Goal: Task Accomplishment & Management: Use online tool/utility

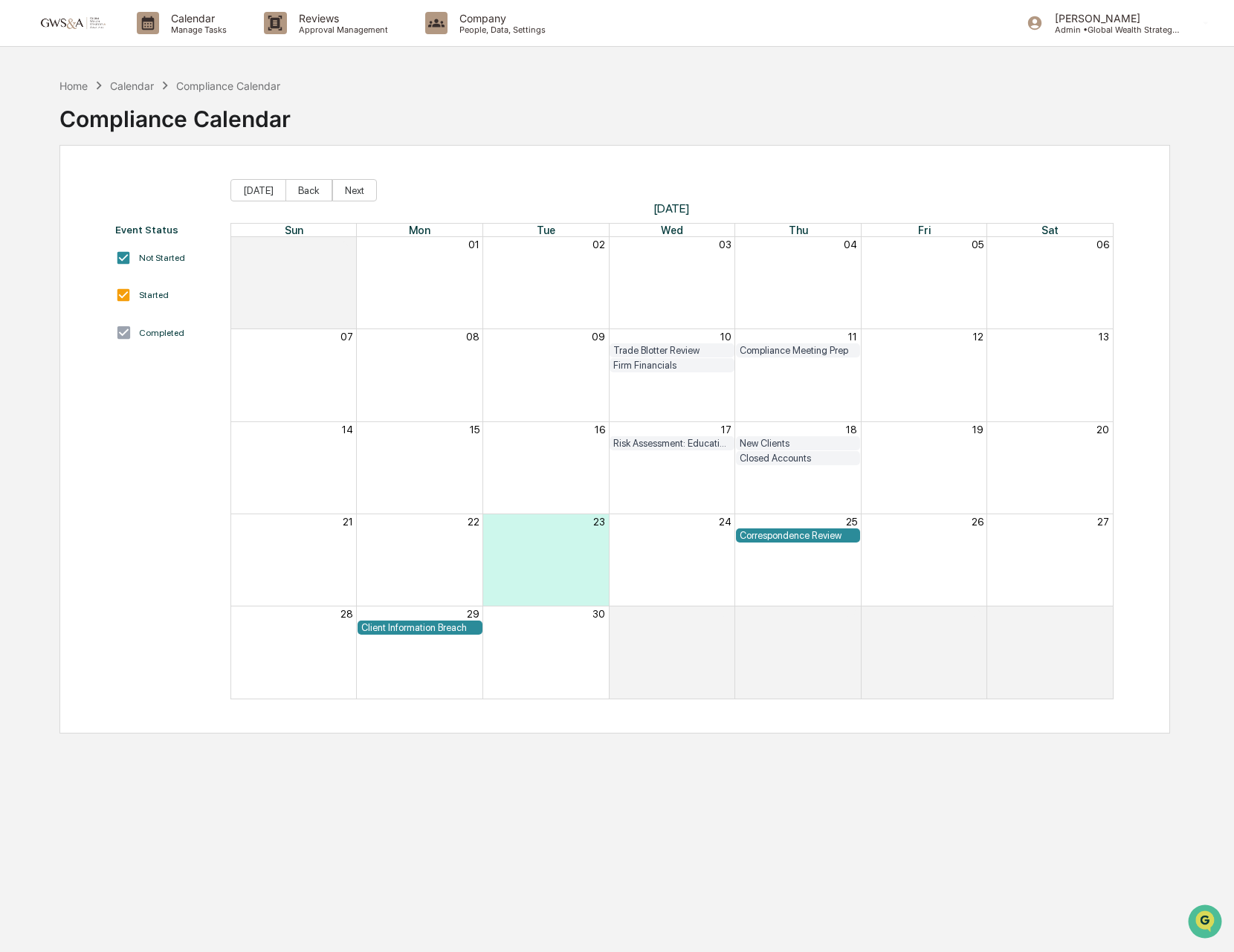
click at [148, 127] on div "Compliance Calendar" at bounding box center [175, 113] width 231 height 39
click at [164, 127] on div "Compliance Calendar" at bounding box center [175, 113] width 231 height 39
drag, startPoint x: 297, startPoint y: 127, endPoint x: 61, endPoint y: 122, distance: 236.1
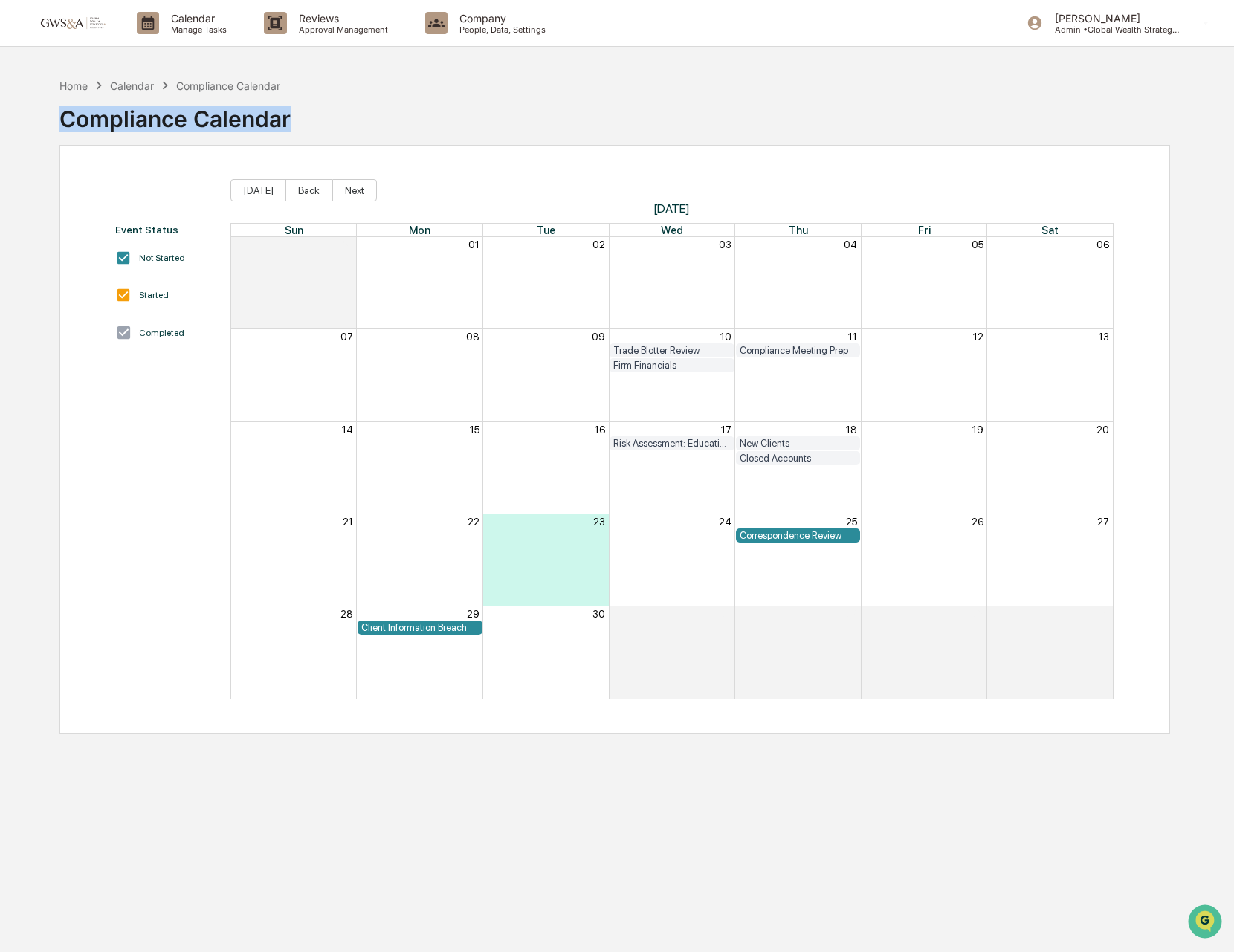
click at [61, 122] on div "Home Calendar Compliance Calendar Compliance Calendar" at bounding box center [615, 108] width 1111 height 75
click at [61, 122] on div "Compliance Calendar" at bounding box center [175, 113] width 231 height 39
drag, startPoint x: 53, startPoint y: 119, endPoint x: 295, endPoint y: 129, distance: 242.2
click at [295, 129] on div "Home Calendar Compliance Calendar Compliance Calendar Event Status Not Started …" at bounding box center [614, 547] width 1156 height 952
drag, startPoint x: 387, startPoint y: 212, endPoint x: 352, endPoint y: 195, distance: 38.9
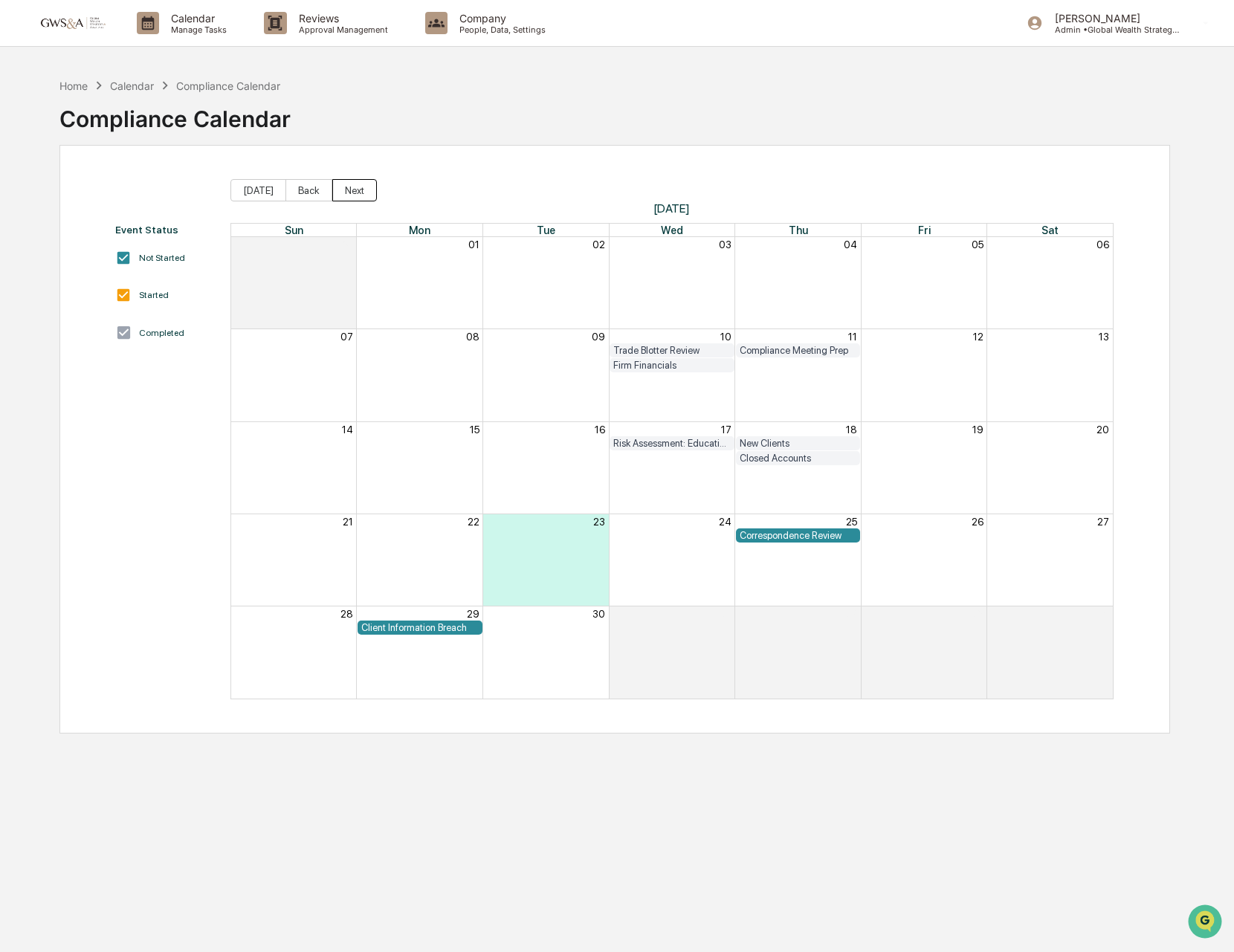
click at [381, 211] on span "[DATE]" at bounding box center [671, 208] width 883 height 14
click at [352, 195] on button "Next" at bounding box center [355, 191] width 44 height 22
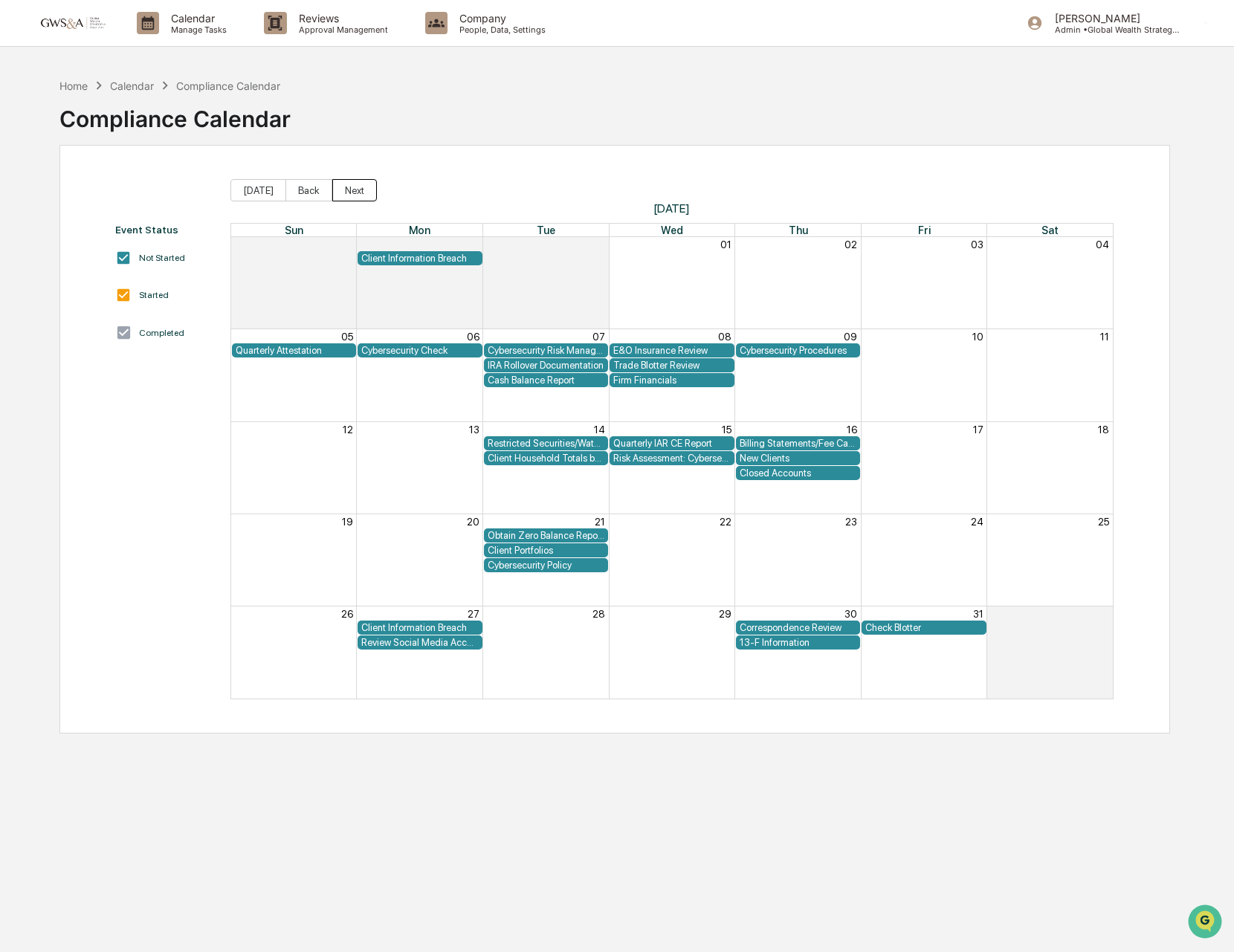
click at [359, 192] on button "Next" at bounding box center [355, 191] width 44 height 22
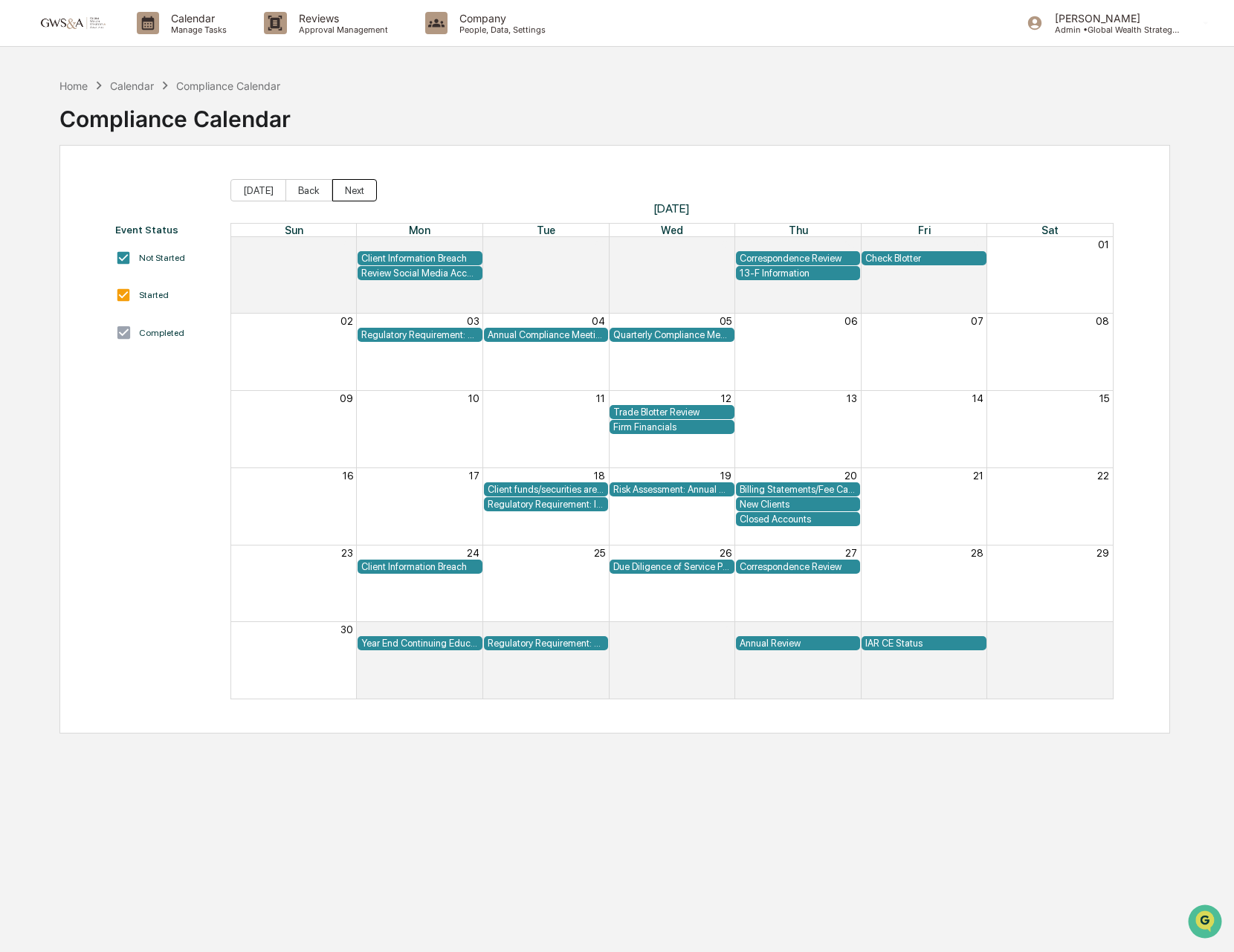
click at [352, 192] on button "Next" at bounding box center [355, 191] width 44 height 22
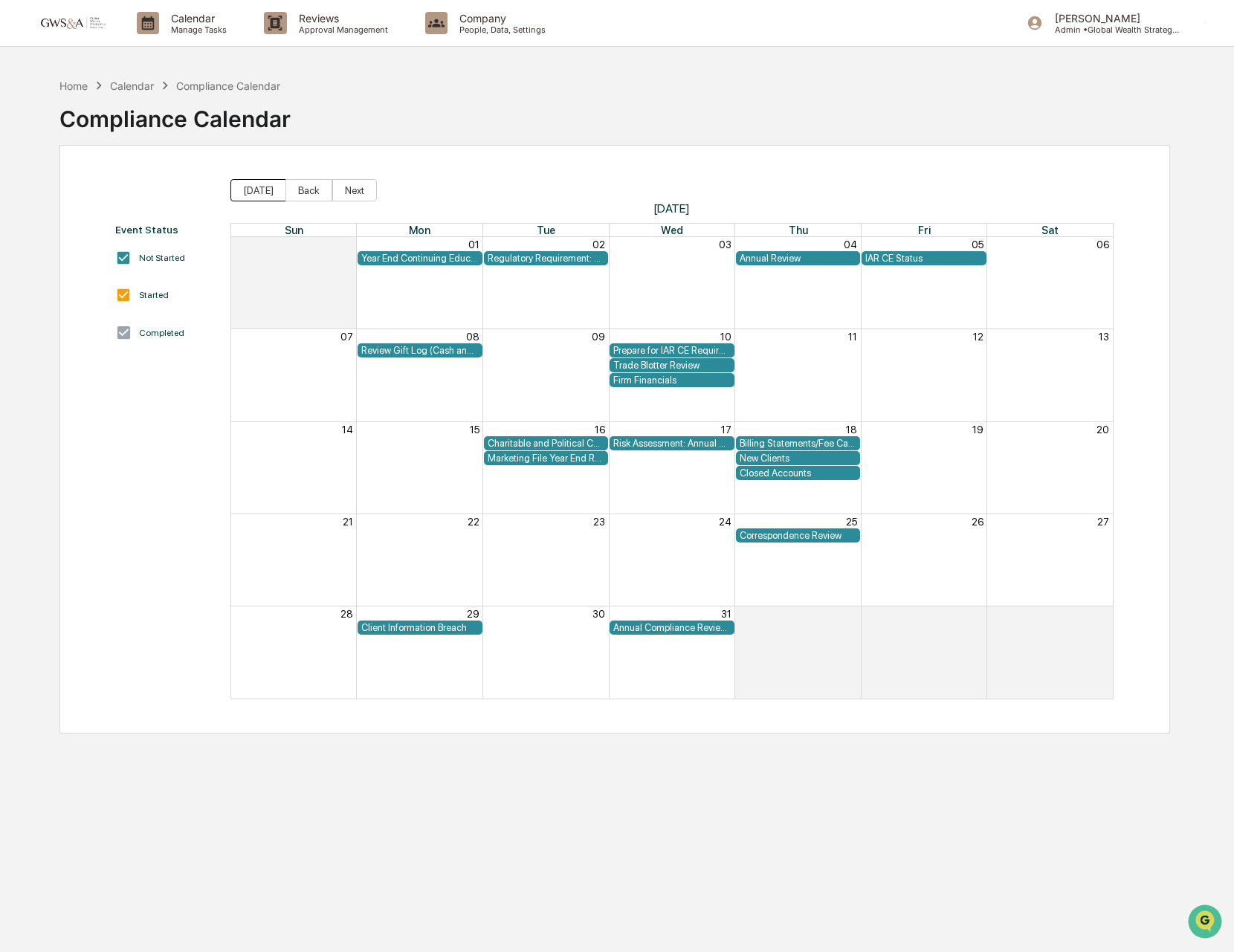
click at [268, 192] on button "[DATE]" at bounding box center [258, 191] width 56 height 22
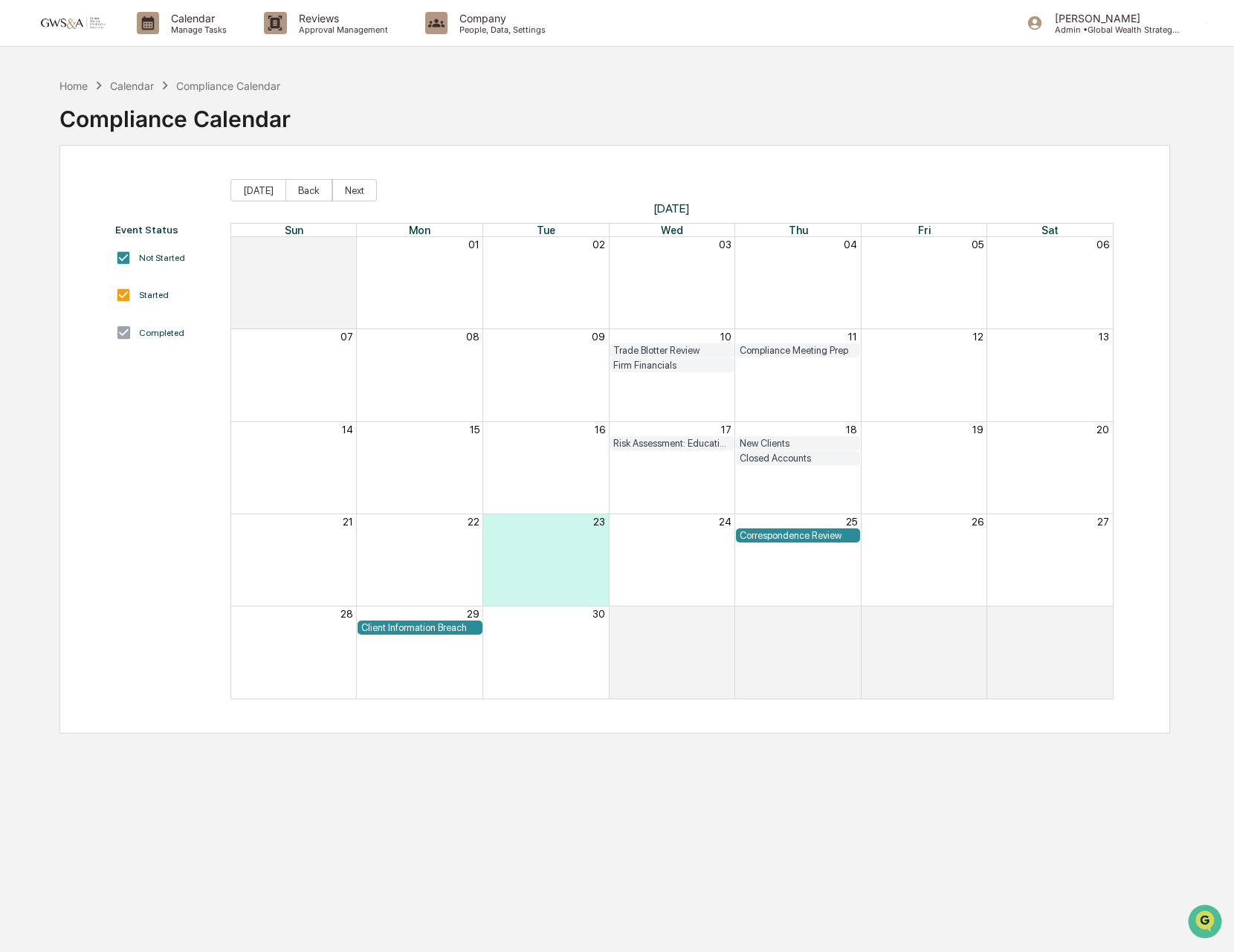
click at [8, 104] on div "Home Calendar Compliance Calendar Compliance Calendar Event Status Not Started …" at bounding box center [617, 547] width 1234 height 952
click at [359, 195] on button "Next" at bounding box center [355, 191] width 44 height 22
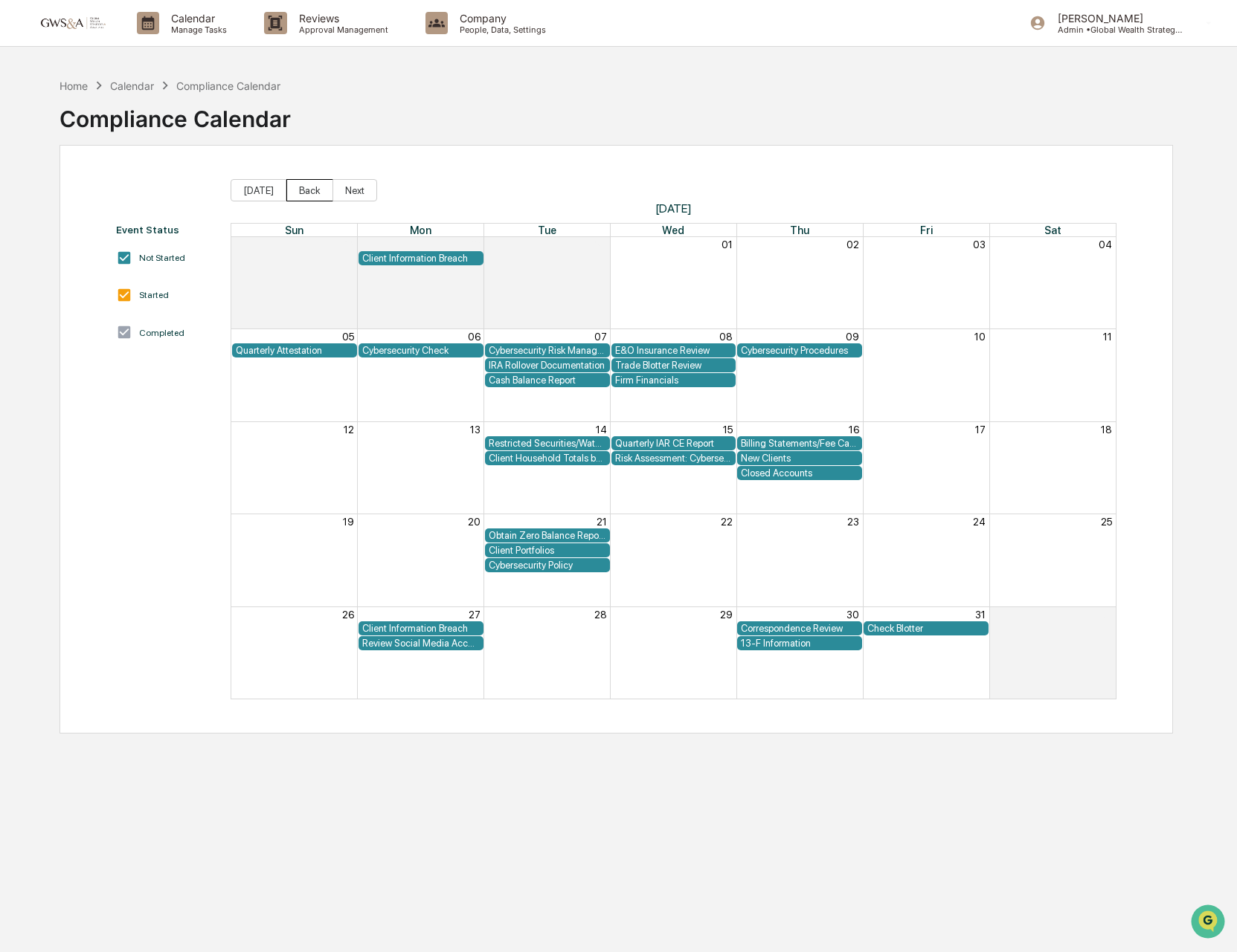
click at [307, 195] on button "Back" at bounding box center [309, 191] width 47 height 22
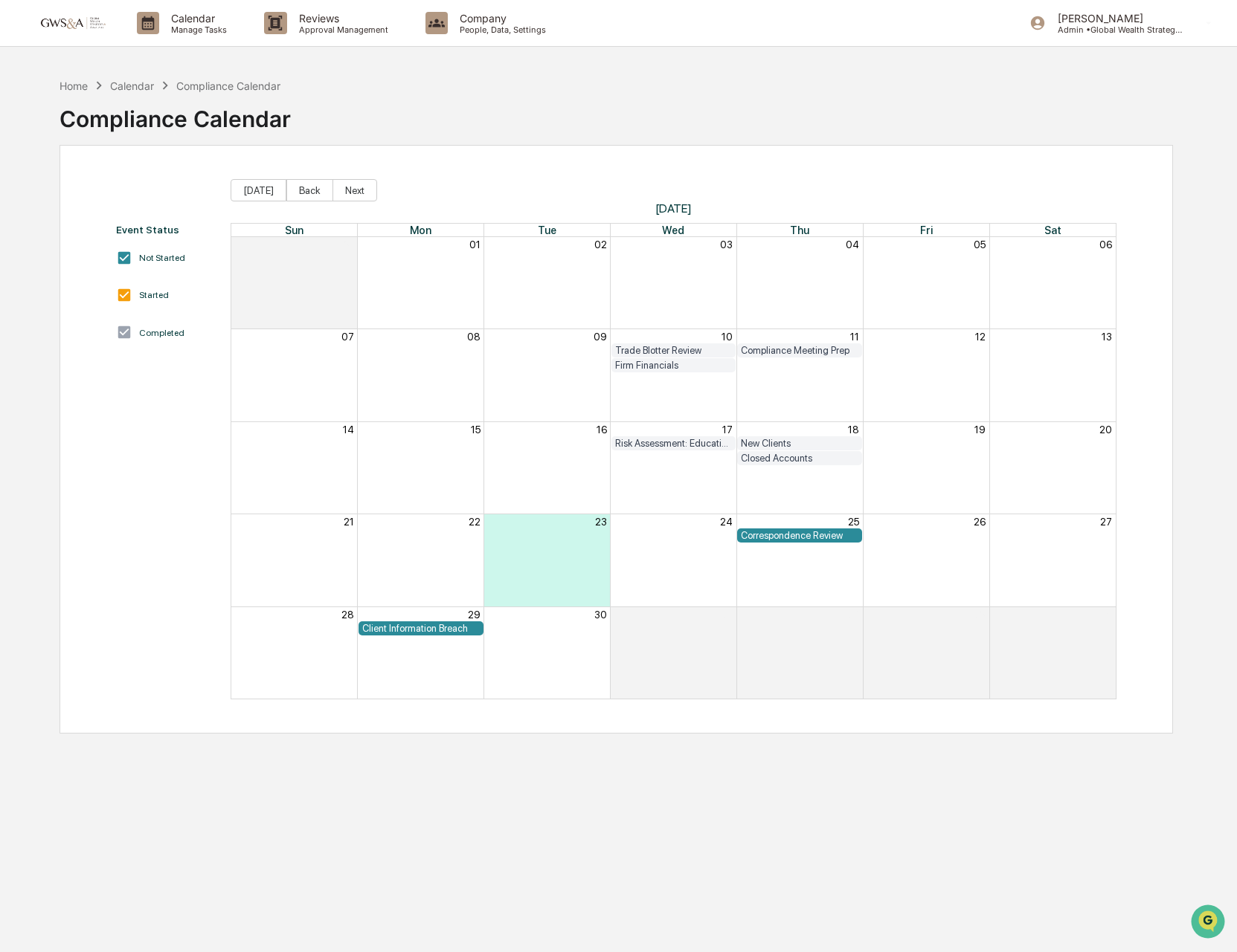
click at [811, 534] on div "Correspondence Review" at bounding box center [799, 536] width 118 height 11
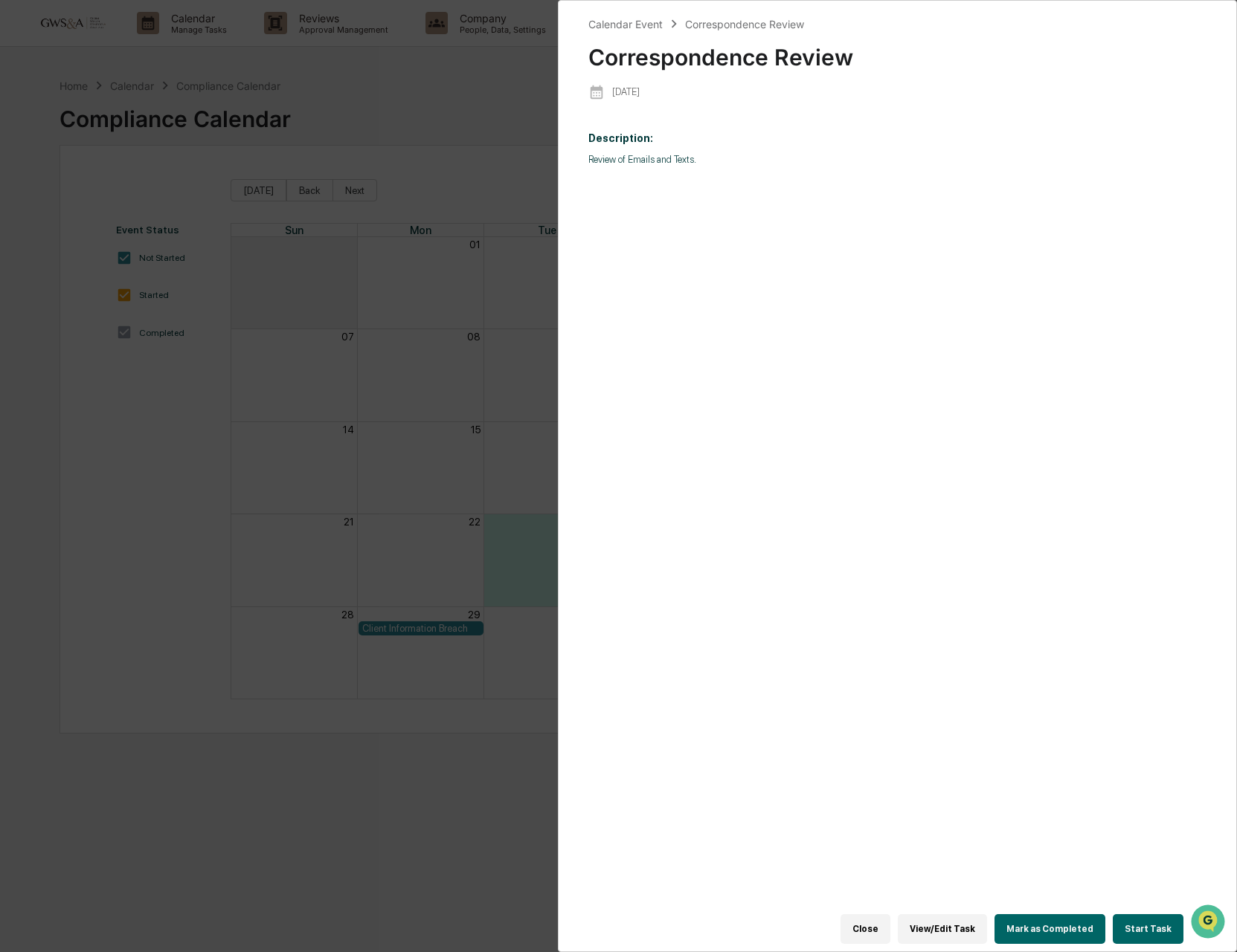
click at [943, 927] on button "View/Edit Task" at bounding box center [942, 929] width 89 height 29
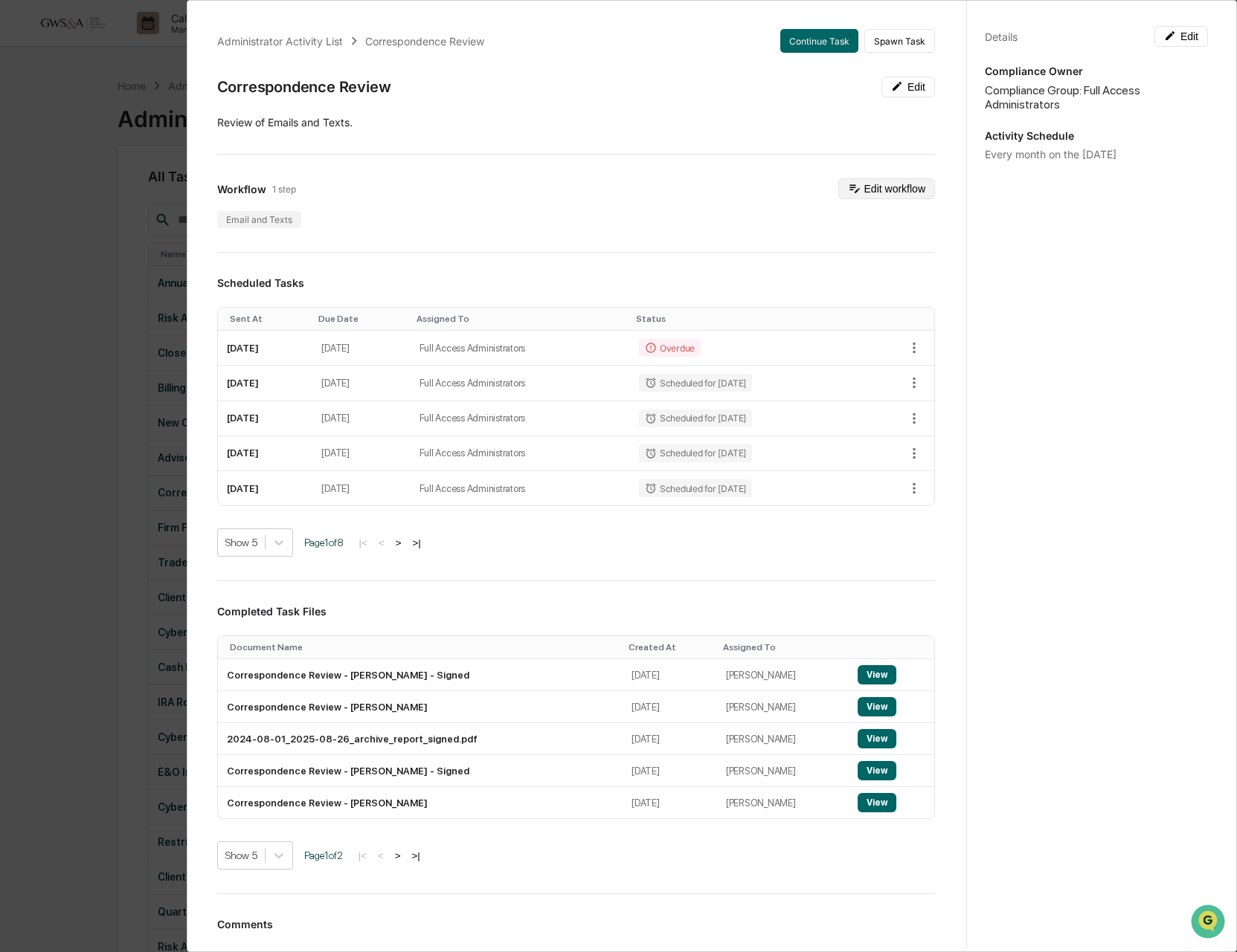
click at [893, 198] on button "Edit workflow" at bounding box center [886, 189] width 97 height 21
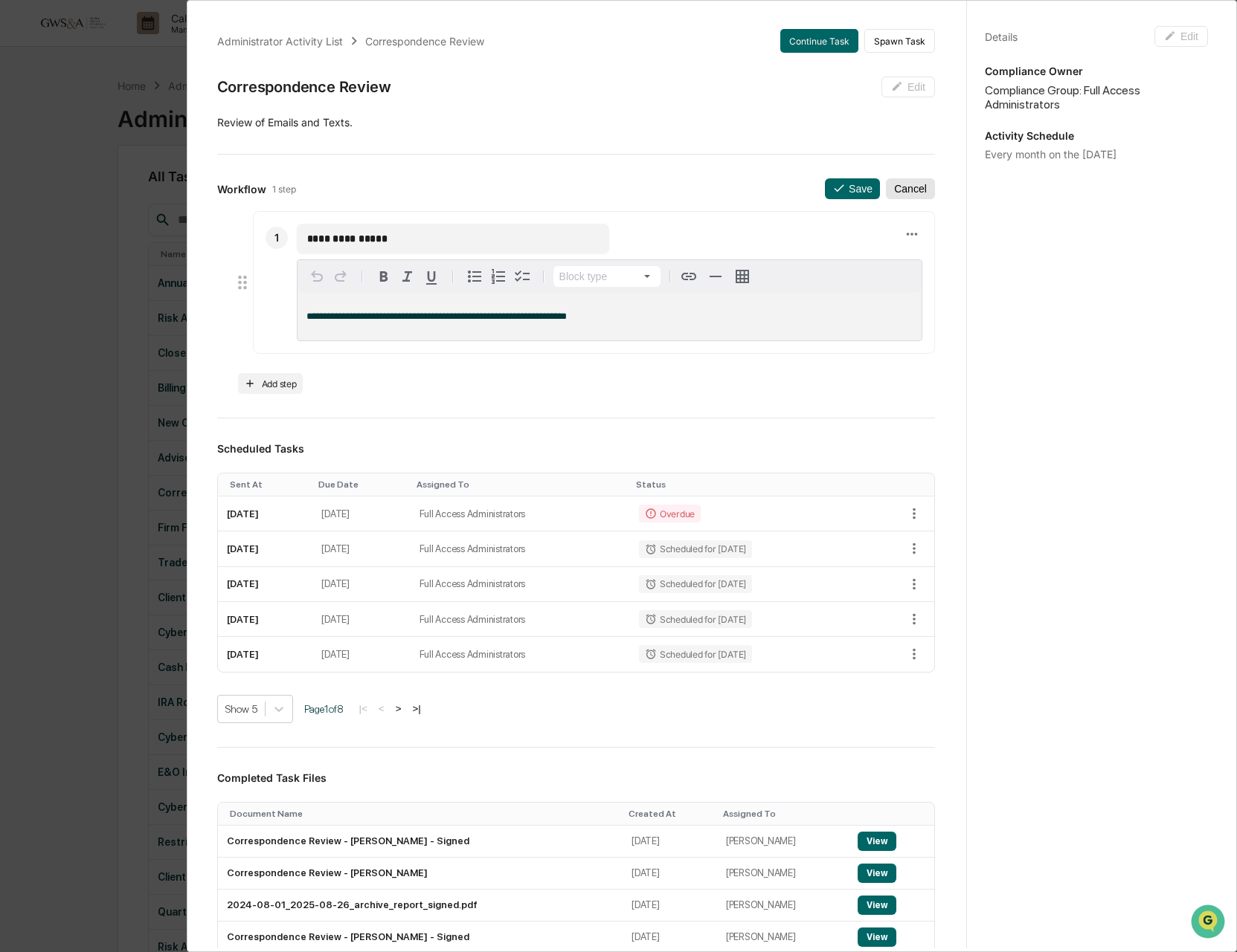
click at [900, 192] on button "Cancel" at bounding box center [910, 189] width 49 height 21
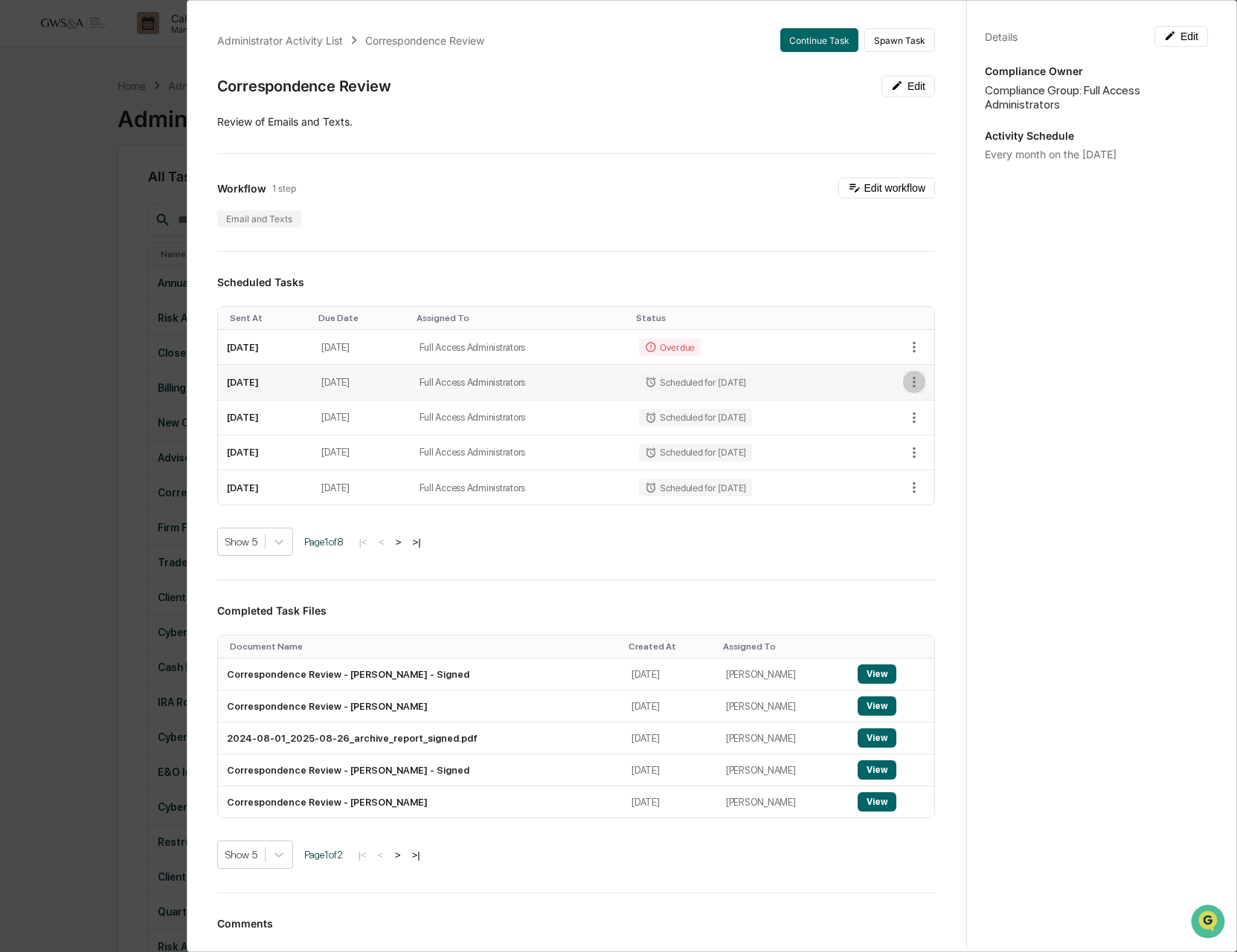
click at [919, 384] on icon "button" at bounding box center [914, 382] width 17 height 17
click at [961, 352] on div at bounding box center [618, 476] width 1237 height 952
click at [1211, 38] on div "Details Edit Compliance Owner Compliance Group: Full Access Administrators Acti…" at bounding box center [1096, 490] width 260 height 988
click at [1205, 39] on button "Edit" at bounding box center [1181, 36] width 53 height 21
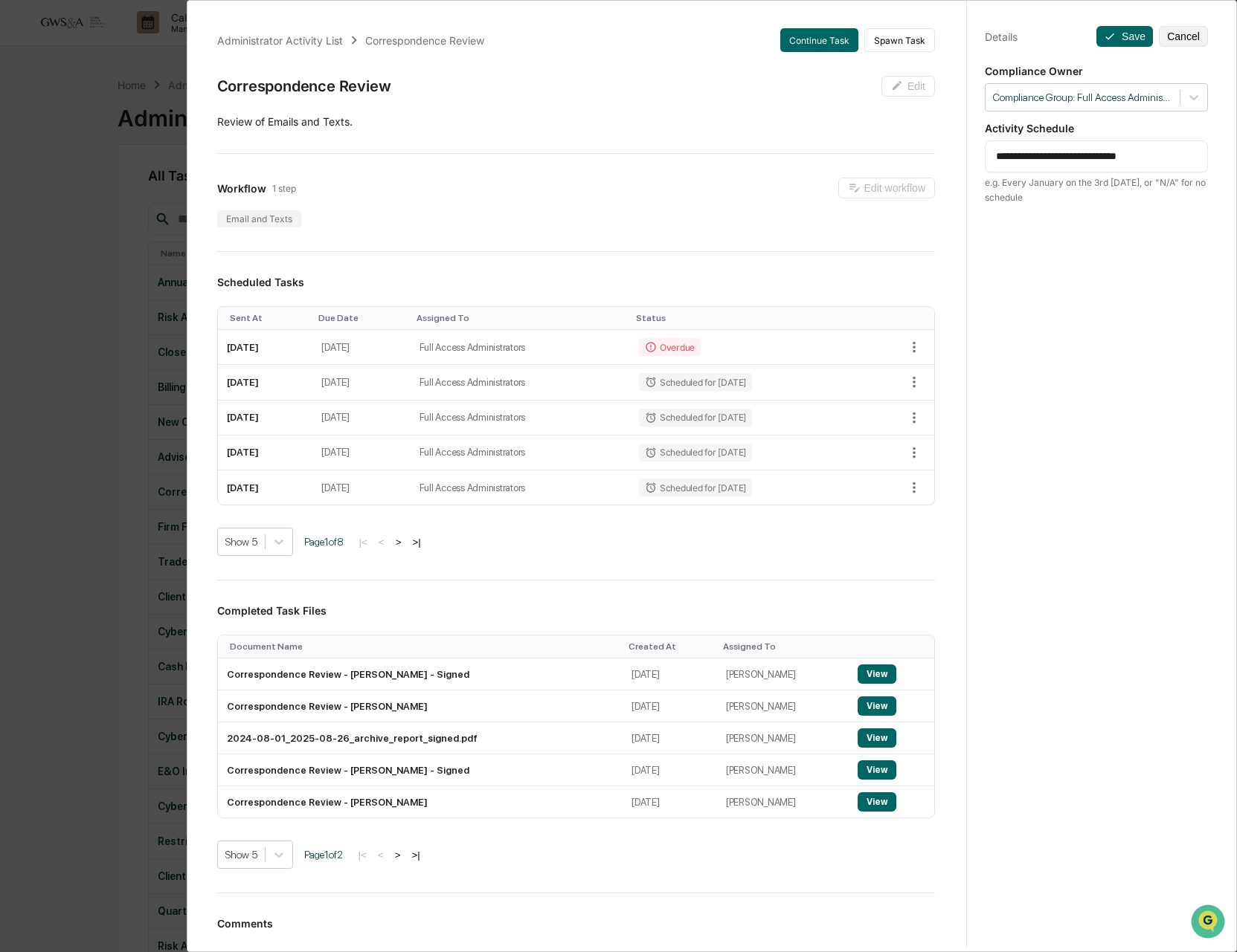
scroll to position [2, 0]
click at [1122, 161] on textarea "**********" at bounding box center [1096, 156] width 201 height 16
click at [1136, 157] on textarea "**********" at bounding box center [1096, 156] width 201 height 16
click at [1191, 99] on icon at bounding box center [1194, 98] width 15 height 15
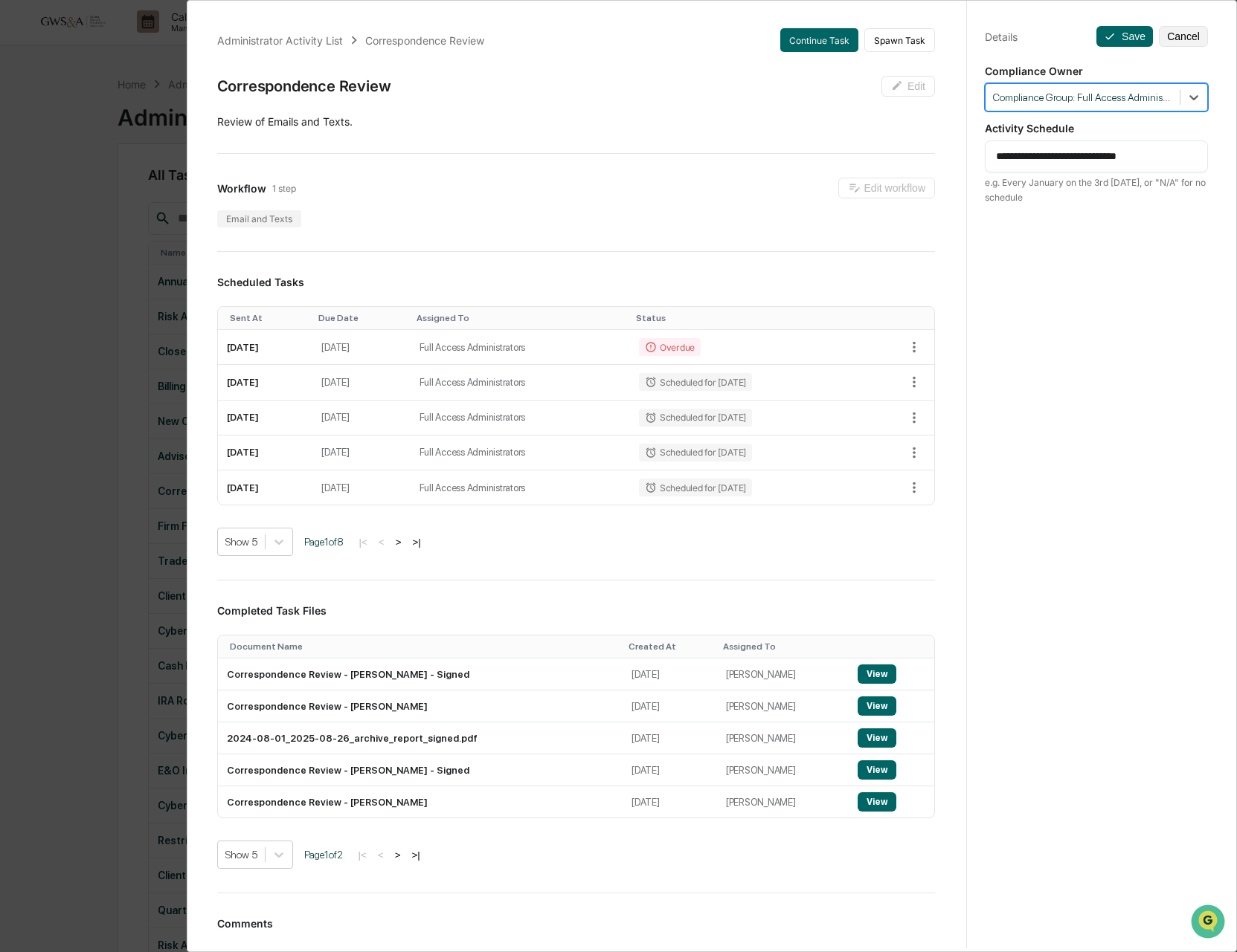
drag, startPoint x: 1143, startPoint y: 145, endPoint x: 1134, endPoint y: 158, distance: 15.8
click at [1143, 145] on div "**********" at bounding box center [1096, 157] width 223 height 32
click at [1134, 159] on textarea "**********" at bounding box center [1096, 156] width 201 height 16
click at [1142, 161] on textarea "**********" at bounding box center [1096, 156] width 201 height 16
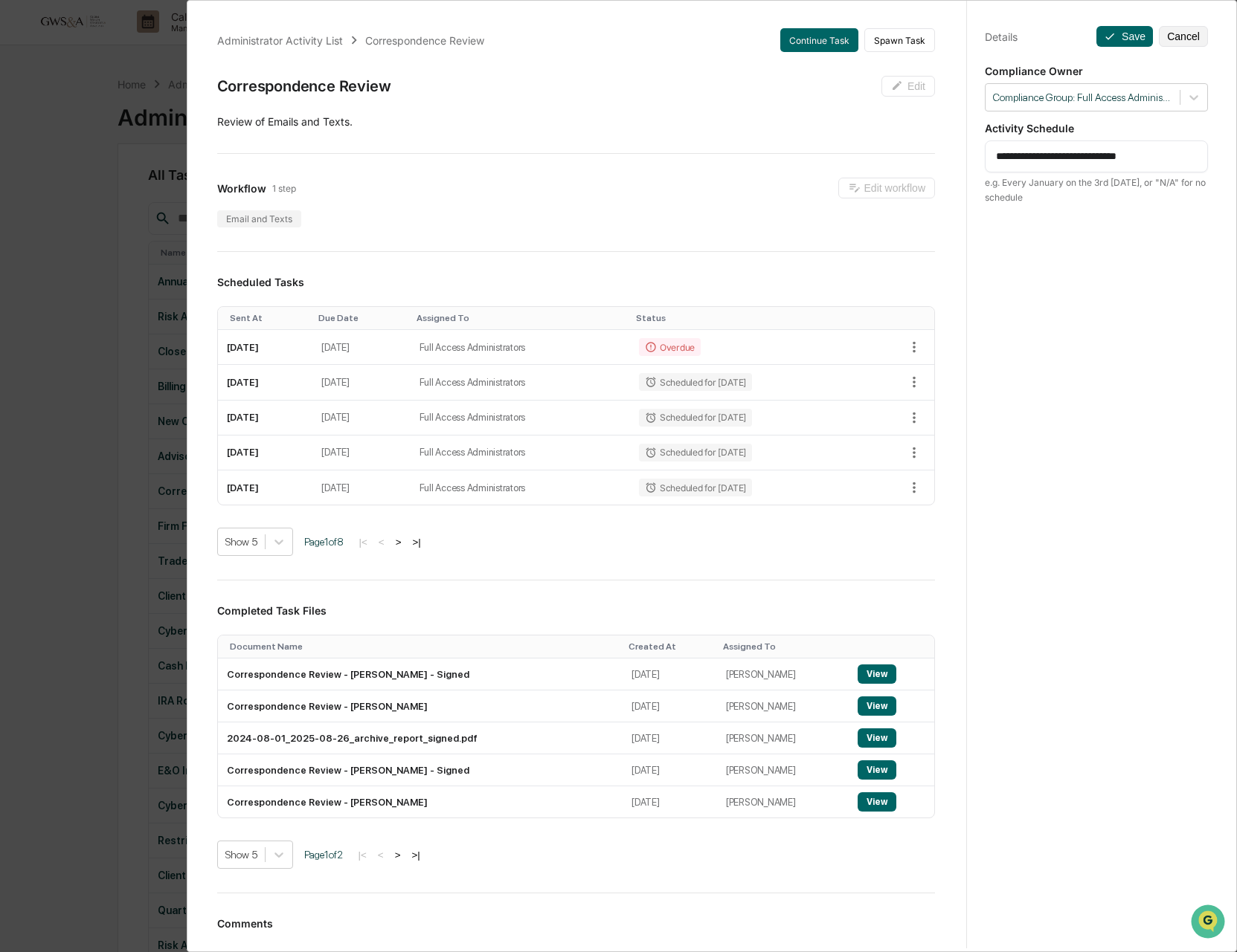
click at [1142, 161] on textarea "**********" at bounding box center [1096, 156] width 201 height 16
type textarea "**********"
click at [1114, 216] on div "**********" at bounding box center [1096, 490] width 260 height 988
click at [1130, 29] on button "Save" at bounding box center [1124, 36] width 56 height 21
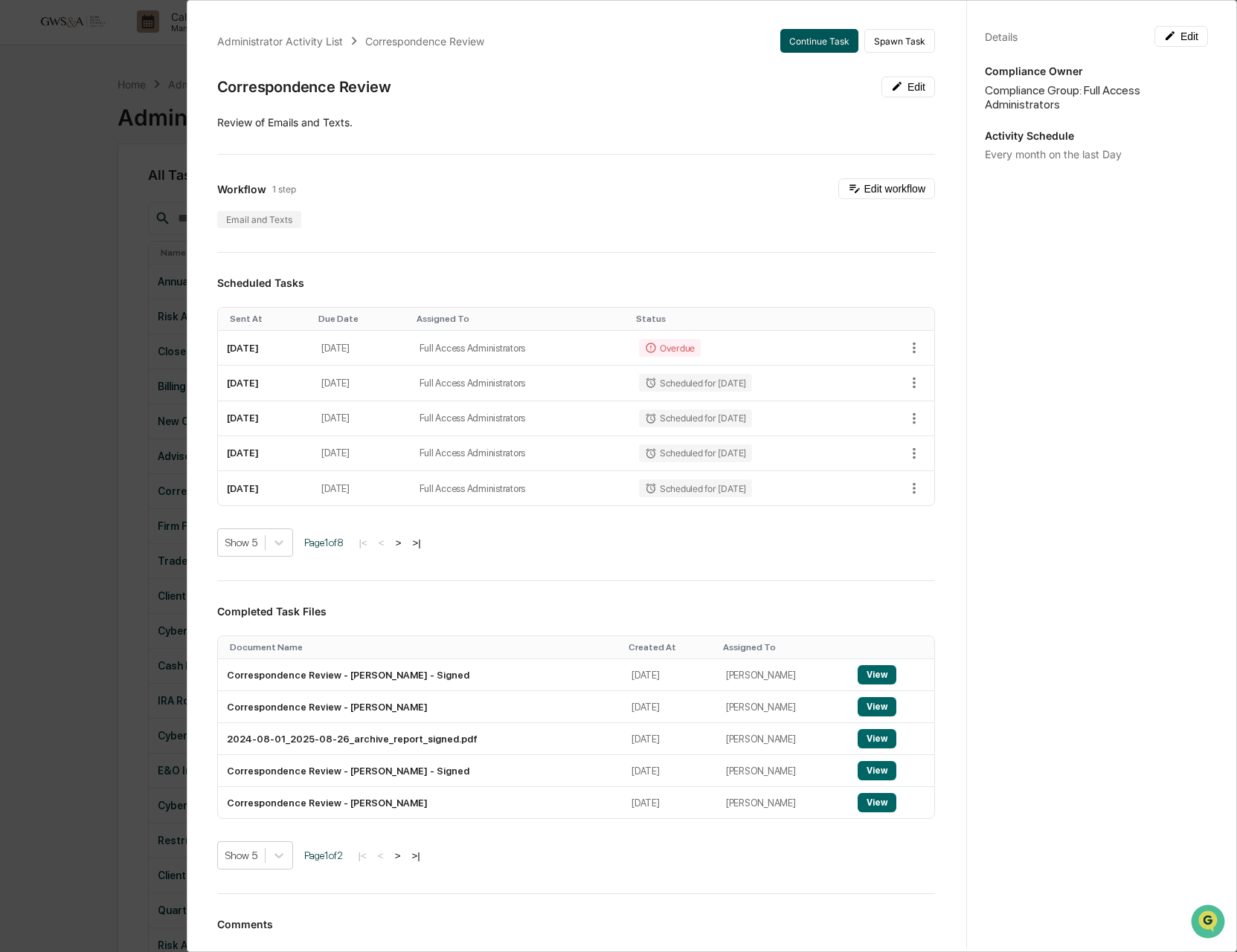
scroll to position [0, 0]
click at [102, 102] on div "Administrator Activity List Correspondence Review Continue Task Spawn Task Corr…" at bounding box center [618, 476] width 1237 height 952
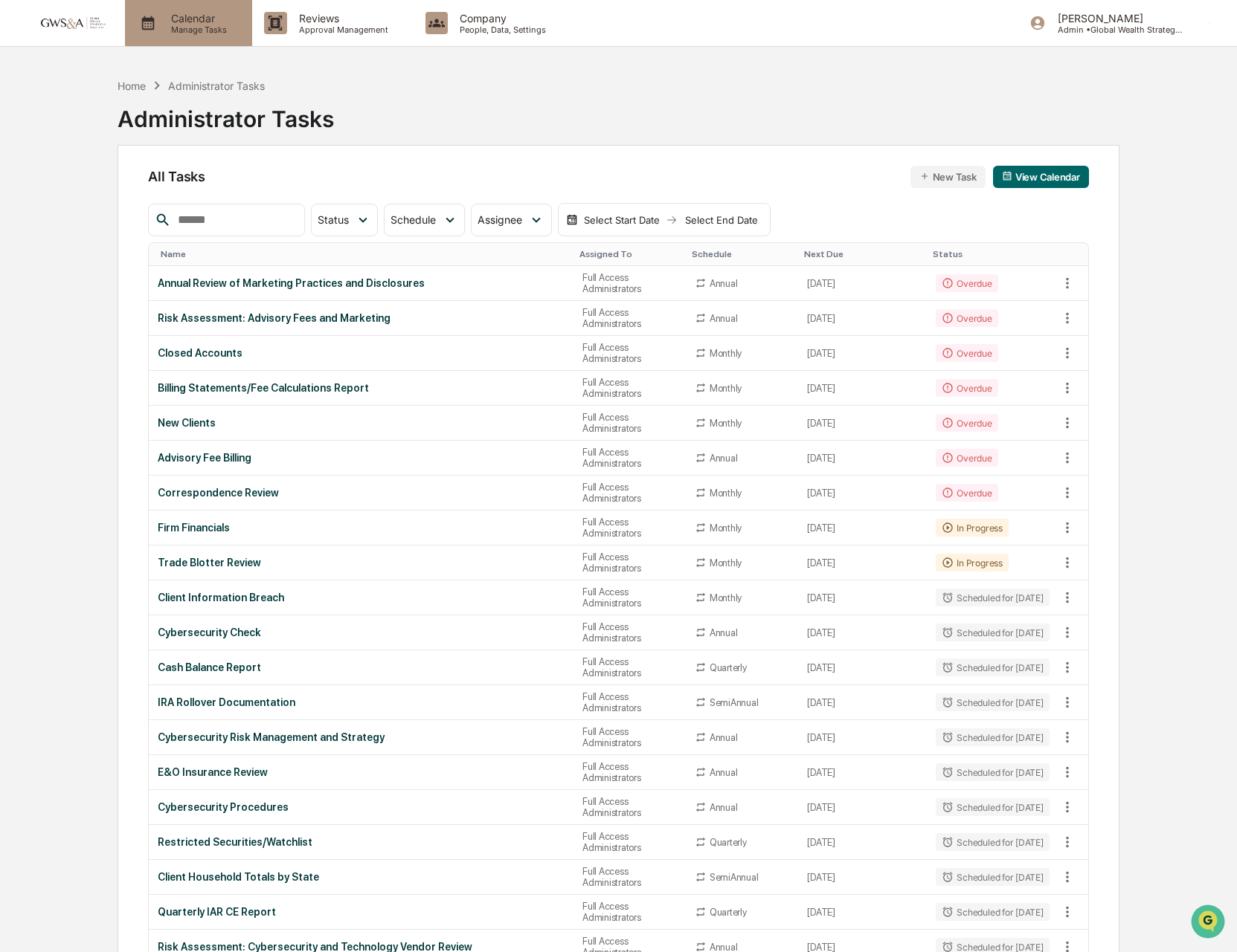
click at [197, 17] on p "Calendar" at bounding box center [197, 18] width 76 height 13
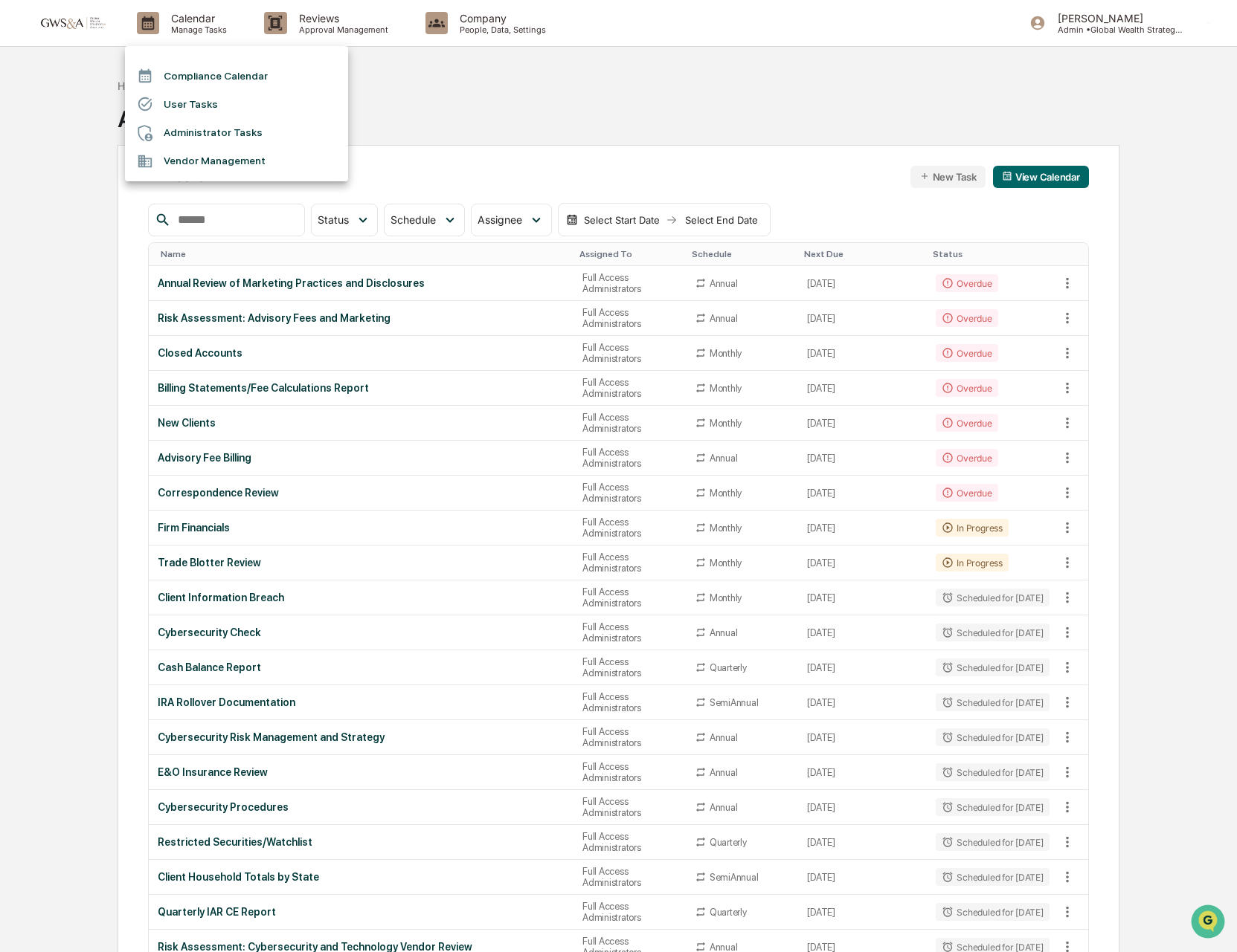
click at [225, 69] on li "Compliance Calendar" at bounding box center [237, 75] width 223 height 29
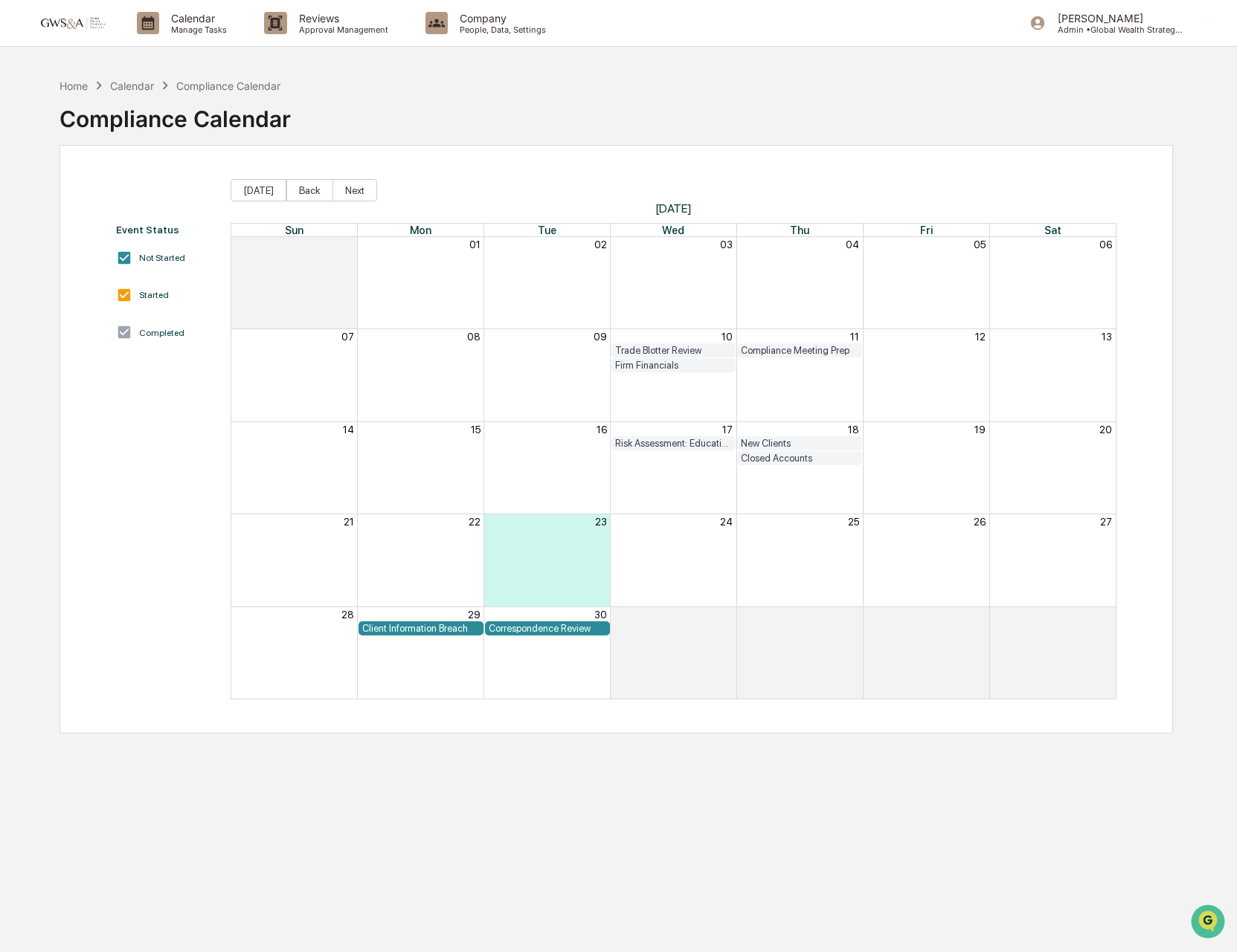
click at [694, 349] on div "Trade Blotter Review" at bounding box center [674, 351] width 118 height 11
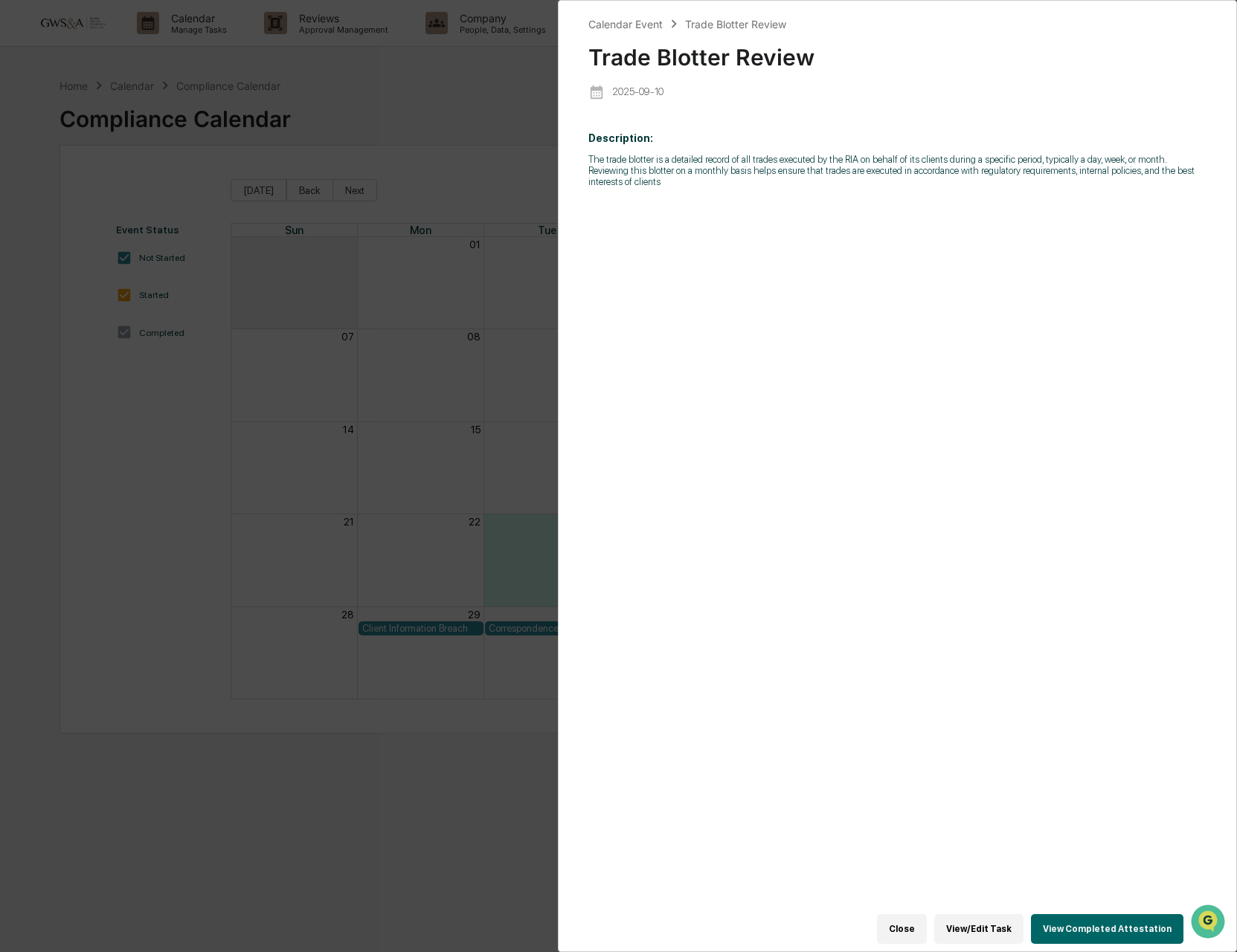
click at [983, 923] on button "View/Edit Task" at bounding box center [978, 929] width 89 height 29
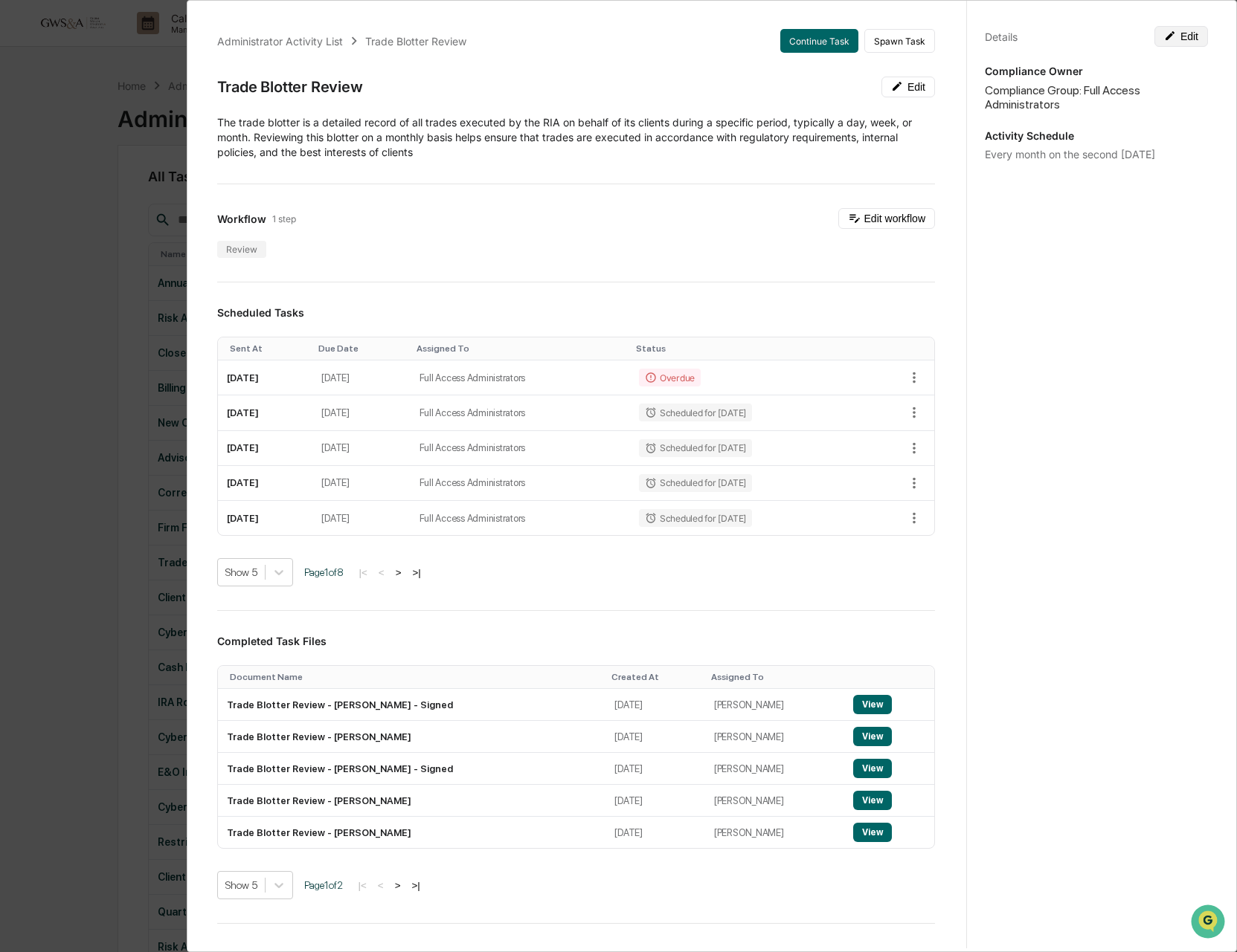
click at [1188, 41] on button "Edit" at bounding box center [1181, 36] width 53 height 21
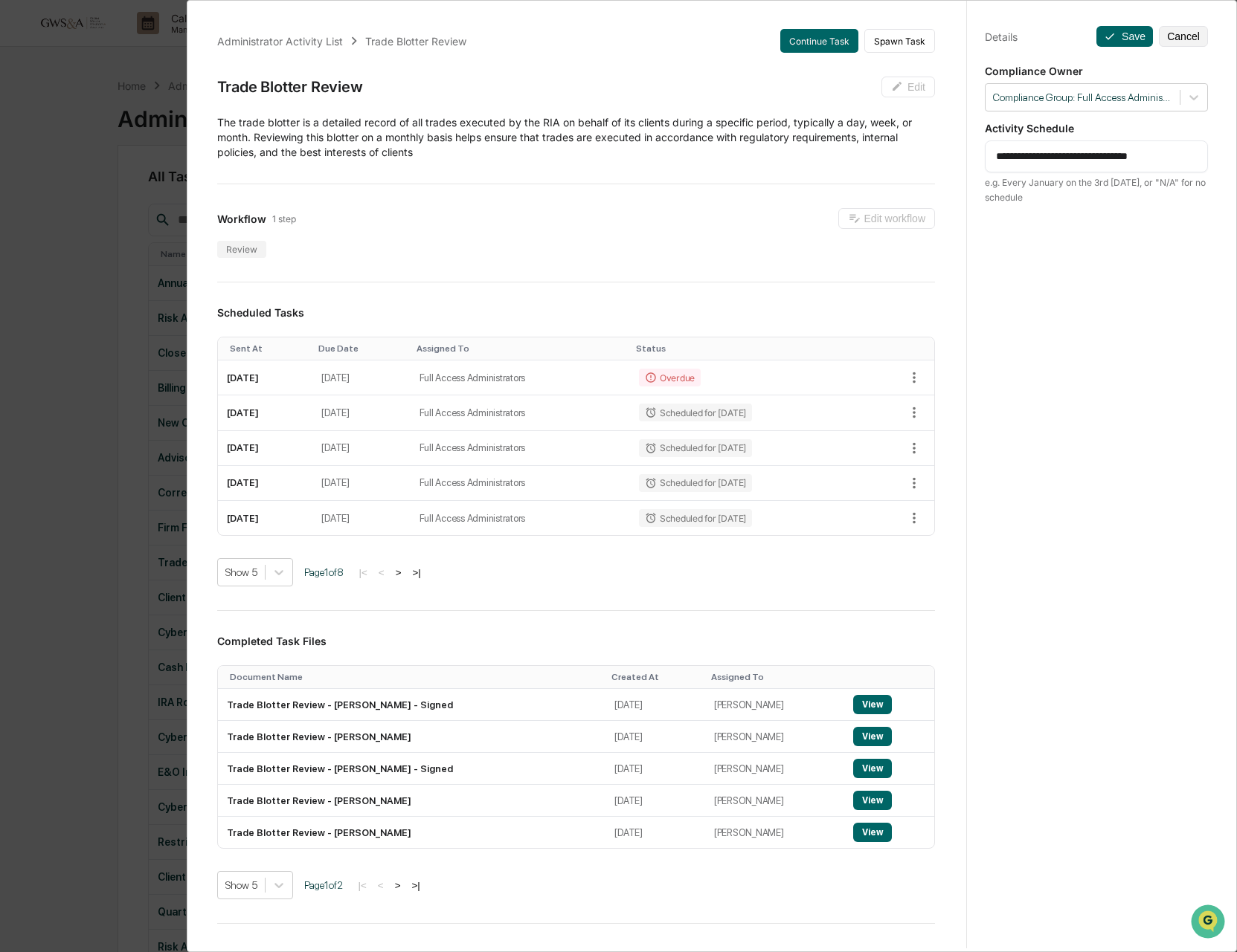
click at [1114, 155] on textarea "**********" at bounding box center [1096, 156] width 201 height 16
click at [1149, 153] on textarea "**********" at bounding box center [1096, 156] width 201 height 16
type textarea "**********"
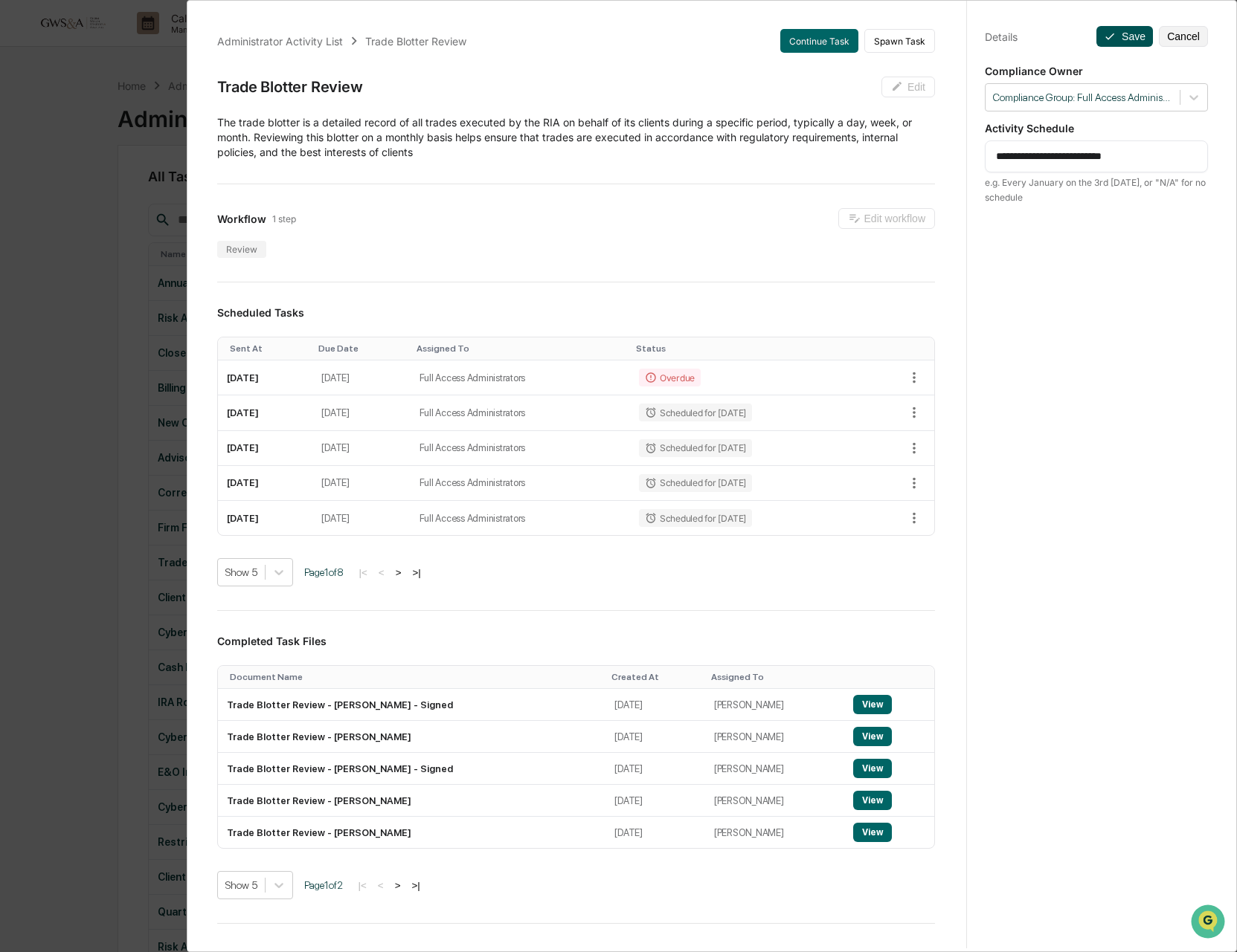
click at [1138, 45] on button "Save" at bounding box center [1124, 36] width 56 height 21
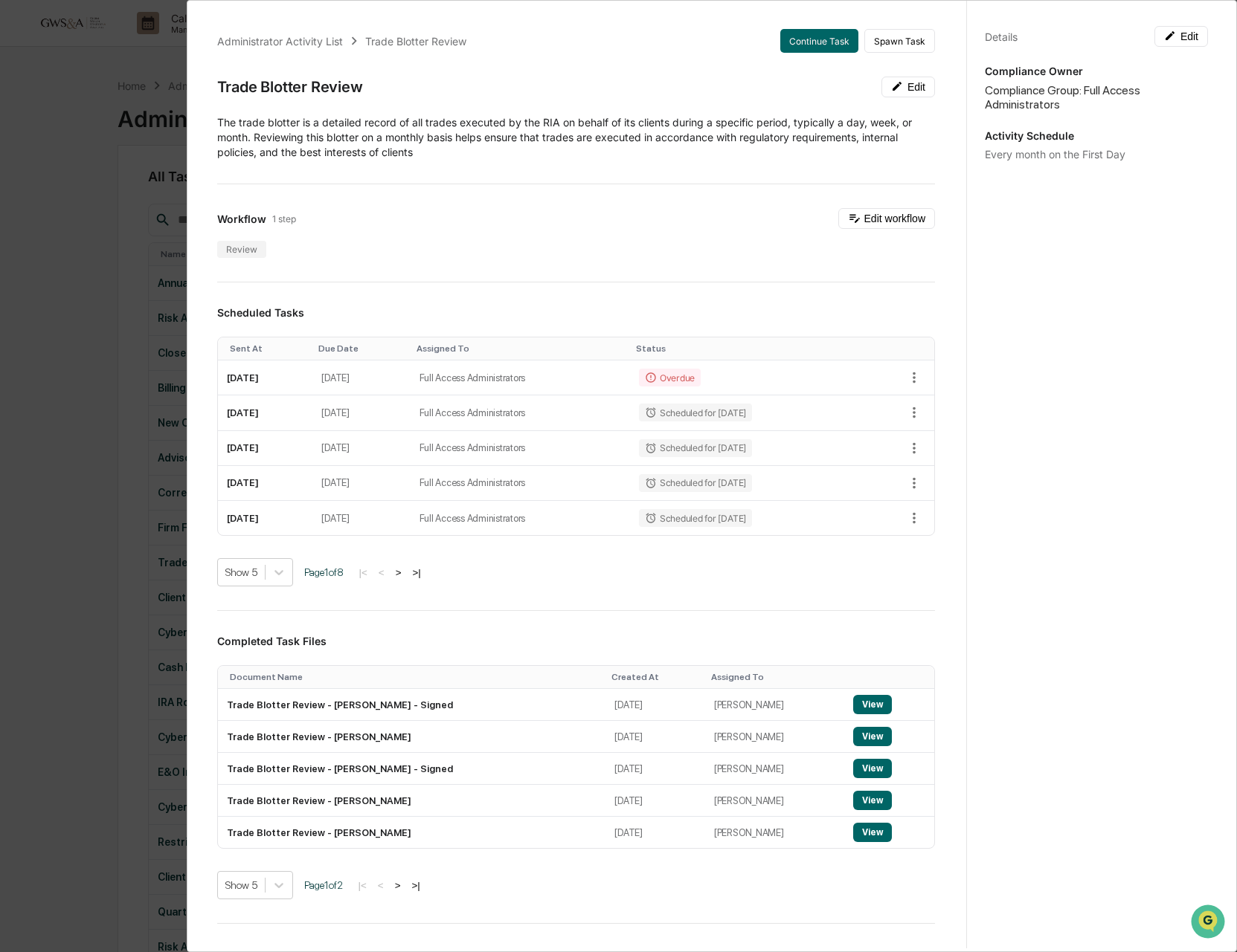
click at [105, 106] on div "Administrator Activity List Trade Blotter Review Continue Task Spawn Task Trade…" at bounding box center [618, 476] width 1237 height 952
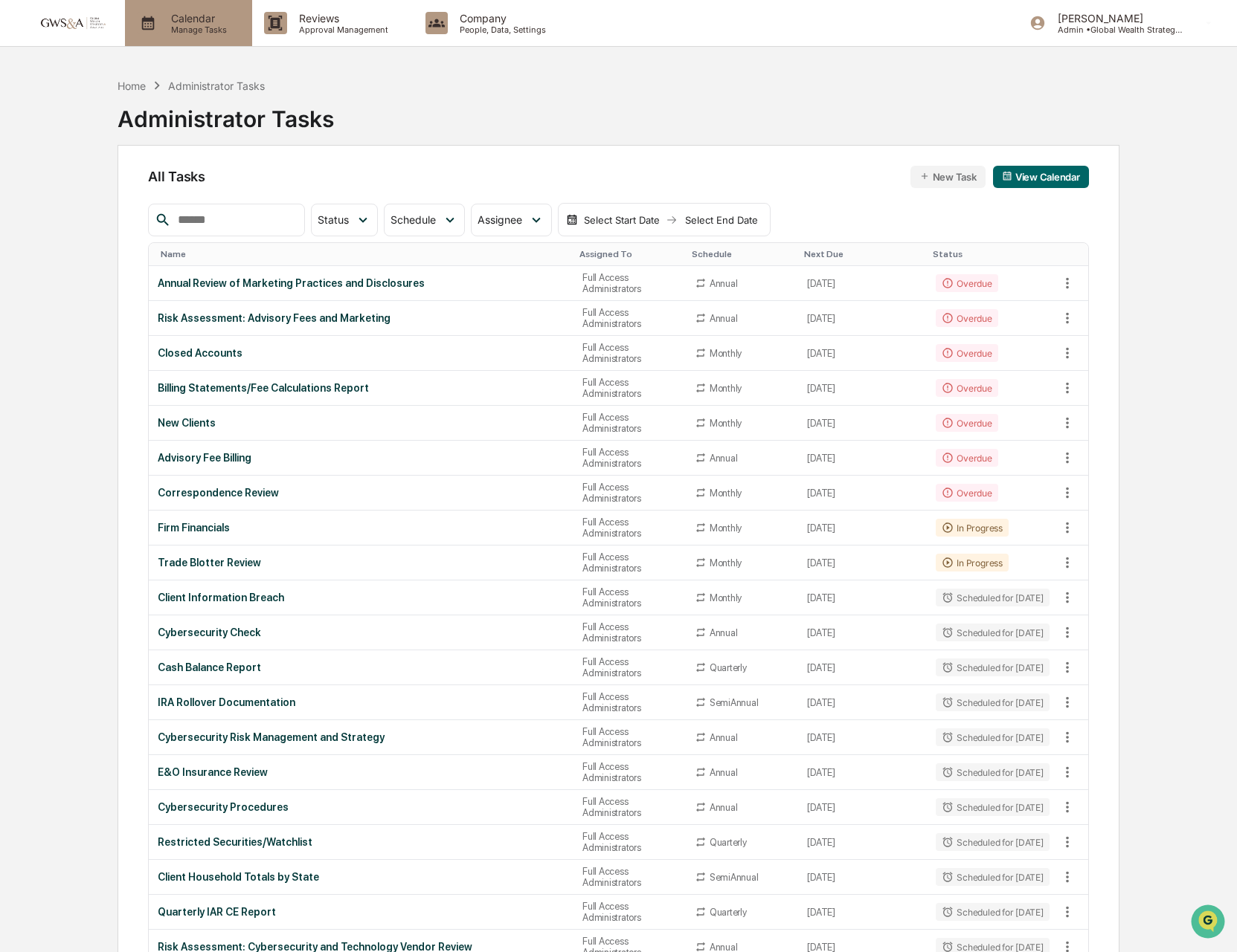
click at [207, 28] on p "Manage Tasks" at bounding box center [197, 29] width 76 height 10
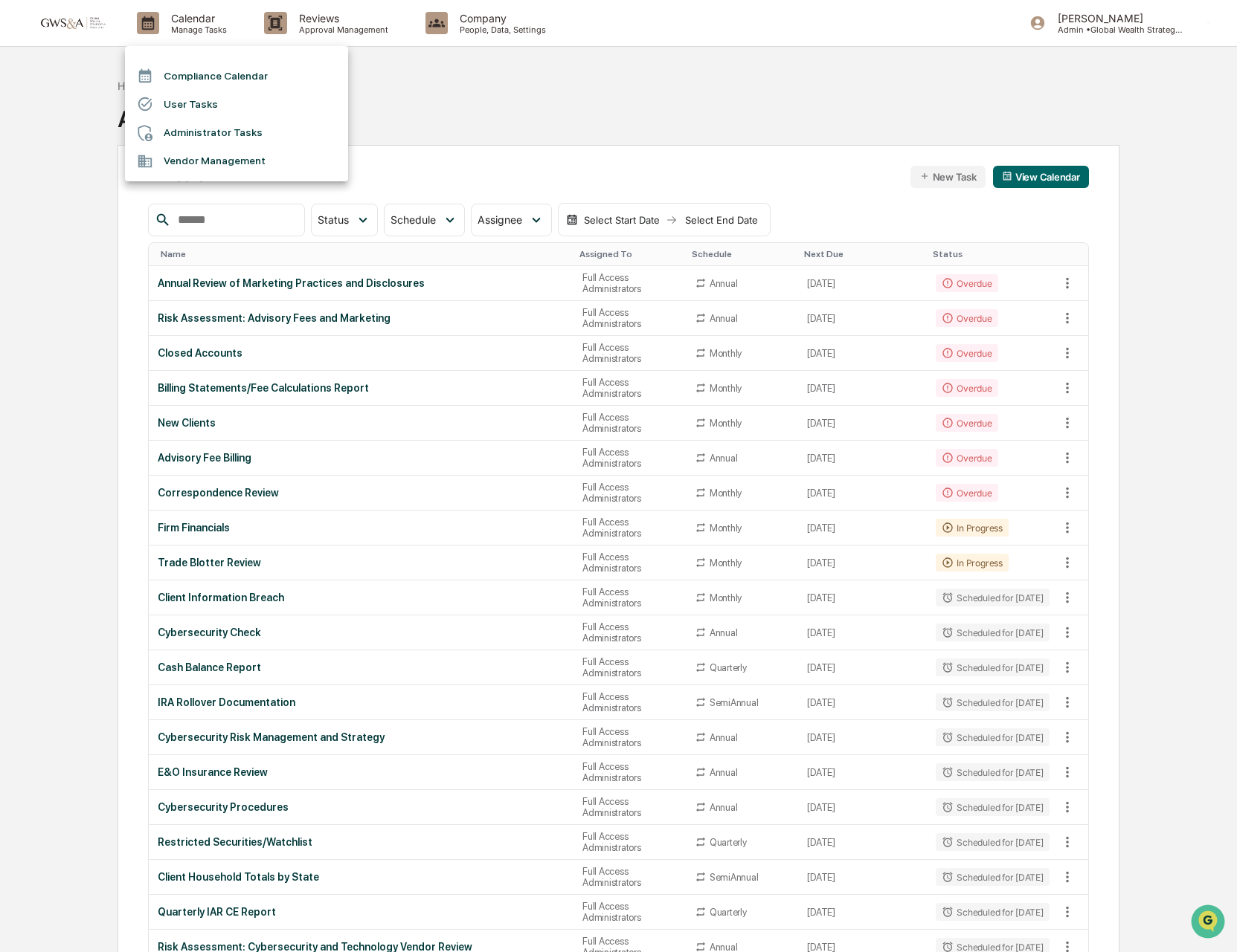
click at [224, 78] on li "Compliance Calendar" at bounding box center [237, 75] width 223 height 29
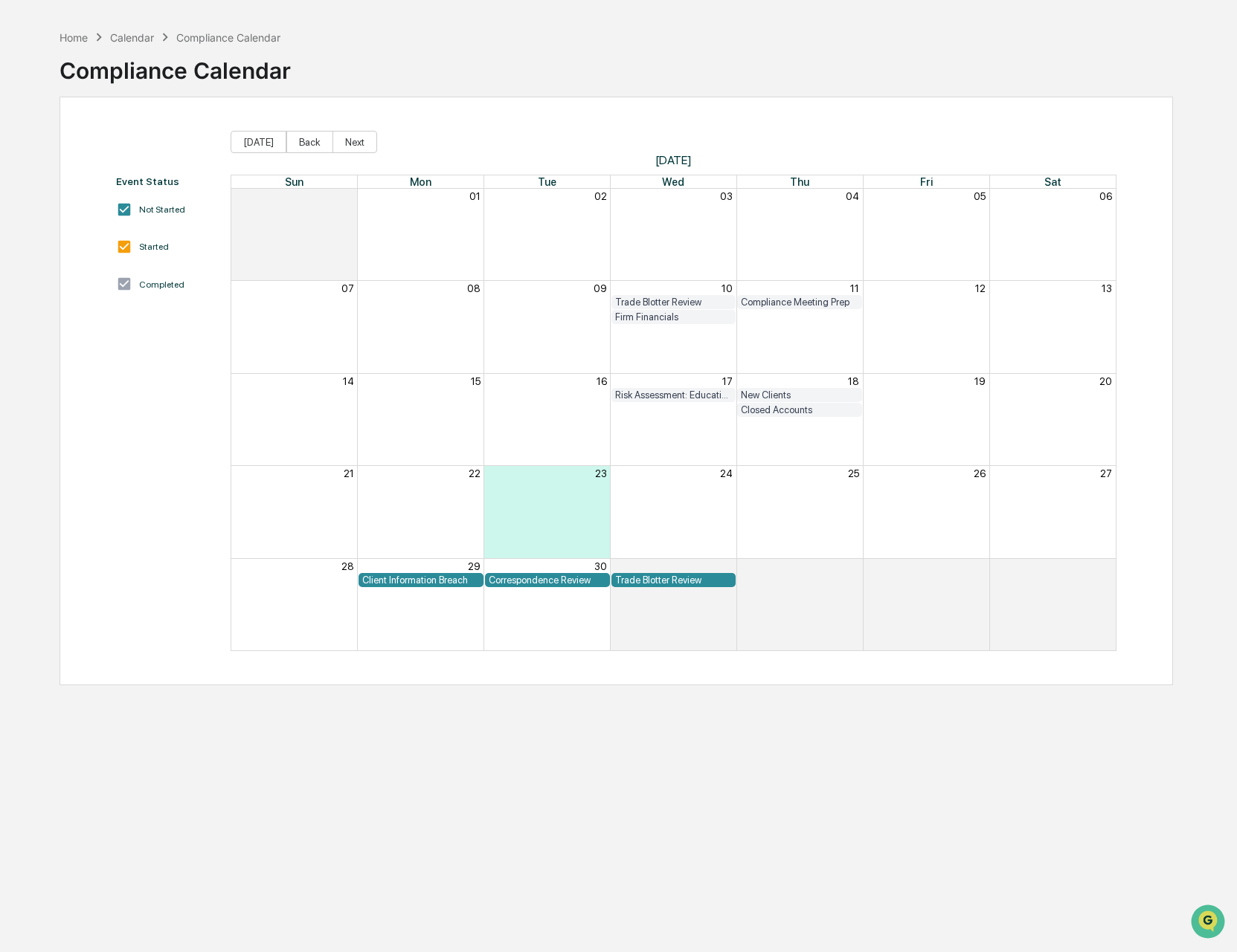
scroll to position [41, 0]
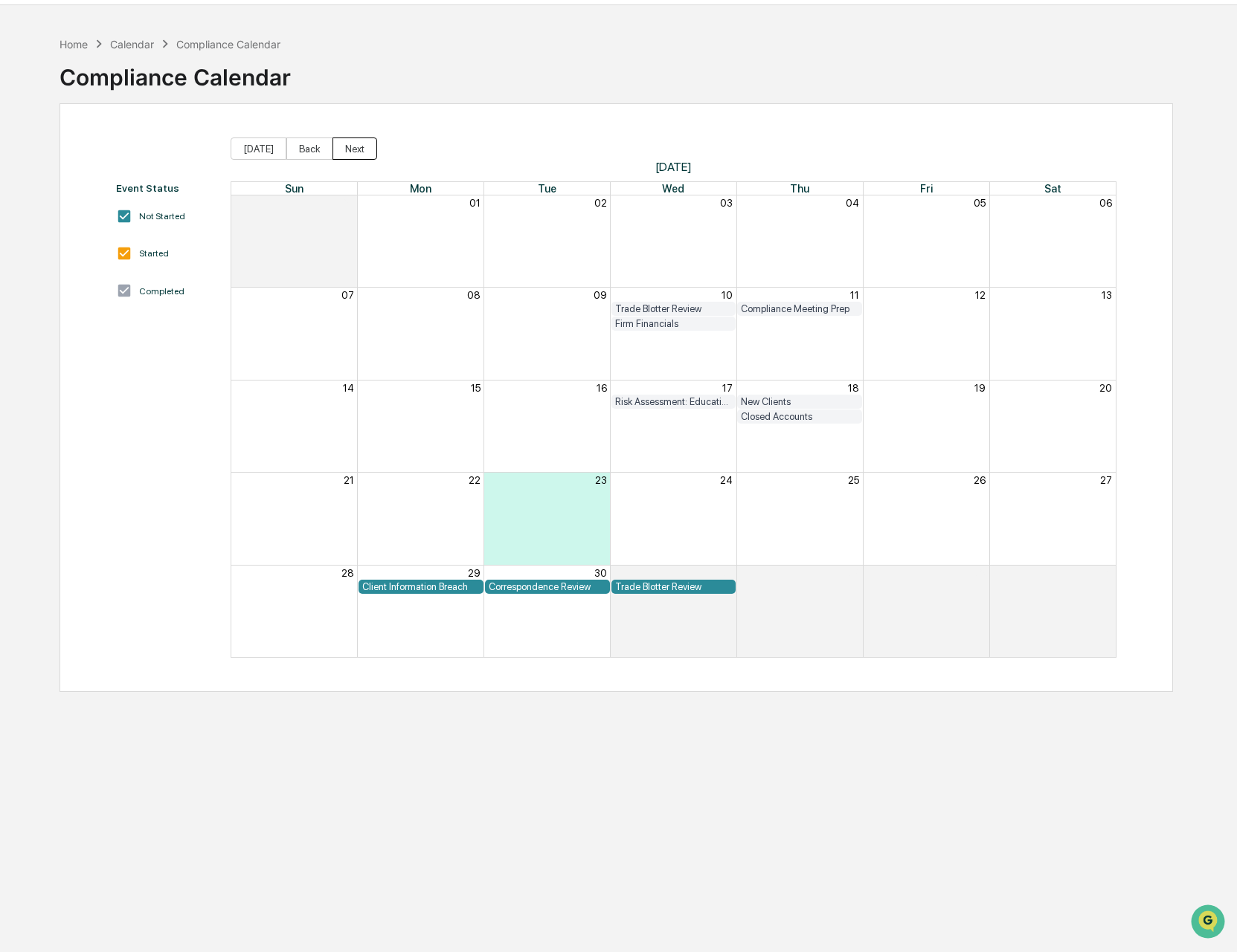
click at [352, 142] on button "Next" at bounding box center [355, 148] width 44 height 22
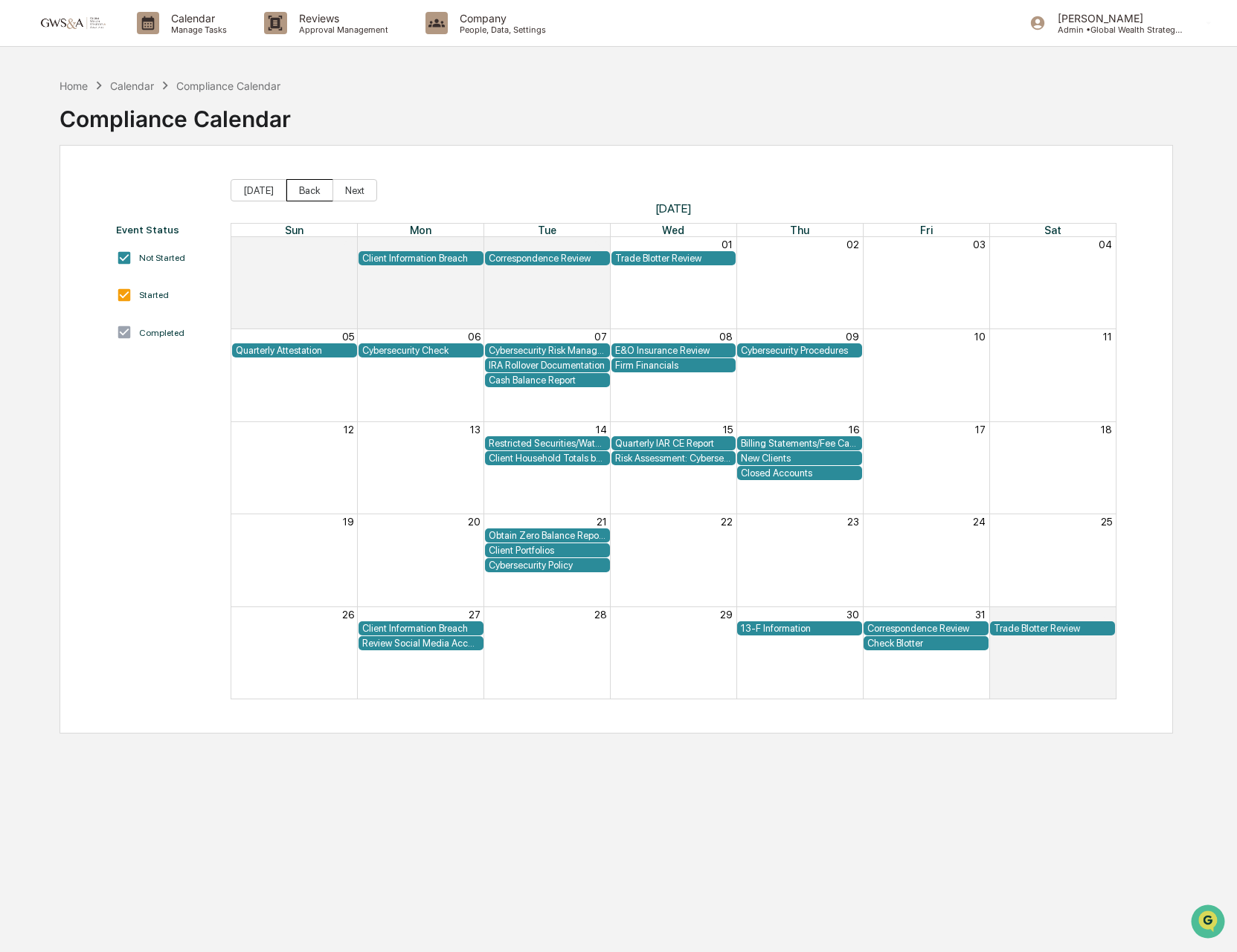
click at [296, 193] on button "Back" at bounding box center [309, 191] width 47 height 22
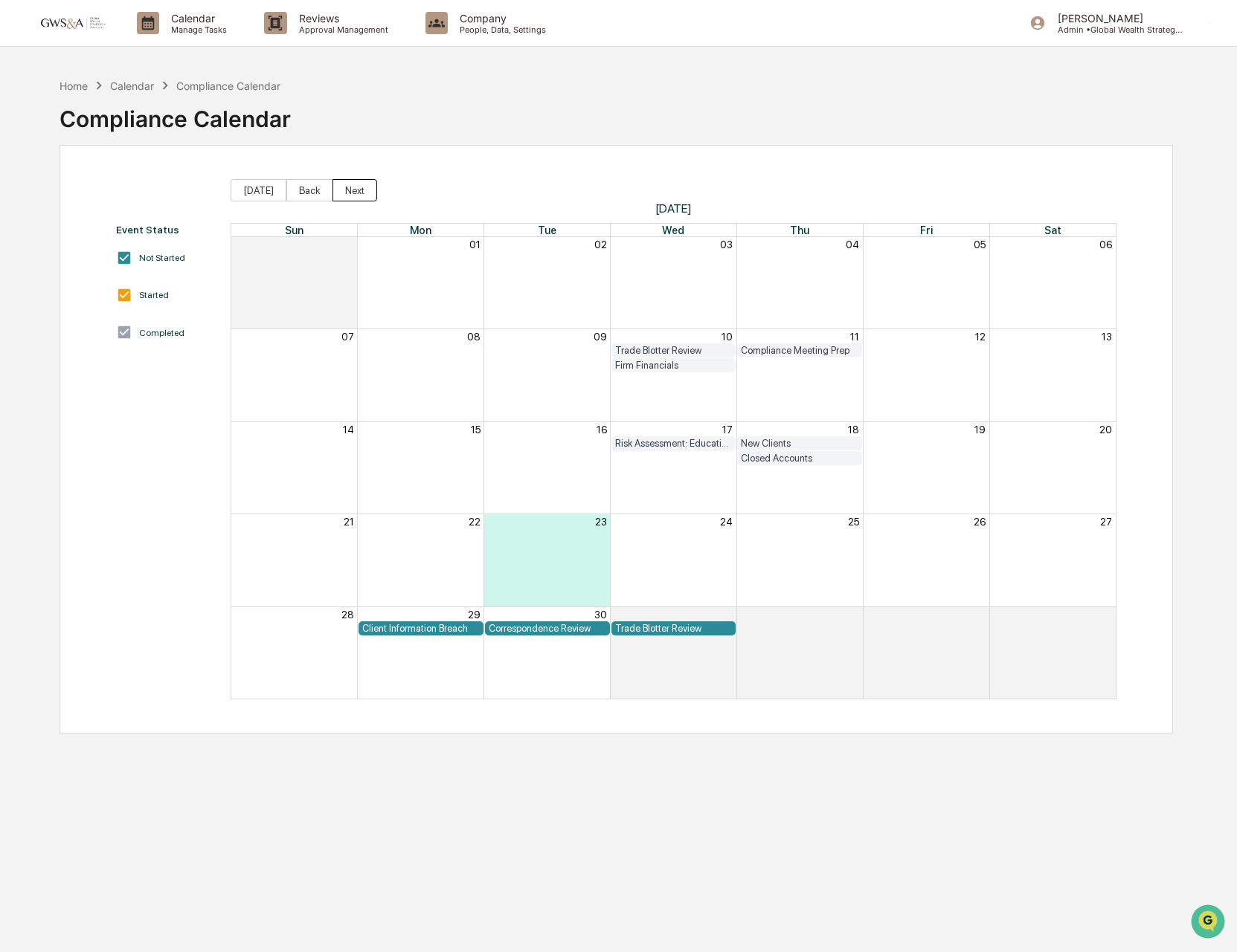
click at [353, 192] on button "Next" at bounding box center [355, 191] width 44 height 22
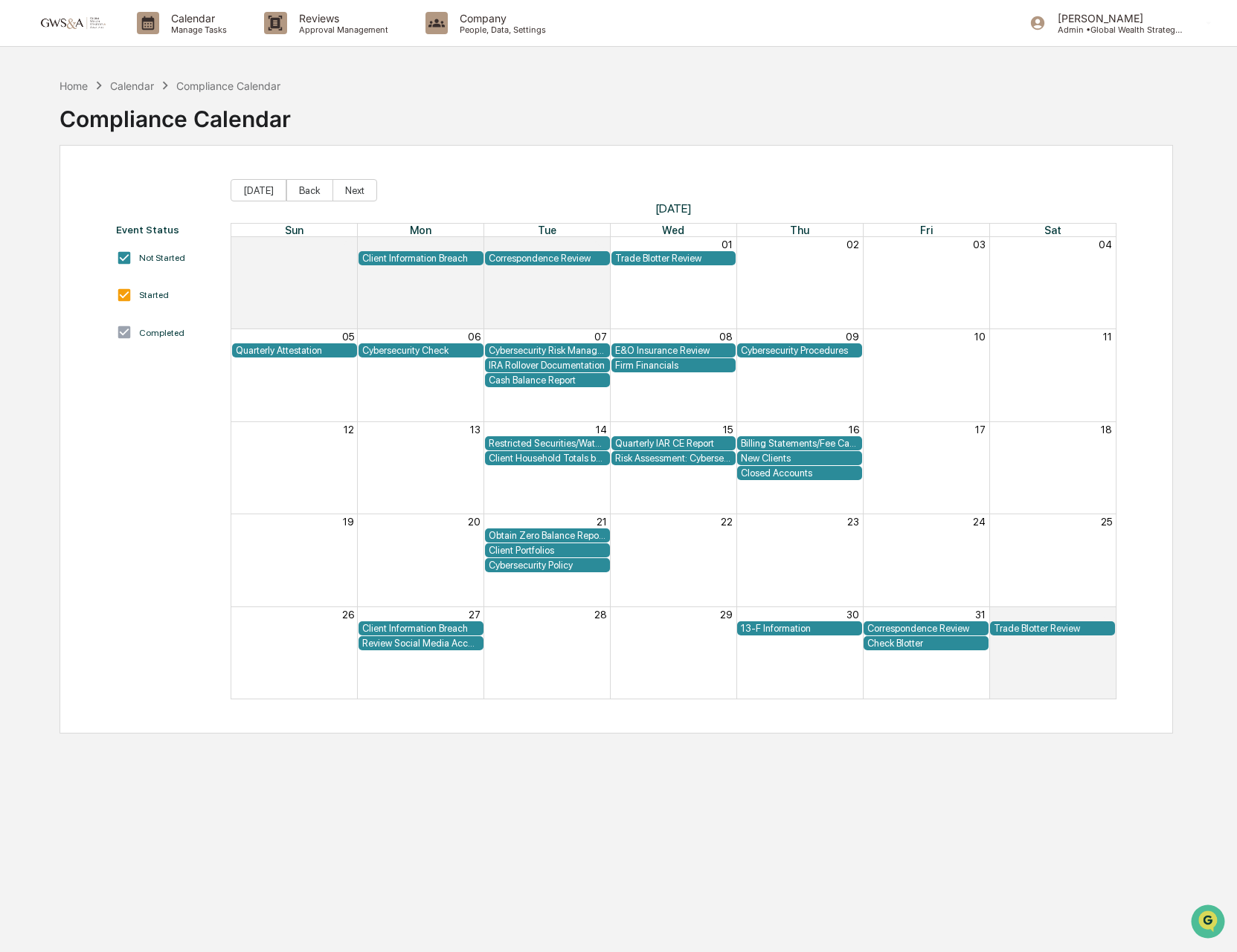
click at [795, 627] on div "13-F Information" at bounding box center [799, 629] width 118 height 11
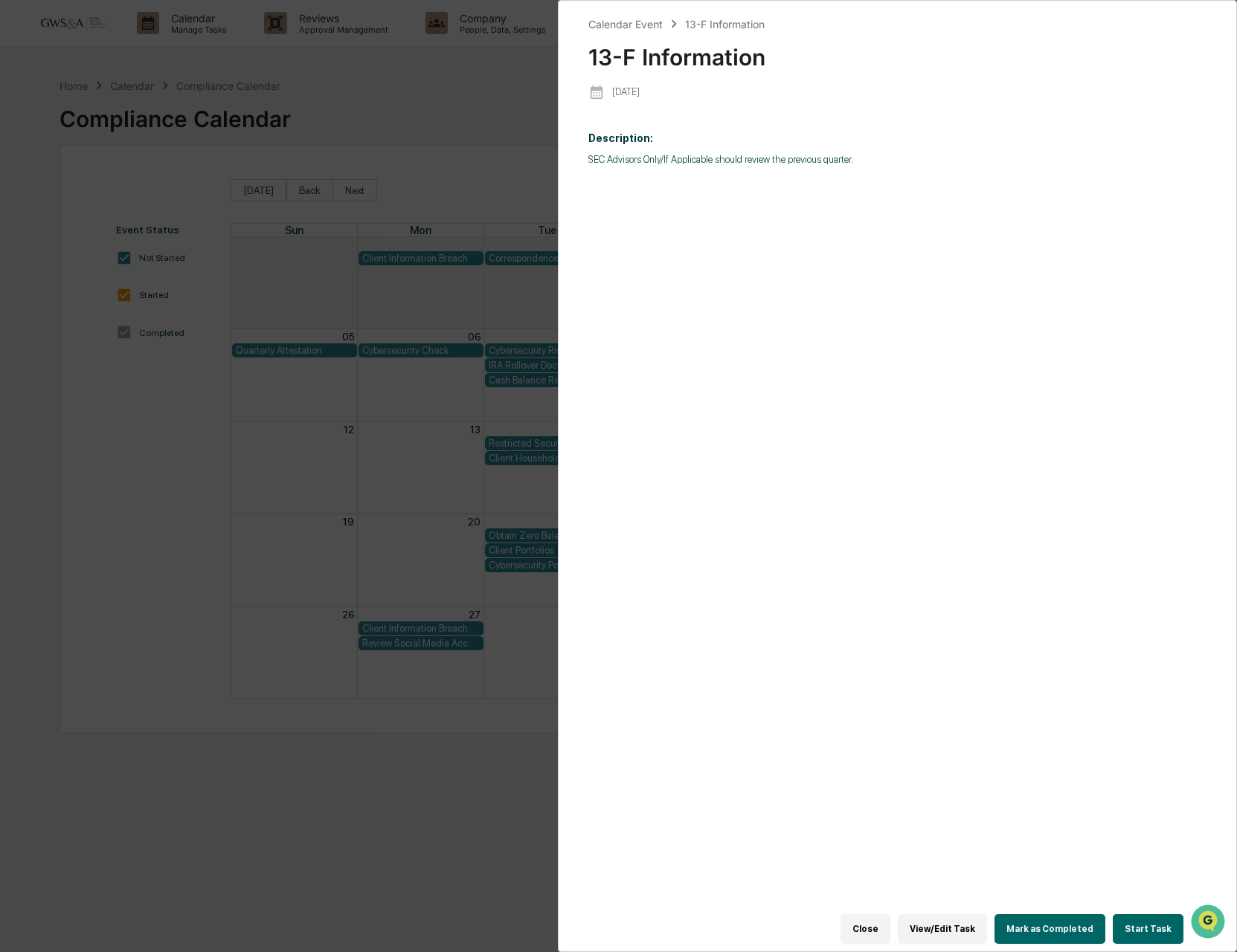
scroll to position [2, 0]
click at [923, 931] on button "View/Edit Task" at bounding box center [942, 929] width 89 height 29
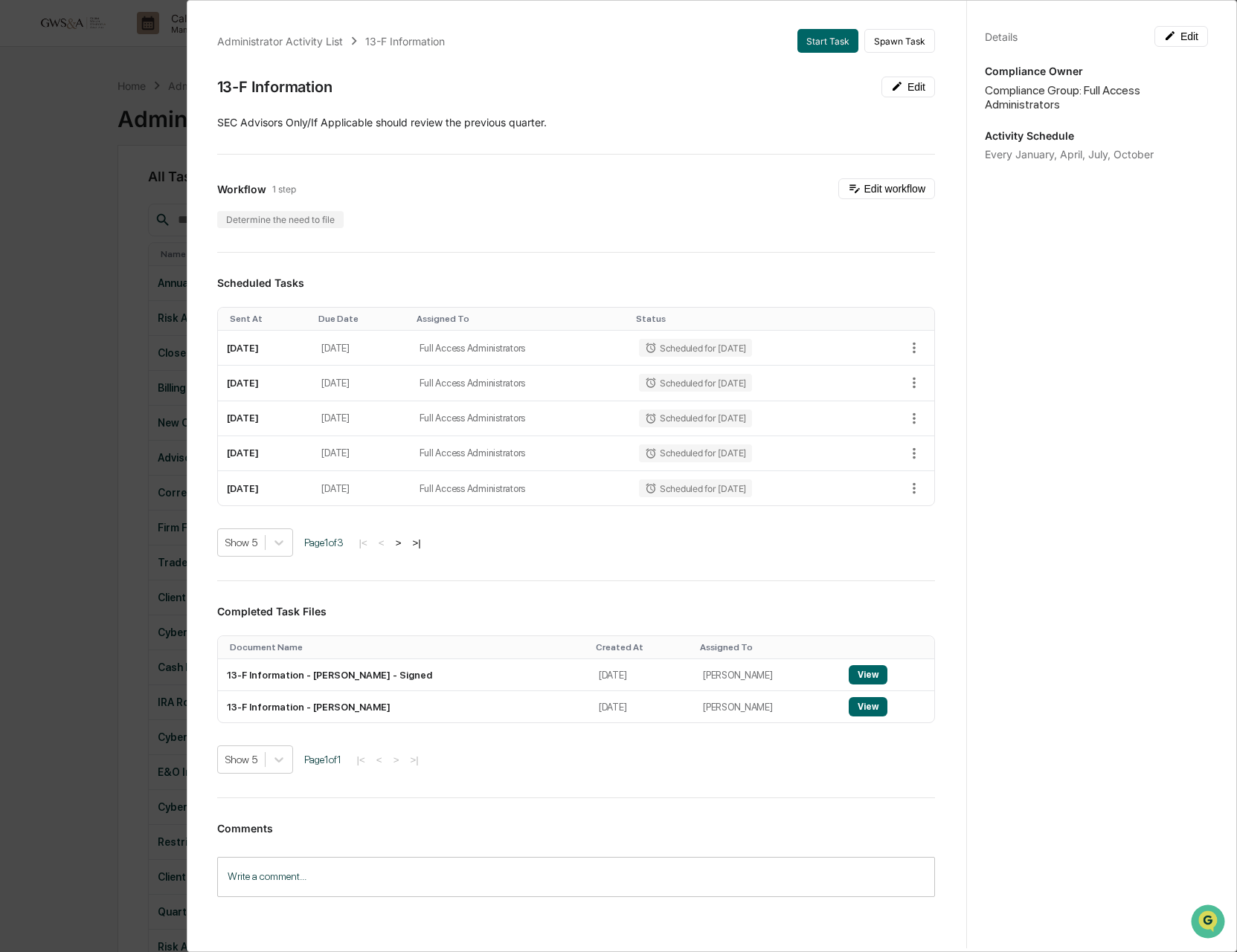
click at [1134, 157] on div "Every January, April, July, October" at bounding box center [1096, 155] width 223 height 13
click at [1138, 145] on div "Activity Schedule Every January, April, July, October" at bounding box center [1096, 145] width 223 height 31
click at [1176, 38] on button "Edit" at bounding box center [1181, 36] width 53 height 21
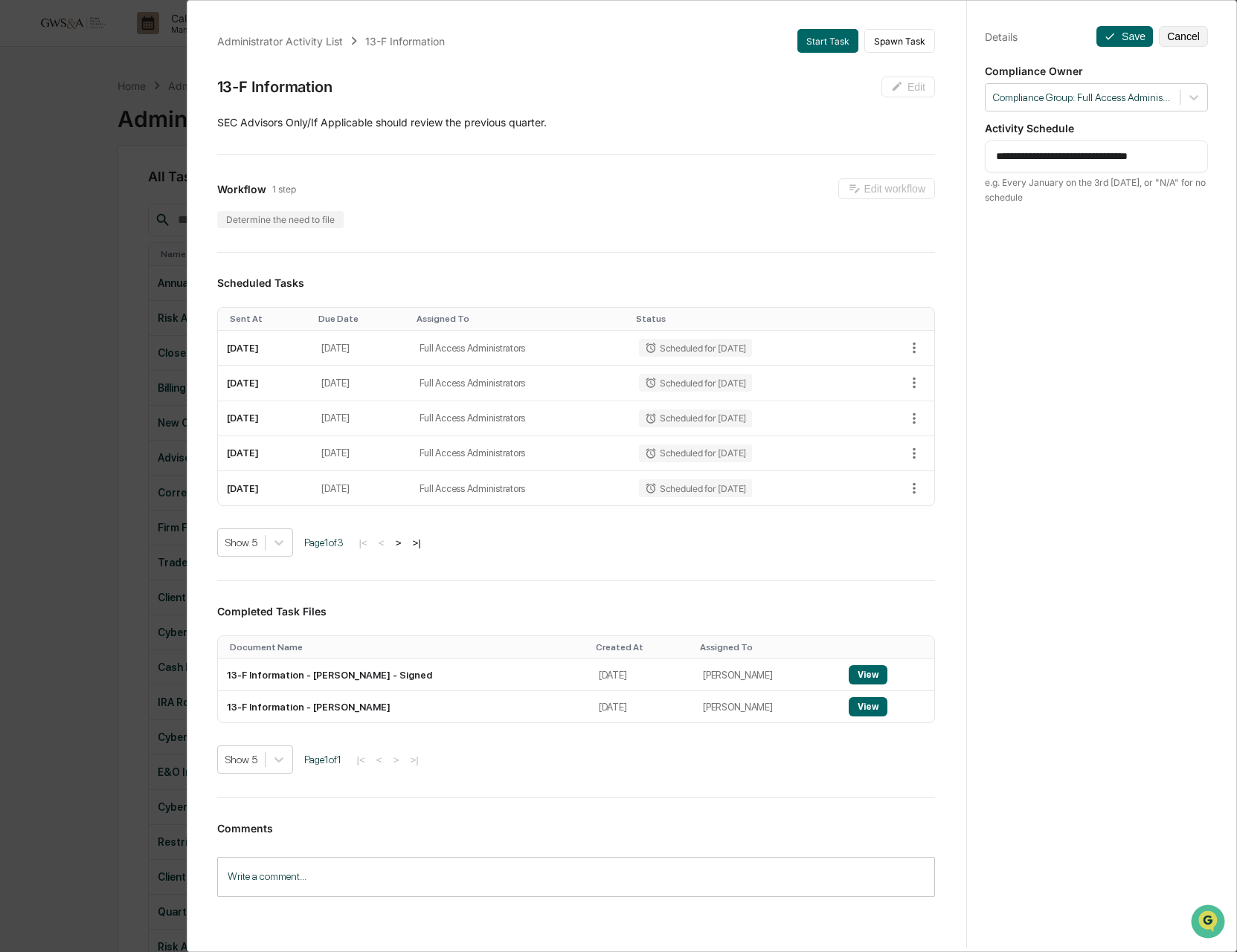
click at [1187, 157] on textarea "**********" at bounding box center [1096, 156] width 201 height 16
type textarea "**********"
click at [1103, 36] on icon at bounding box center [1109, 36] width 12 height 12
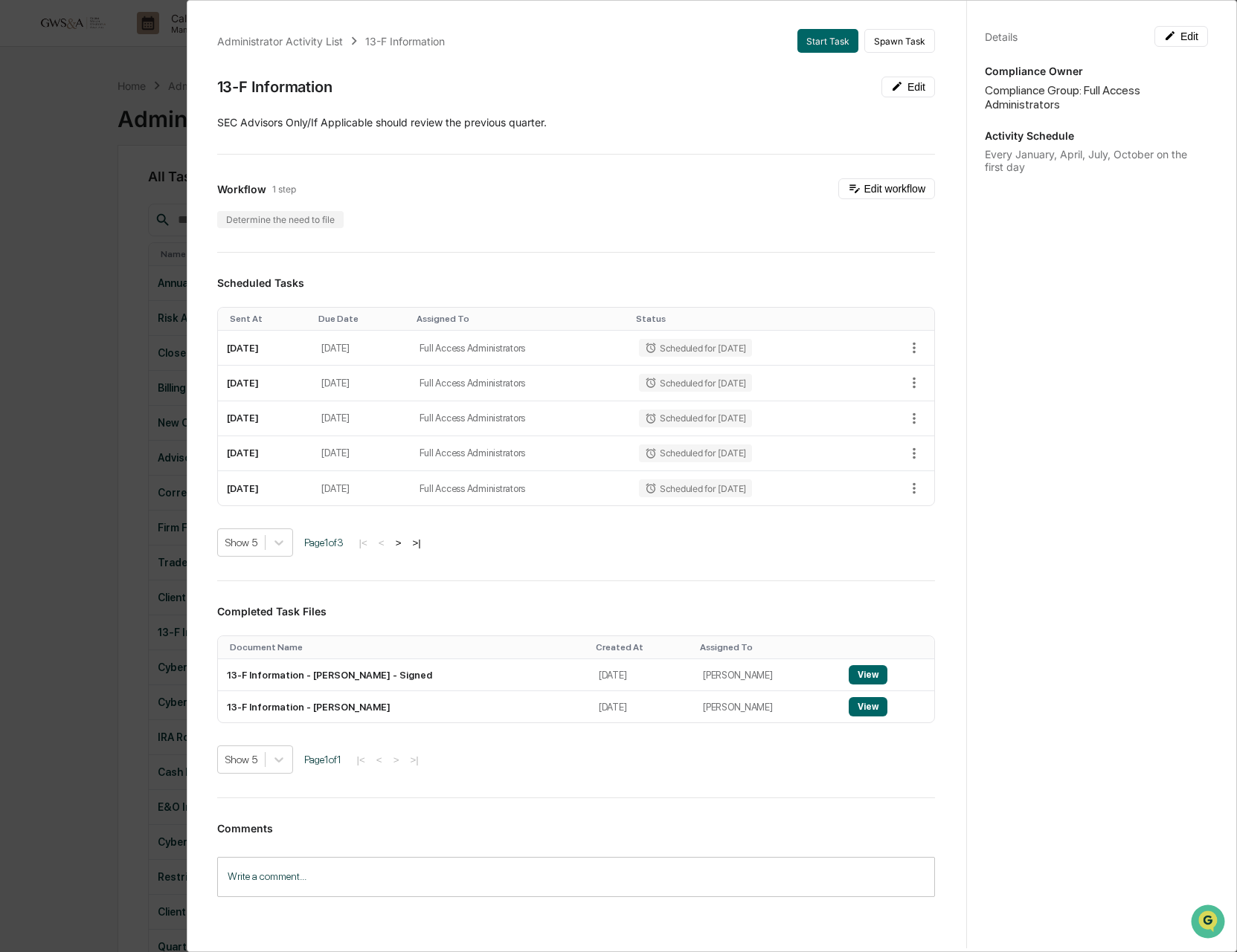
click at [1038, 148] on div "Every January, April, July, October on the first day" at bounding box center [1096, 160] width 223 height 25
click at [1196, 33] on button "Edit" at bounding box center [1181, 36] width 53 height 21
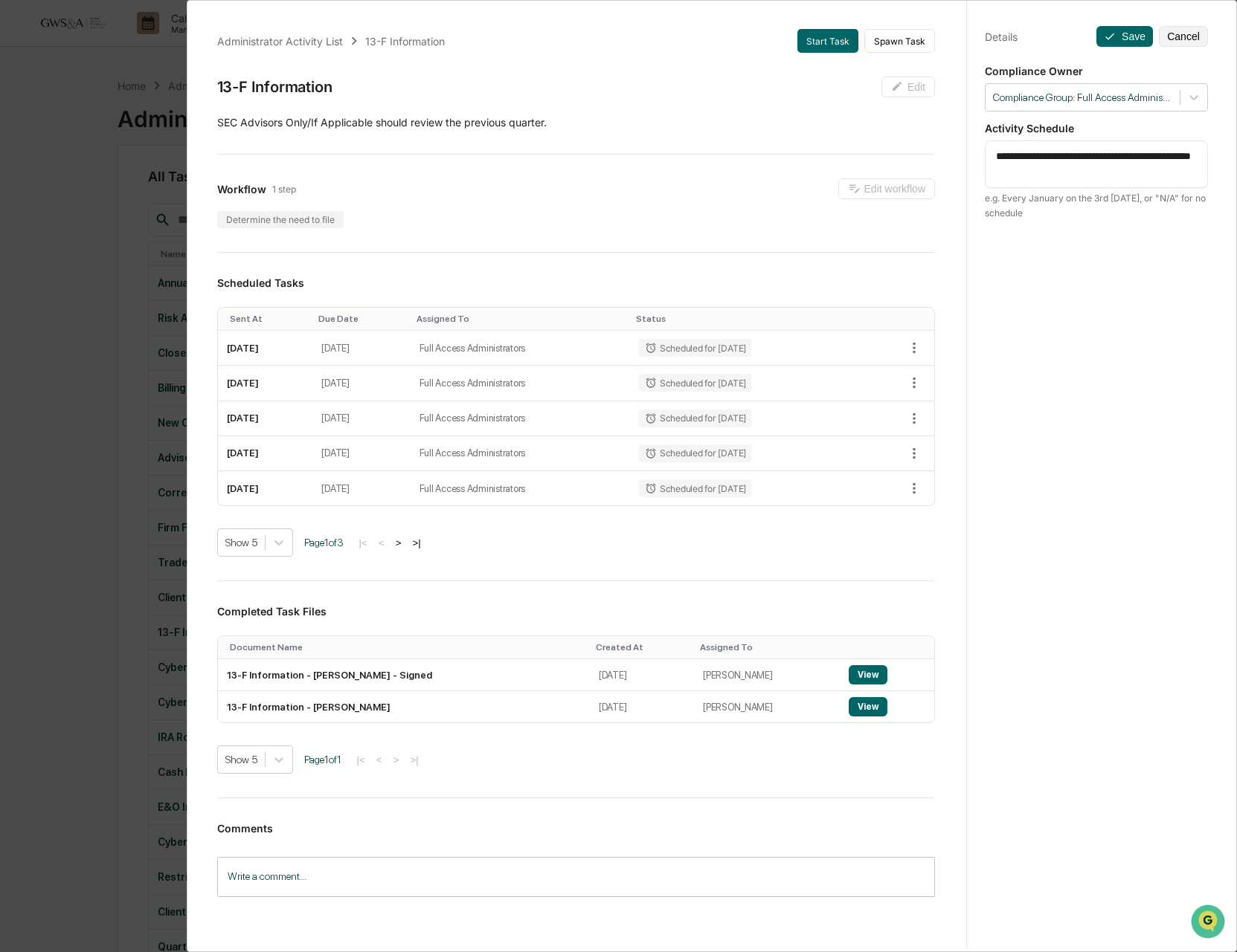
click at [1056, 179] on textarea "**********" at bounding box center [1096, 164] width 201 height 31
type textarea "**********"
click at [1126, 37] on button "Save" at bounding box center [1124, 36] width 56 height 21
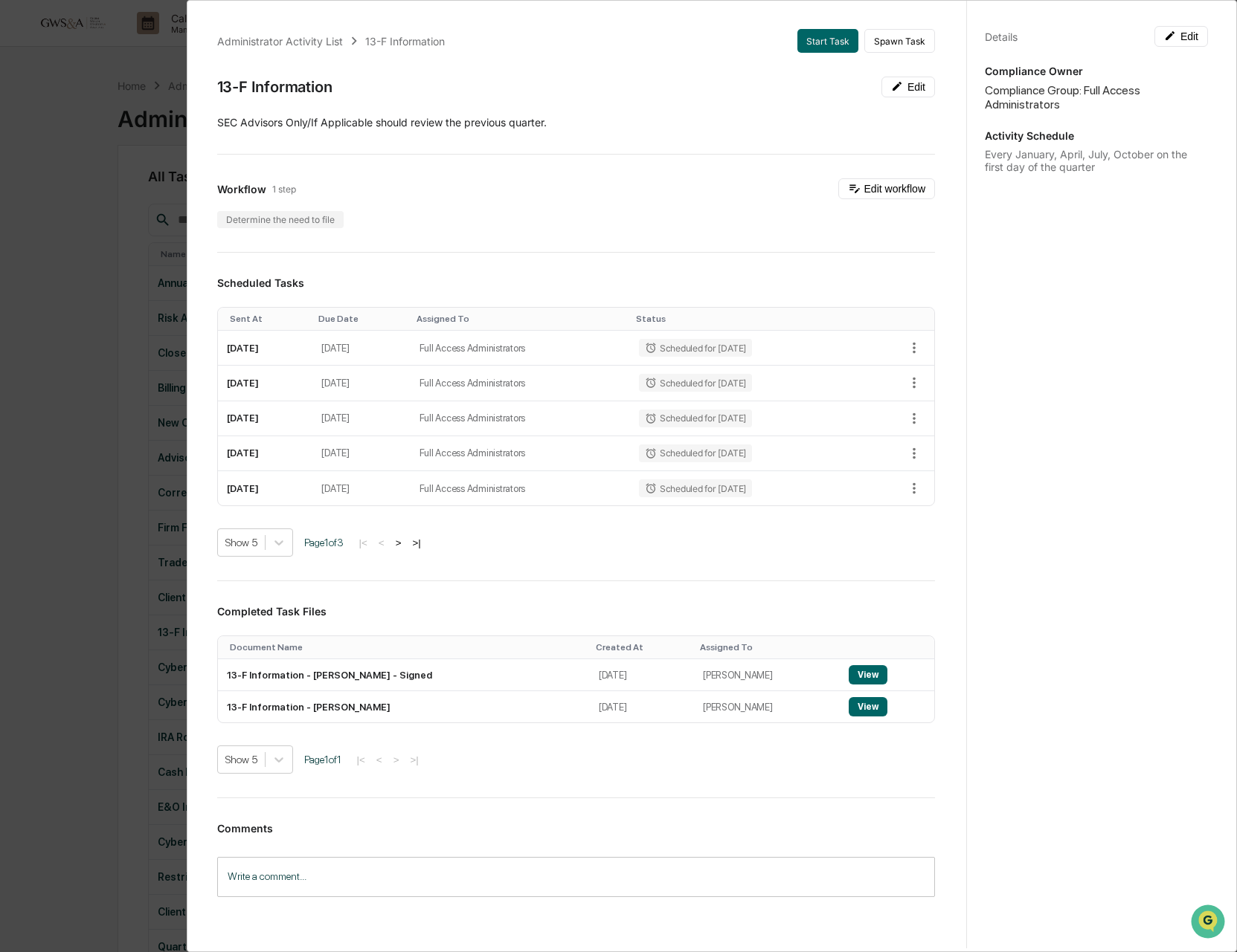
click at [66, 222] on div "Administrator Activity List 13-F Information Start Task Spawn Task 13-F Informa…" at bounding box center [618, 476] width 1237 height 952
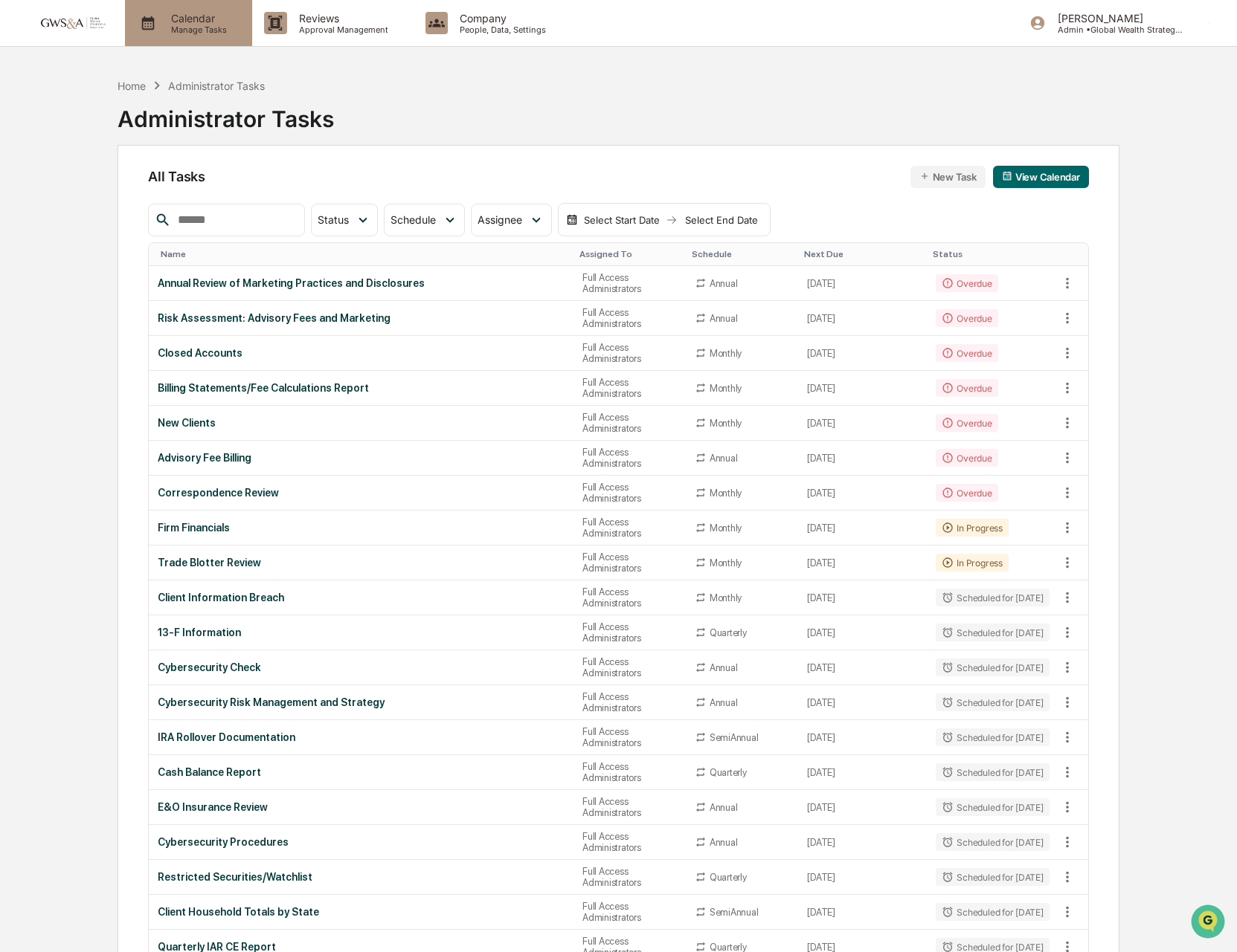
click at [195, 33] on p "Manage Tasks" at bounding box center [197, 29] width 76 height 10
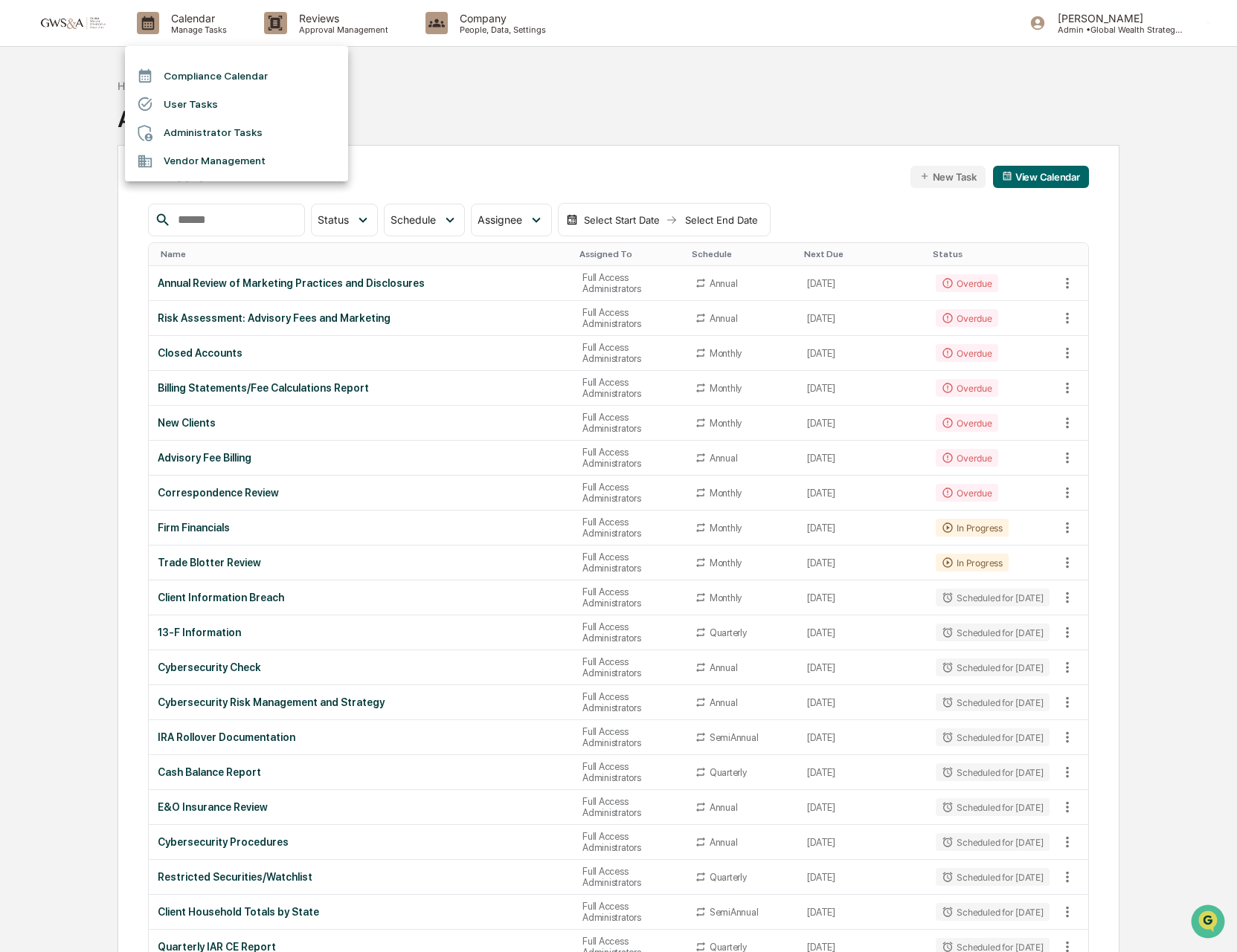
click at [193, 65] on li "Compliance Calendar" at bounding box center [237, 75] width 223 height 29
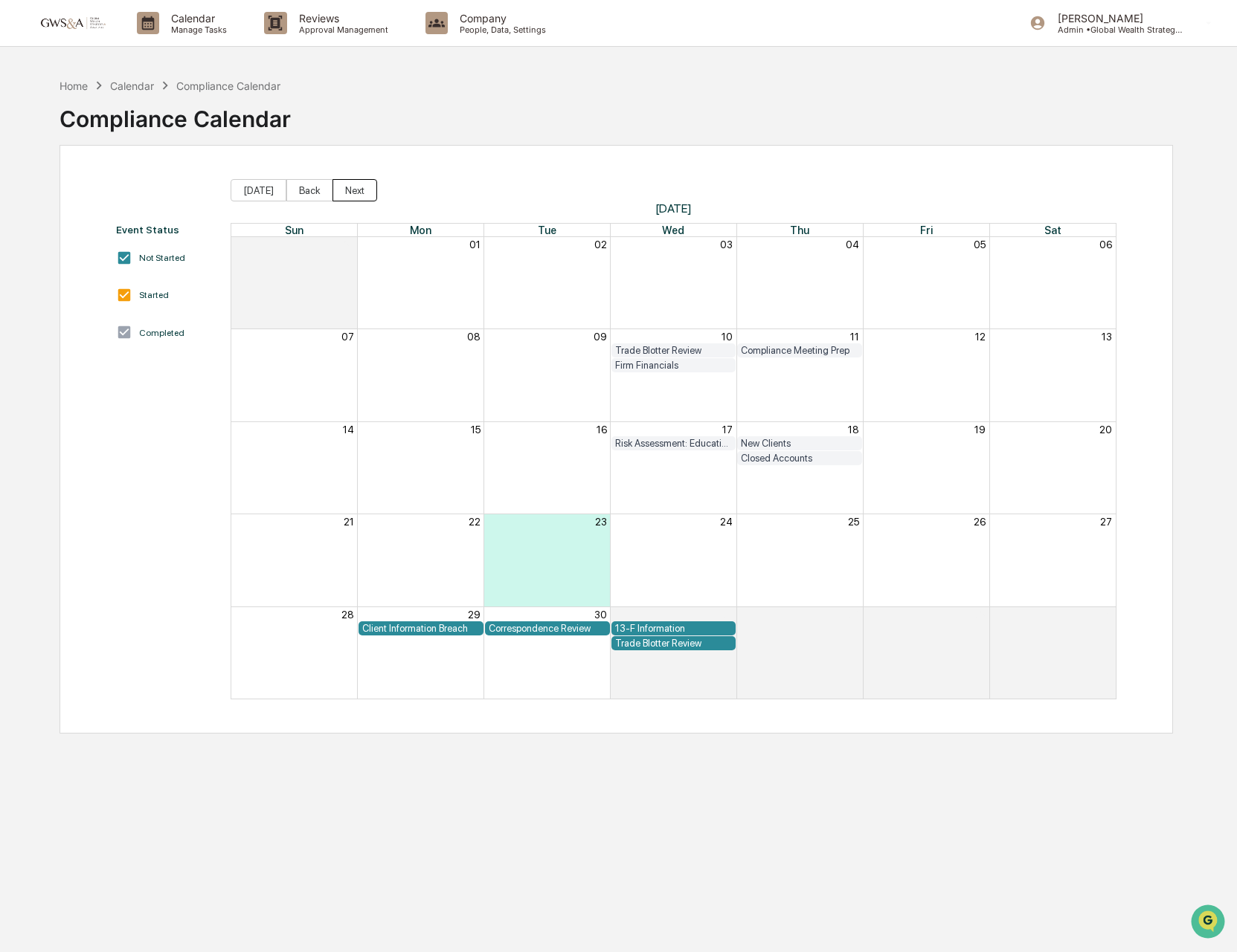
click at [350, 195] on button "Next" at bounding box center [355, 191] width 44 height 22
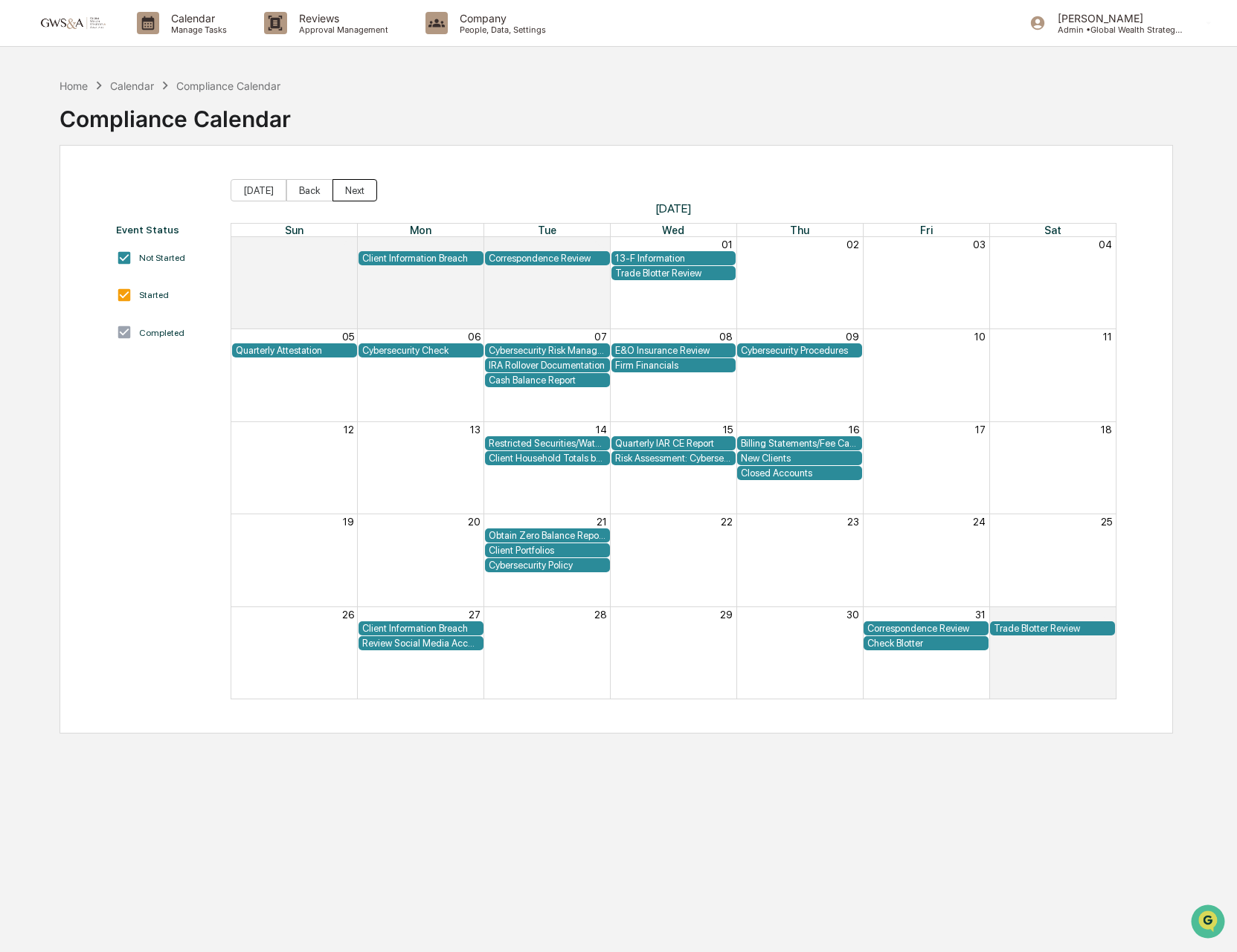
click at [365, 199] on button "Next" at bounding box center [355, 191] width 44 height 22
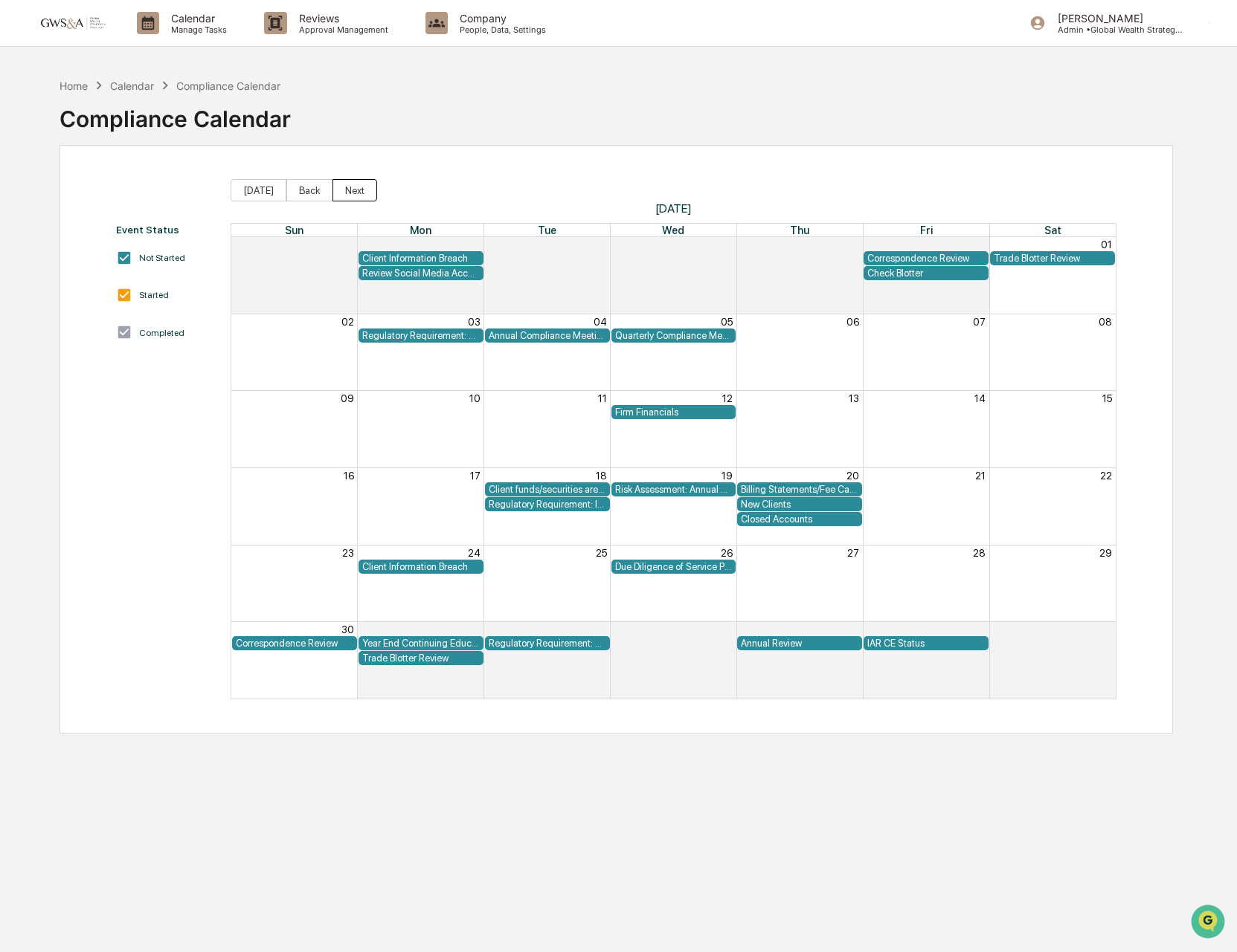
click at [365, 199] on button "Next" at bounding box center [355, 191] width 44 height 22
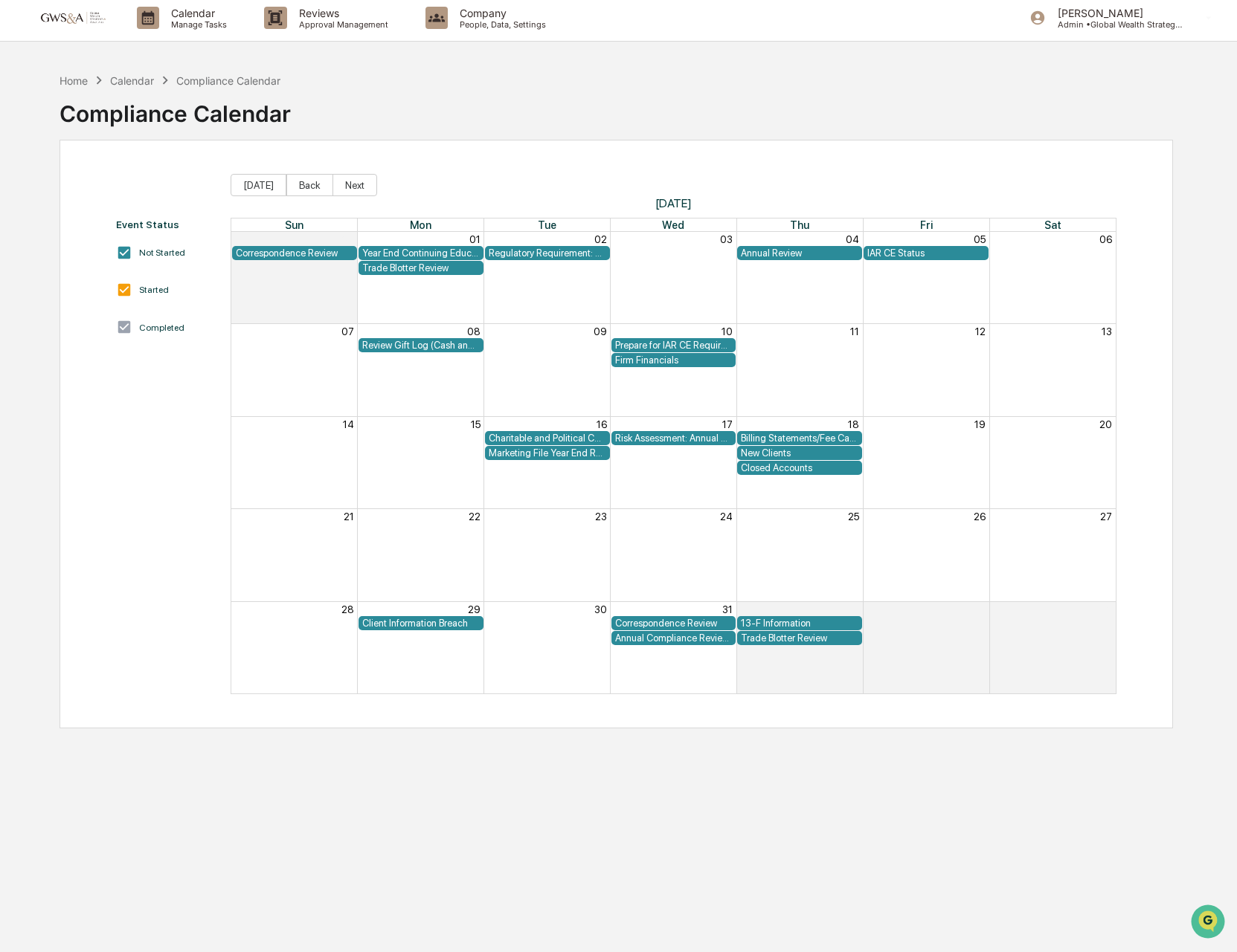
scroll to position [14, 0]
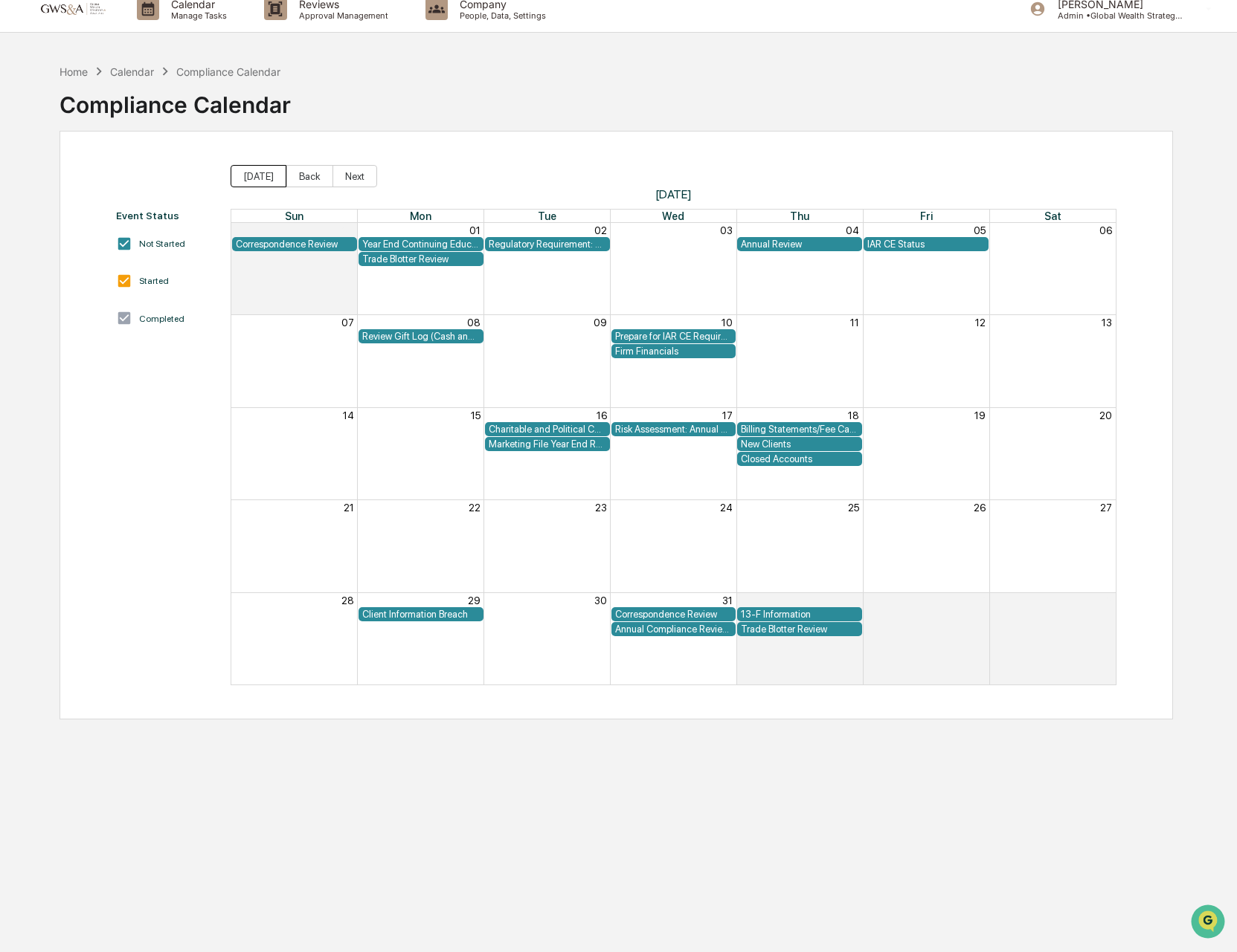
click at [262, 178] on button "[DATE]" at bounding box center [258, 176] width 56 height 22
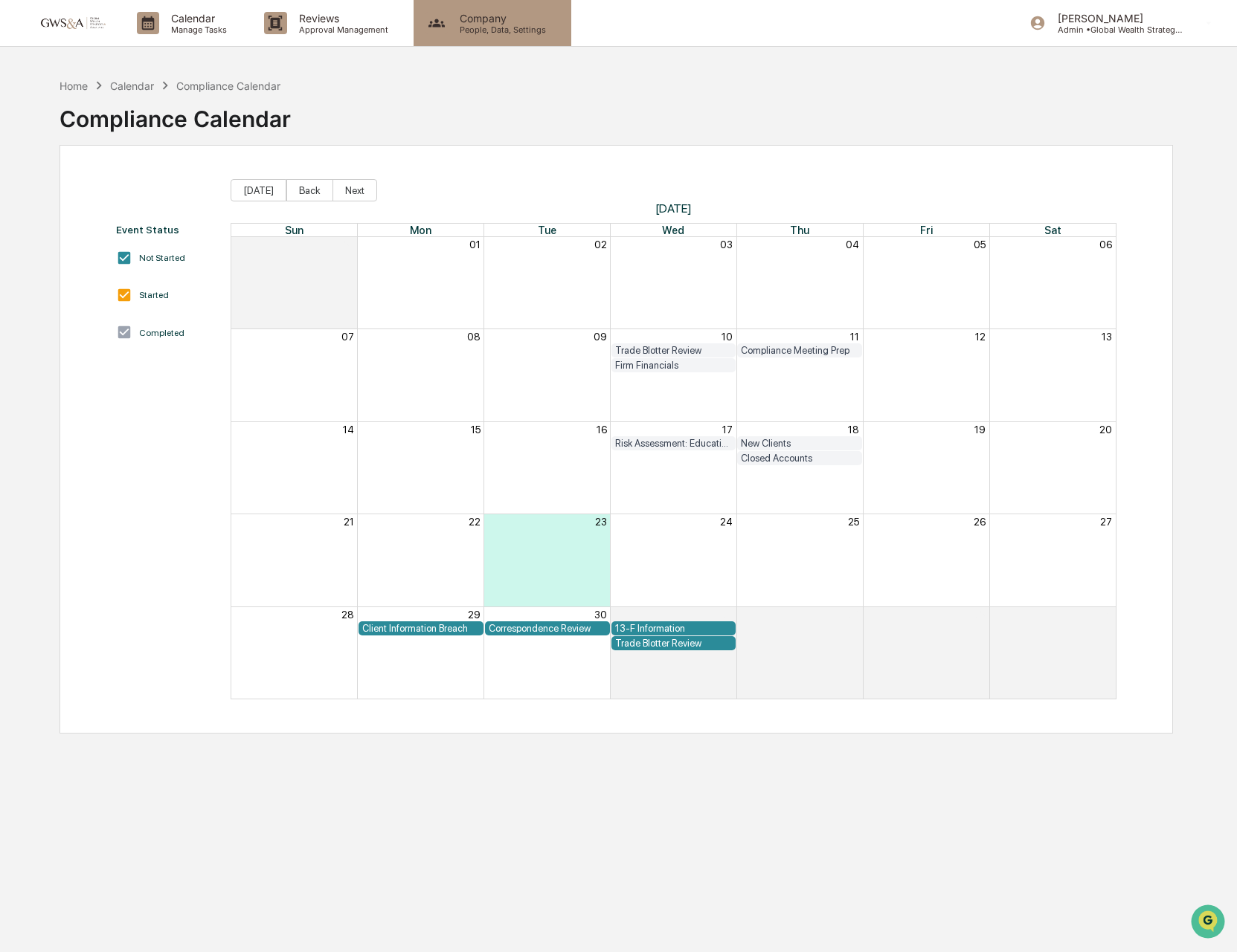
click at [465, 25] on p "People, Data, Settings" at bounding box center [500, 29] width 106 height 10
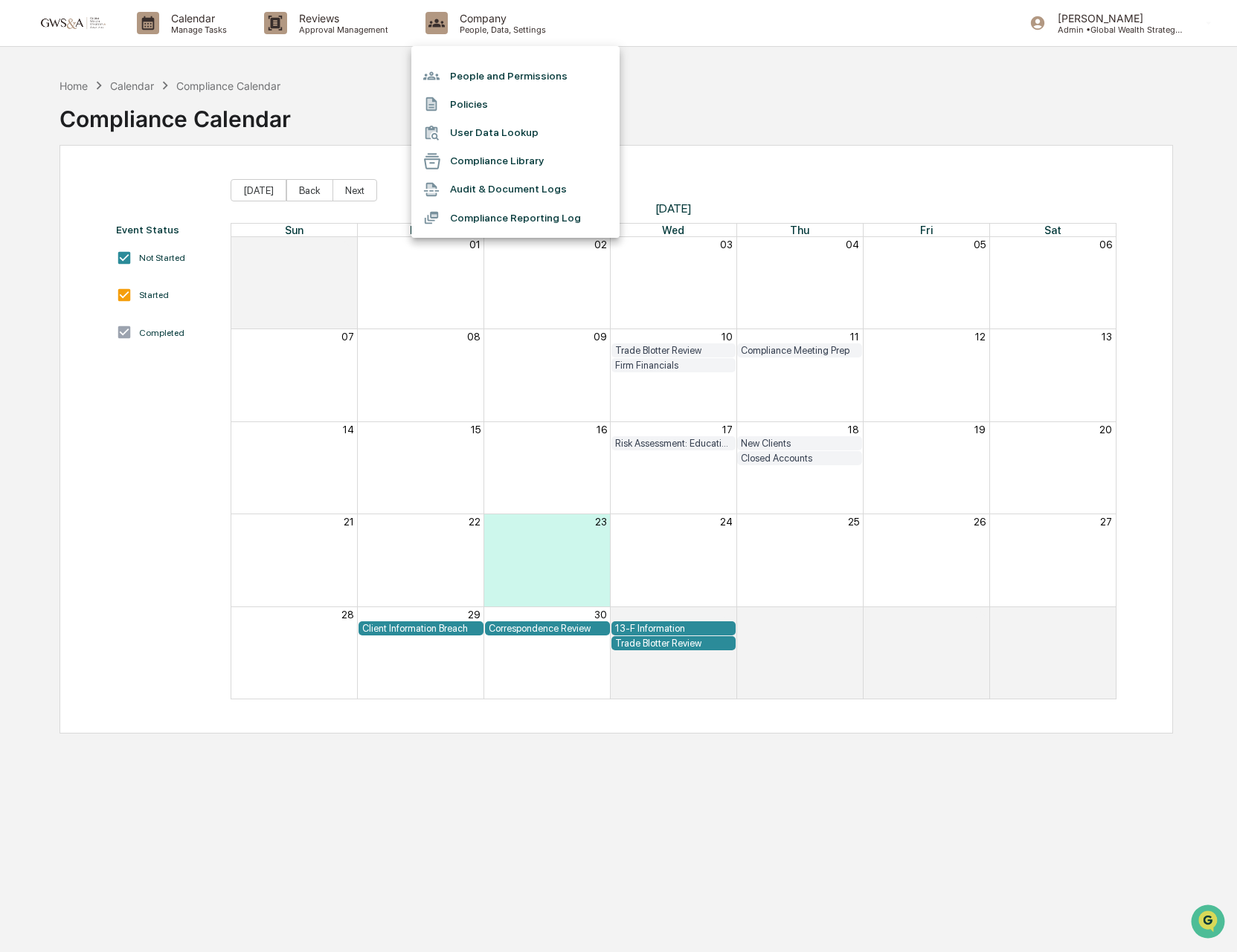
click at [237, 29] on div at bounding box center [618, 476] width 1237 height 952
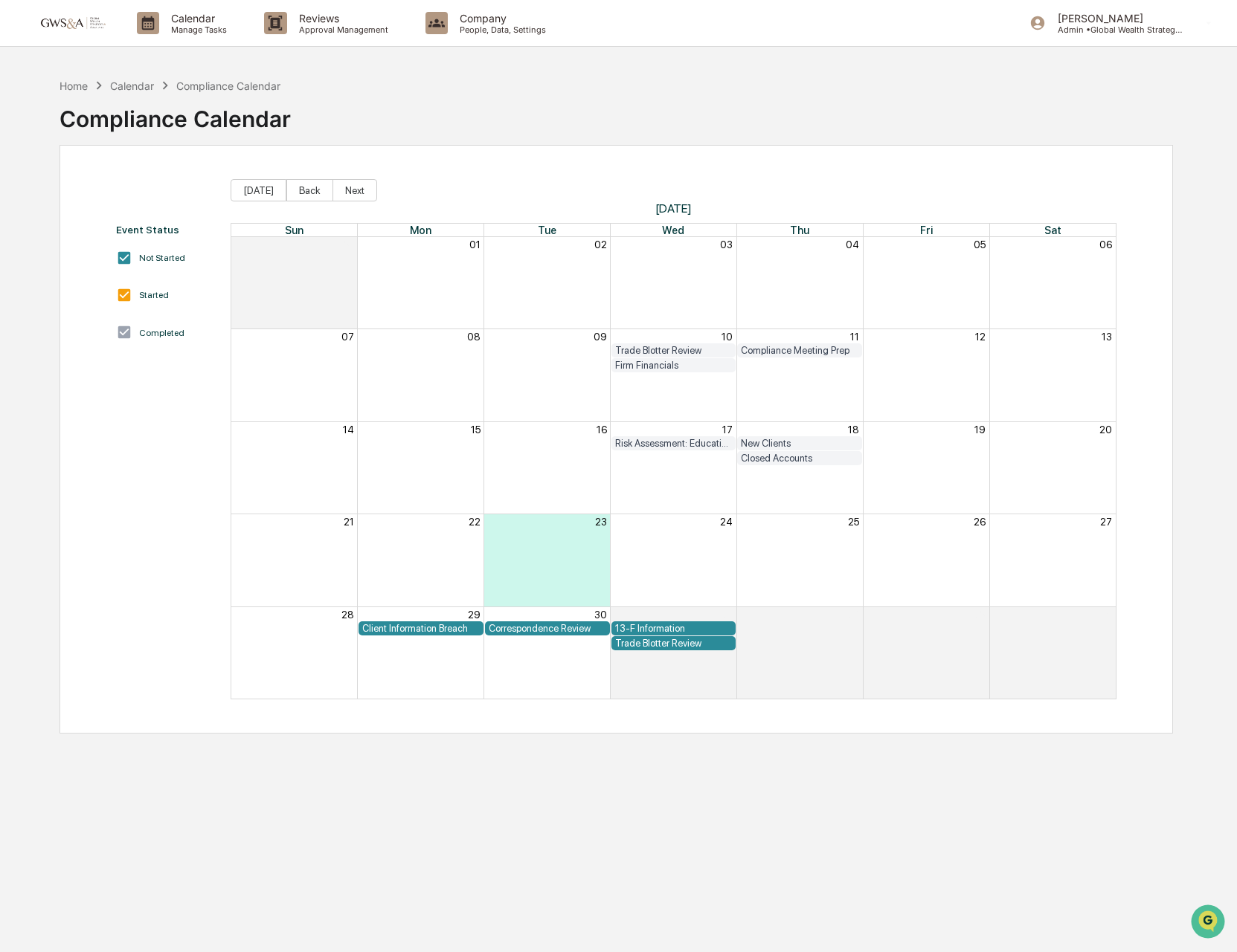
click at [331, 25] on p "Approval Management" at bounding box center [342, 29] width 109 height 10
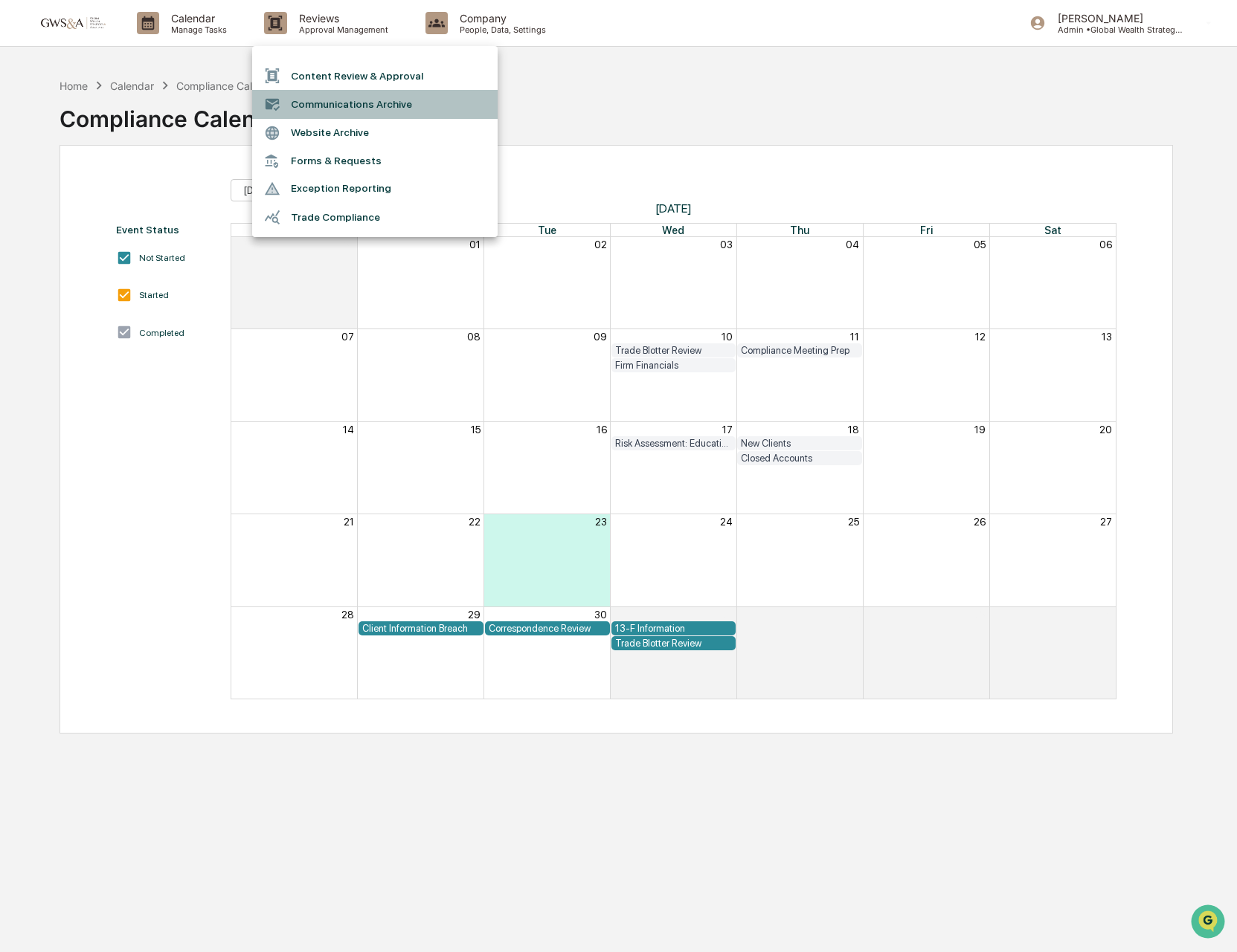
click at [359, 105] on li "Communications Archive" at bounding box center [375, 104] width 245 height 29
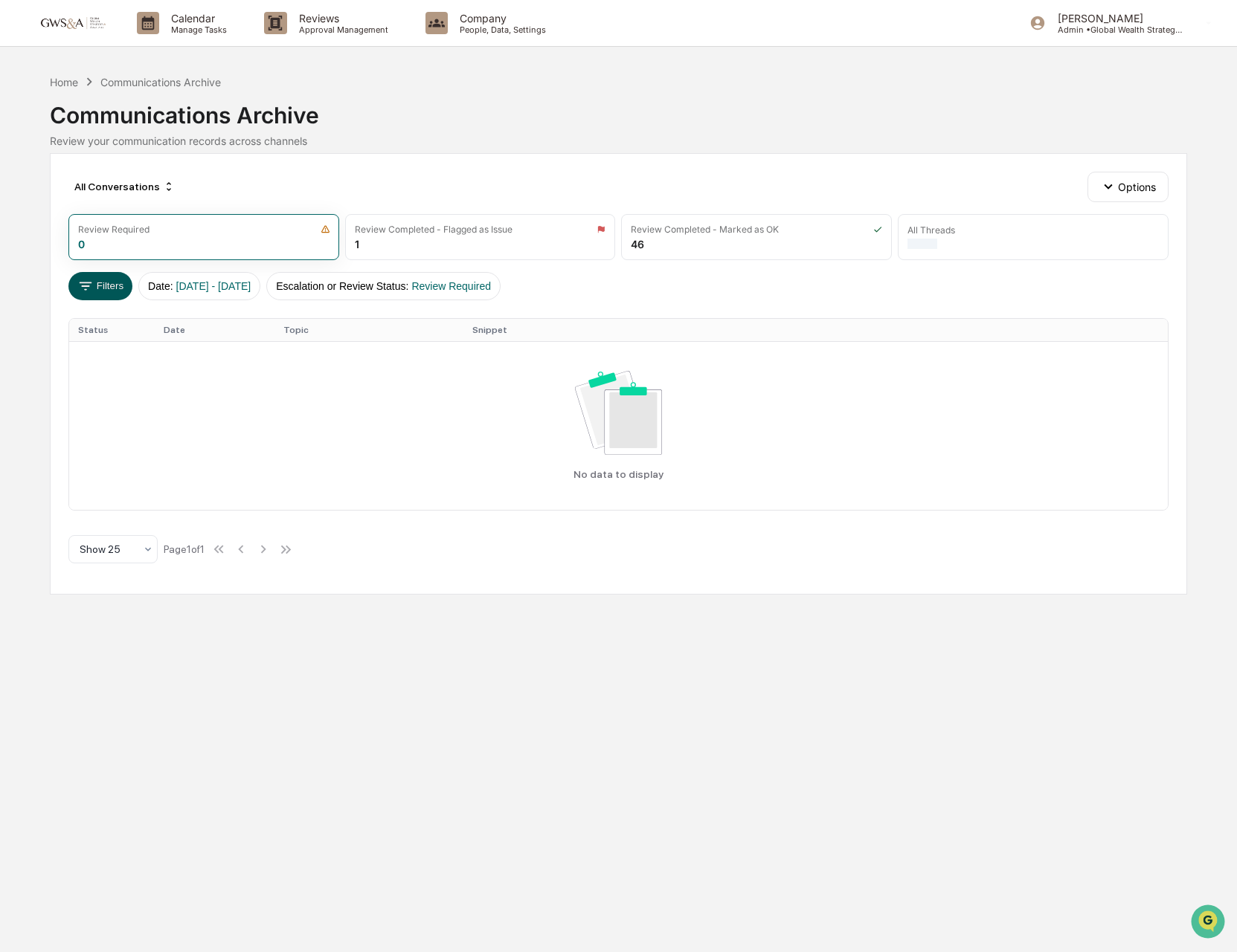
click at [105, 282] on button "Filters" at bounding box center [100, 286] width 64 height 29
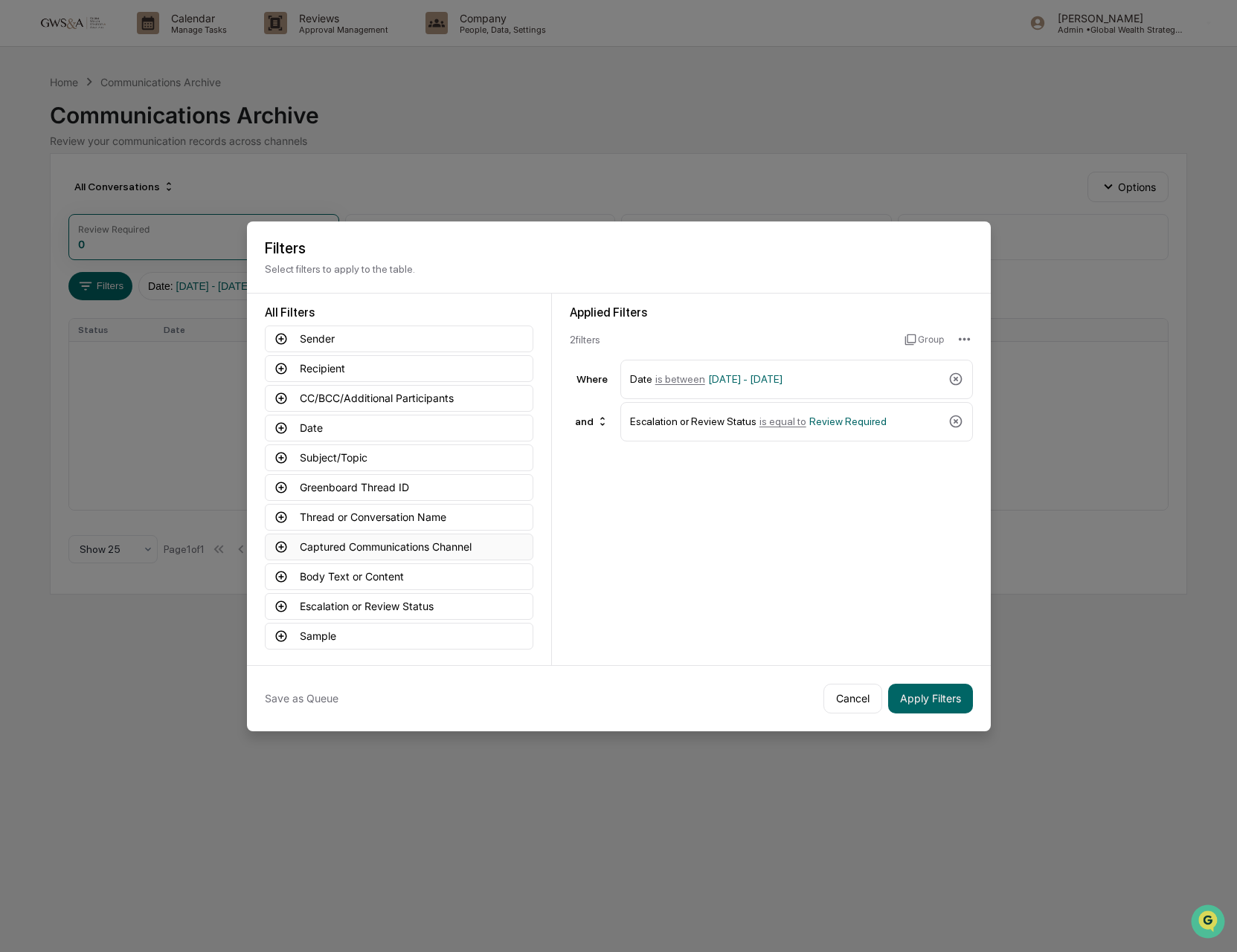
click at [361, 545] on button "Captured Communications Channel" at bounding box center [398, 547] width 268 height 27
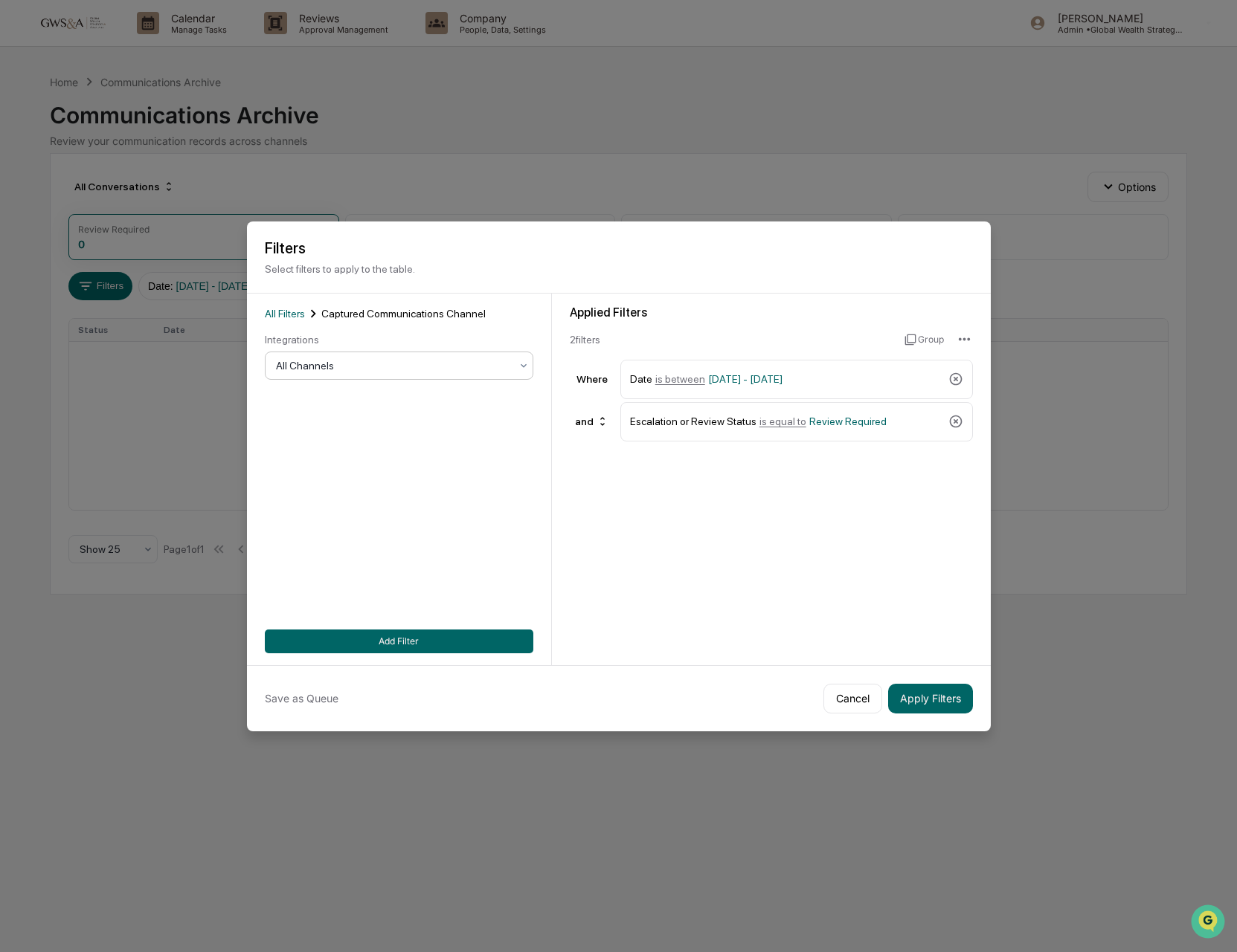
click at [332, 373] on div at bounding box center [393, 366] width 234 height 15
click at [345, 458] on div "SMS" at bounding box center [399, 461] width 267 height 29
click at [476, 634] on button "Add Filter" at bounding box center [398, 642] width 268 height 24
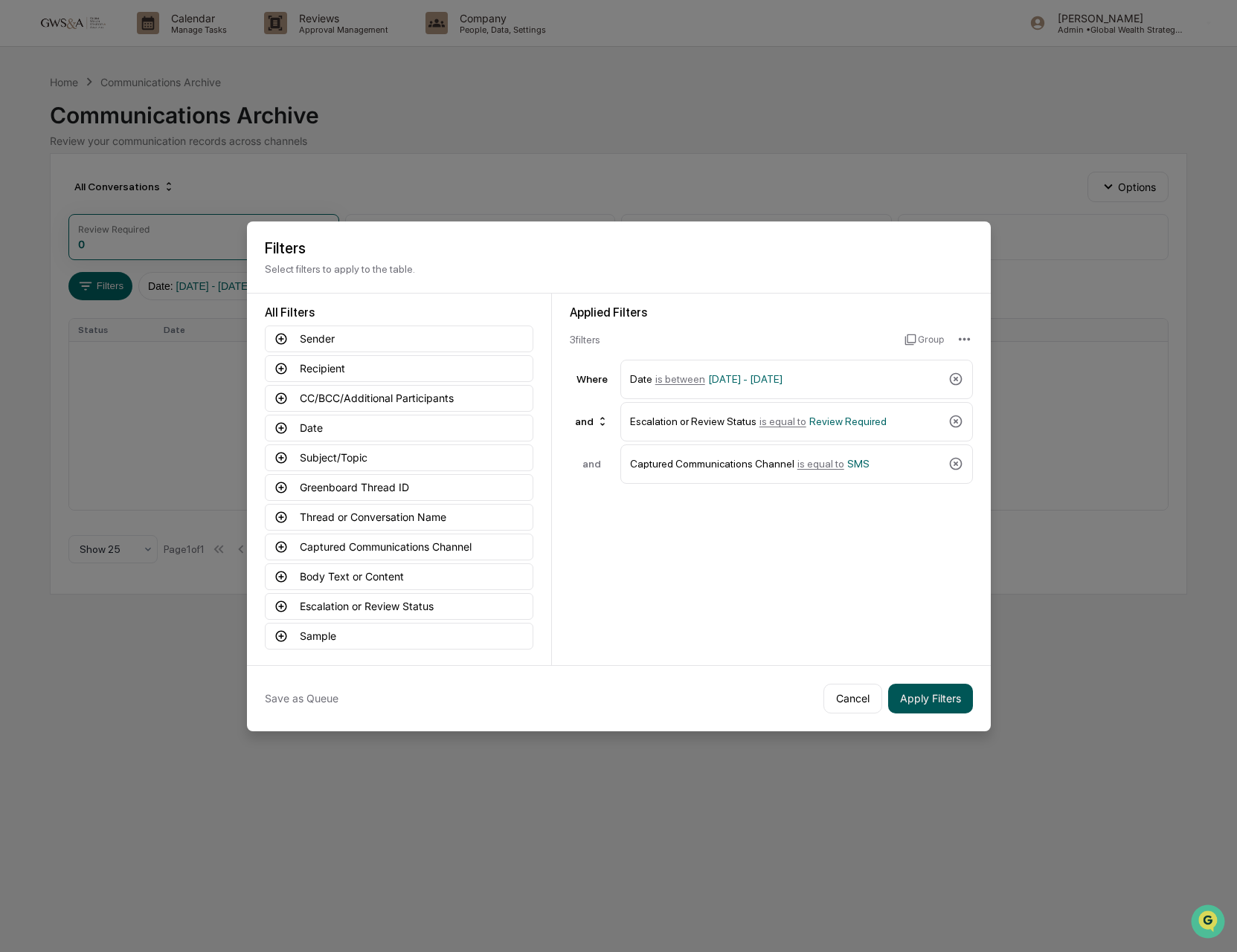
click at [917, 696] on button "Apply Filters" at bounding box center [930, 699] width 85 height 29
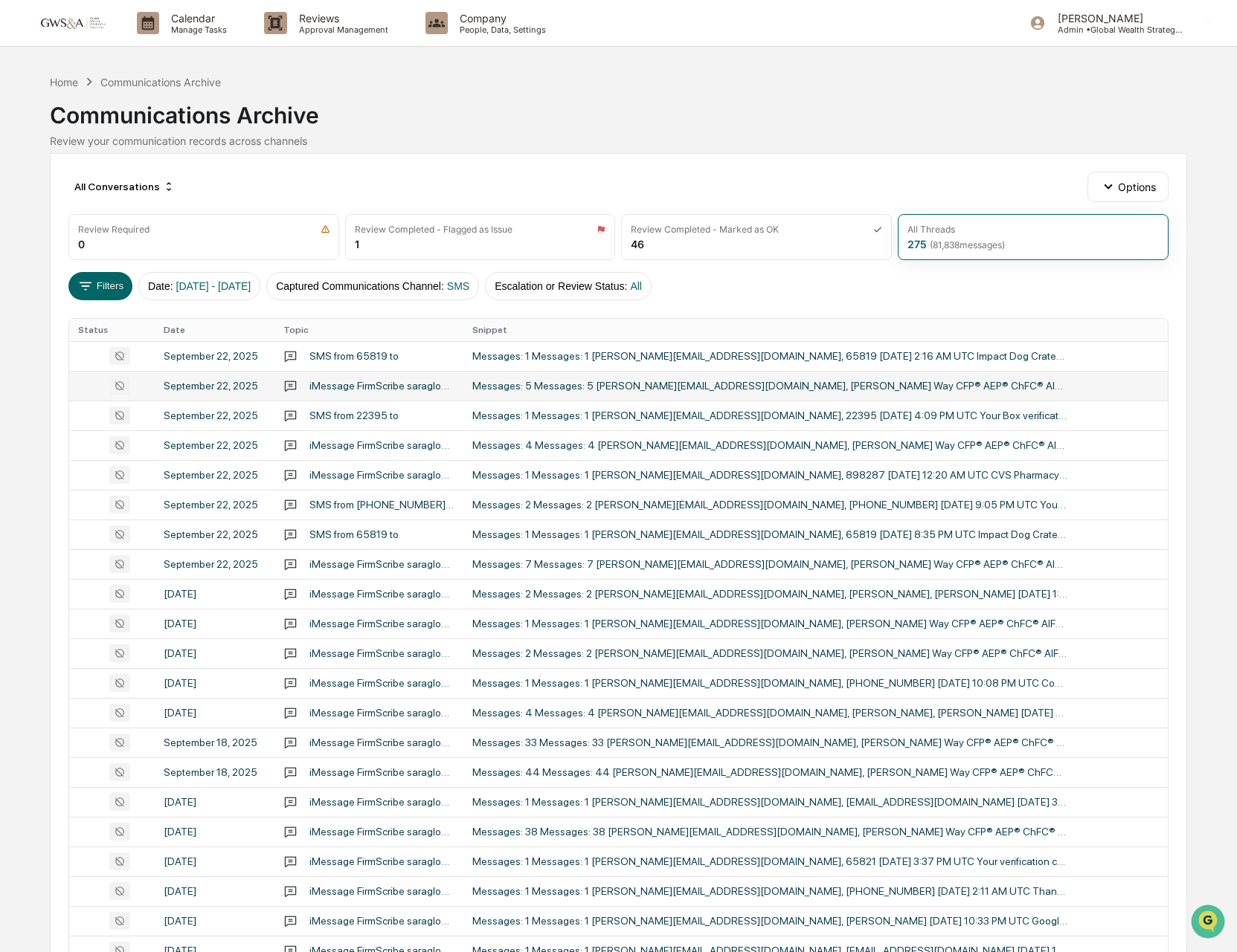
click at [664, 390] on div "Messages: 5 Messages: 5 [PERSON_NAME][EMAIL_ADDRESS][DOMAIN_NAME], [PERSON_NAME…" at bounding box center [770, 386] width 595 height 12
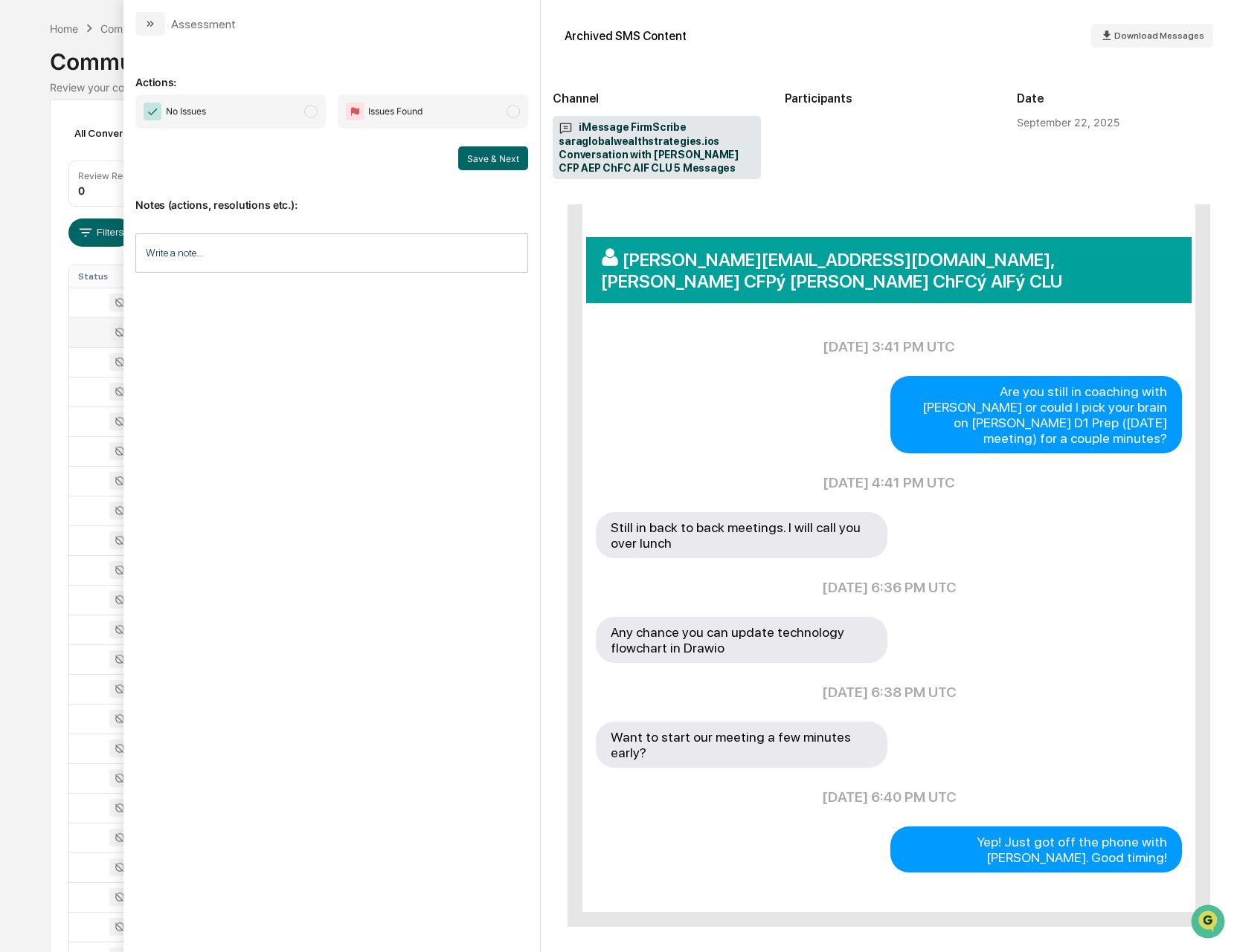
scroll to position [196, 0]
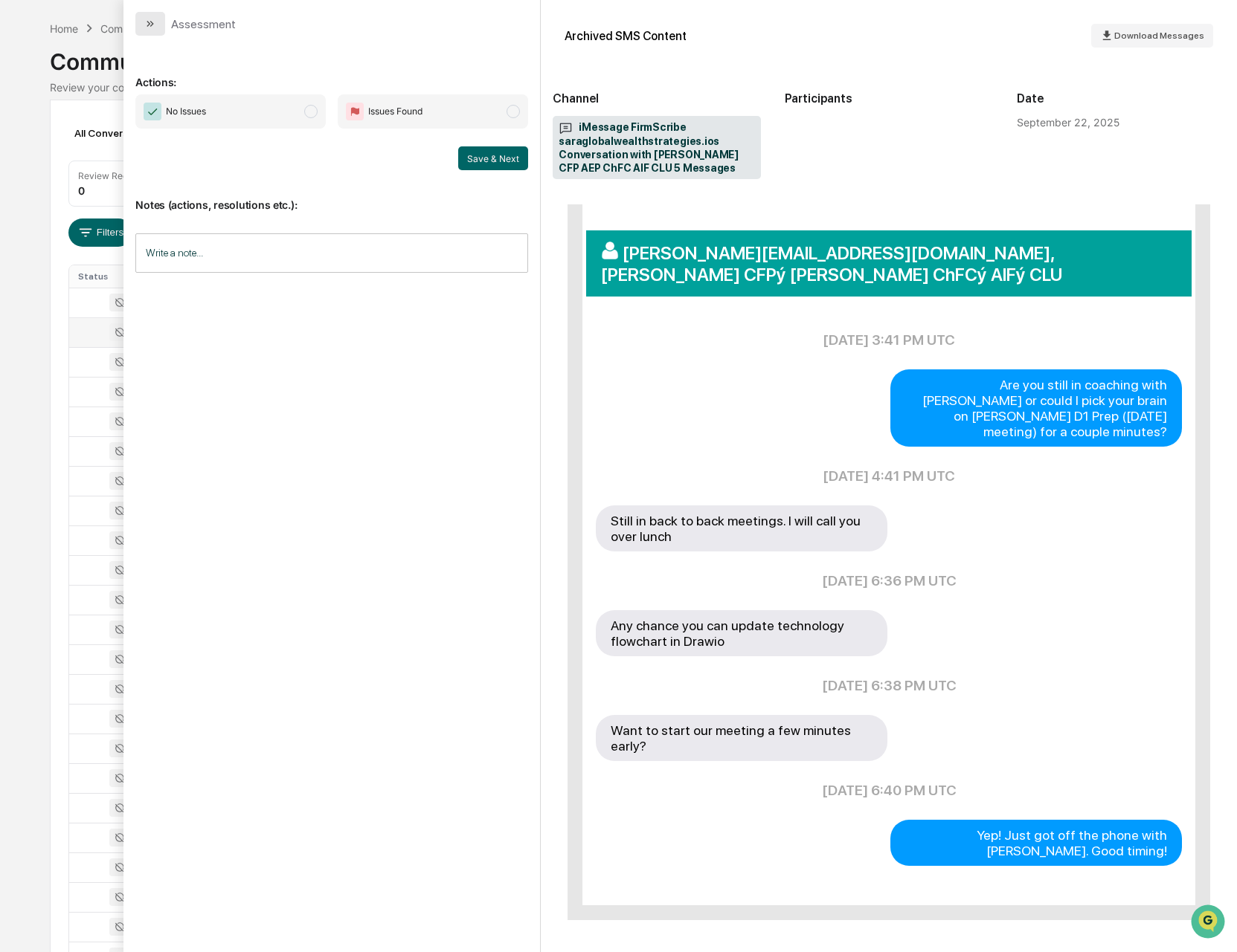
click at [153, 20] on icon "modal" at bounding box center [150, 23] width 12 height 12
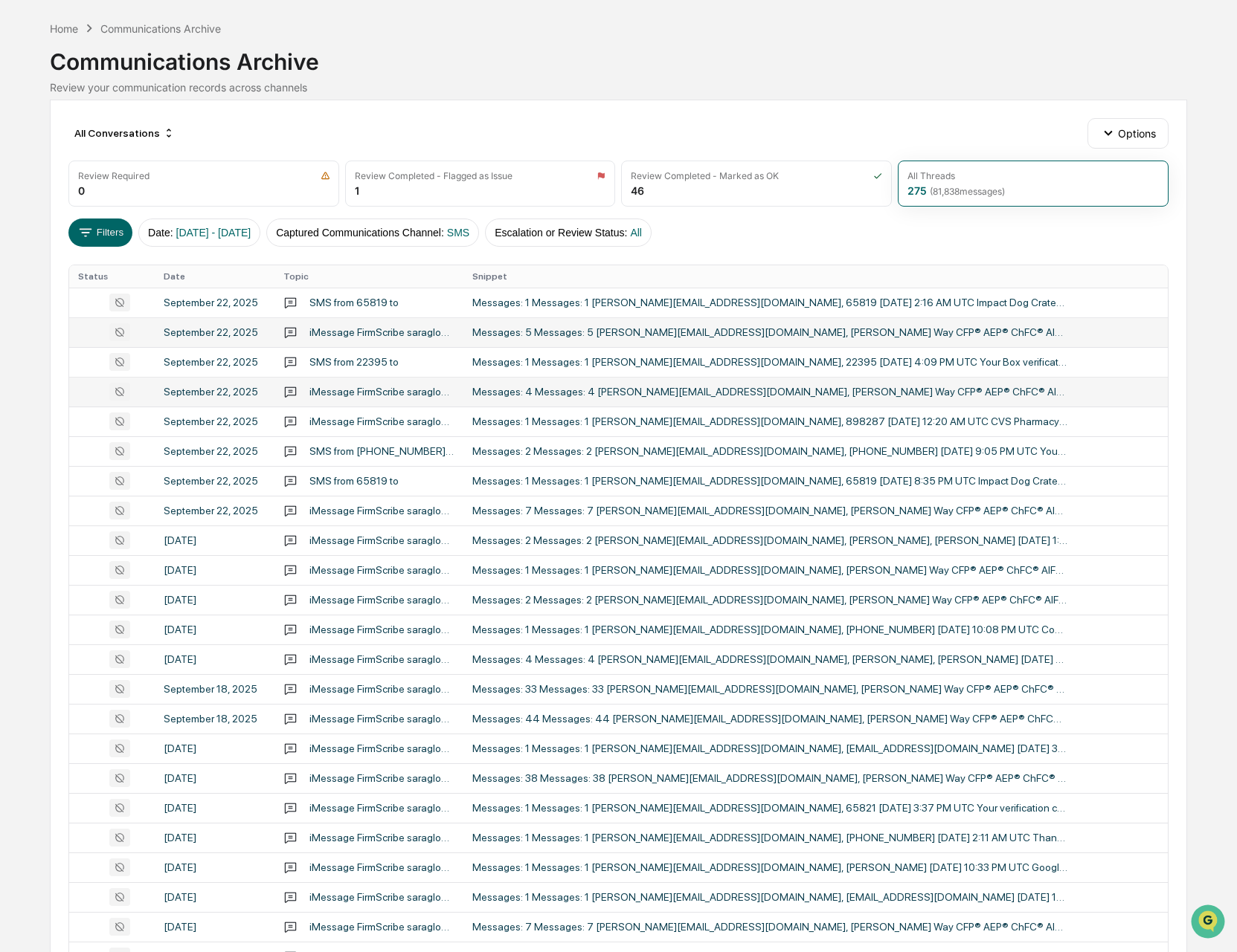
click at [812, 395] on div "Messages: 4 Messages: 4 [PERSON_NAME][EMAIL_ADDRESS][DOMAIN_NAME], [PERSON_NAME…" at bounding box center [770, 391] width 595 height 12
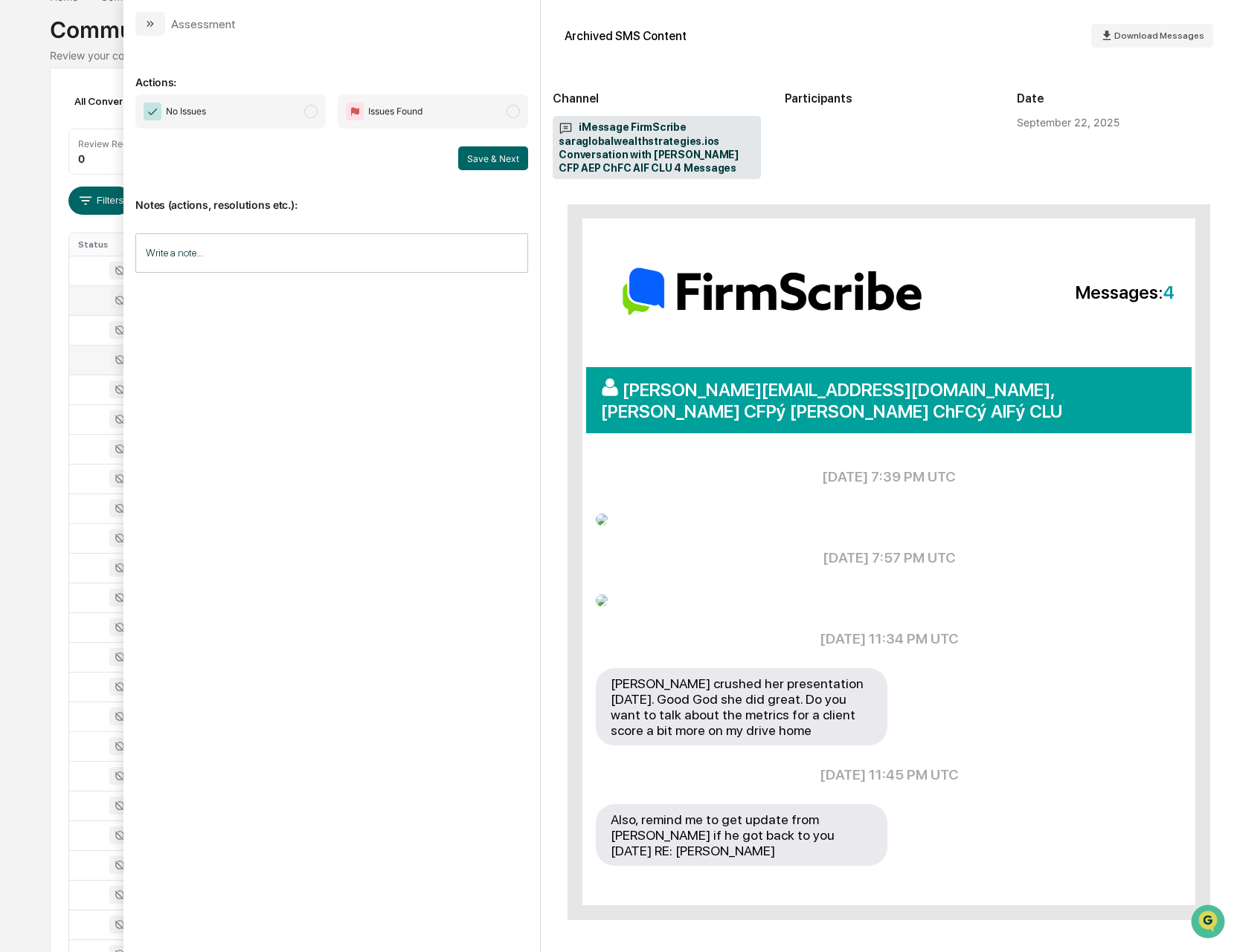
scroll to position [103, 0]
click at [142, 31] on button "modal" at bounding box center [150, 24] width 29 height 24
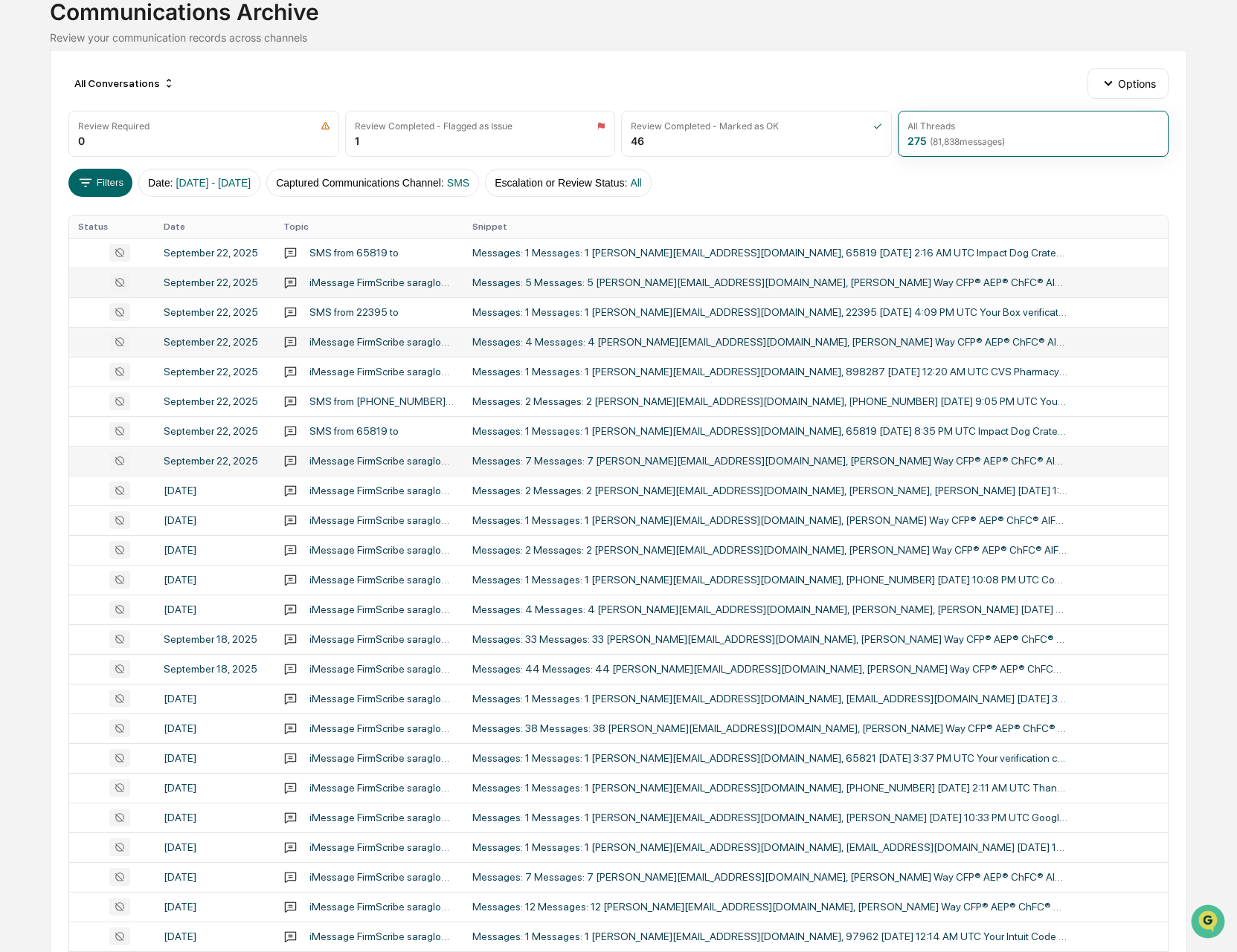
click at [890, 465] on div "Messages: 7 Messages: 7 [PERSON_NAME][EMAIL_ADDRESS][DOMAIN_NAME], [PERSON_NAME…" at bounding box center [770, 460] width 595 height 12
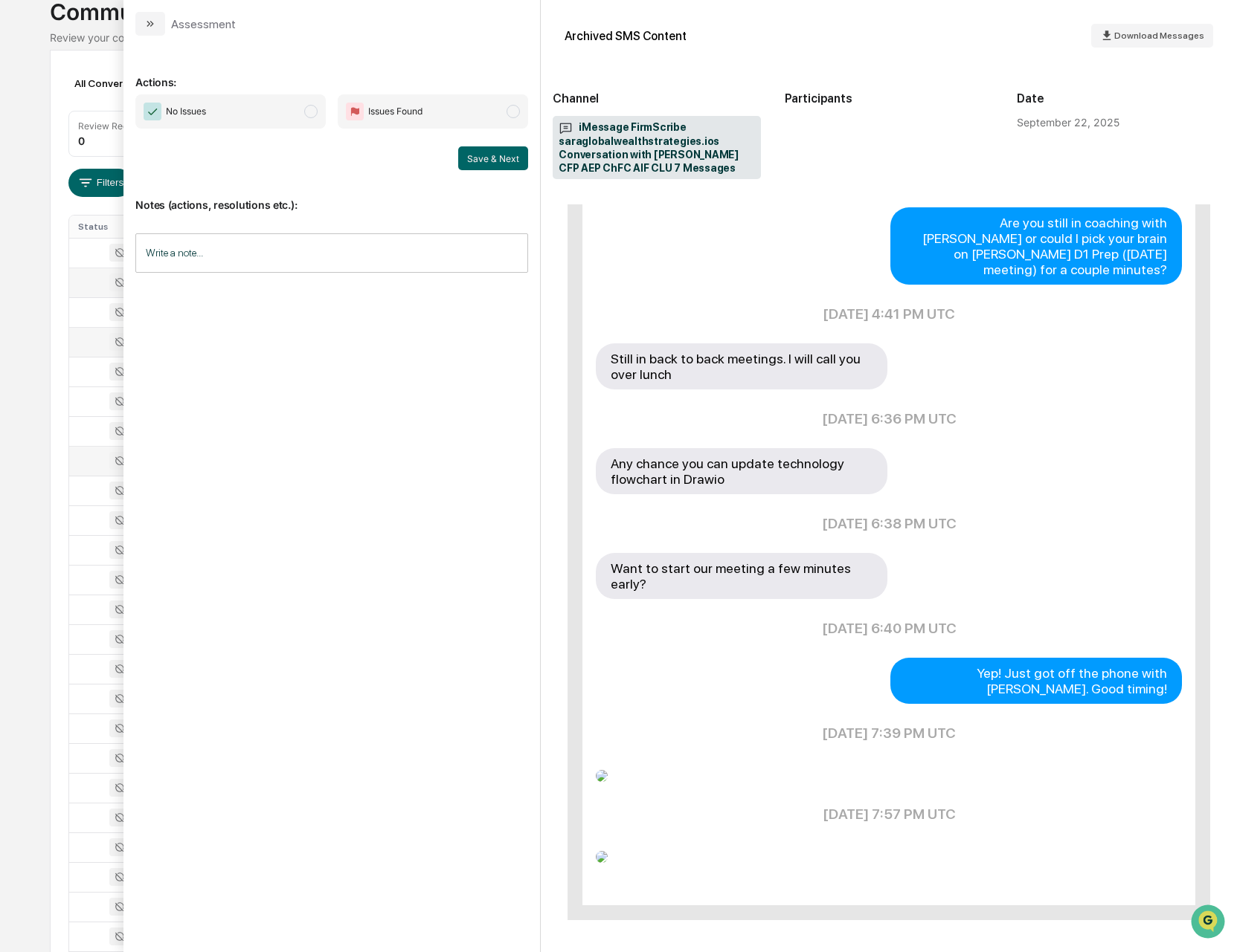
scroll to position [101, 0]
click at [153, 29] on icon "modal" at bounding box center [150, 23] width 12 height 12
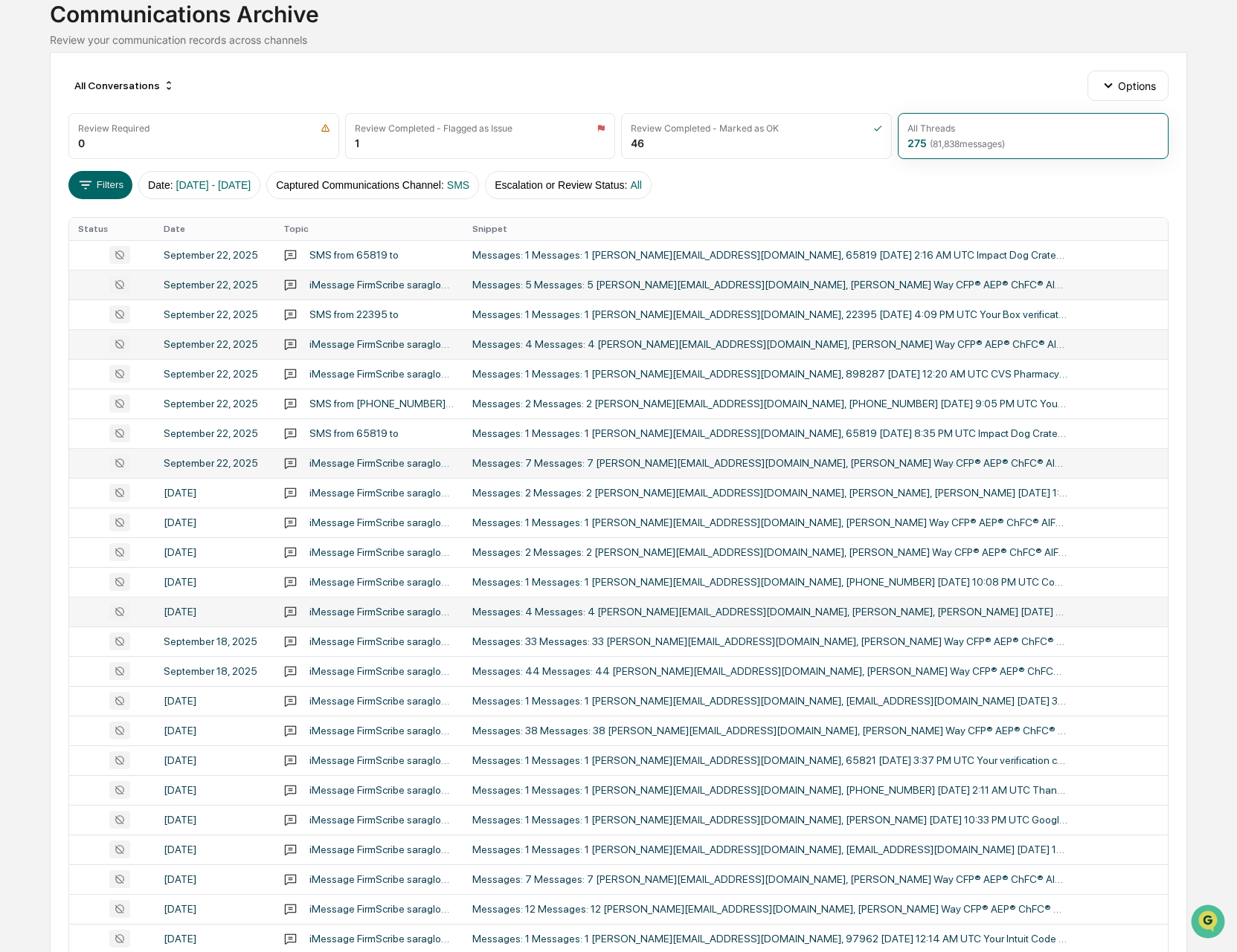
scroll to position [102, 0]
click at [777, 642] on div "Messages: 33 Messages: 33 [PERSON_NAME][EMAIL_ADDRESS][DOMAIN_NAME], [PERSON_NA…" at bounding box center [770, 641] width 595 height 12
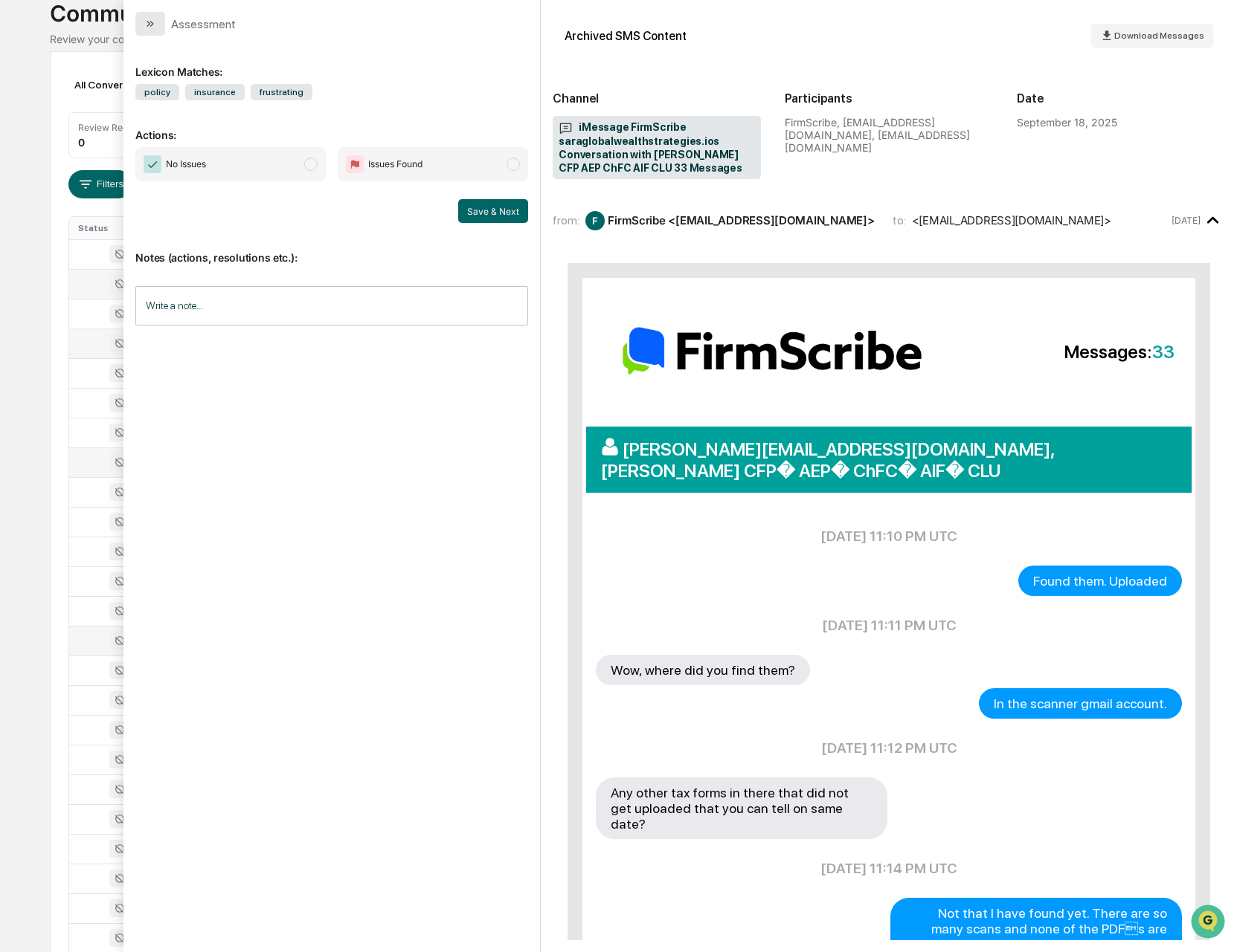
click at [151, 18] on icon "modal" at bounding box center [150, 23] width 12 height 12
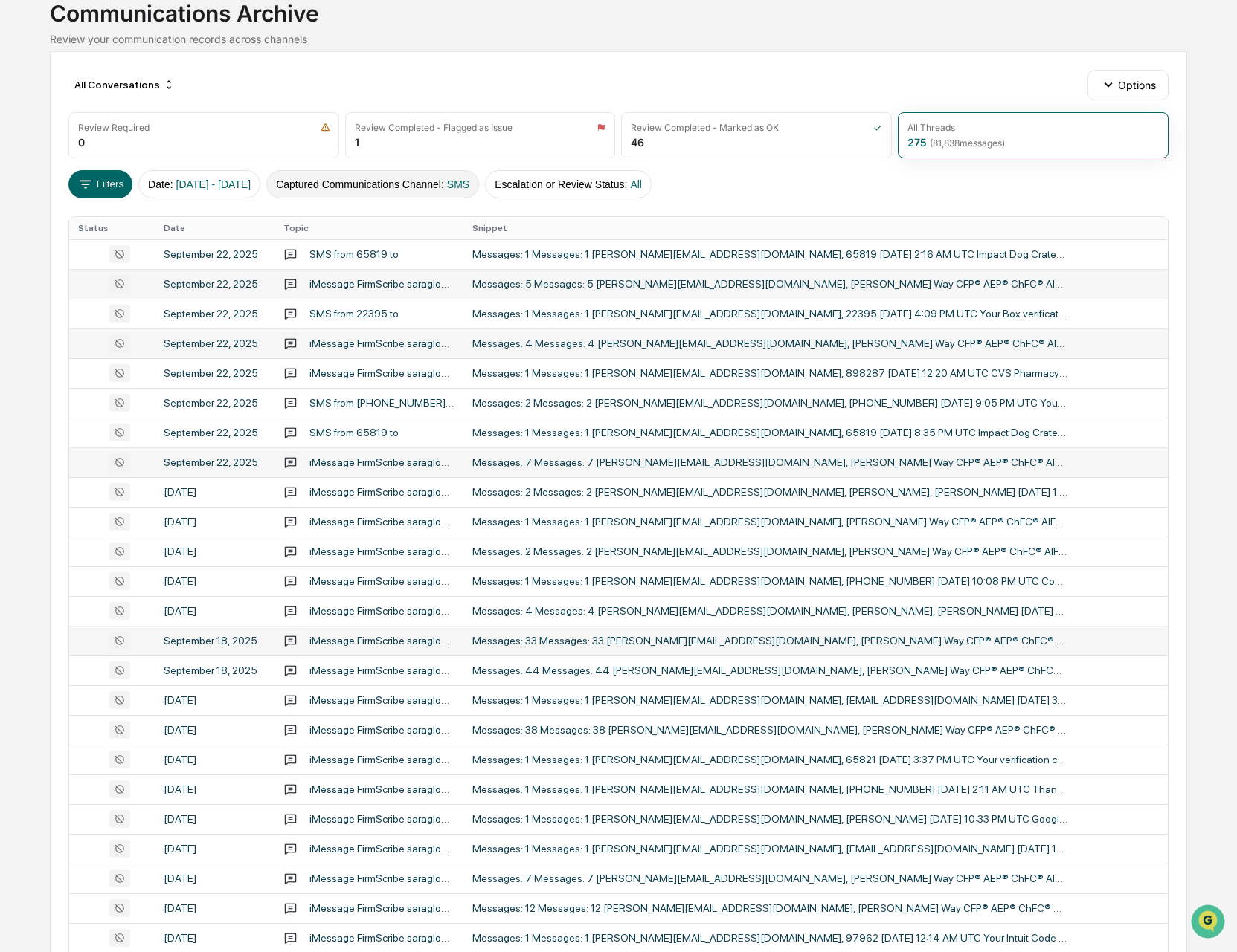
click at [357, 187] on button "Captured Communications Channel : SMS" at bounding box center [372, 184] width 213 height 29
click at [109, 180] on button "Filters" at bounding box center [100, 184] width 64 height 29
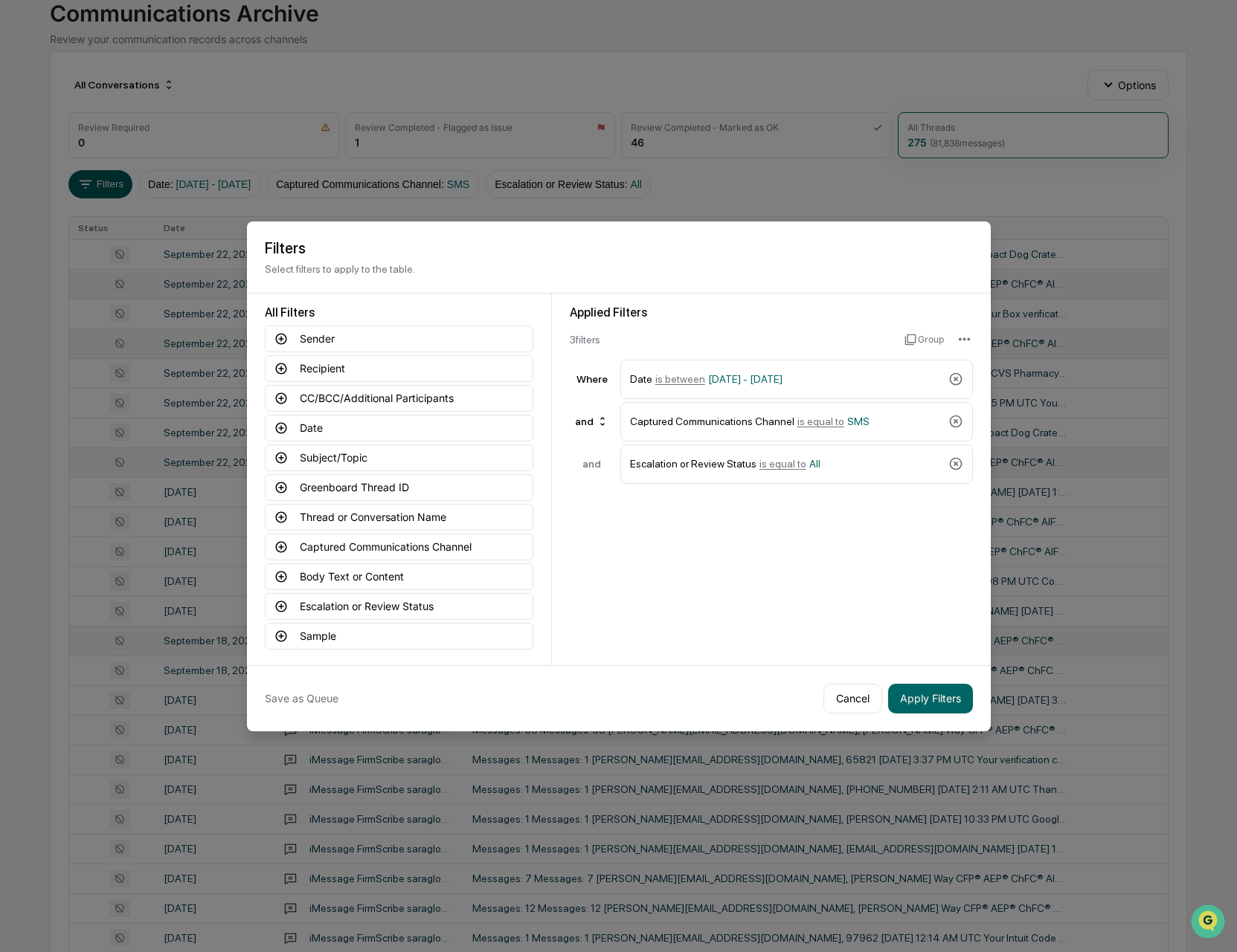
scroll to position [98, 0]
click at [334, 462] on button "Subject/Topic" at bounding box center [398, 458] width 268 height 27
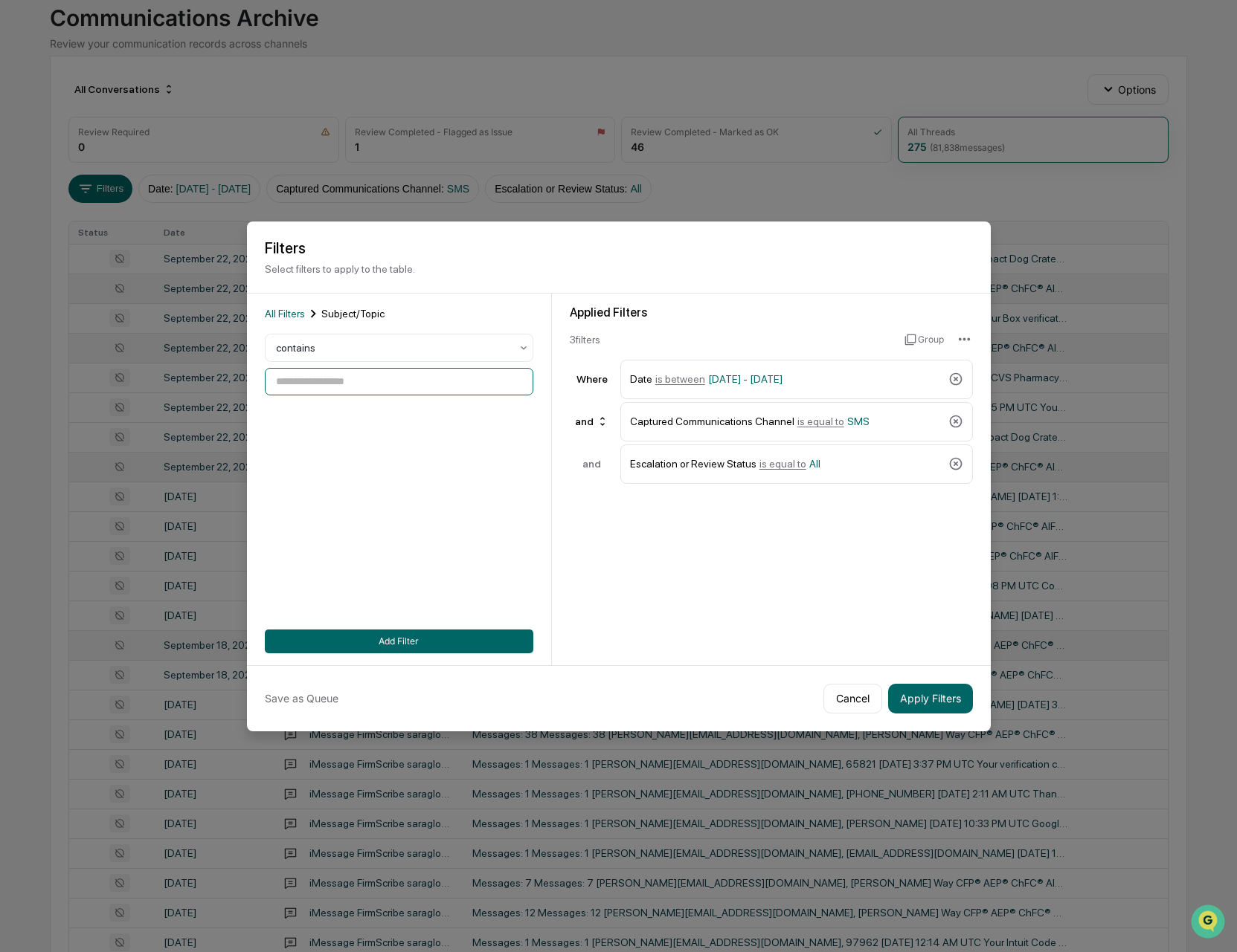
click at [349, 391] on input at bounding box center [398, 382] width 268 height 28
type input "*********"
click at [929, 699] on button "Apply Filters" at bounding box center [930, 699] width 85 height 29
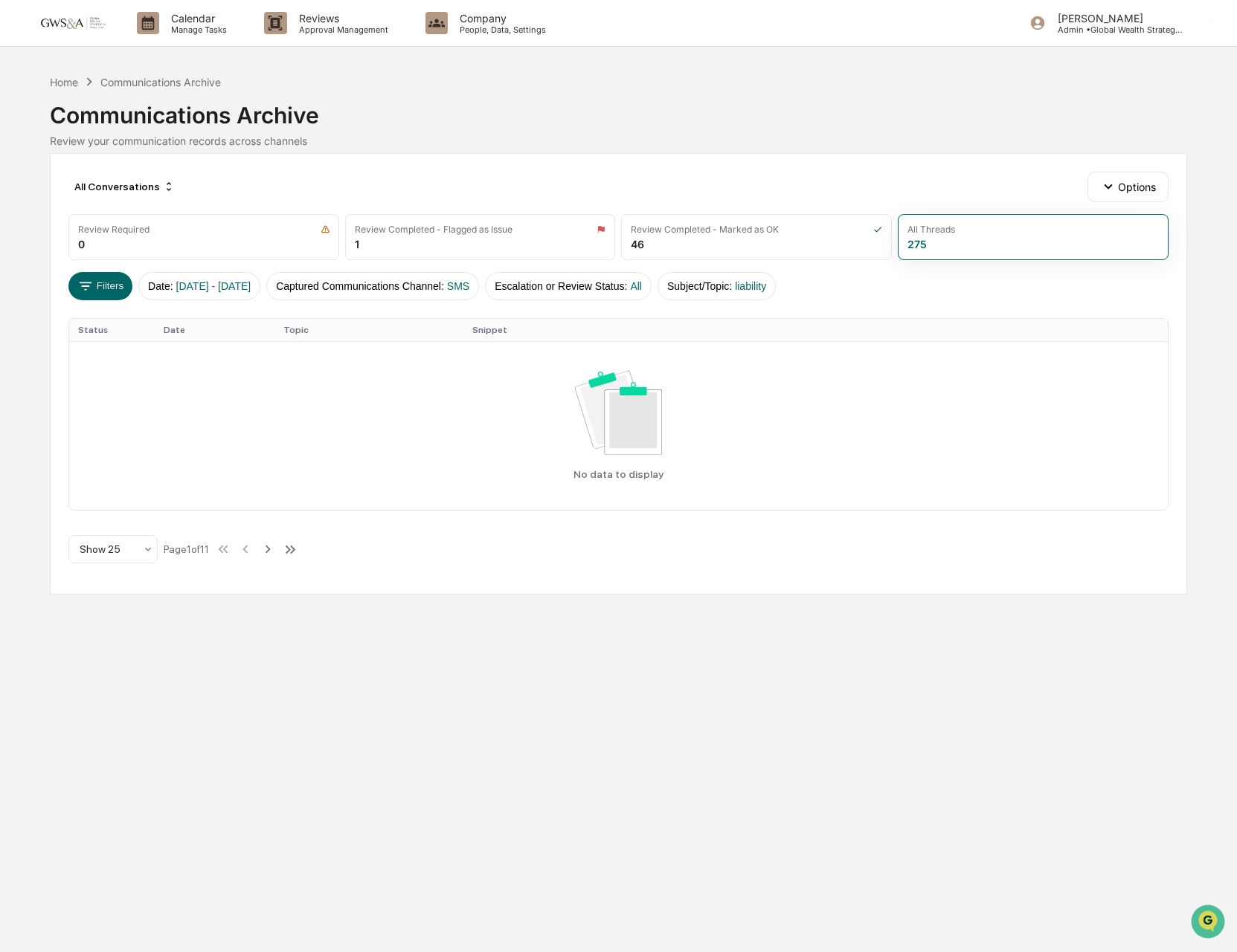
scroll to position [0, 0]
click at [203, 36] on div "Calendar Manage Tasks" at bounding box center [189, 23] width 127 height 46
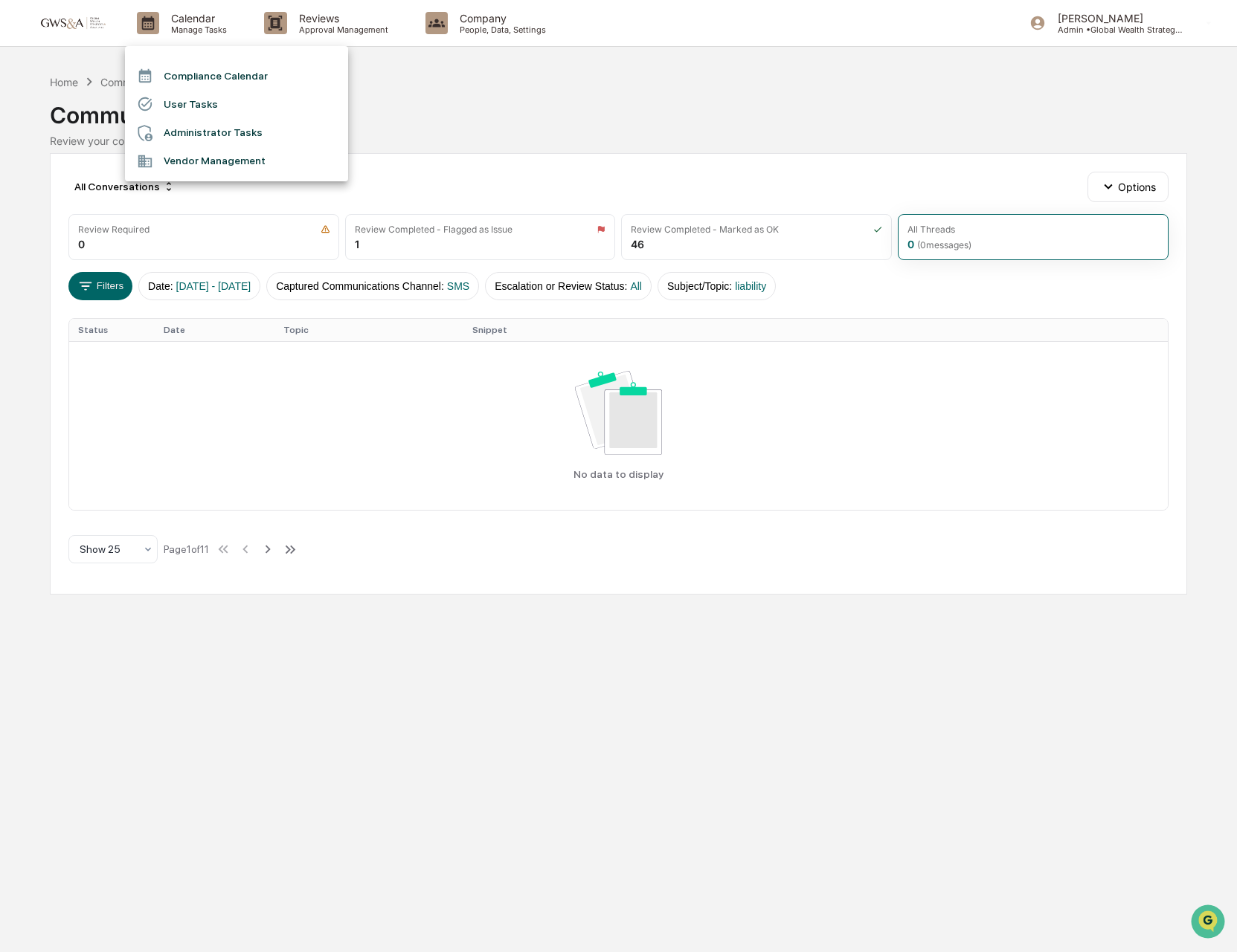
click at [208, 74] on li "Compliance Calendar" at bounding box center [237, 75] width 223 height 29
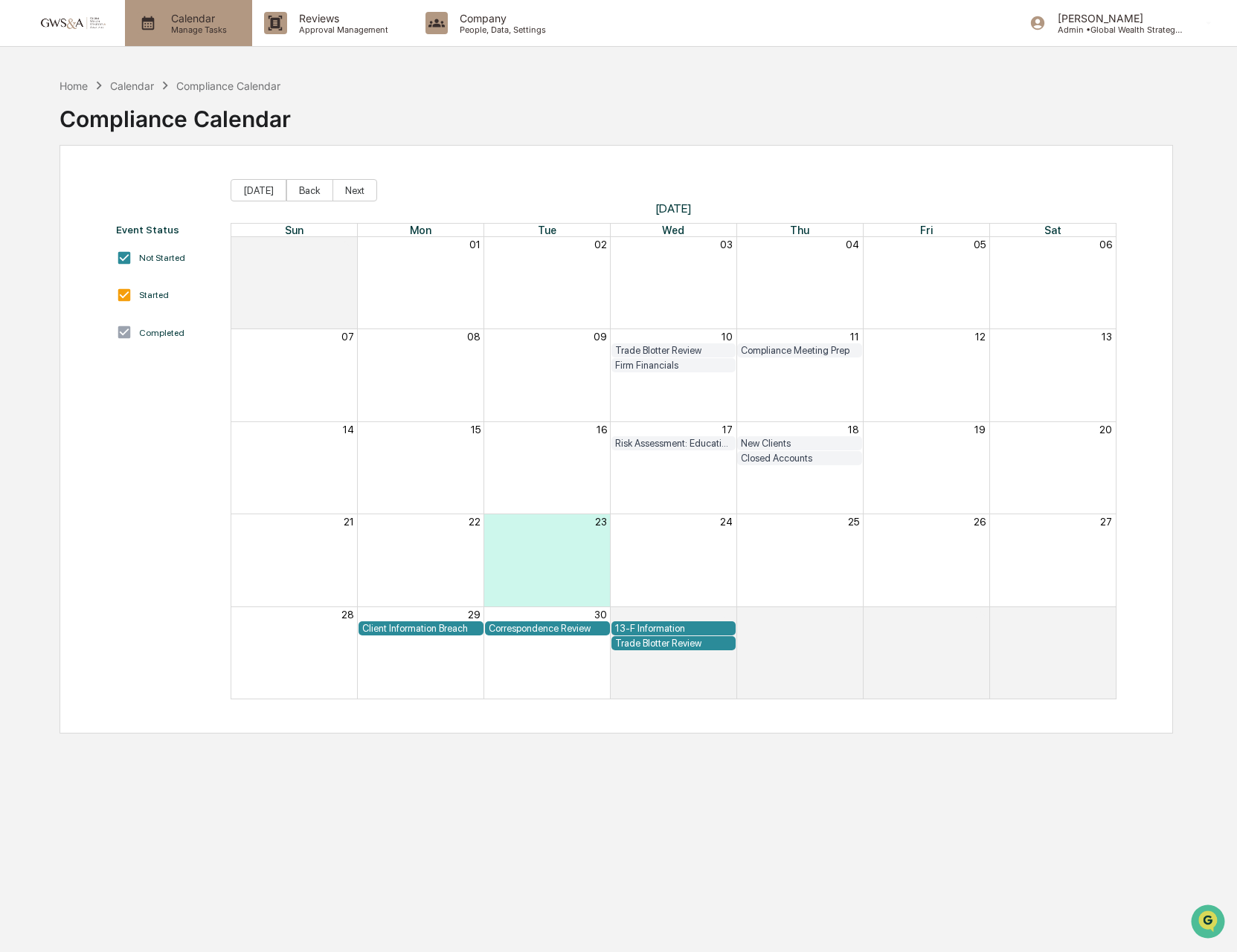
click at [157, 33] on icon at bounding box center [148, 23] width 22 height 22
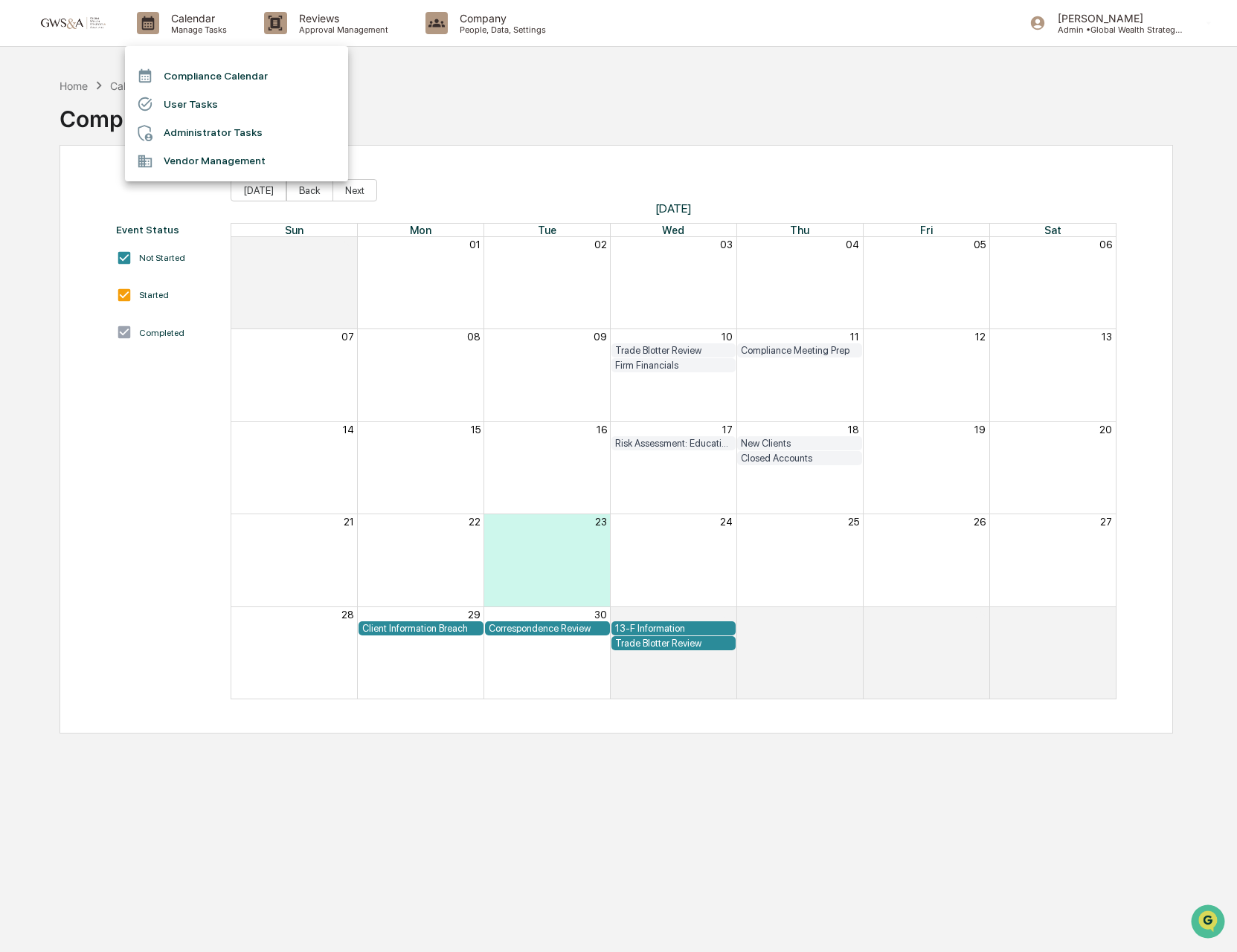
click at [319, 34] on div at bounding box center [618, 476] width 1237 height 952
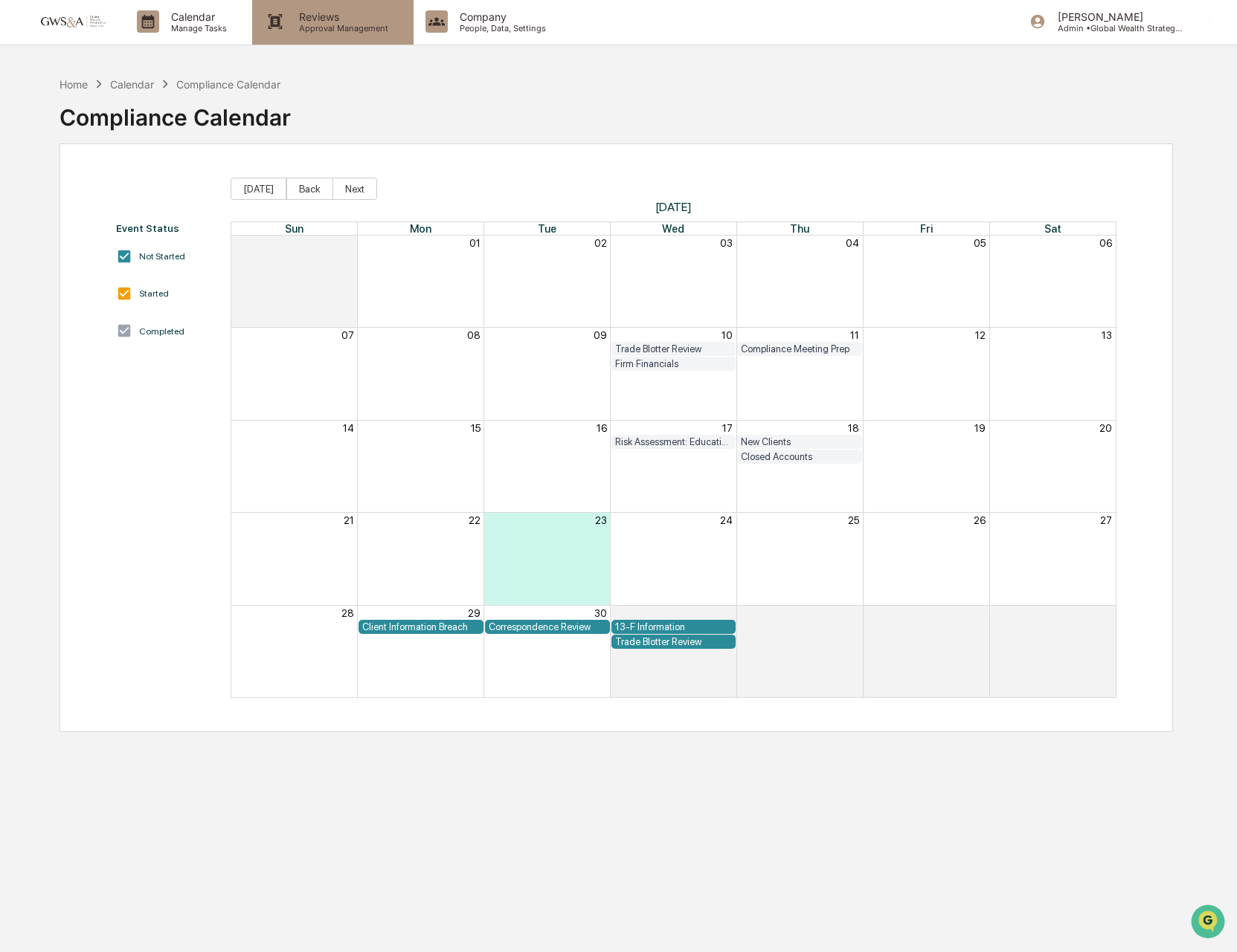
scroll to position [1, 0]
click at [299, 31] on p "Approval Management" at bounding box center [342, 29] width 109 height 10
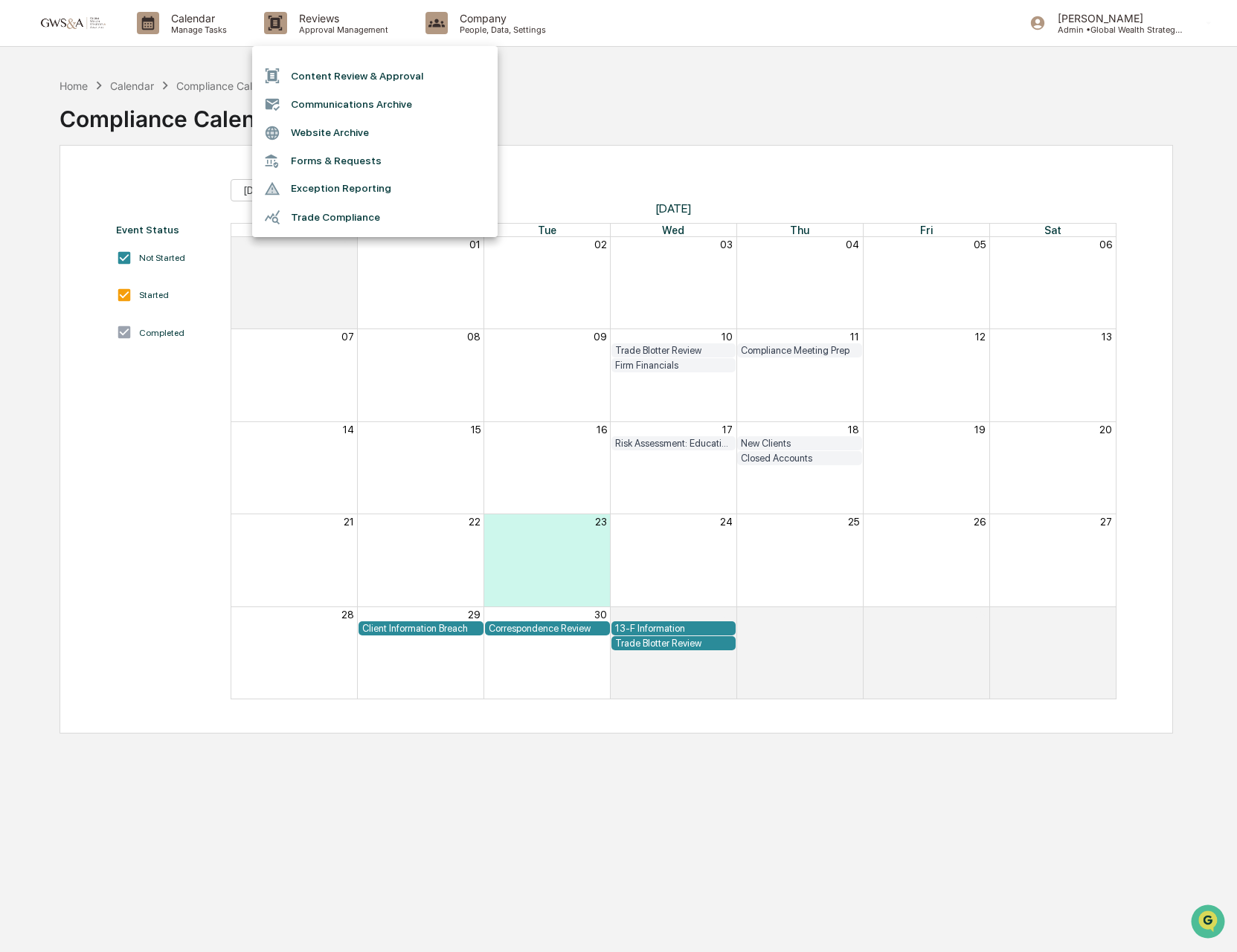
click at [328, 104] on li "Communications Archive" at bounding box center [375, 104] width 245 height 29
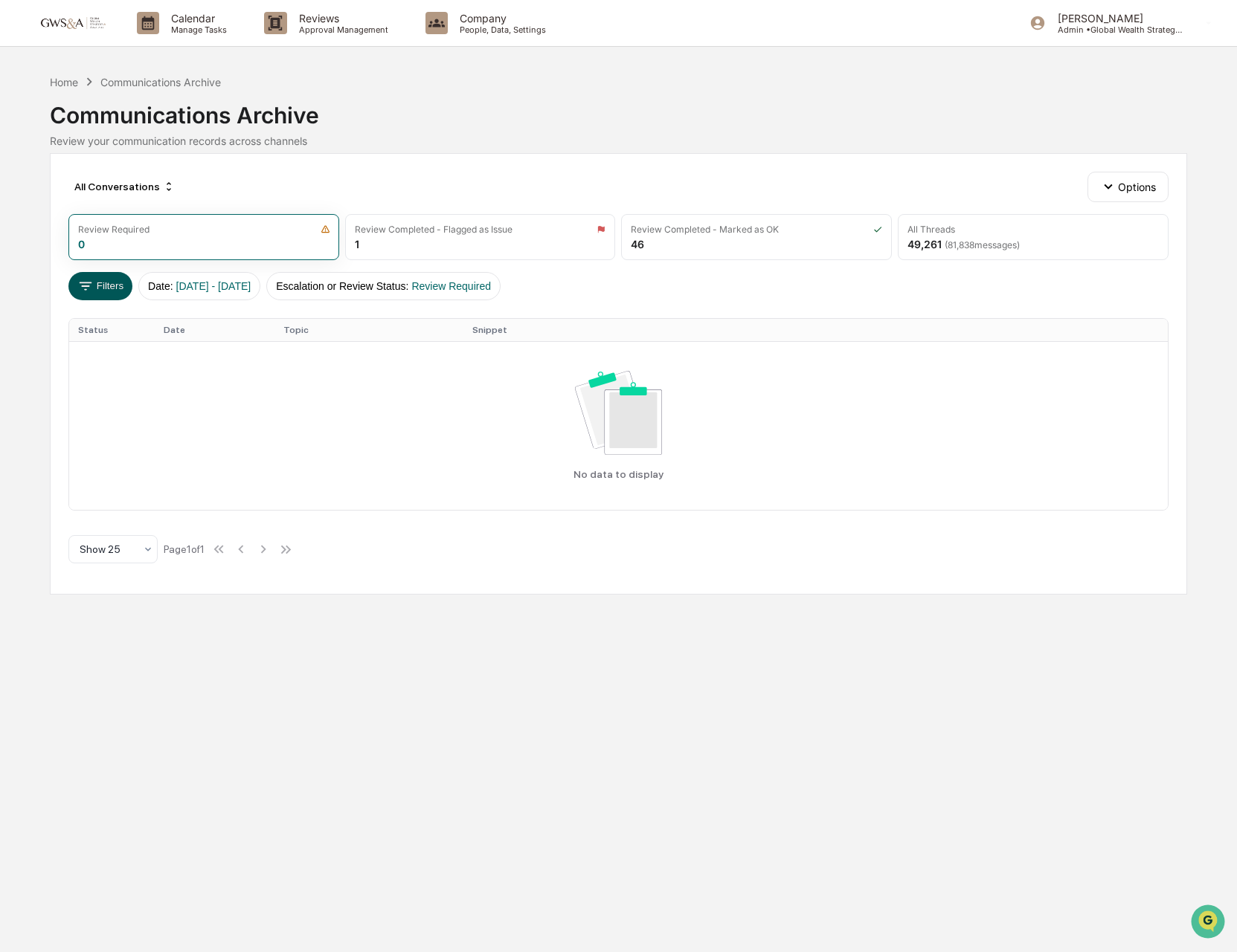
click at [115, 294] on button "Filters" at bounding box center [100, 286] width 64 height 29
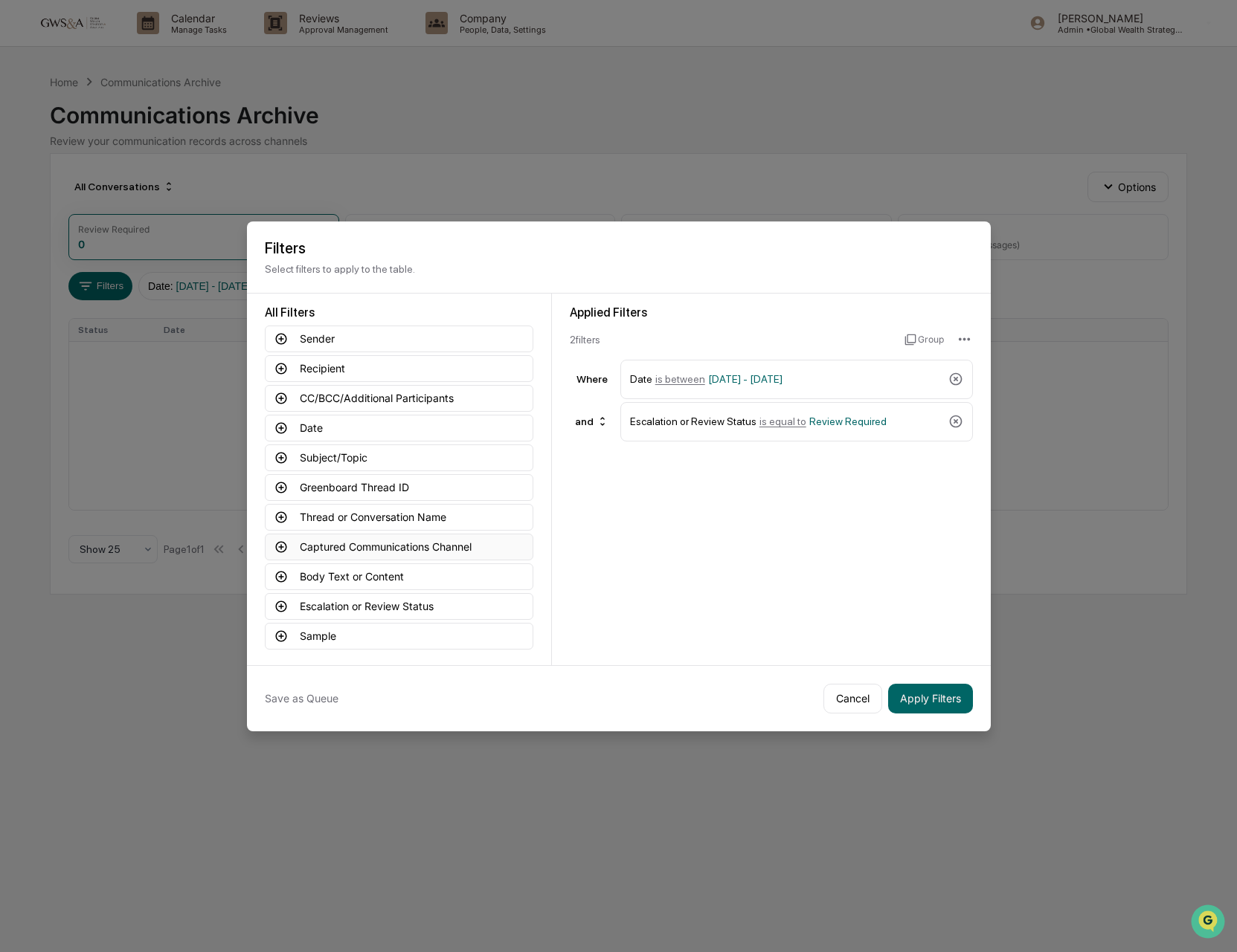
click at [326, 549] on button "Captured Communications Channel" at bounding box center [398, 547] width 268 height 27
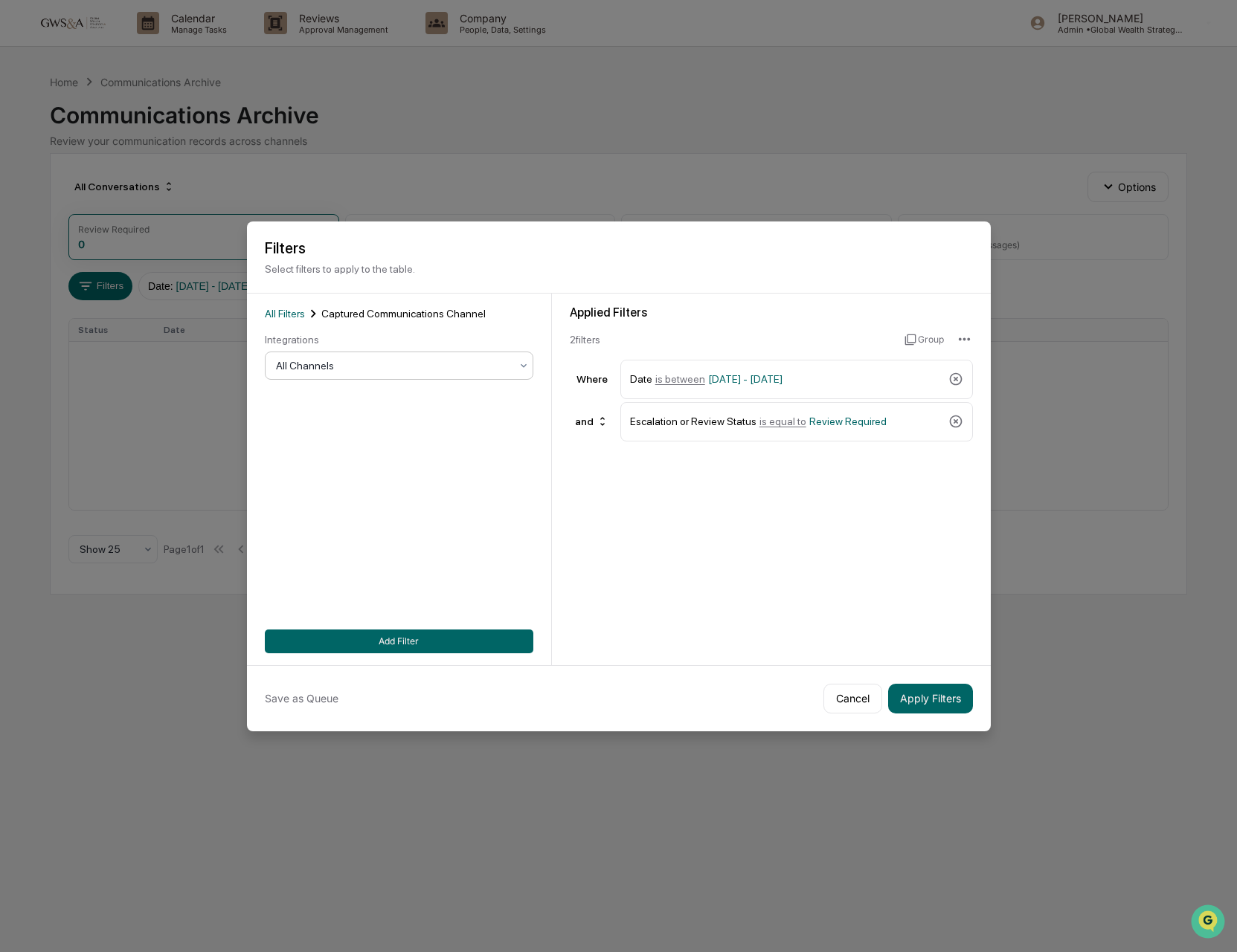
click at [317, 380] on div "All Filters Captured Communications Channel Integrations All Channels Add Filter" at bounding box center [398, 480] width 268 height 348
click at [313, 368] on div at bounding box center [393, 366] width 234 height 15
drag, startPoint x: 319, startPoint y: 467, endPoint x: 336, endPoint y: 481, distance: 22.0
click at [319, 468] on div "SMS" at bounding box center [399, 461] width 267 height 29
click at [494, 639] on button "Add Filter" at bounding box center [398, 642] width 268 height 24
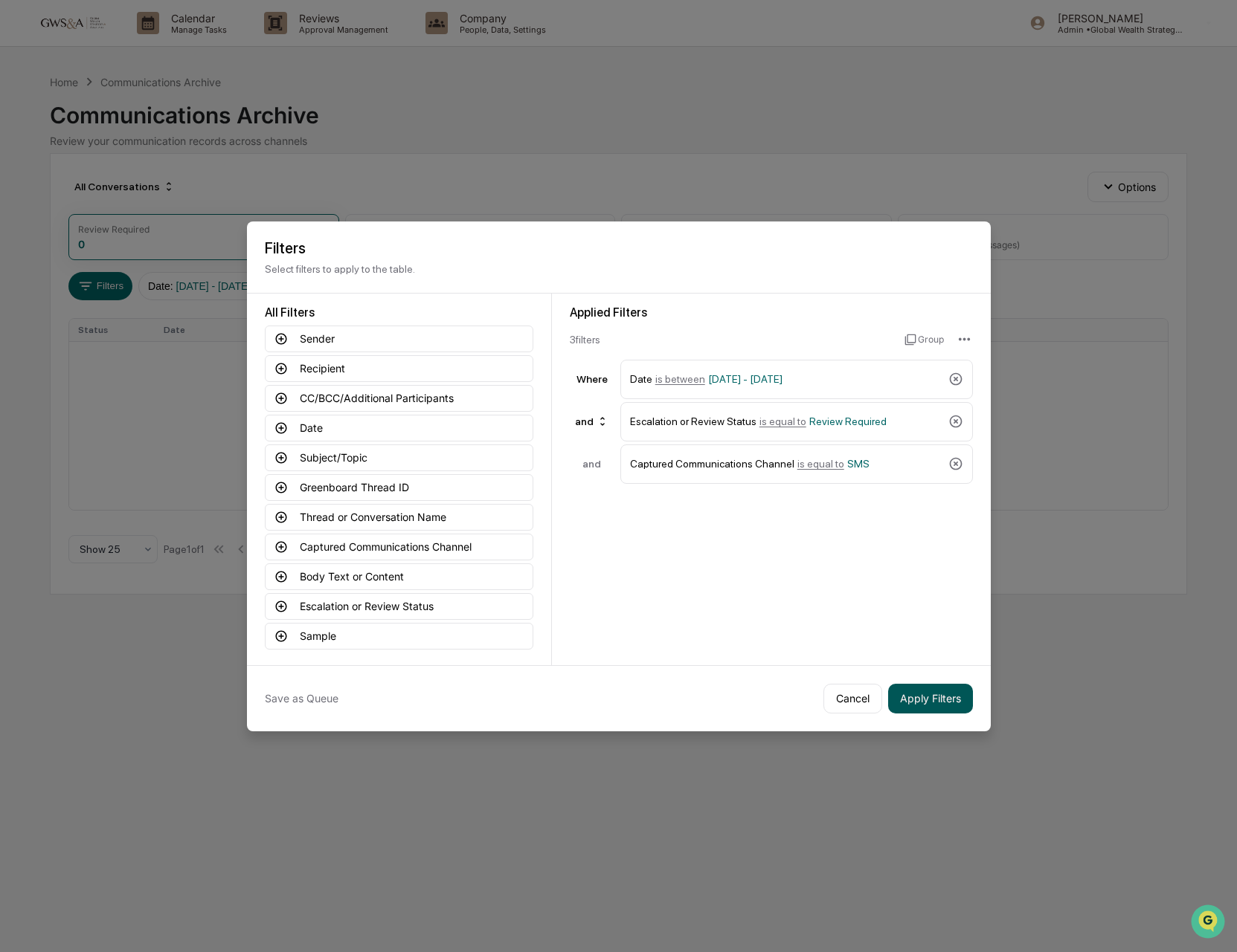
click at [922, 689] on button "Apply Filters" at bounding box center [930, 699] width 85 height 29
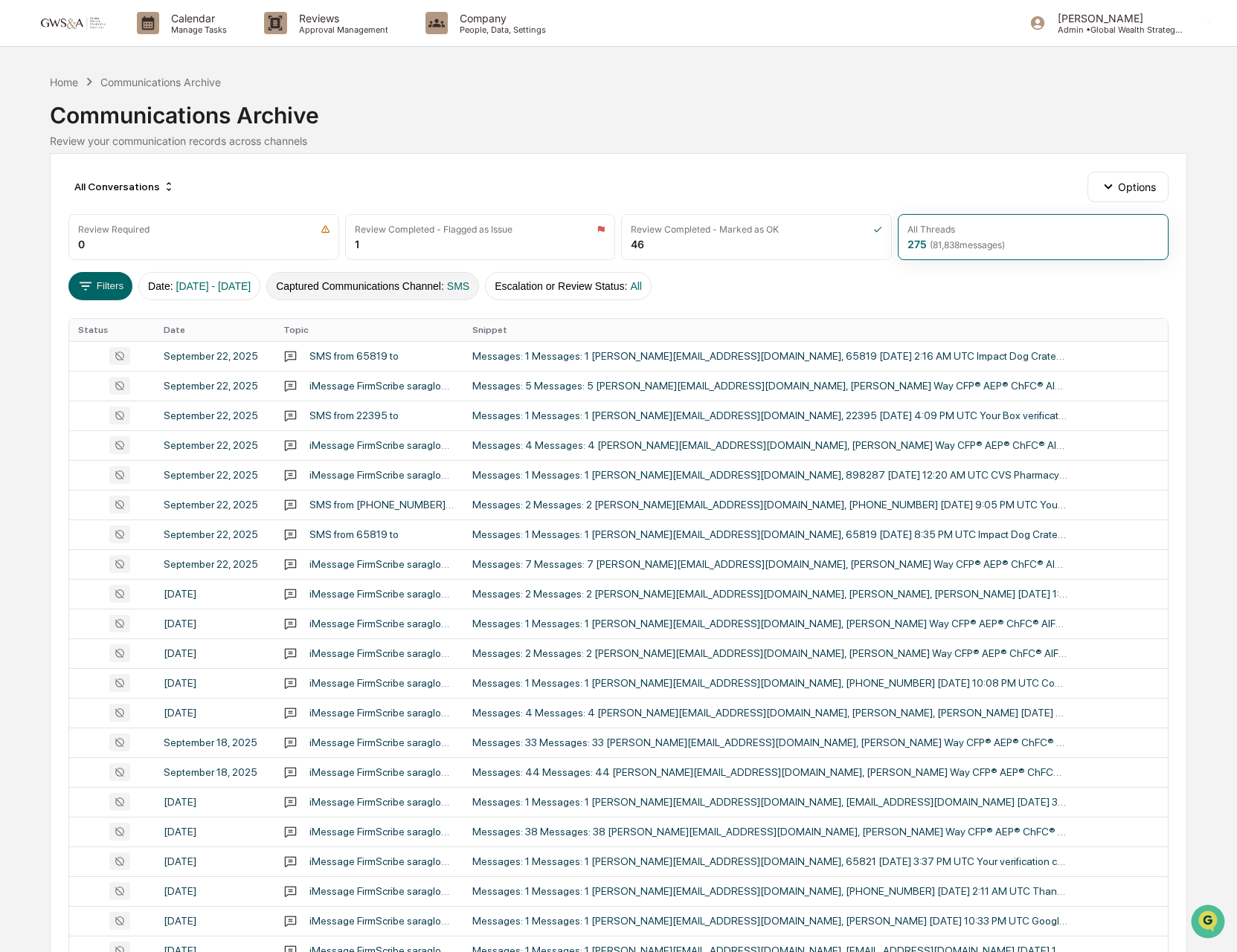
click at [427, 290] on button "Captured Communications Channel : SMS" at bounding box center [372, 286] width 213 height 29
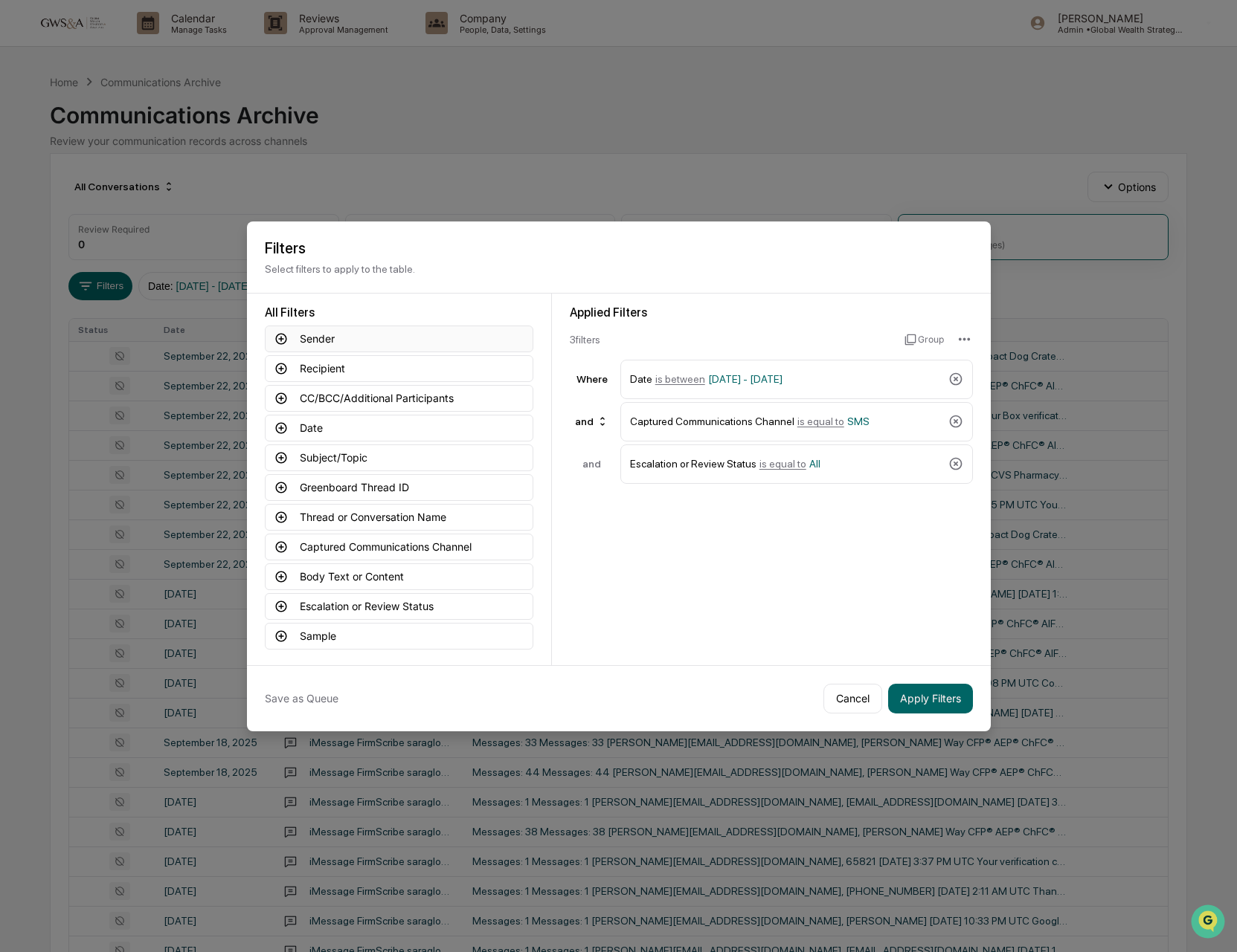
click at [351, 336] on button "Sender" at bounding box center [398, 339] width 268 height 27
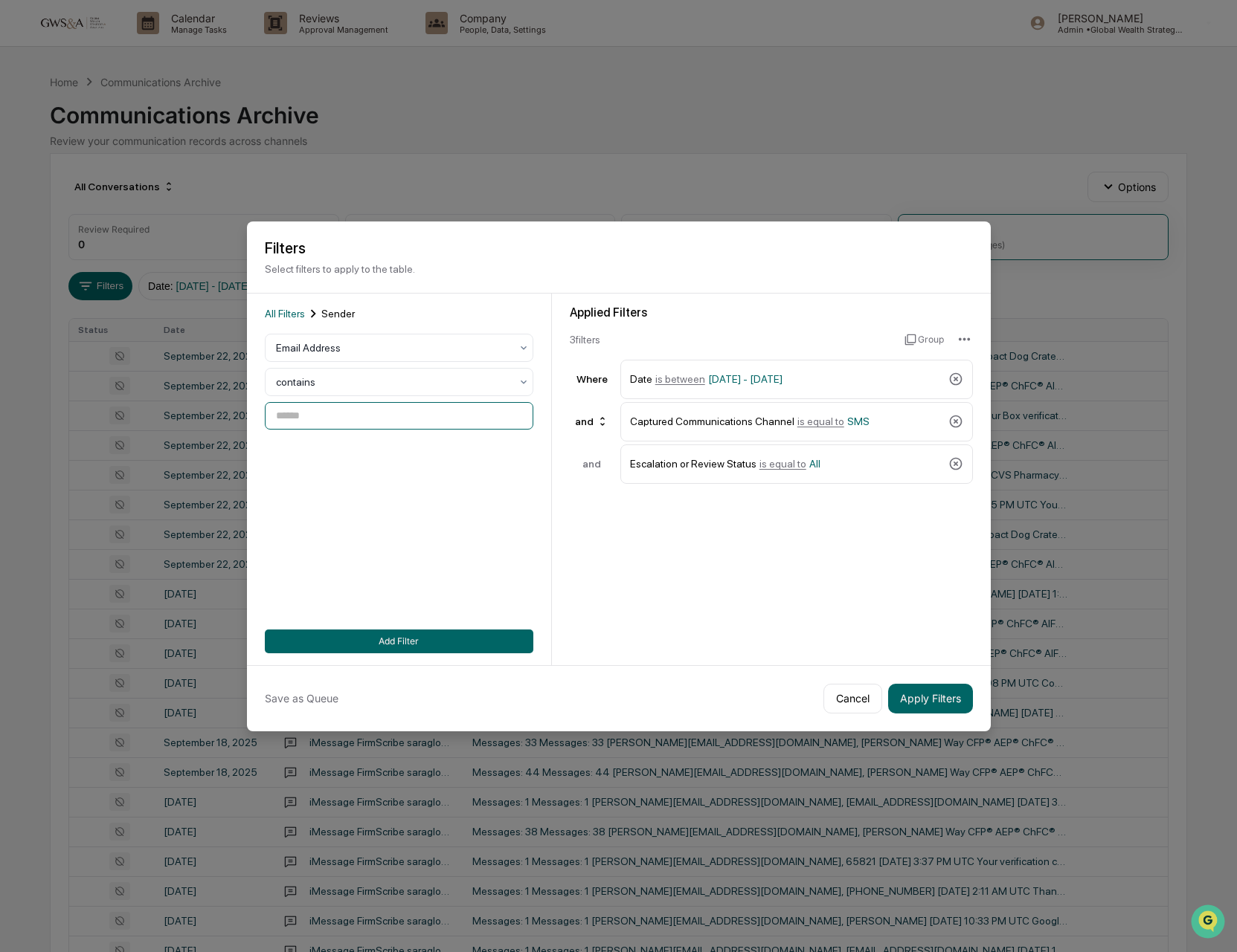
click at [342, 423] on input at bounding box center [398, 416] width 268 height 28
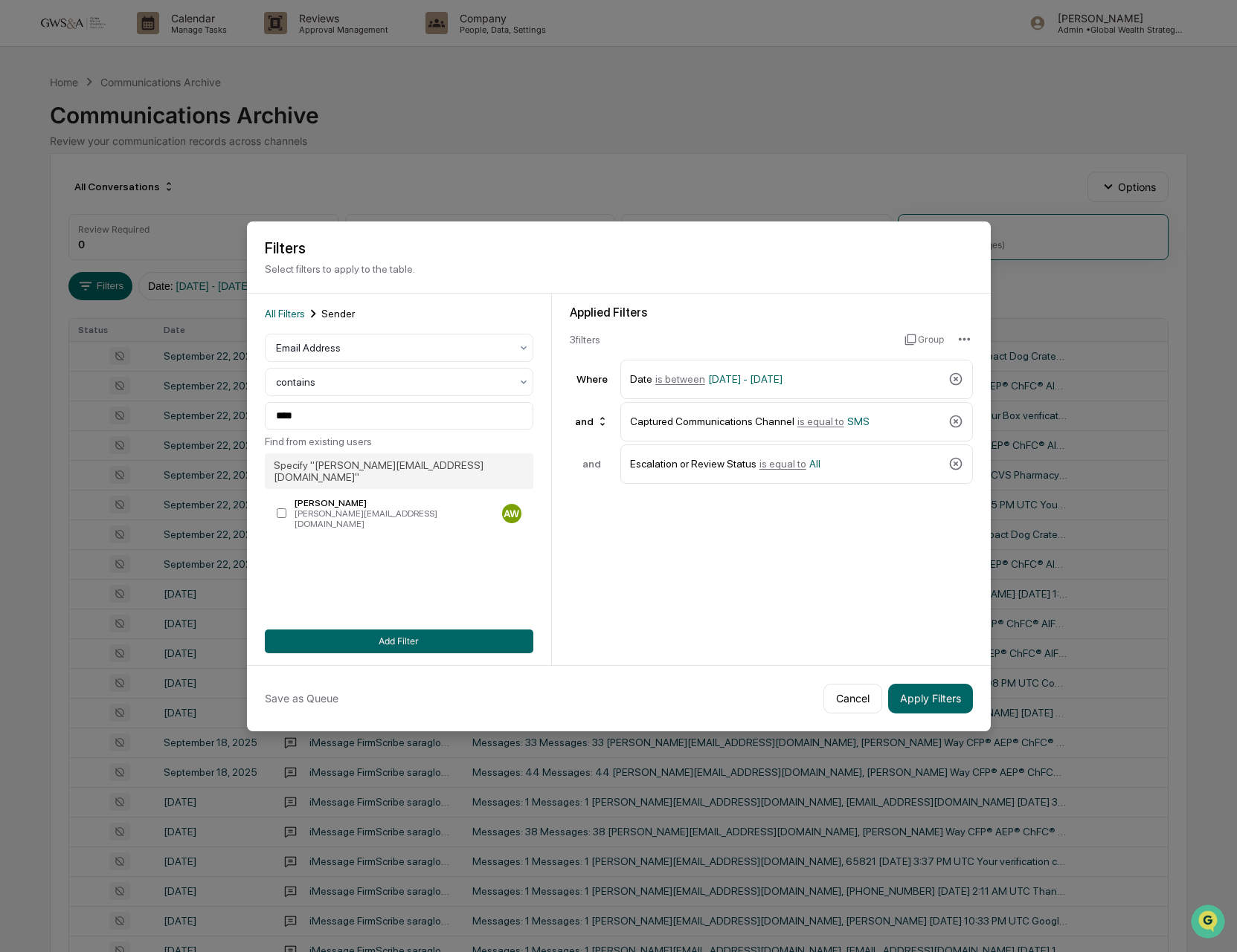
type input "**********"
click at [391, 422] on input "**********" at bounding box center [398, 416] width 268 height 28
click at [851, 703] on button "Cancel" at bounding box center [853, 699] width 59 height 29
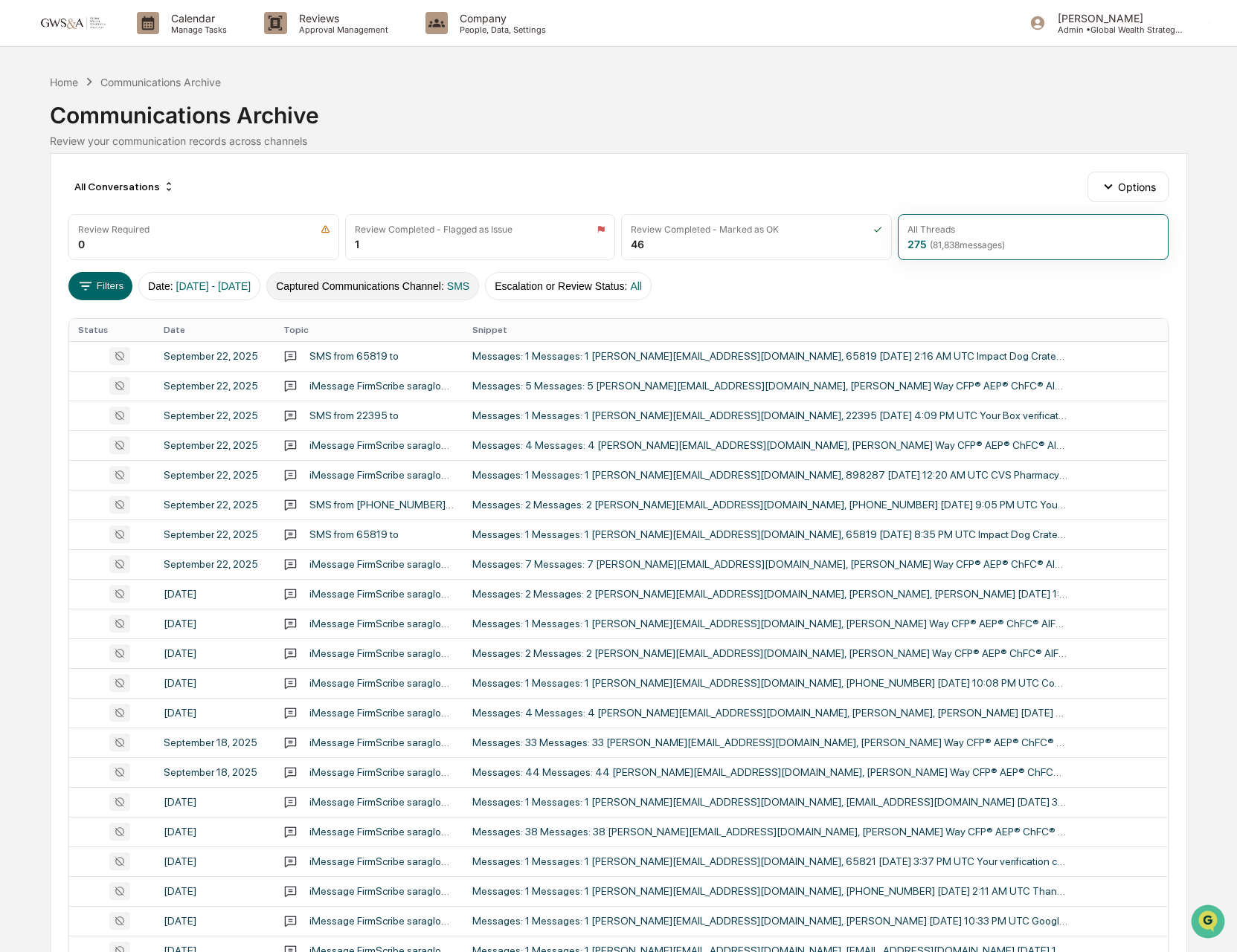
click at [363, 284] on button "Captured Communications Channel : SMS" at bounding box center [372, 286] width 213 height 29
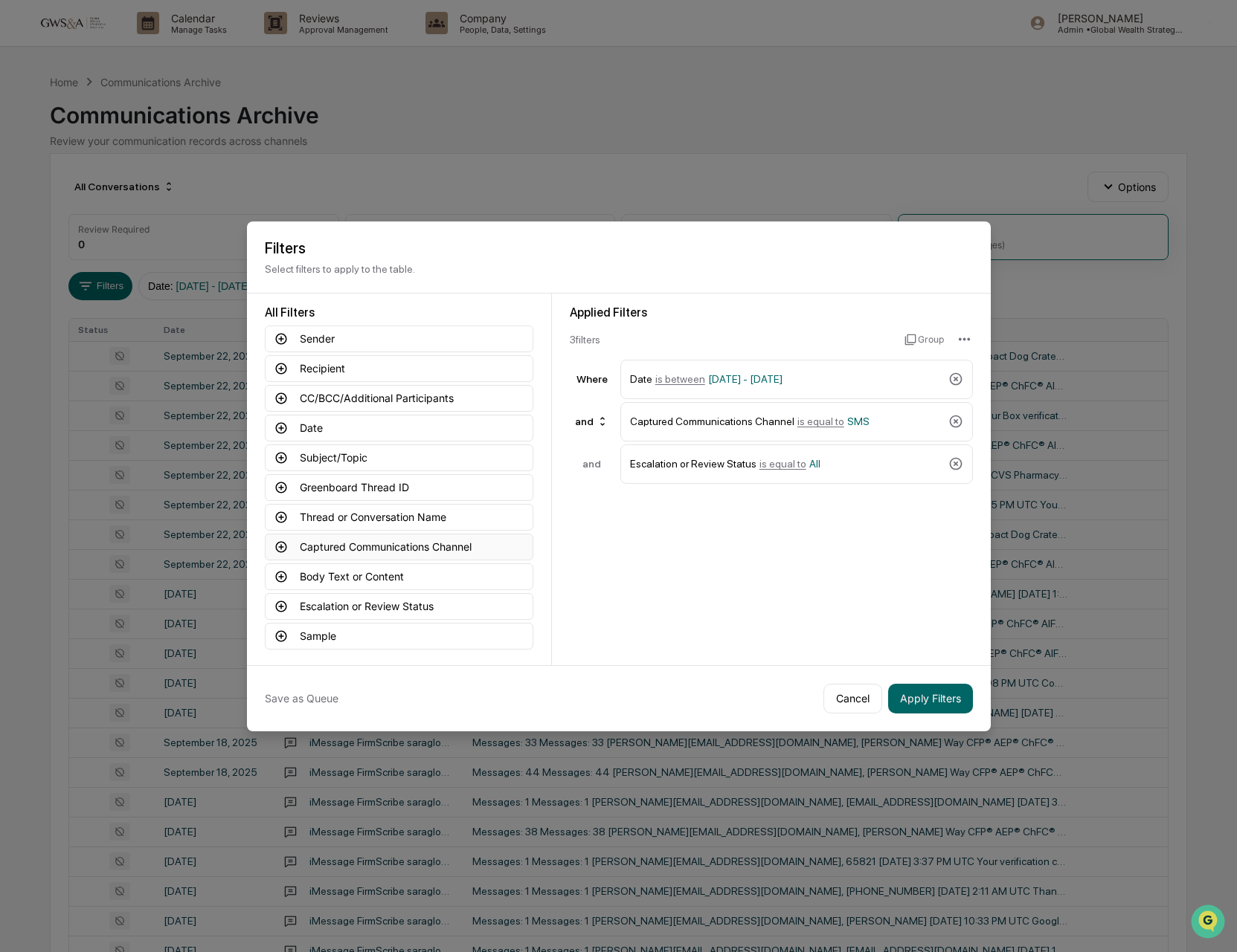
click at [284, 546] on icon at bounding box center [281, 547] width 11 height 11
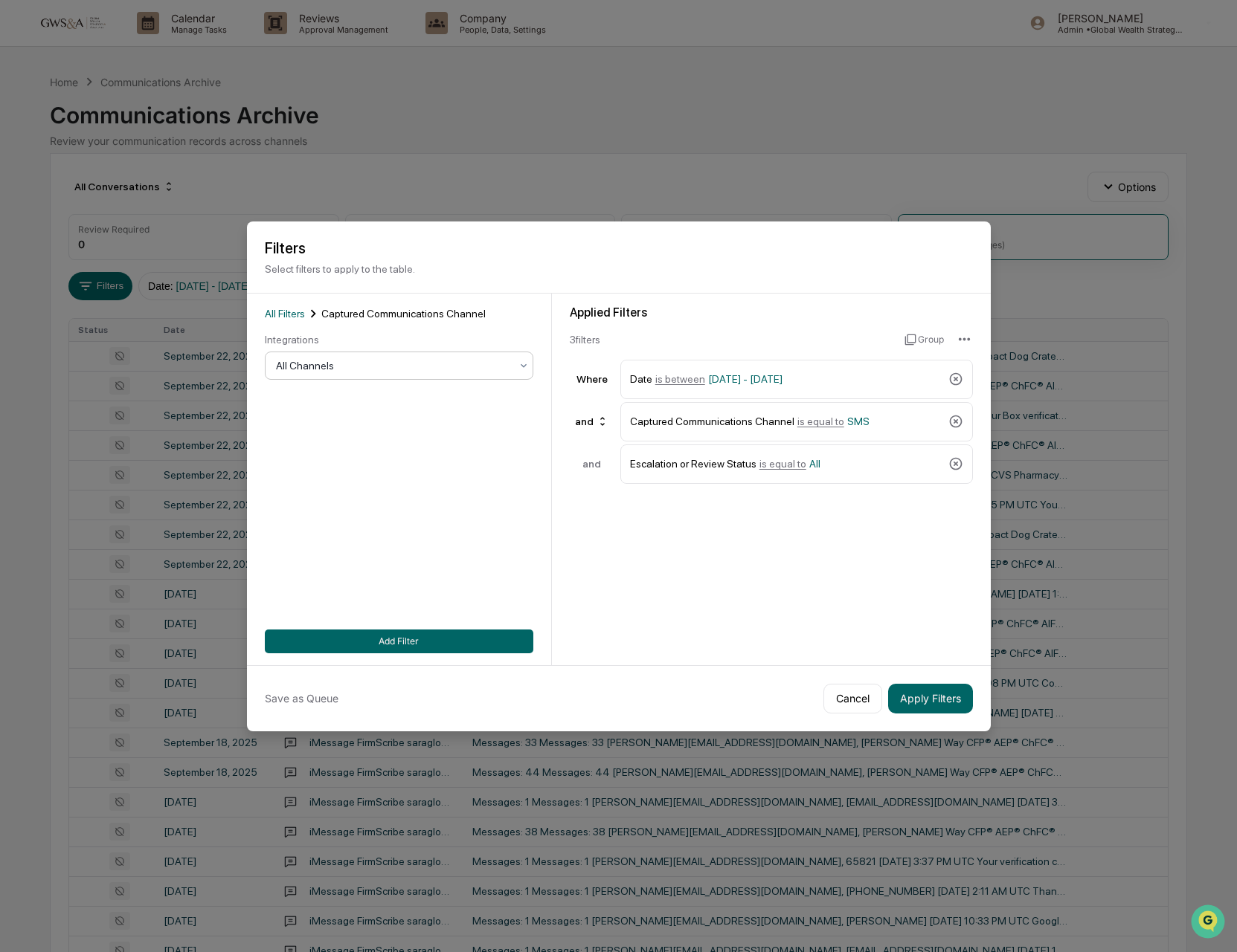
click at [322, 359] on div at bounding box center [393, 366] width 234 height 15
click at [327, 456] on div "SMS" at bounding box center [399, 461] width 267 height 29
click at [492, 642] on button "Add Filter" at bounding box center [398, 642] width 268 height 24
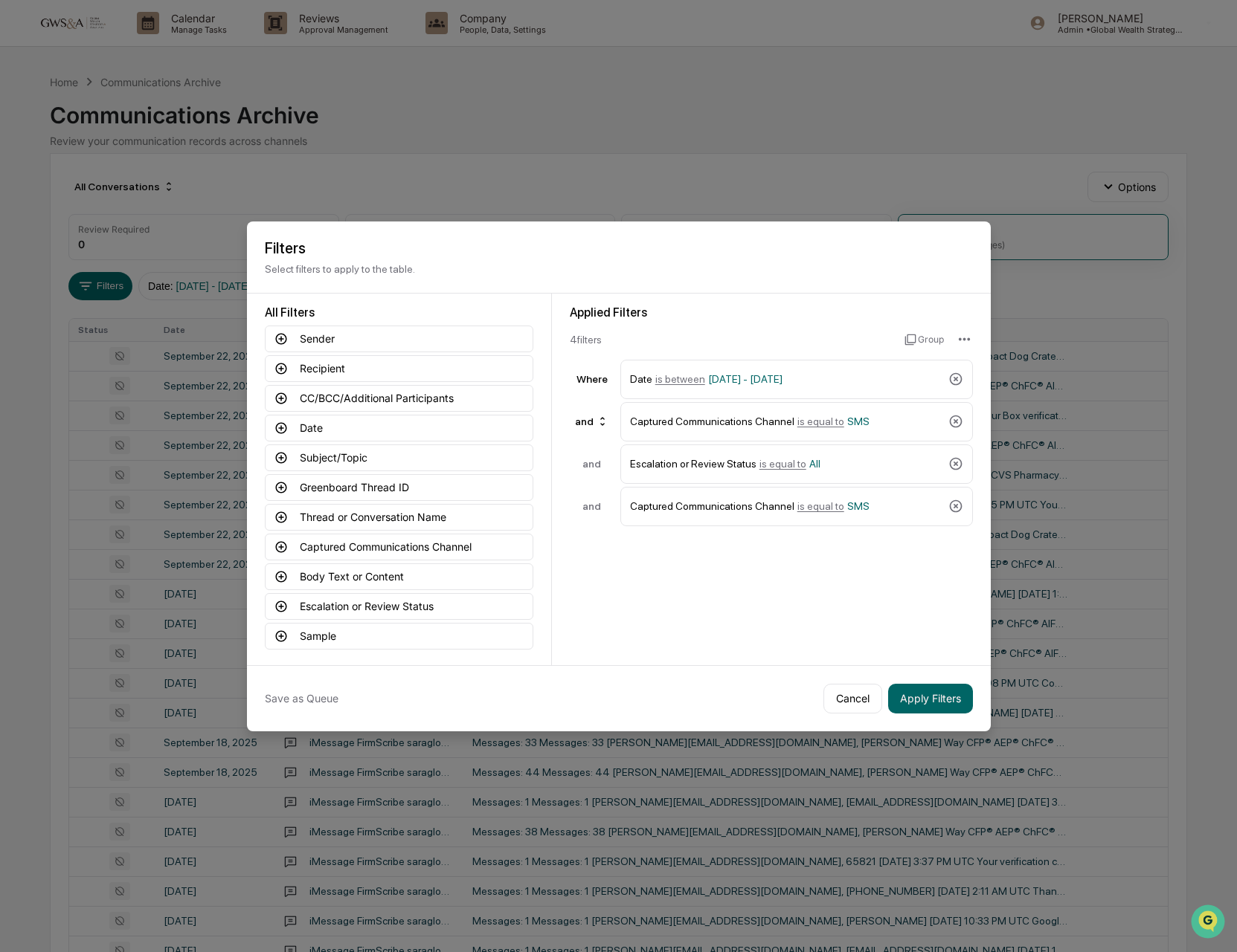
click at [956, 507] on icon at bounding box center [955, 506] width 13 height 13
click at [283, 366] on icon at bounding box center [281, 368] width 14 height 14
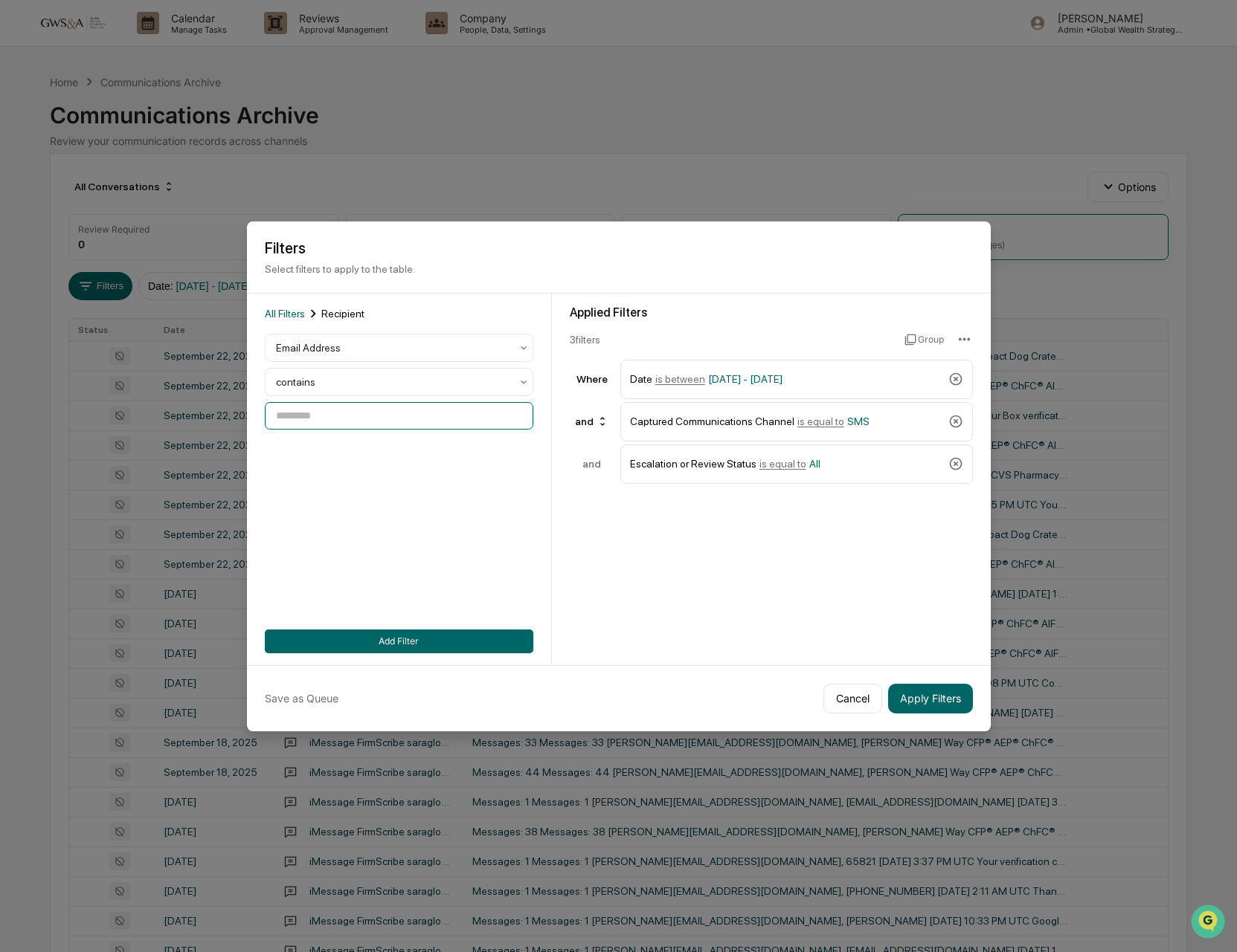
click at [299, 422] on input at bounding box center [398, 416] width 268 height 28
click at [314, 345] on div at bounding box center [393, 348] width 234 height 15
drag, startPoint x: 863, startPoint y: 693, endPoint x: 852, endPoint y: 687, distance: 12.5
click at [863, 693] on button "Cancel" at bounding box center [853, 699] width 59 height 29
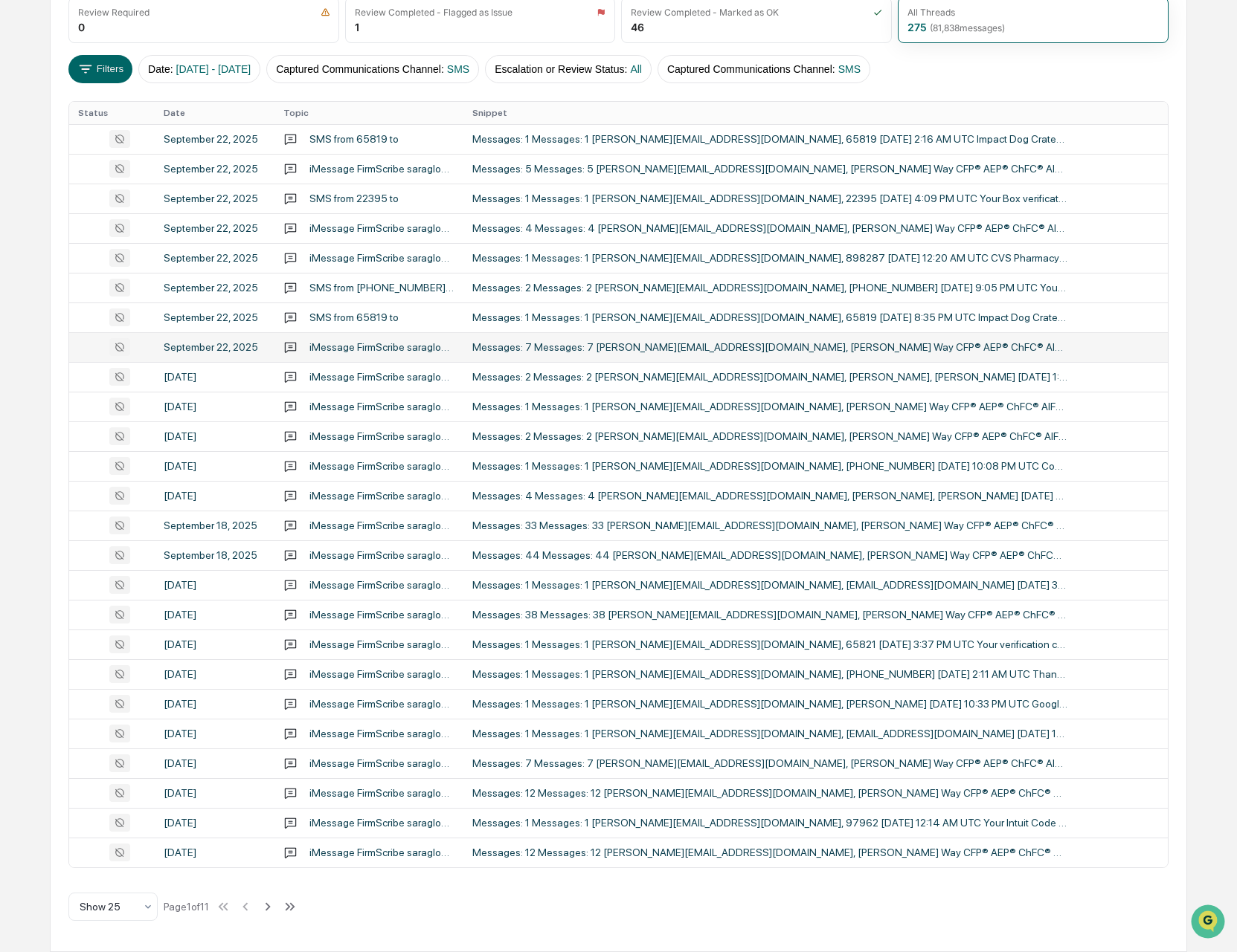
scroll to position [218, 0]
click at [751, 859] on td "Messages: 12 Messages: 12 [PERSON_NAME][EMAIL_ADDRESS][DOMAIN_NAME], [PERSON_NA…" at bounding box center [815, 853] width 705 height 29
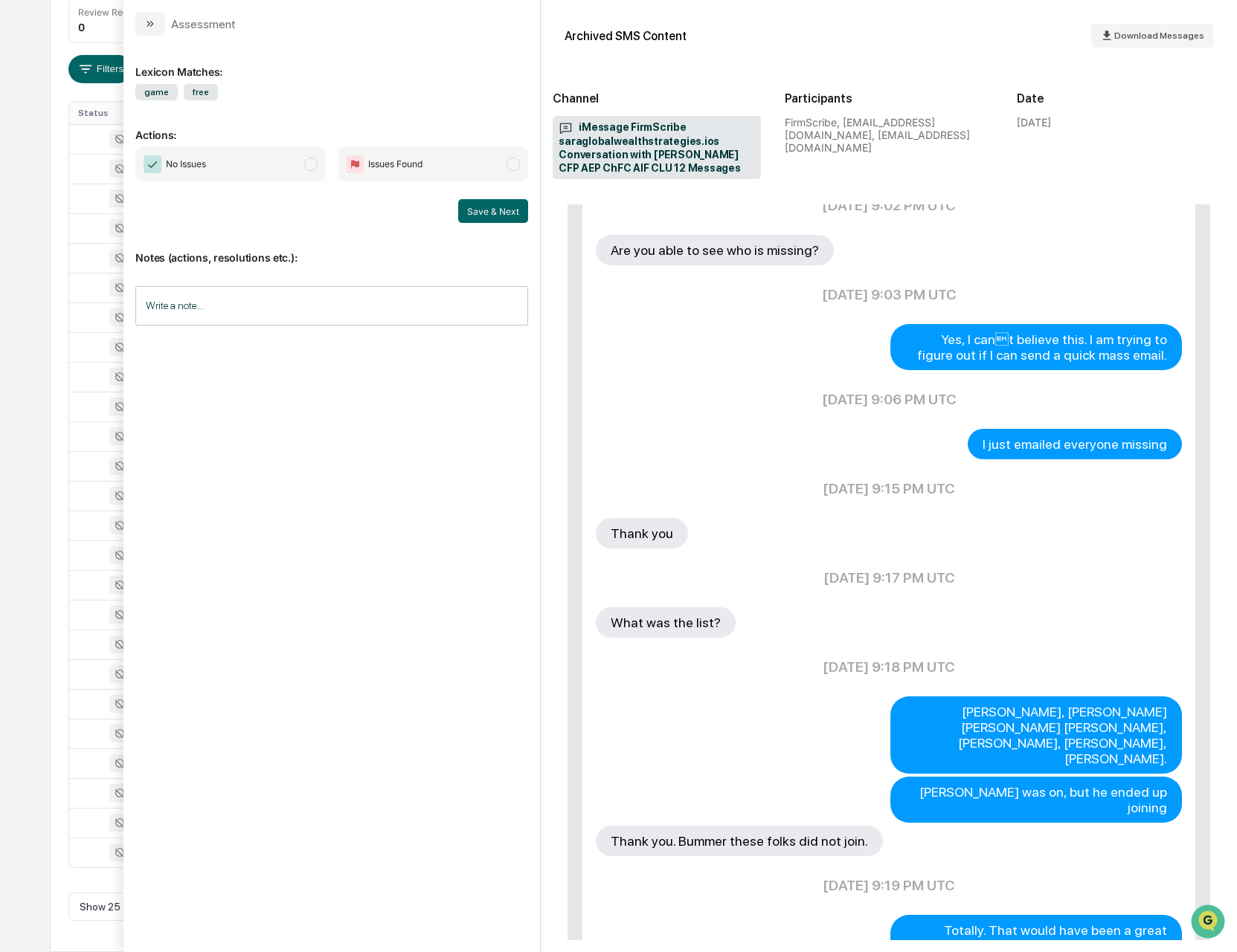
scroll to position [881, 0]
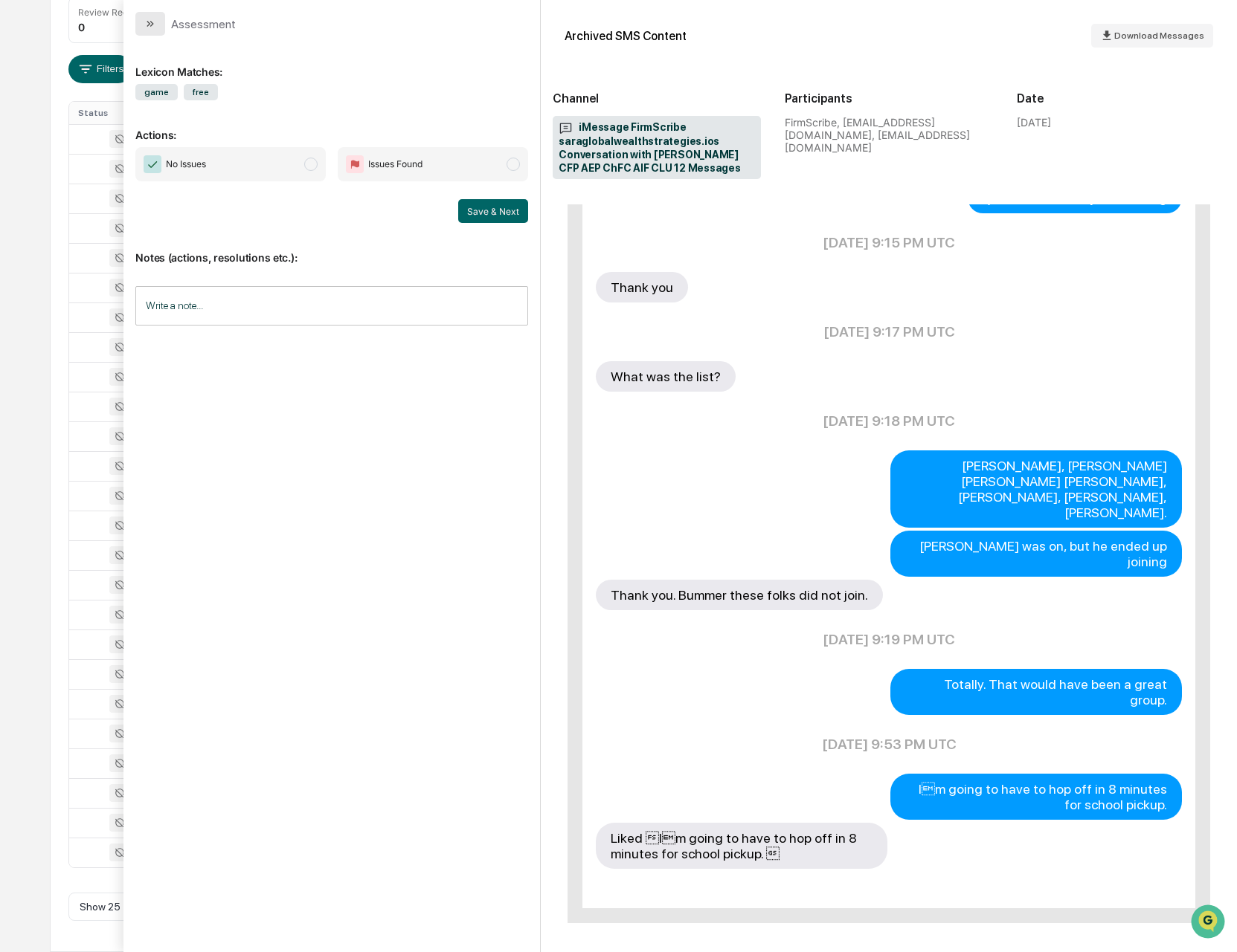
click at [153, 21] on icon "modal" at bounding box center [150, 23] width 12 height 12
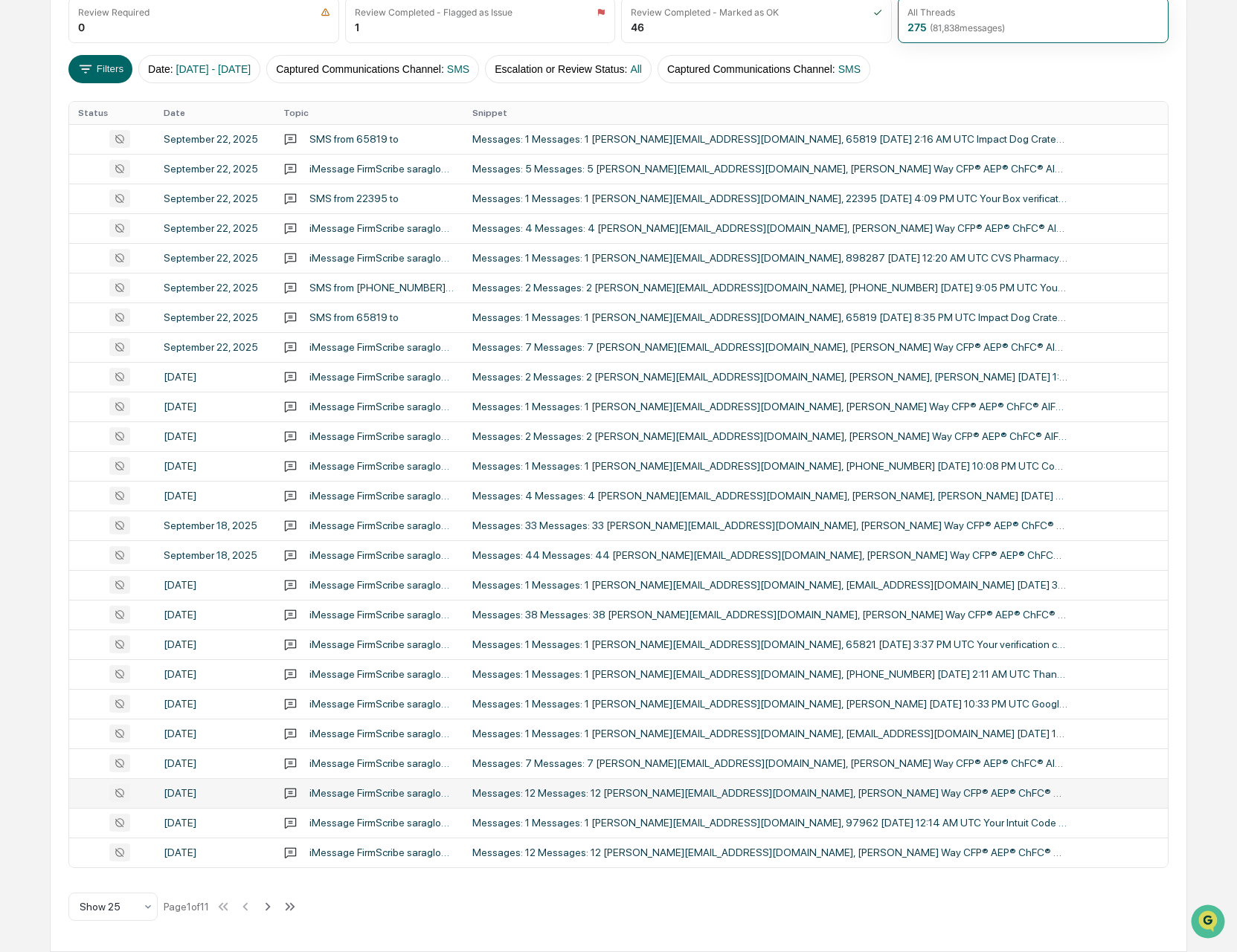
click at [665, 797] on div "Messages: 12 Messages: 12 [PERSON_NAME][EMAIL_ADDRESS][DOMAIN_NAME], [PERSON_NA…" at bounding box center [770, 793] width 595 height 12
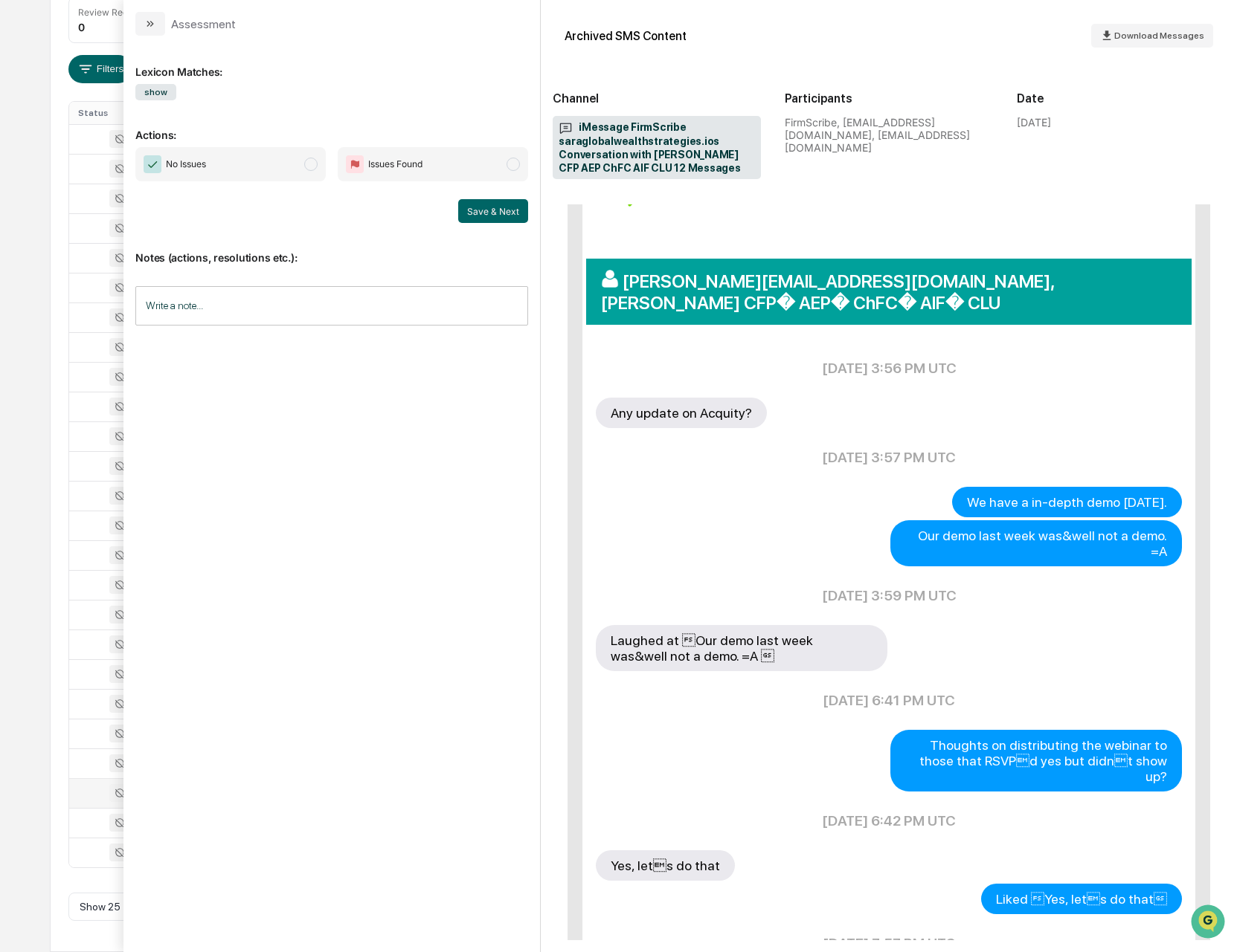
scroll to position [778, 0]
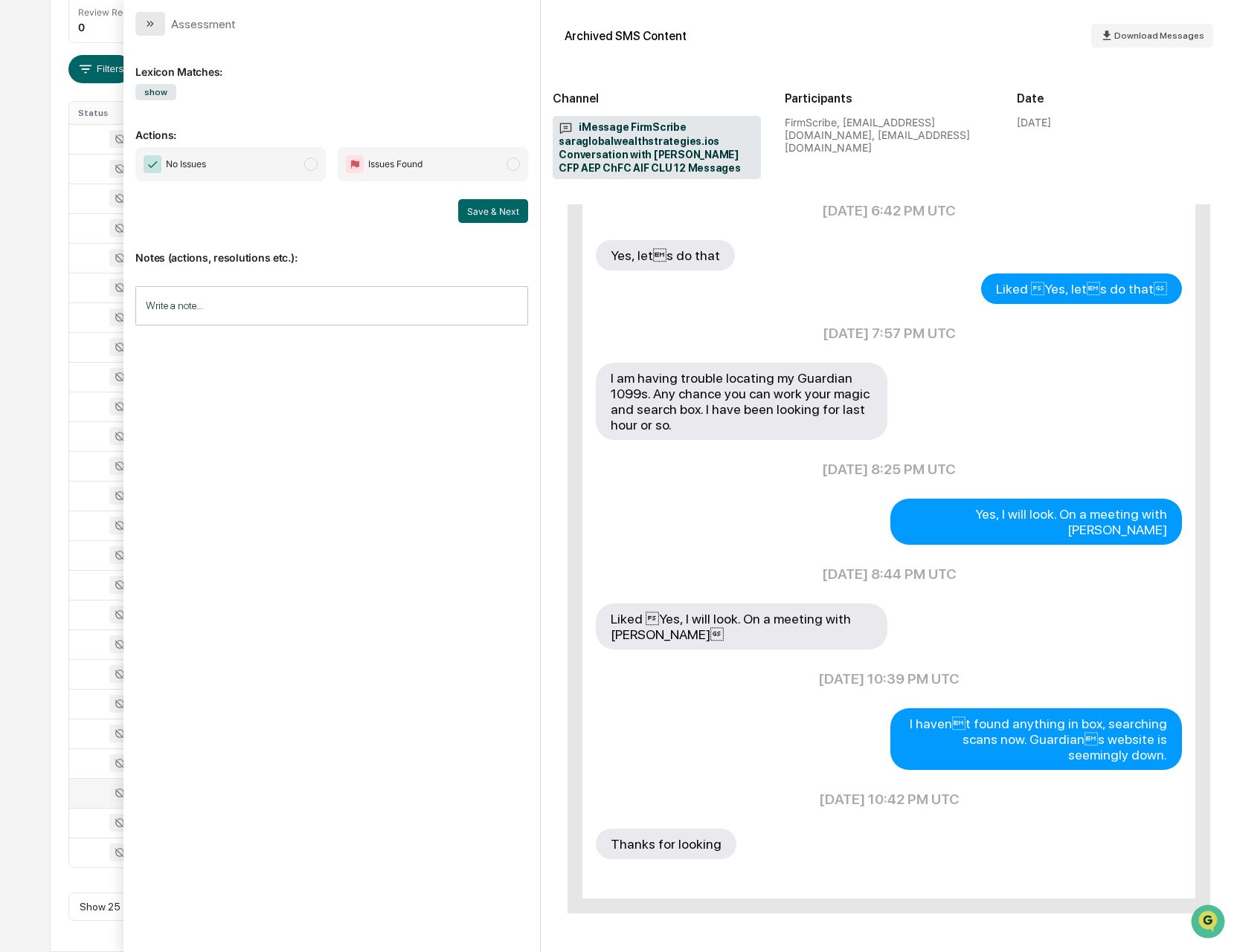
click at [146, 28] on icon "modal" at bounding box center [150, 23] width 12 height 12
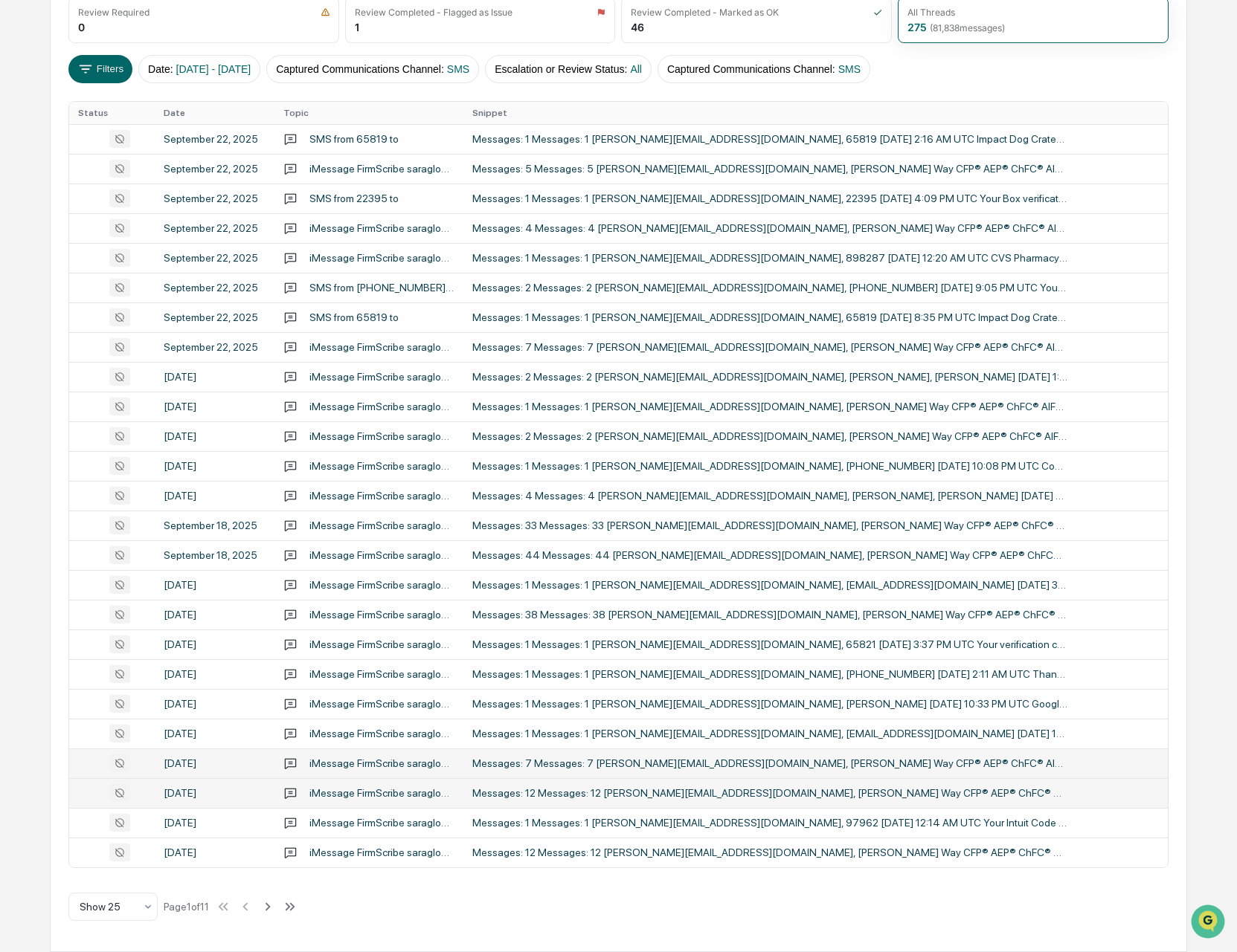
click at [807, 759] on div "Messages: 7 Messages: 7 [PERSON_NAME][EMAIL_ADDRESS][DOMAIN_NAME], [PERSON_NAME…" at bounding box center [770, 763] width 595 height 12
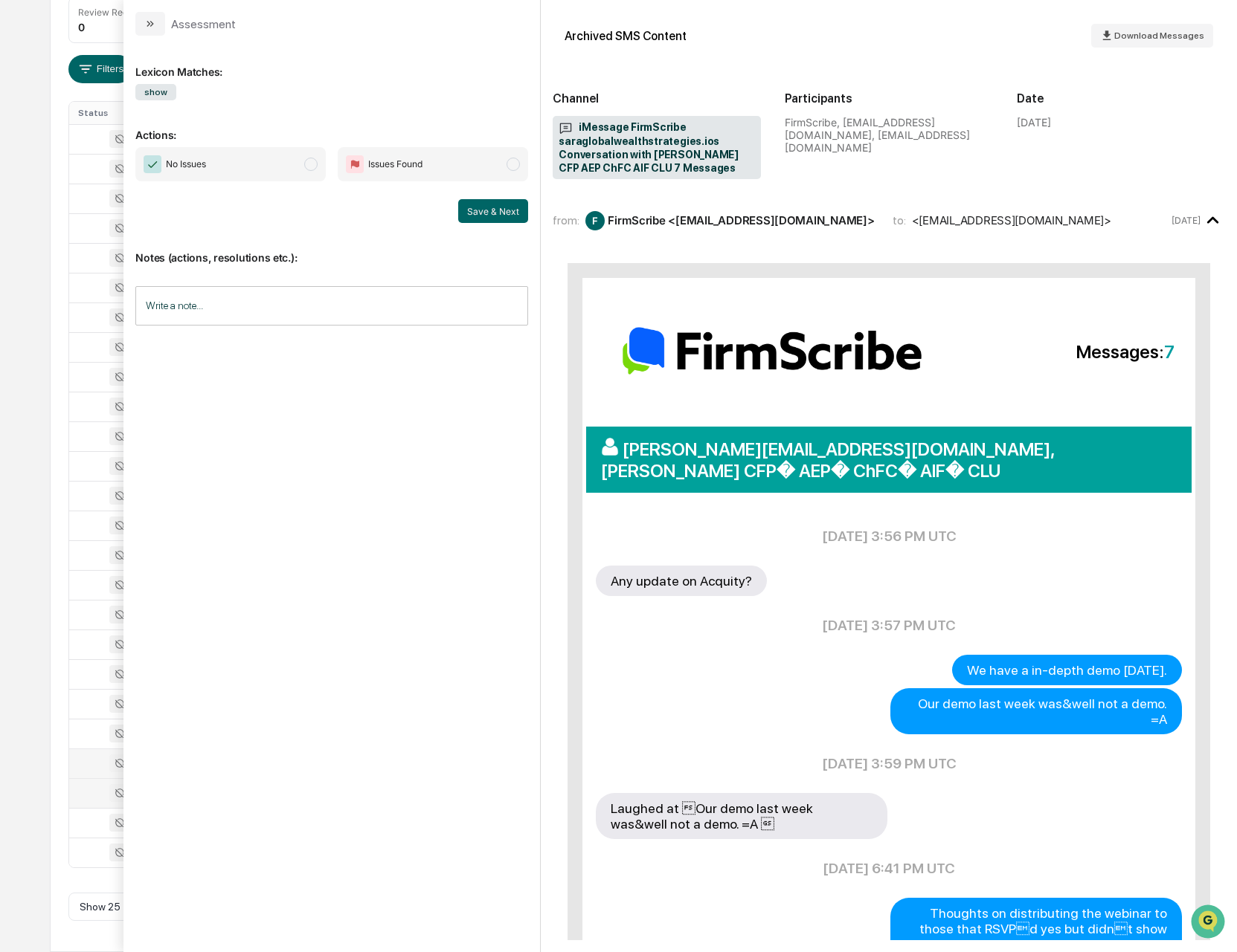
scroll to position [229, 0]
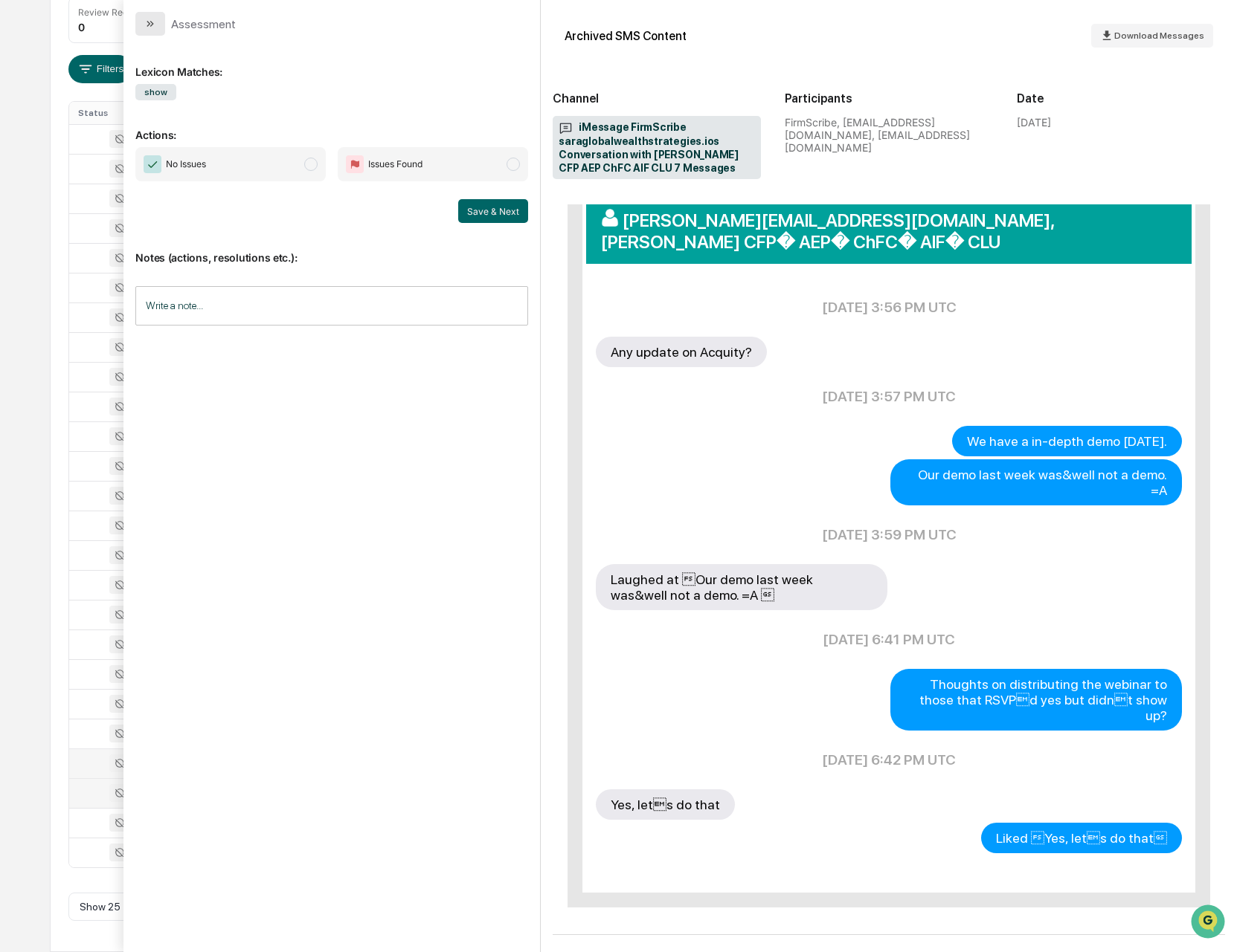
click at [146, 28] on icon "modal" at bounding box center [150, 23] width 12 height 12
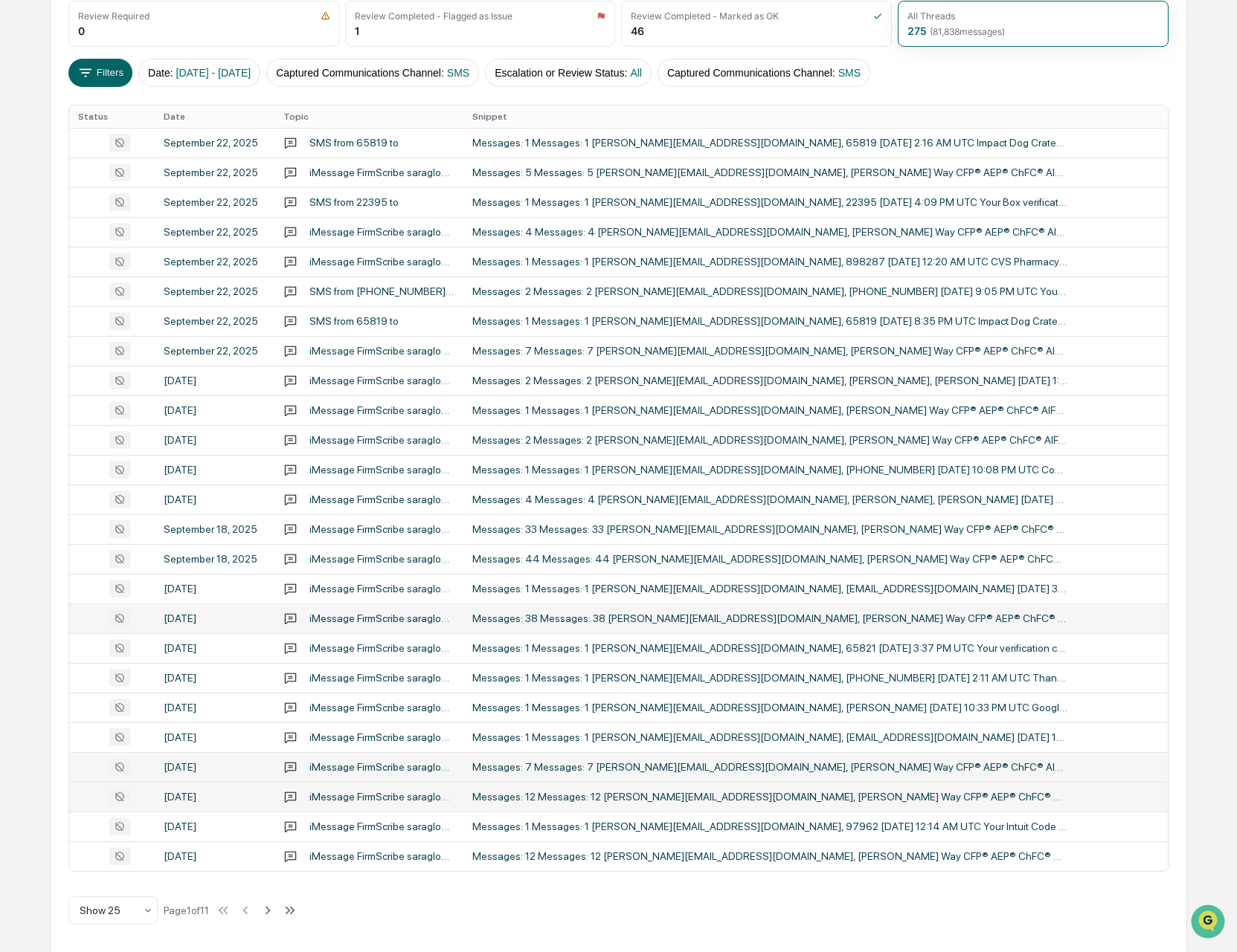
click at [823, 614] on div "Messages: 38 Messages: 38 [PERSON_NAME][EMAIL_ADDRESS][DOMAIN_NAME], [PERSON_NA…" at bounding box center [770, 618] width 595 height 12
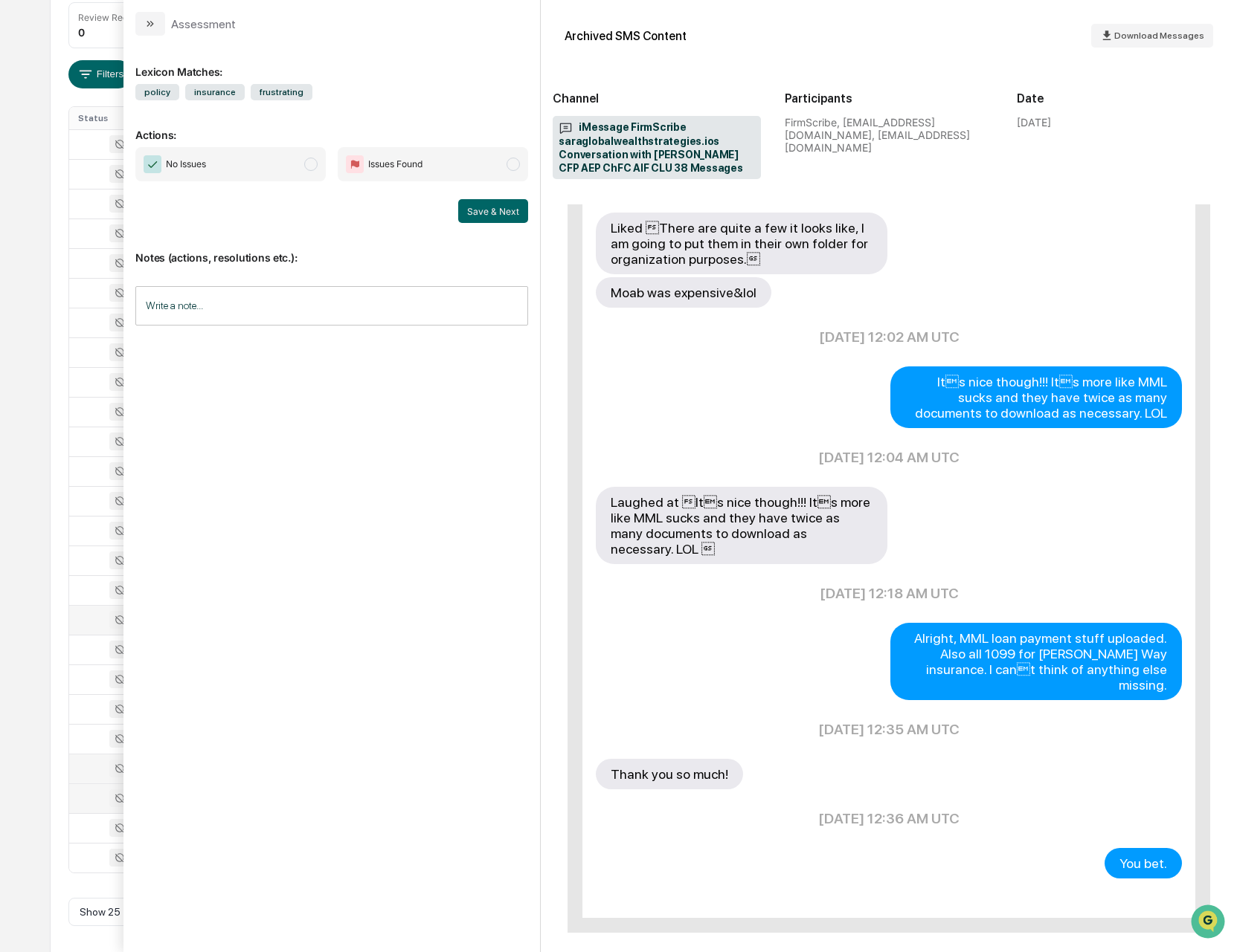
scroll to position [3379, 0]
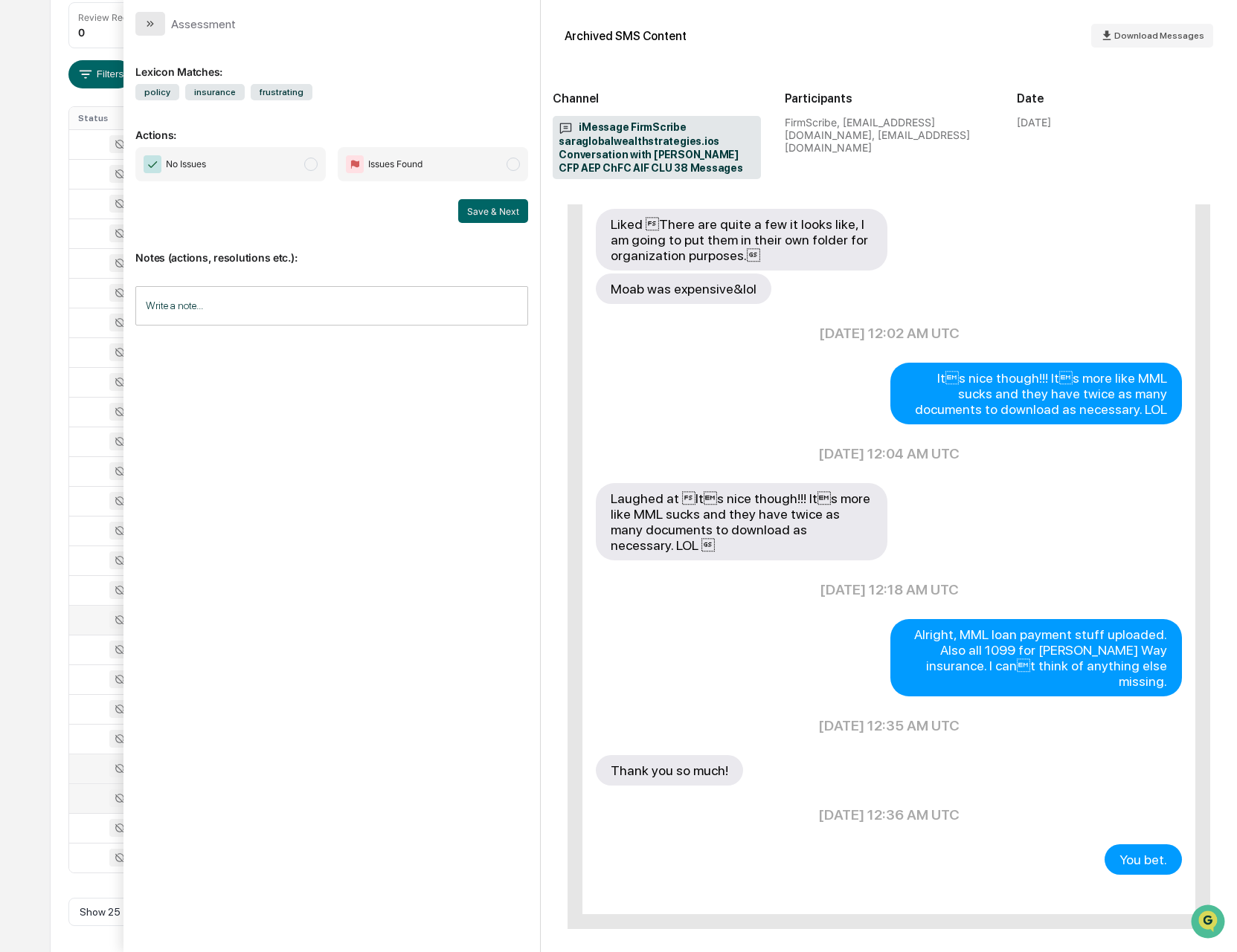
click at [149, 23] on icon "modal" at bounding box center [149, 24] width 4 height 6
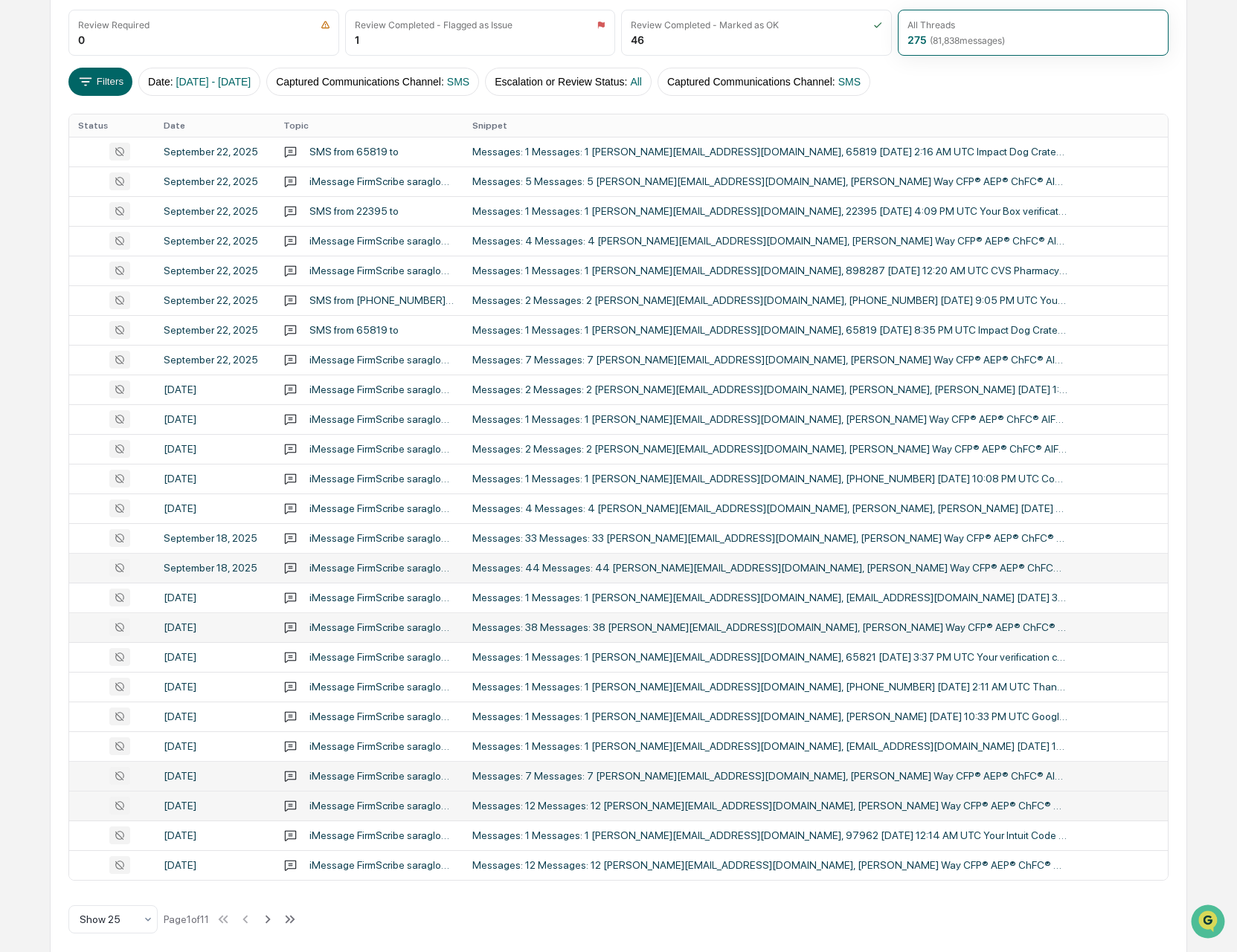
scroll to position [203, 0]
click at [678, 573] on div "Messages: 44 Messages: 44 [PERSON_NAME][EMAIL_ADDRESS][DOMAIN_NAME], [PERSON_NA…" at bounding box center [770, 568] width 595 height 12
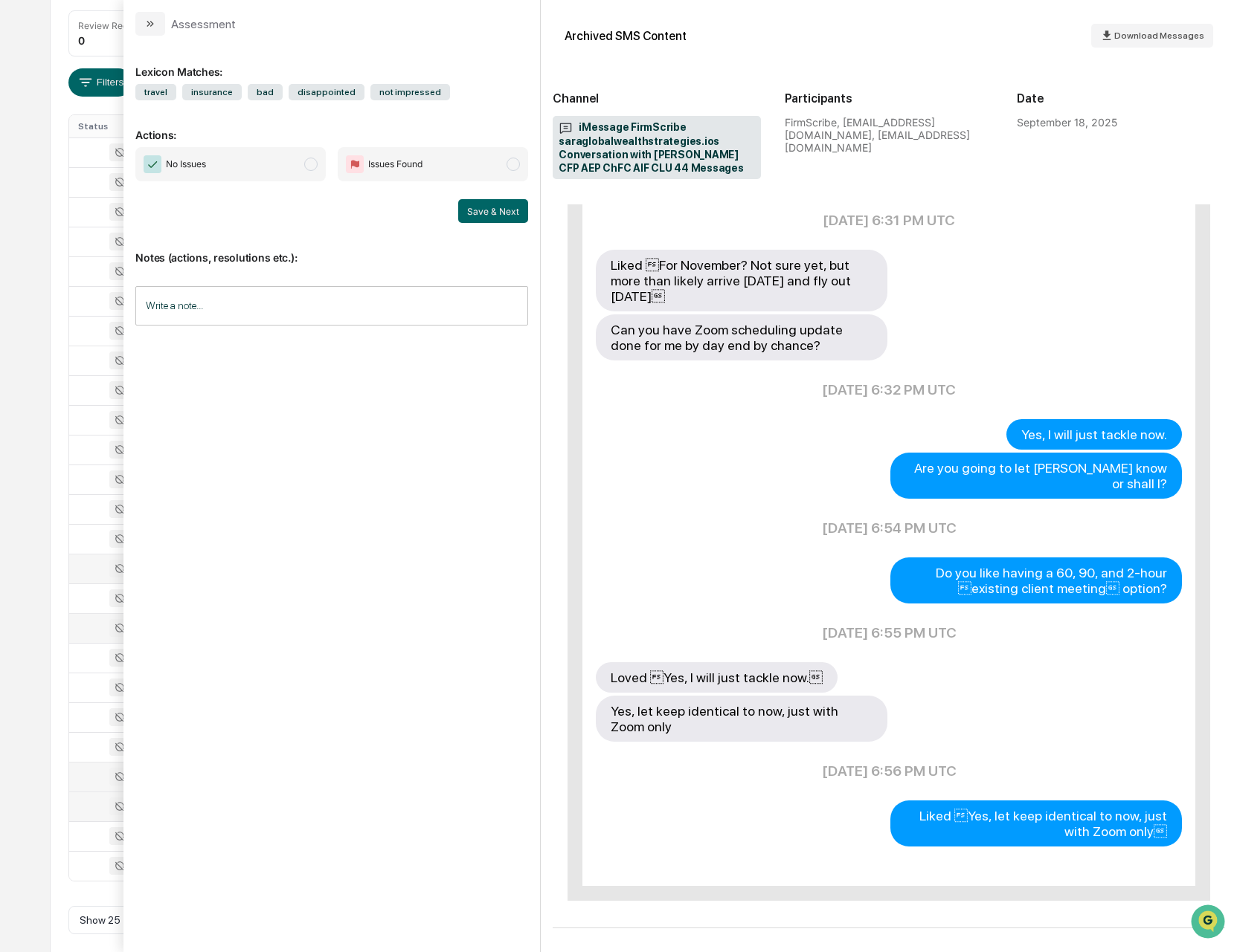
scroll to position [218, 0]
click at [153, 27] on icon "modal" at bounding box center [150, 23] width 12 height 12
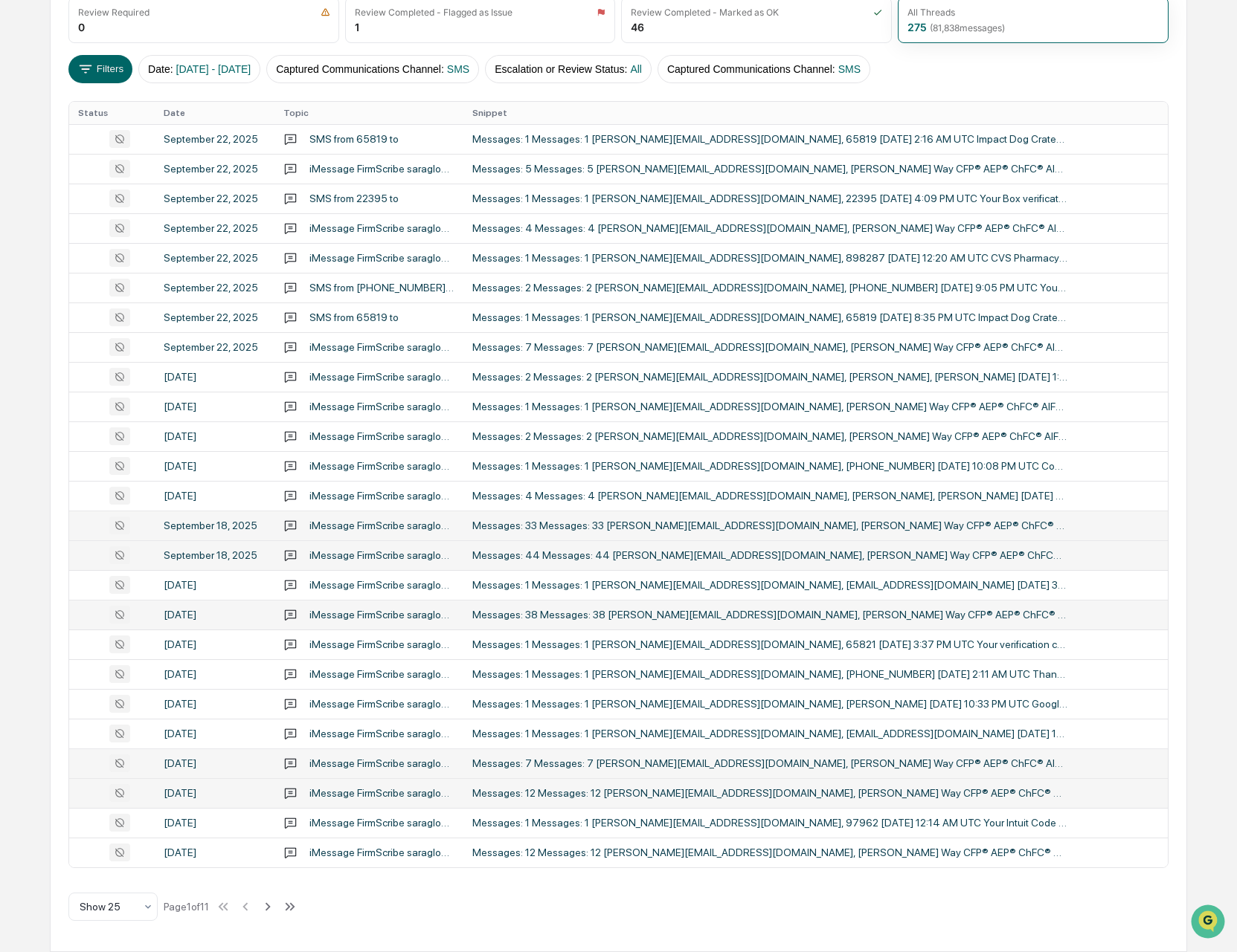
click at [815, 522] on div "Messages: 33 Messages: 33 [PERSON_NAME][EMAIL_ADDRESS][DOMAIN_NAME], [PERSON_NA…" at bounding box center [770, 525] width 595 height 12
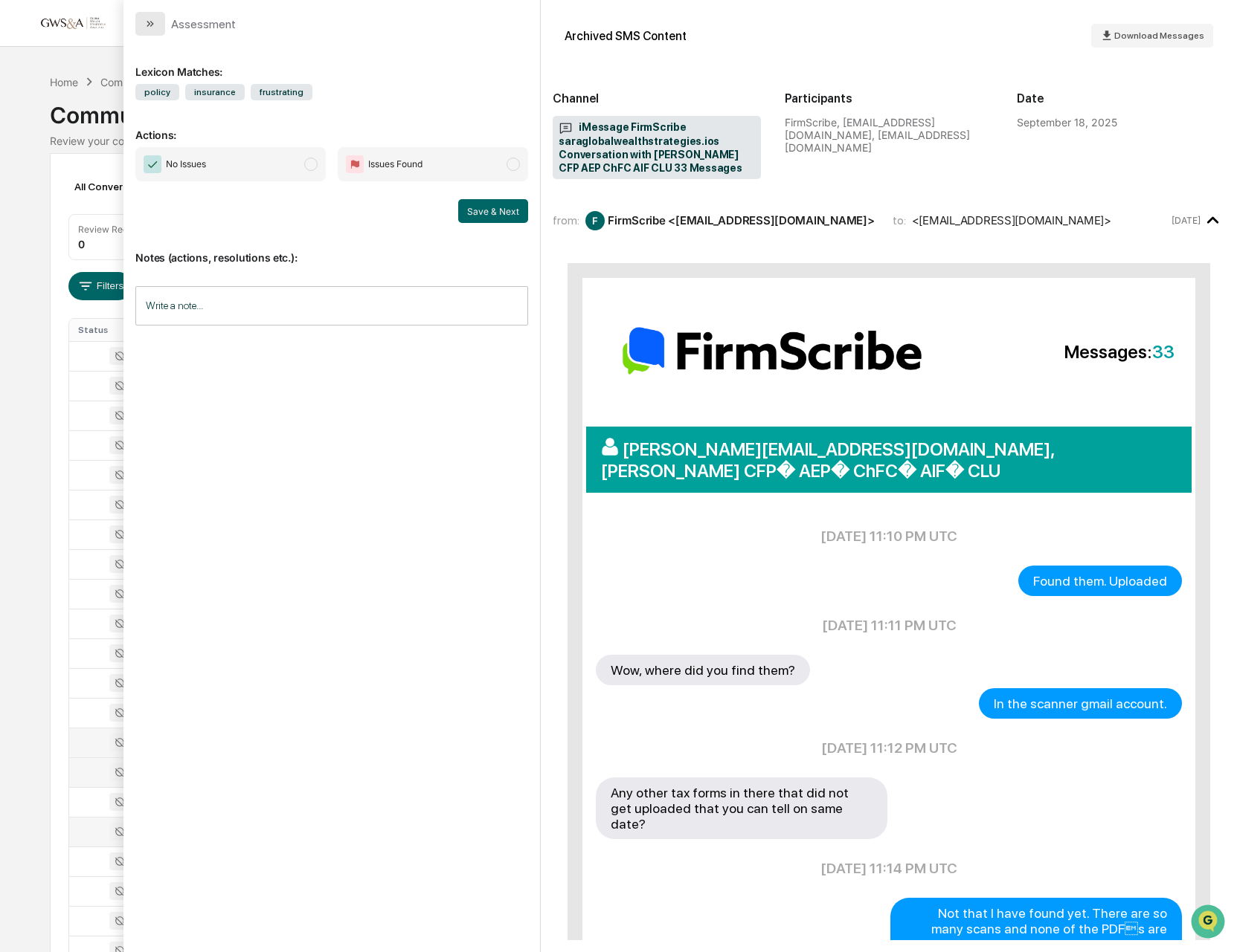
click at [140, 17] on button "modal" at bounding box center [150, 24] width 29 height 24
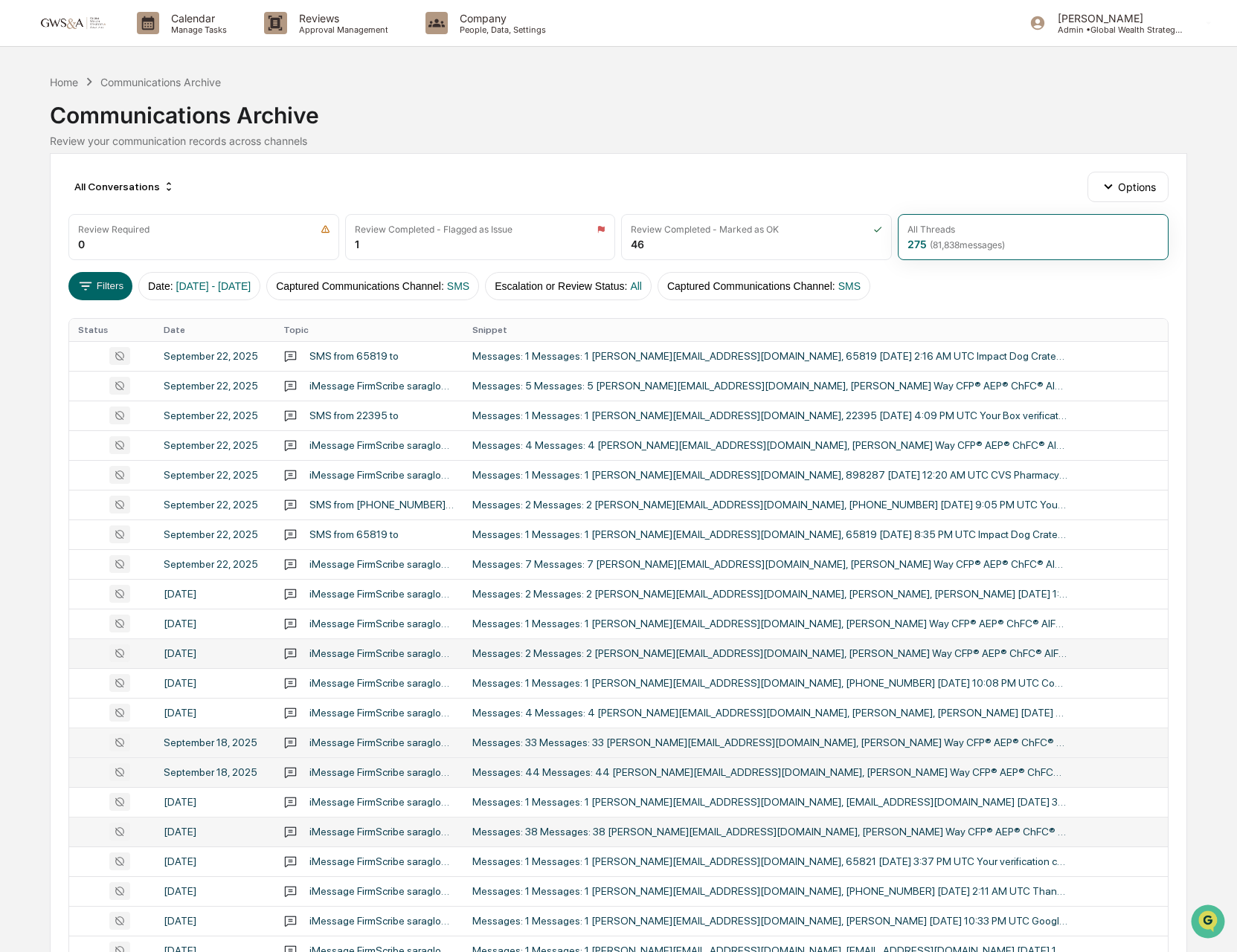
click at [808, 645] on td "Messages: 2 Messages: 2 [PERSON_NAME][EMAIL_ADDRESS][DOMAIN_NAME], [PERSON_NAME…" at bounding box center [815, 654] width 705 height 29
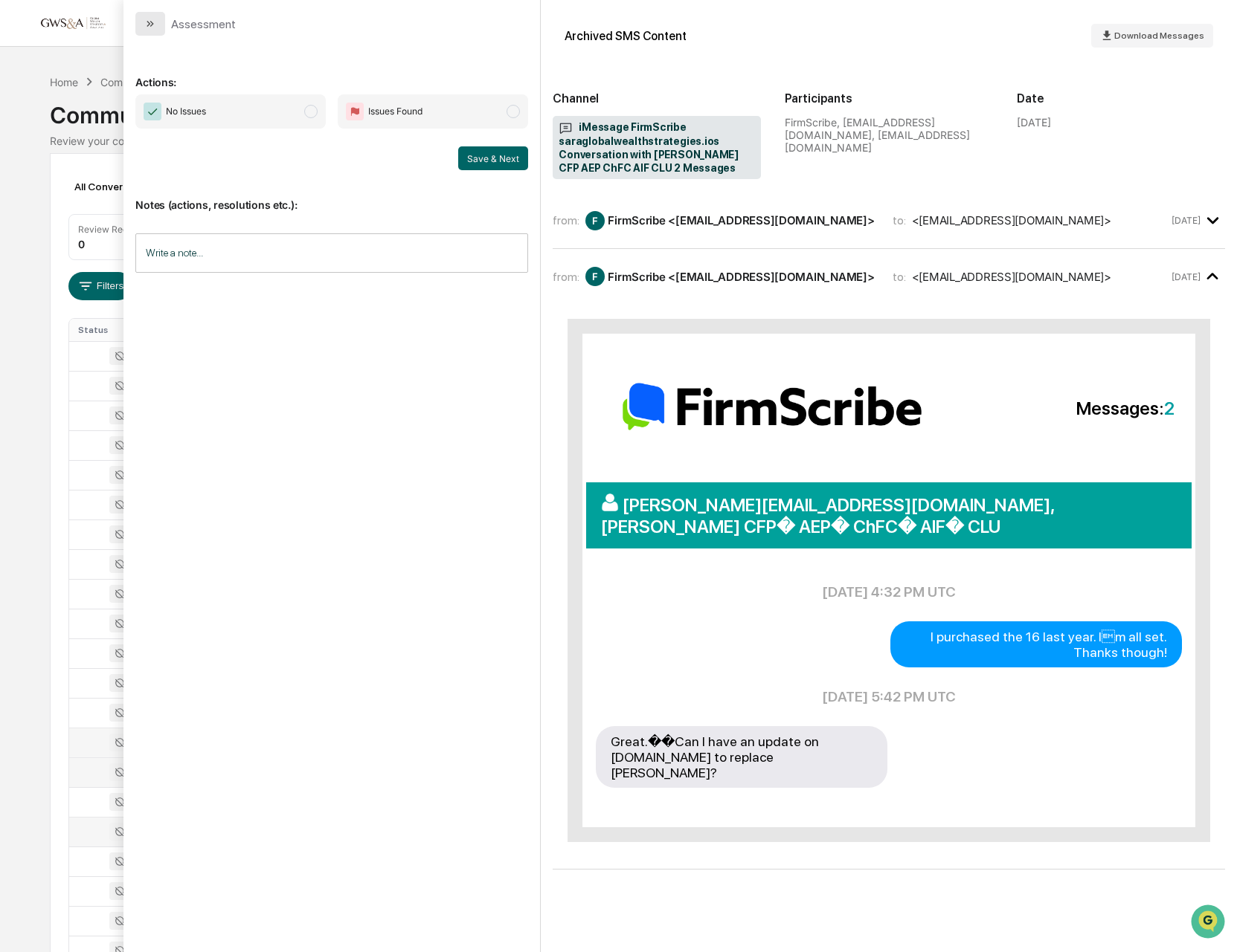
click at [140, 29] on button "modal" at bounding box center [150, 24] width 29 height 24
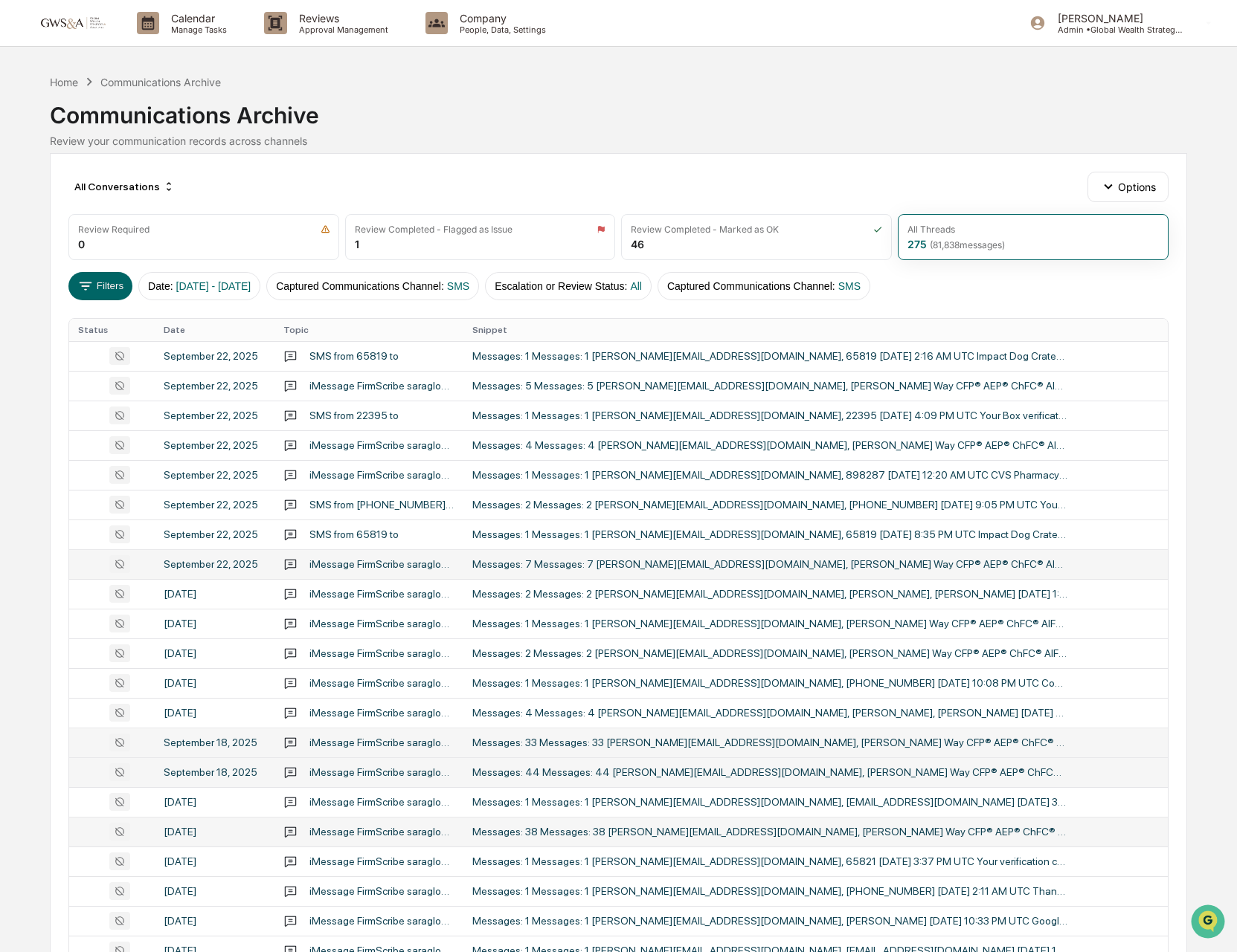
click at [816, 565] on div "Messages: 7 Messages: 7 [PERSON_NAME][EMAIL_ADDRESS][DOMAIN_NAME], [PERSON_NAME…" at bounding box center [770, 563] width 595 height 12
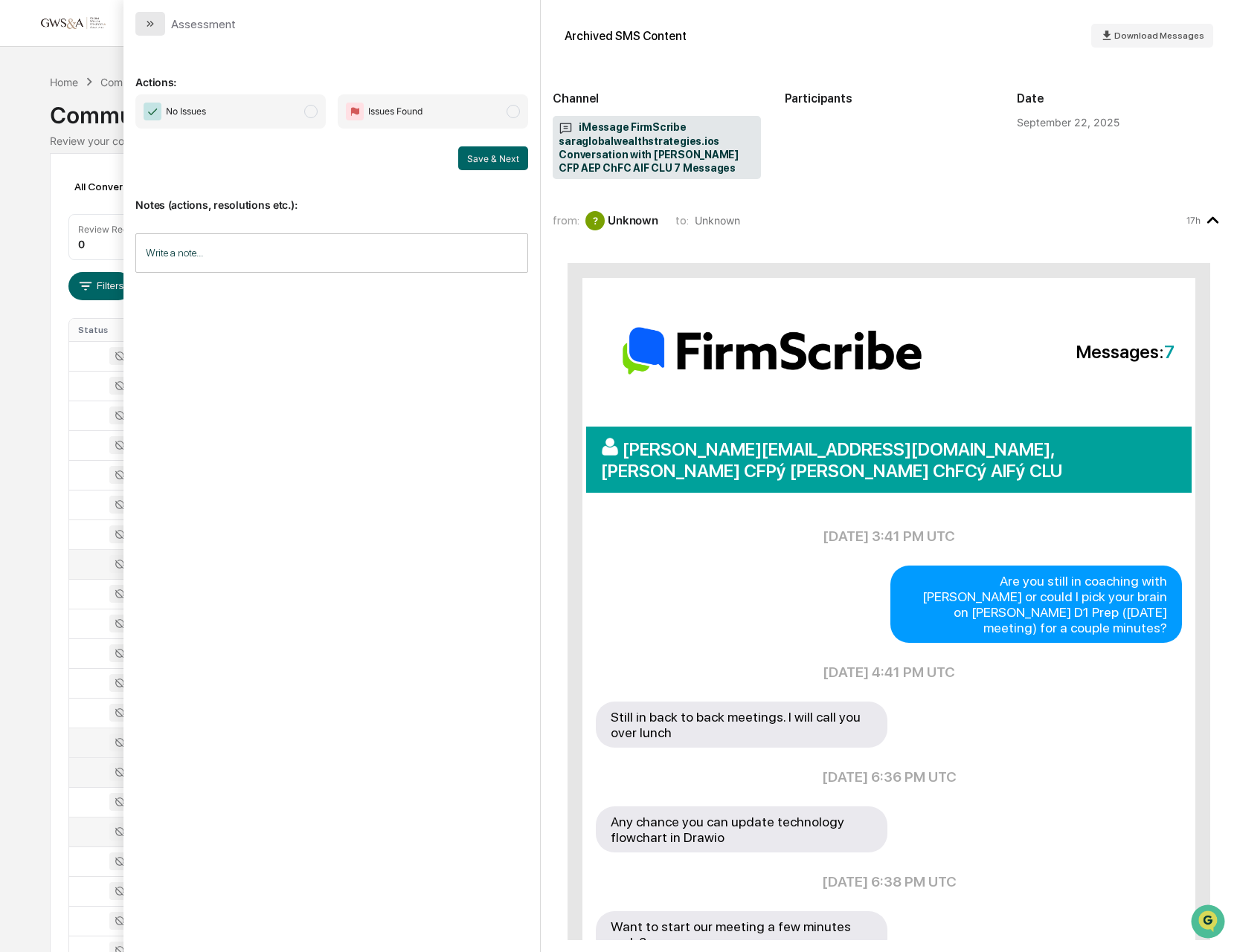
click at [141, 20] on button "modal" at bounding box center [150, 24] width 29 height 24
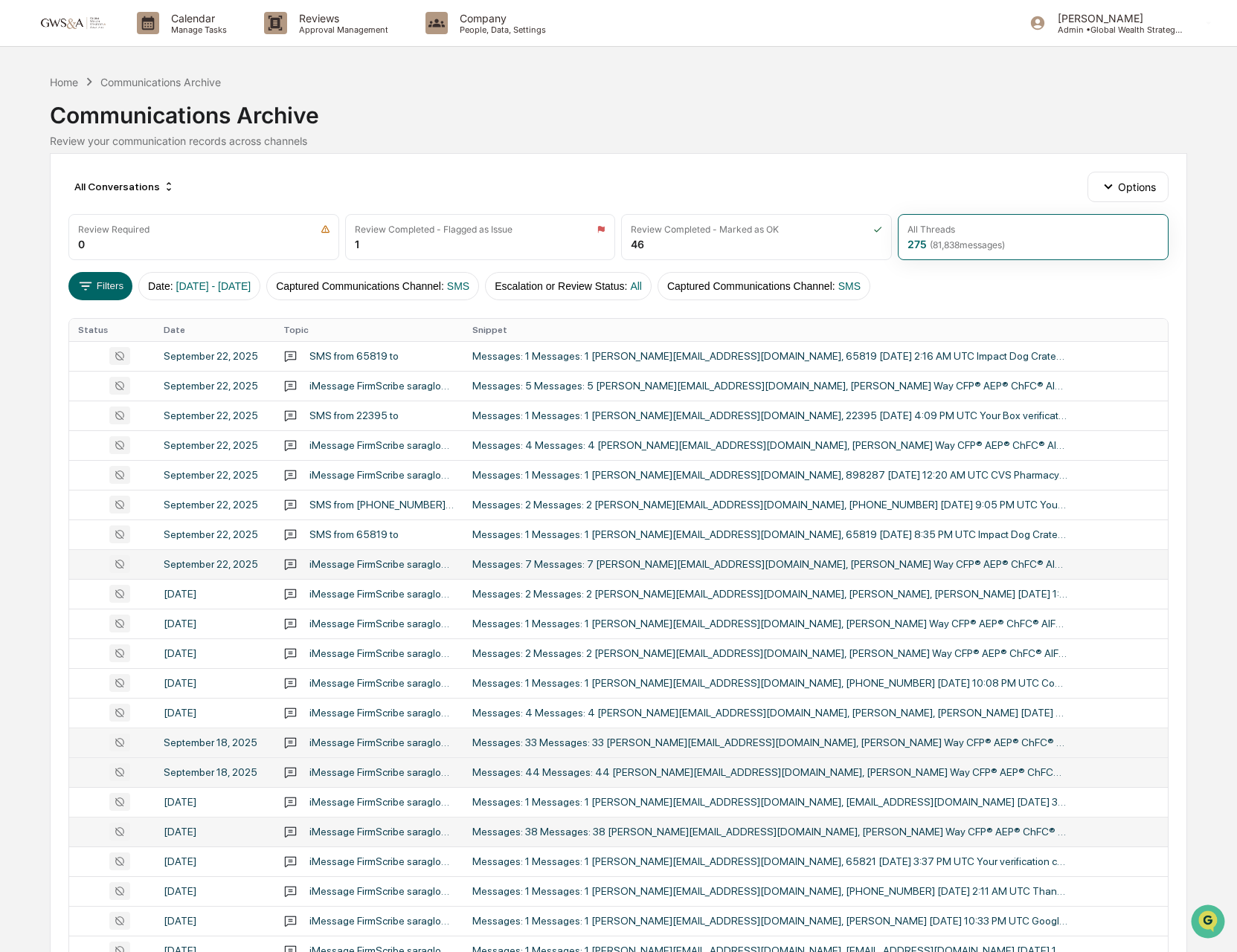
scroll to position [218, 0]
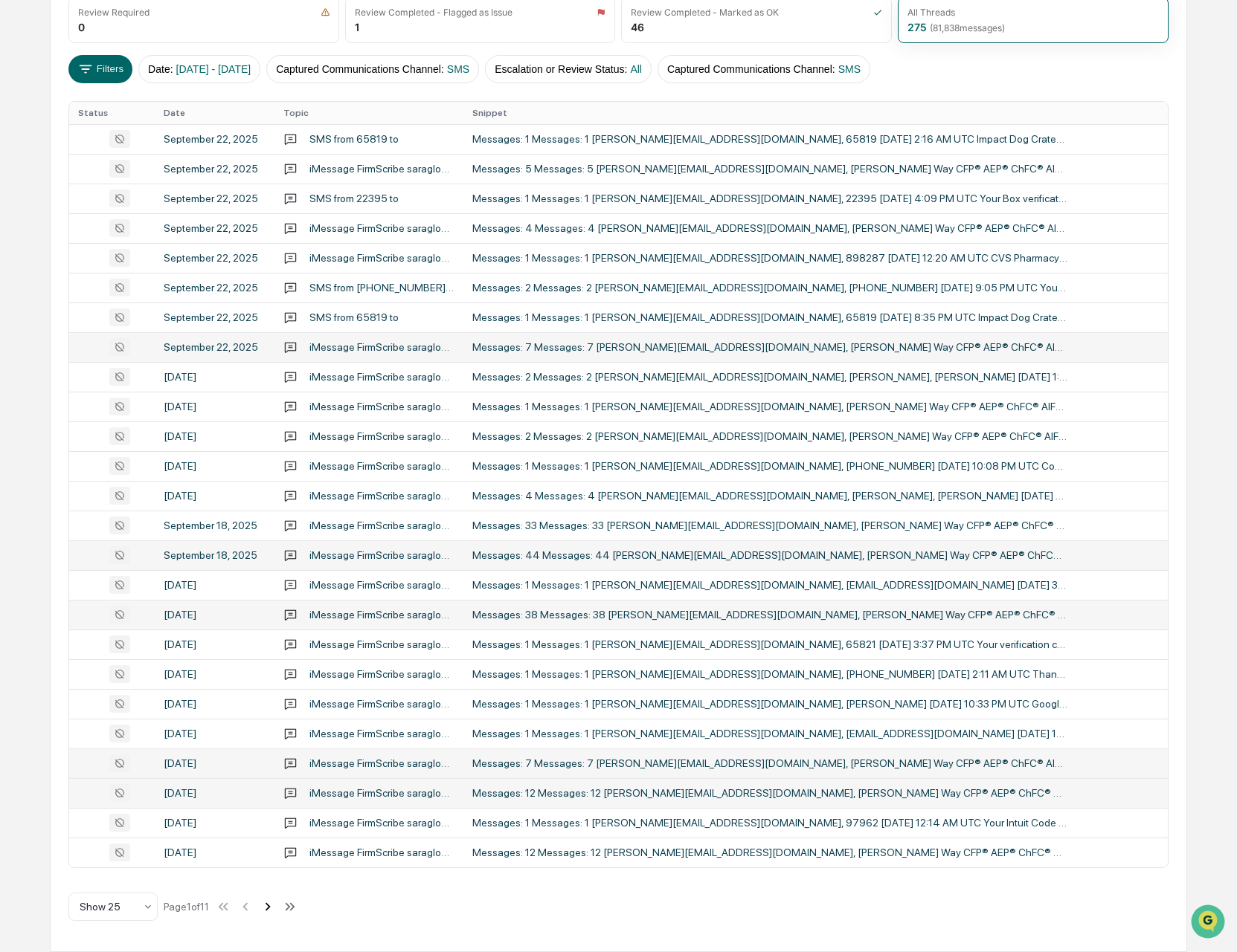
click at [276, 909] on icon at bounding box center [268, 907] width 17 height 17
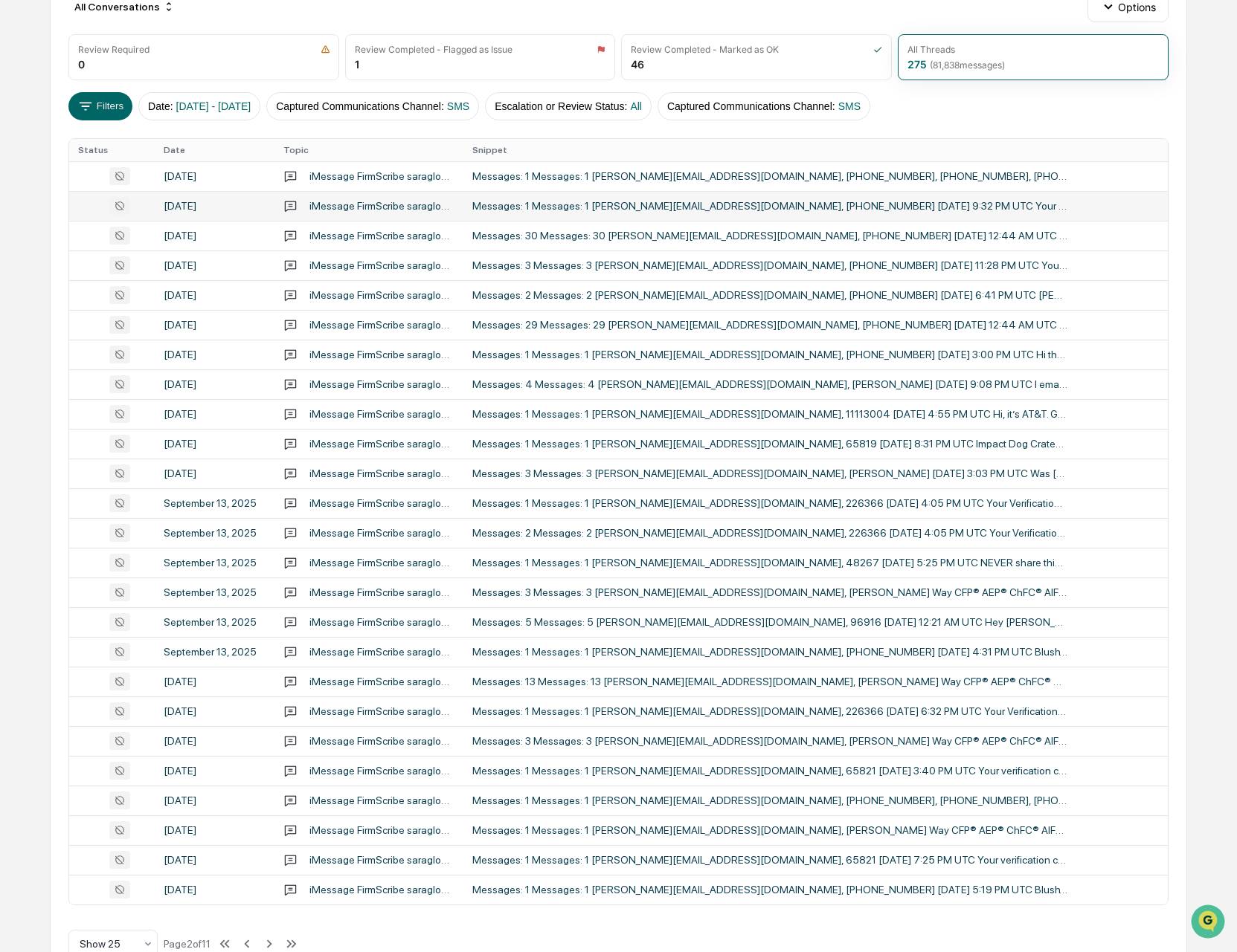
scroll to position [168, 0]
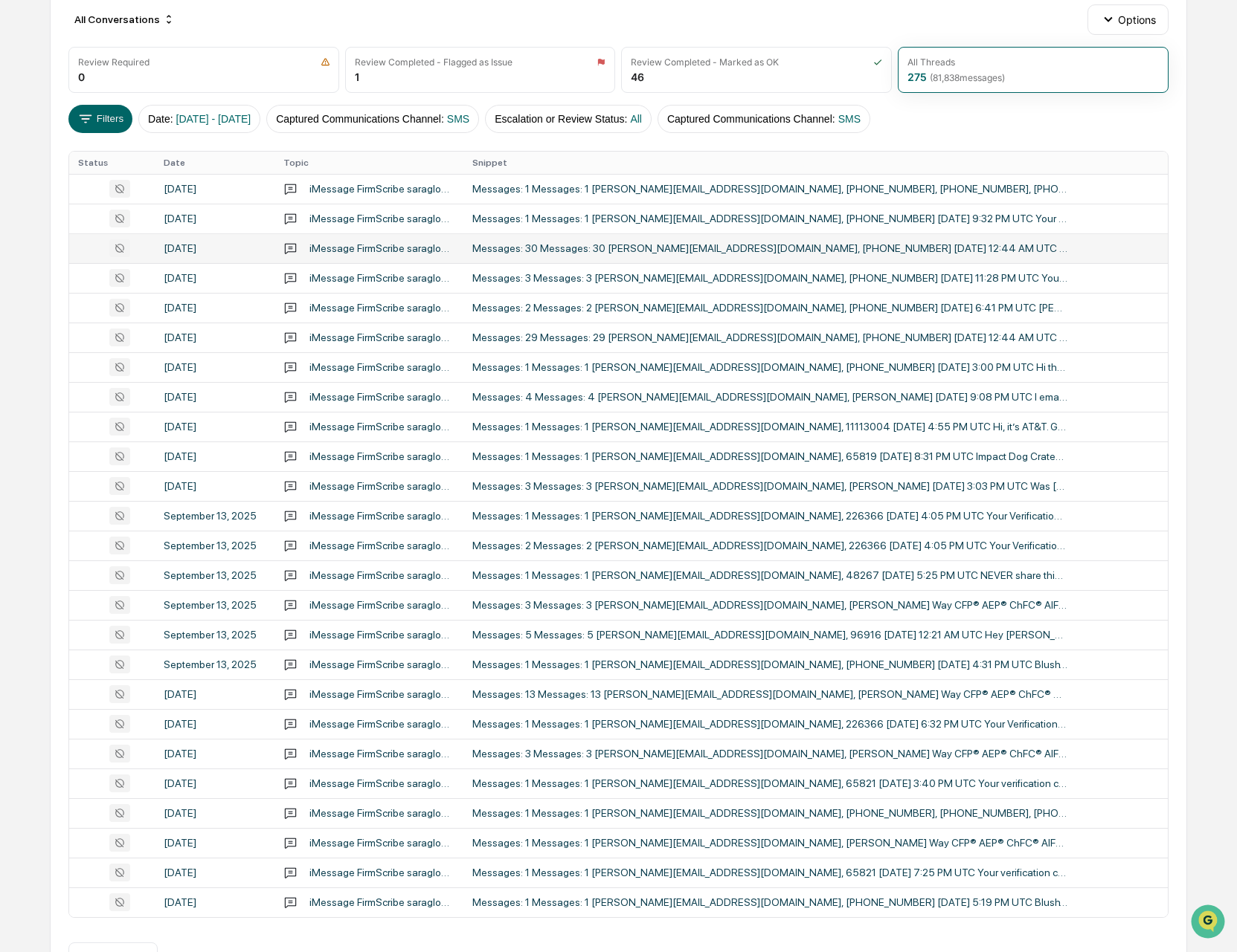
click at [846, 245] on div "Messages: 30 Messages: 30 [PERSON_NAME][EMAIL_ADDRESS][DOMAIN_NAME], [PHONE_NUM…" at bounding box center [770, 248] width 595 height 12
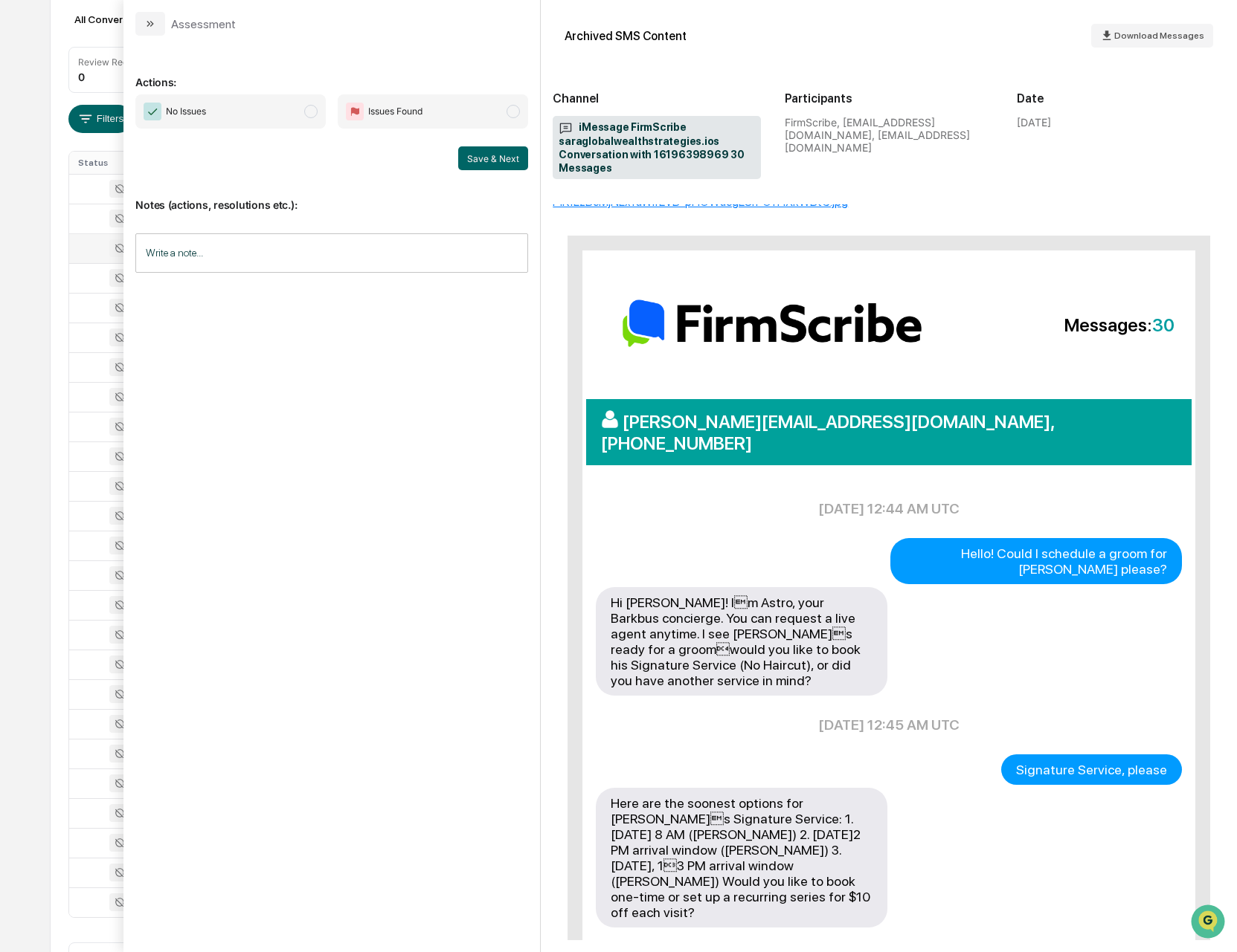
scroll to position [238, 0]
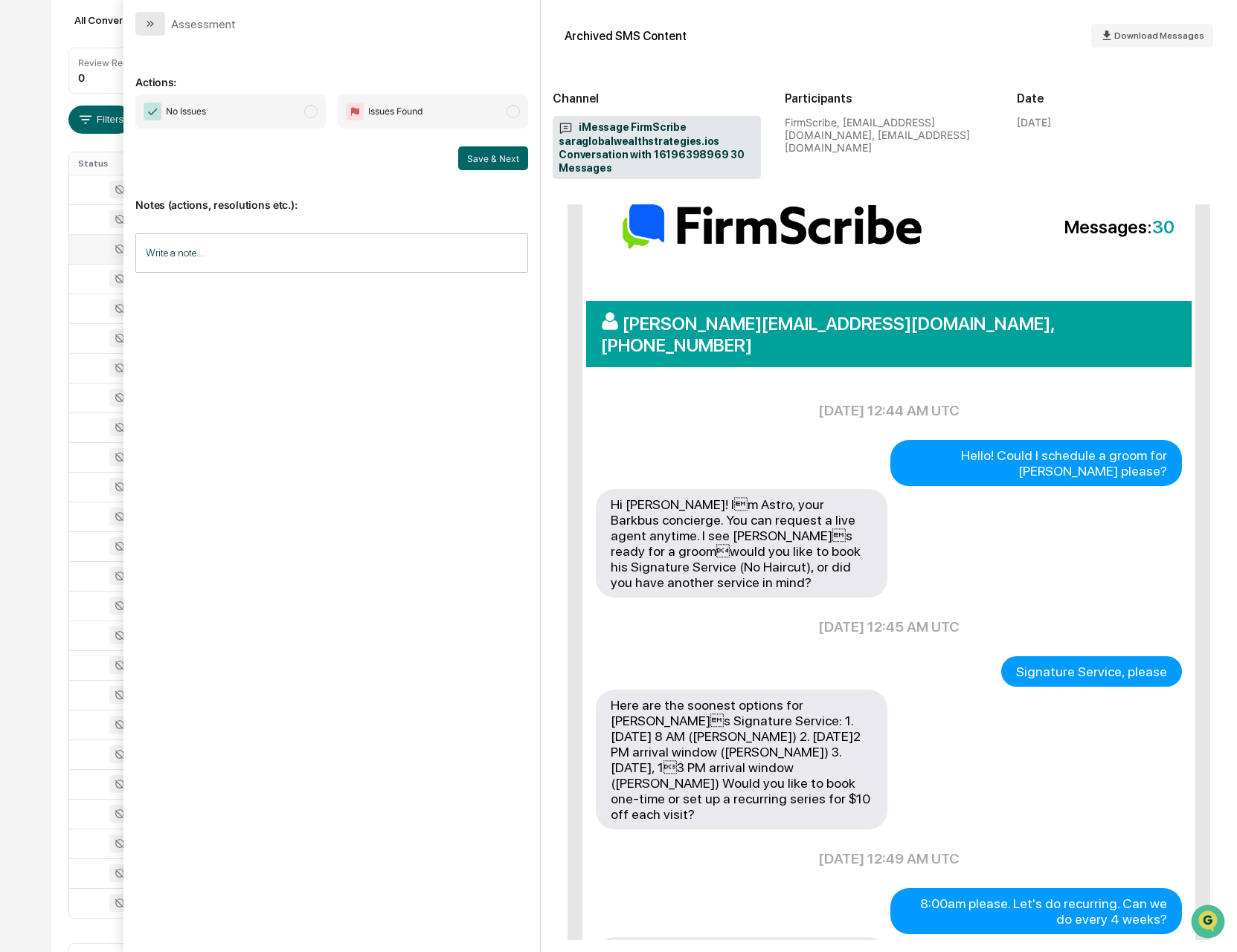
click at [145, 23] on icon "modal" at bounding box center [150, 23] width 12 height 12
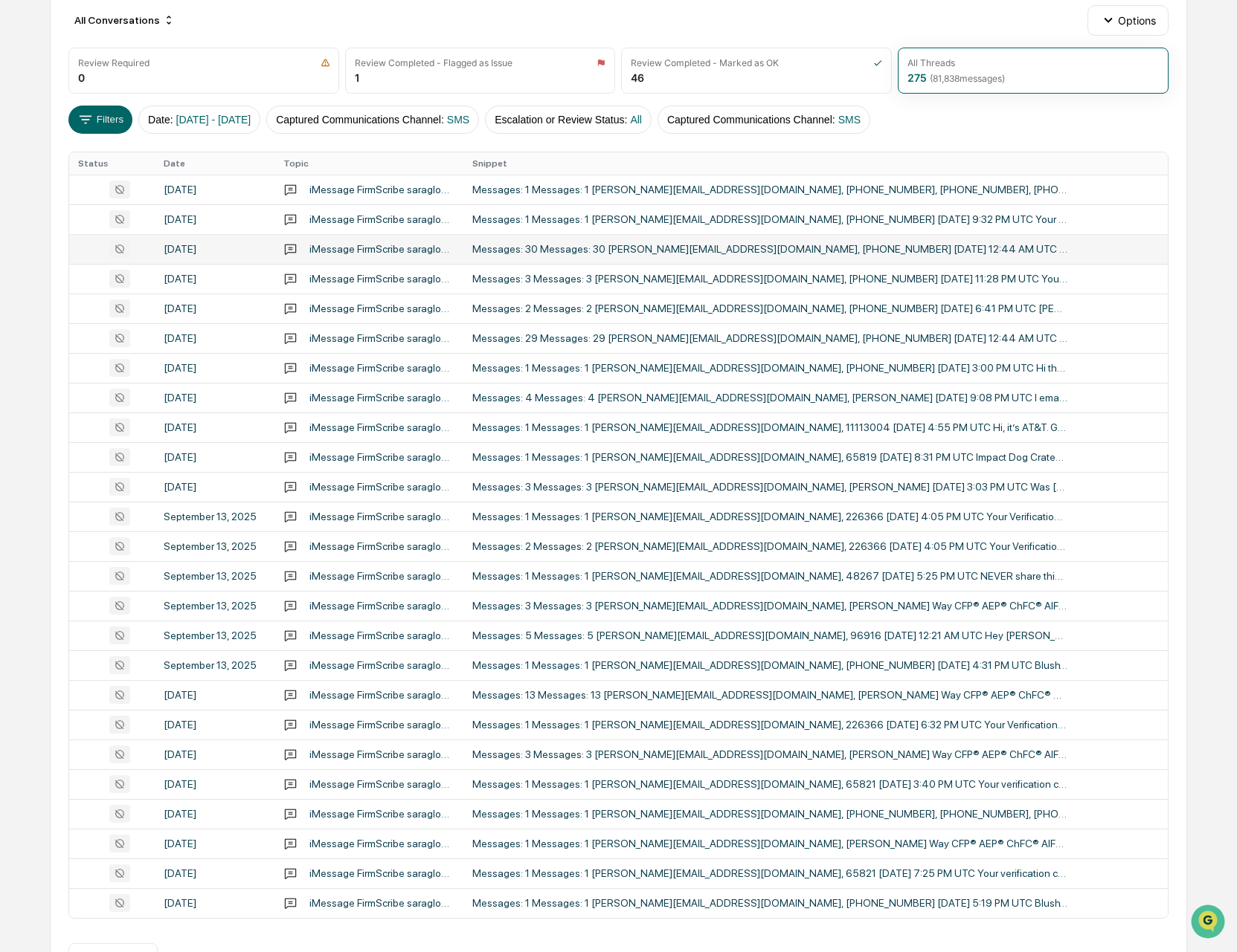
scroll to position [166, 0]
click at [972, 618] on td "Messages: 3 Messages: 3 [PERSON_NAME][EMAIL_ADDRESS][DOMAIN_NAME], [PERSON_NAME…" at bounding box center [815, 607] width 705 height 29
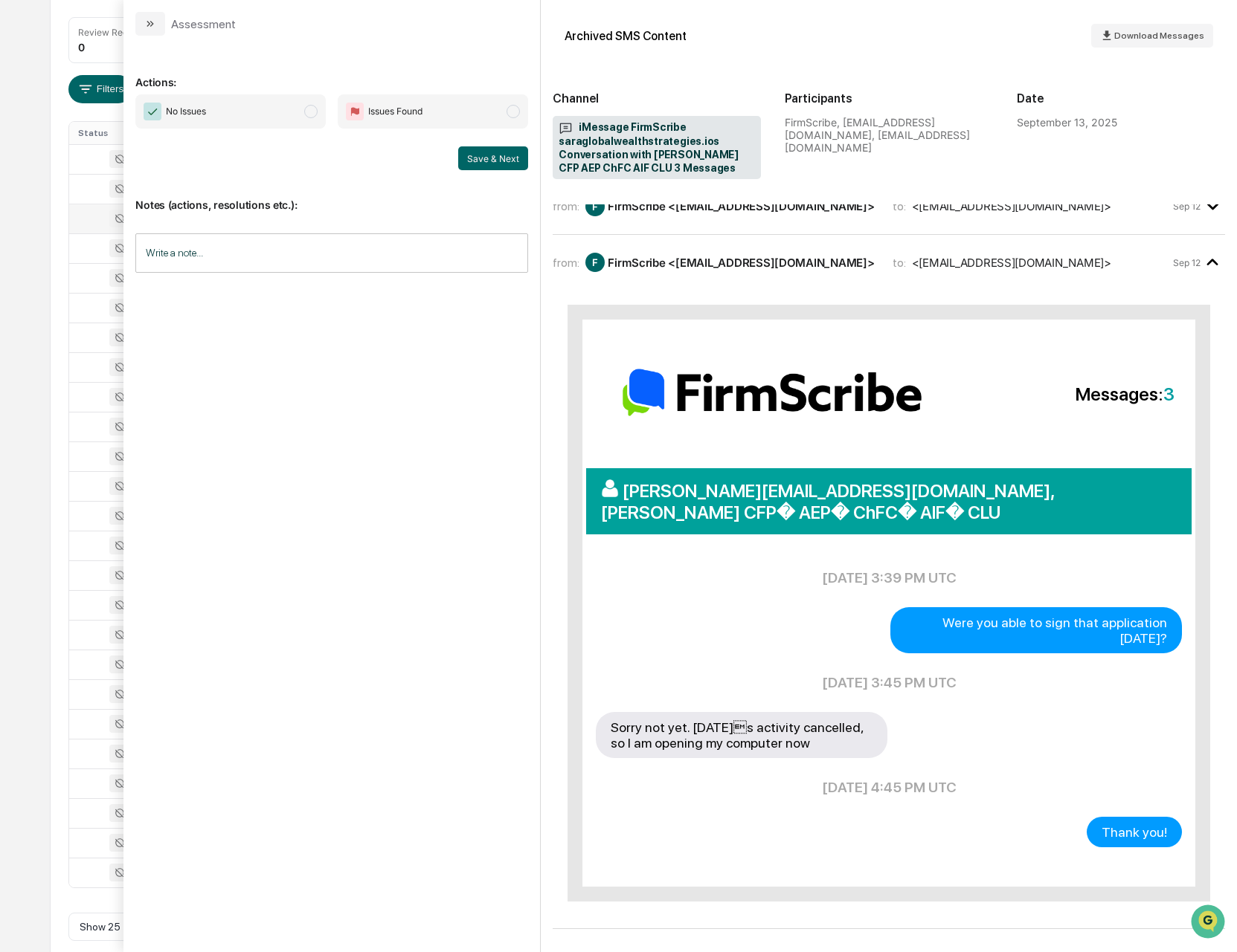
scroll to position [218, 0]
click at [149, 22] on icon "modal" at bounding box center [150, 23] width 12 height 12
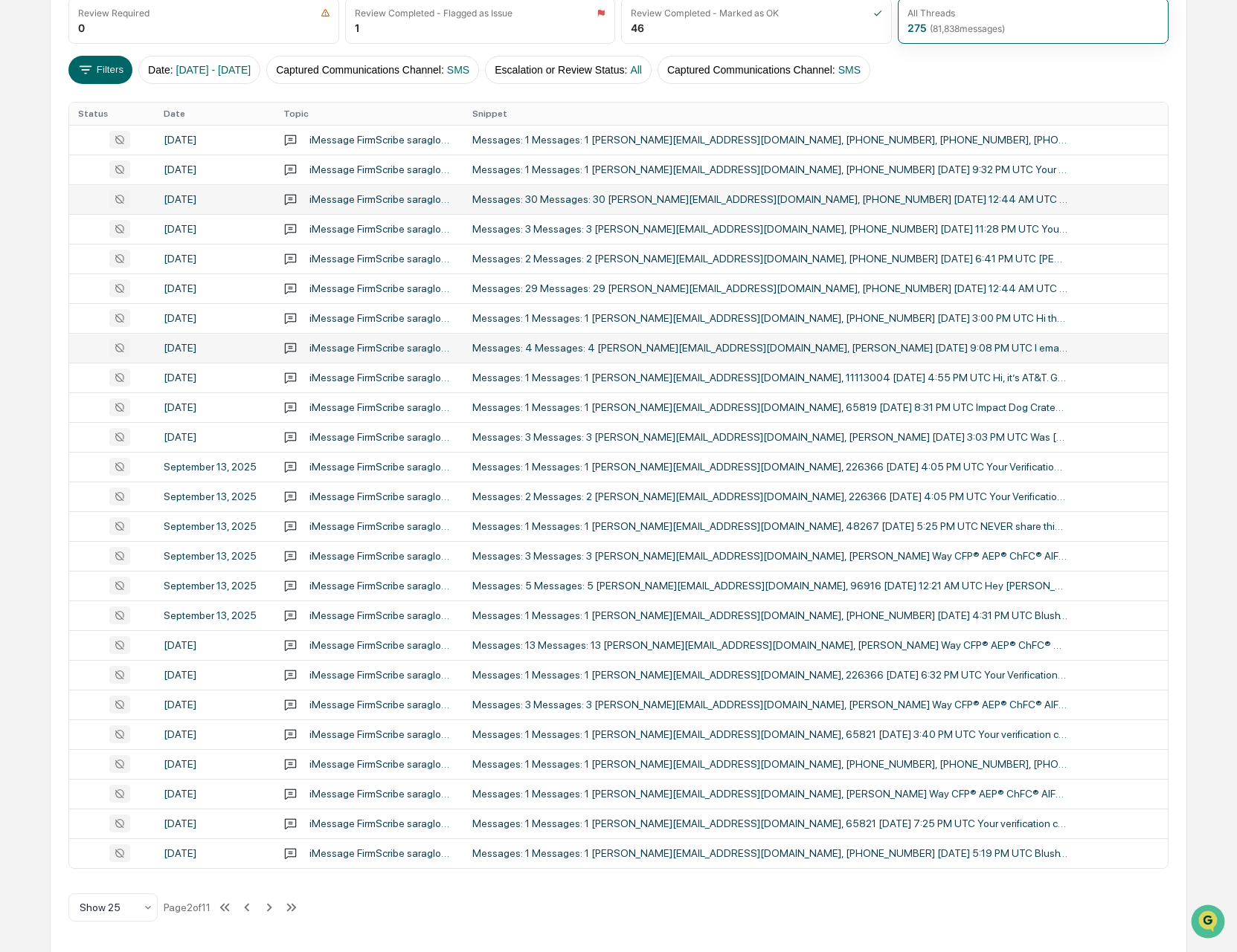
scroll to position [218, 0]
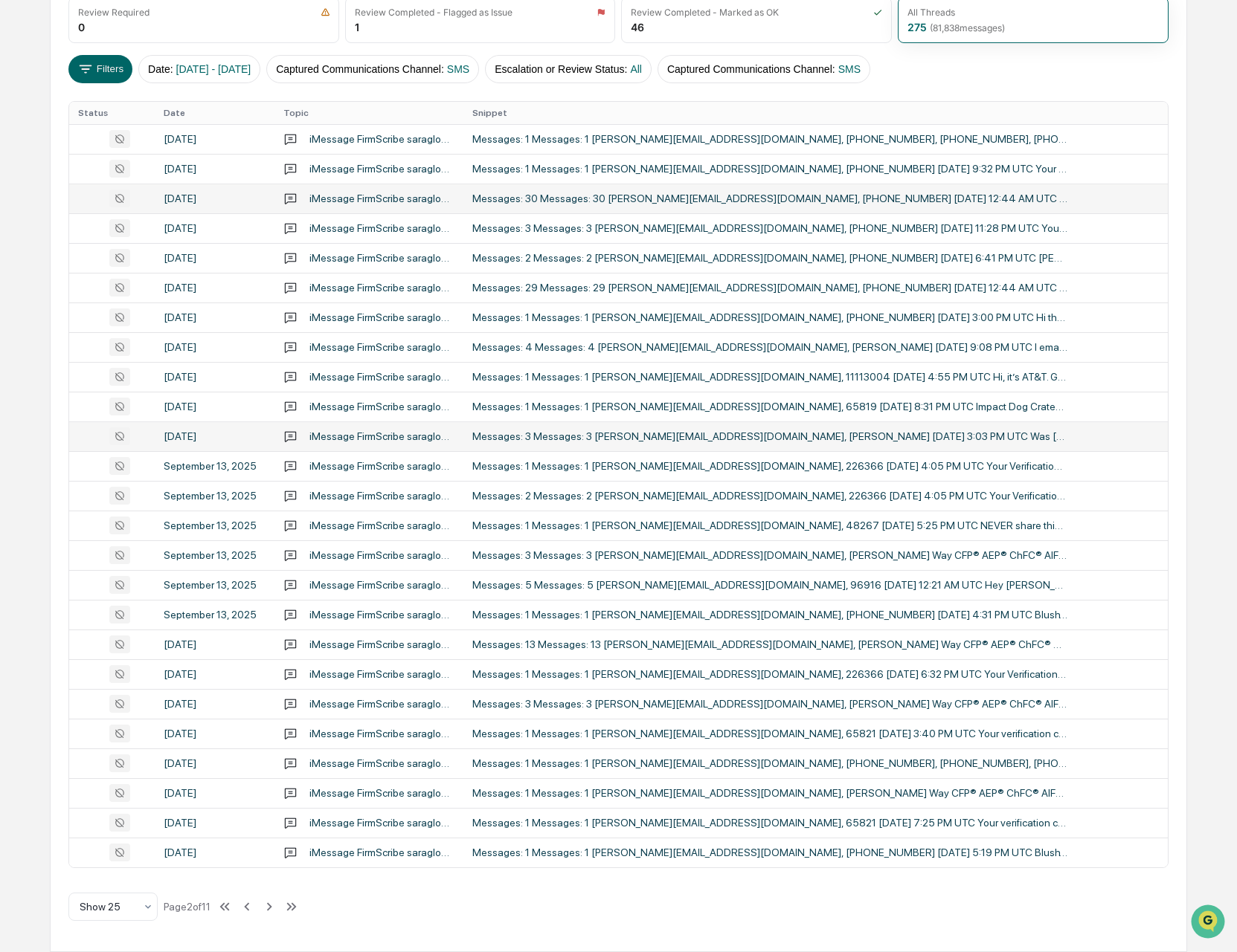
click at [836, 441] on div "Messages: 3 Messages: 3 [PERSON_NAME][EMAIL_ADDRESS][DOMAIN_NAME], [PERSON_NAME…" at bounding box center [770, 436] width 595 height 12
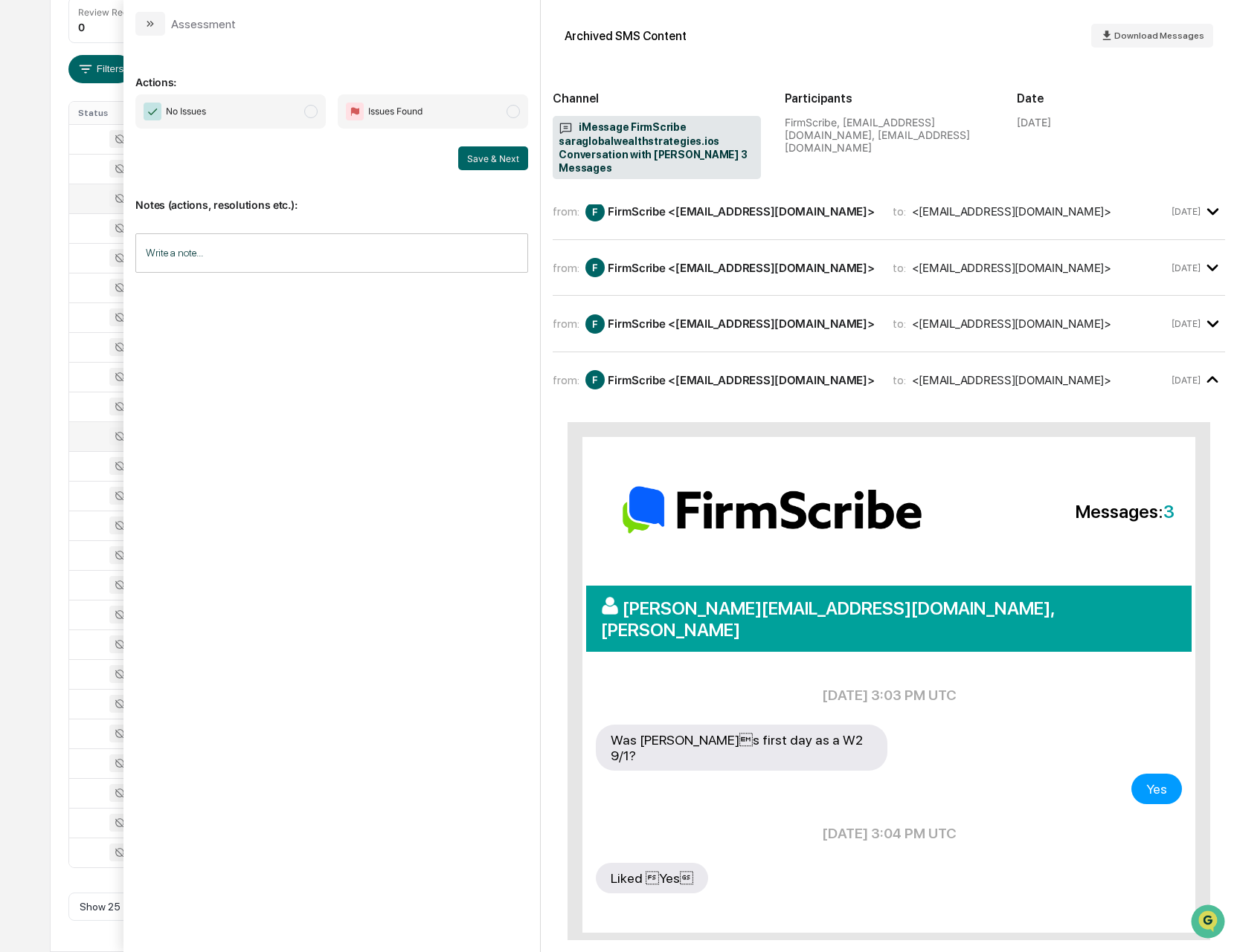
scroll to position [9, 0]
click at [741, 307] on div "from: F FirmScribe <[EMAIL_ADDRESS][DOMAIN_NAME]> to: <[EMAIL_ADDRESS][DOMAIN_N…" at bounding box center [889, 322] width 672 height 32
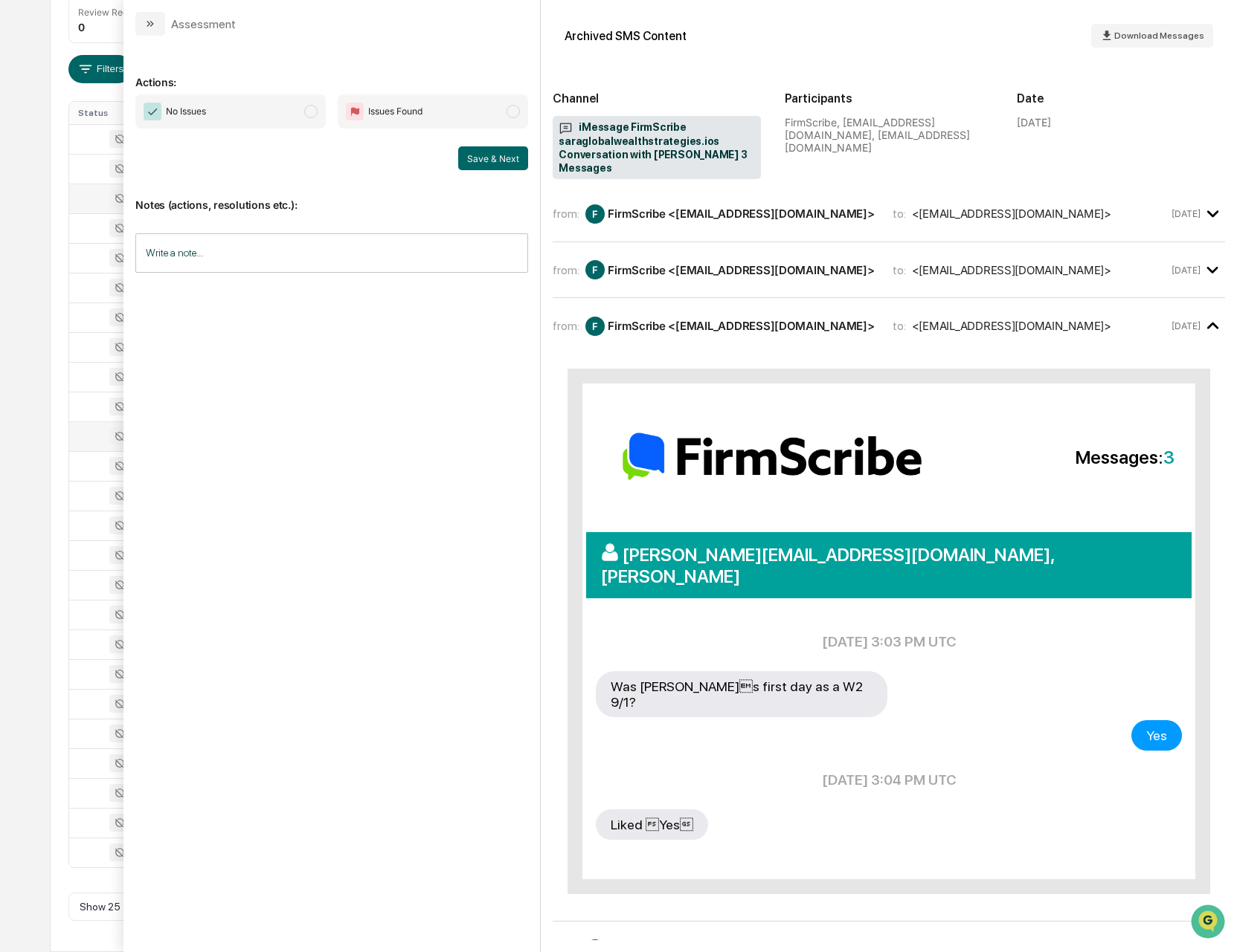
click at [705, 276] on div "F FirmScribe <[EMAIL_ADDRESS][DOMAIN_NAME]>" at bounding box center [729, 270] width 288 height 19
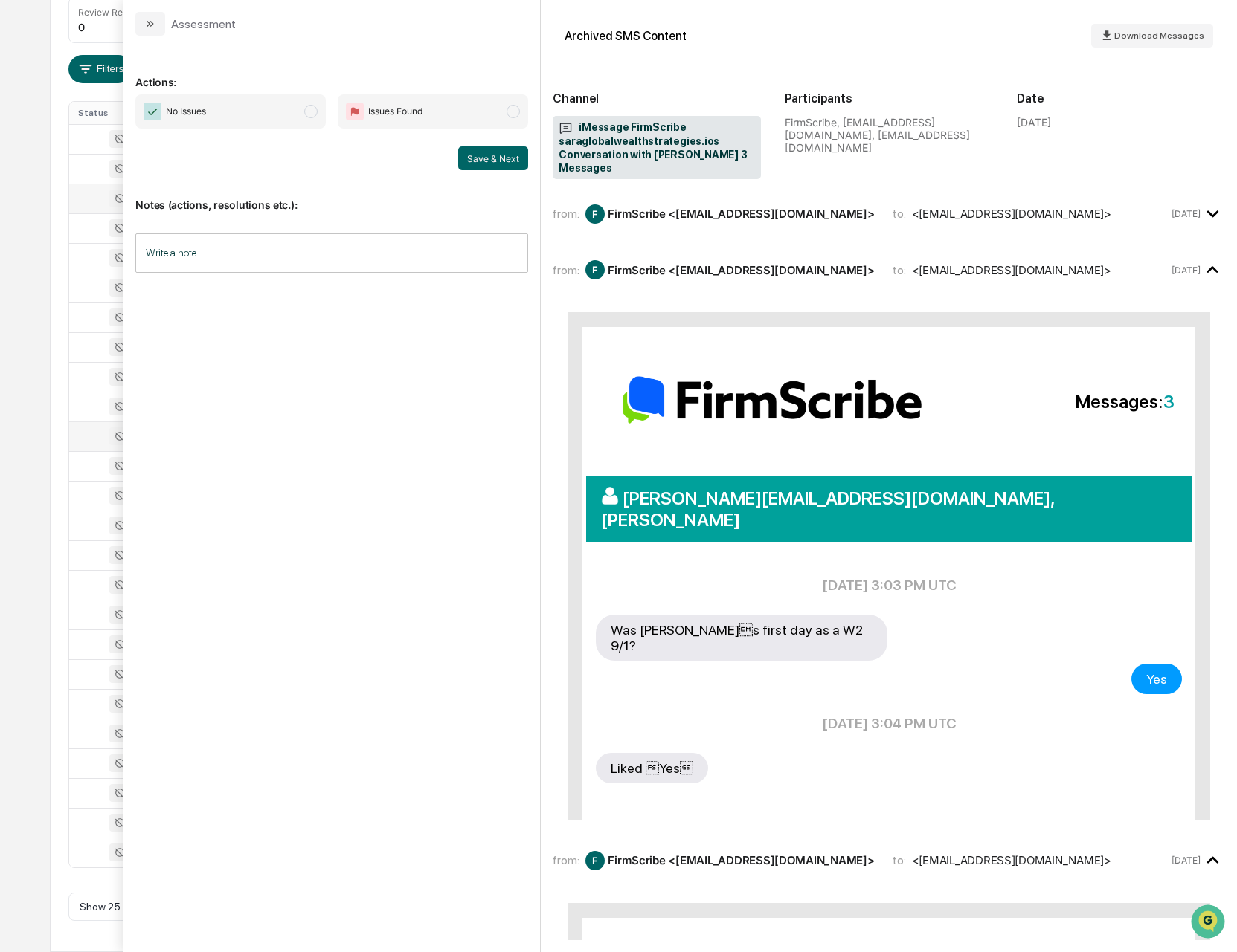
scroll to position [7, 0]
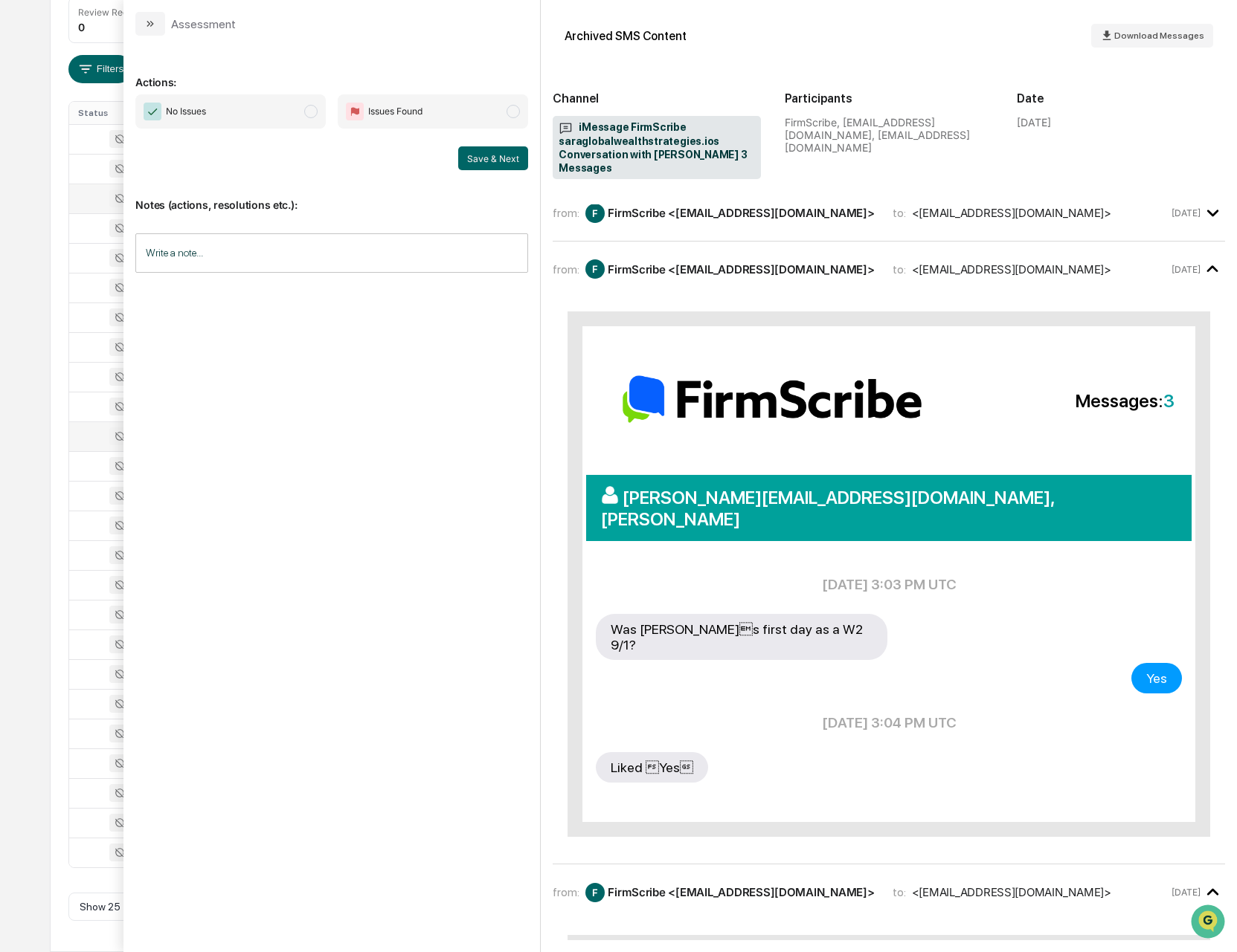
click at [679, 225] on div "from: F FirmScribe <[EMAIL_ADDRESS][DOMAIN_NAME]> to: <[EMAIL_ADDRESS][DOMAIN_N…" at bounding box center [889, 213] width 672 height 32
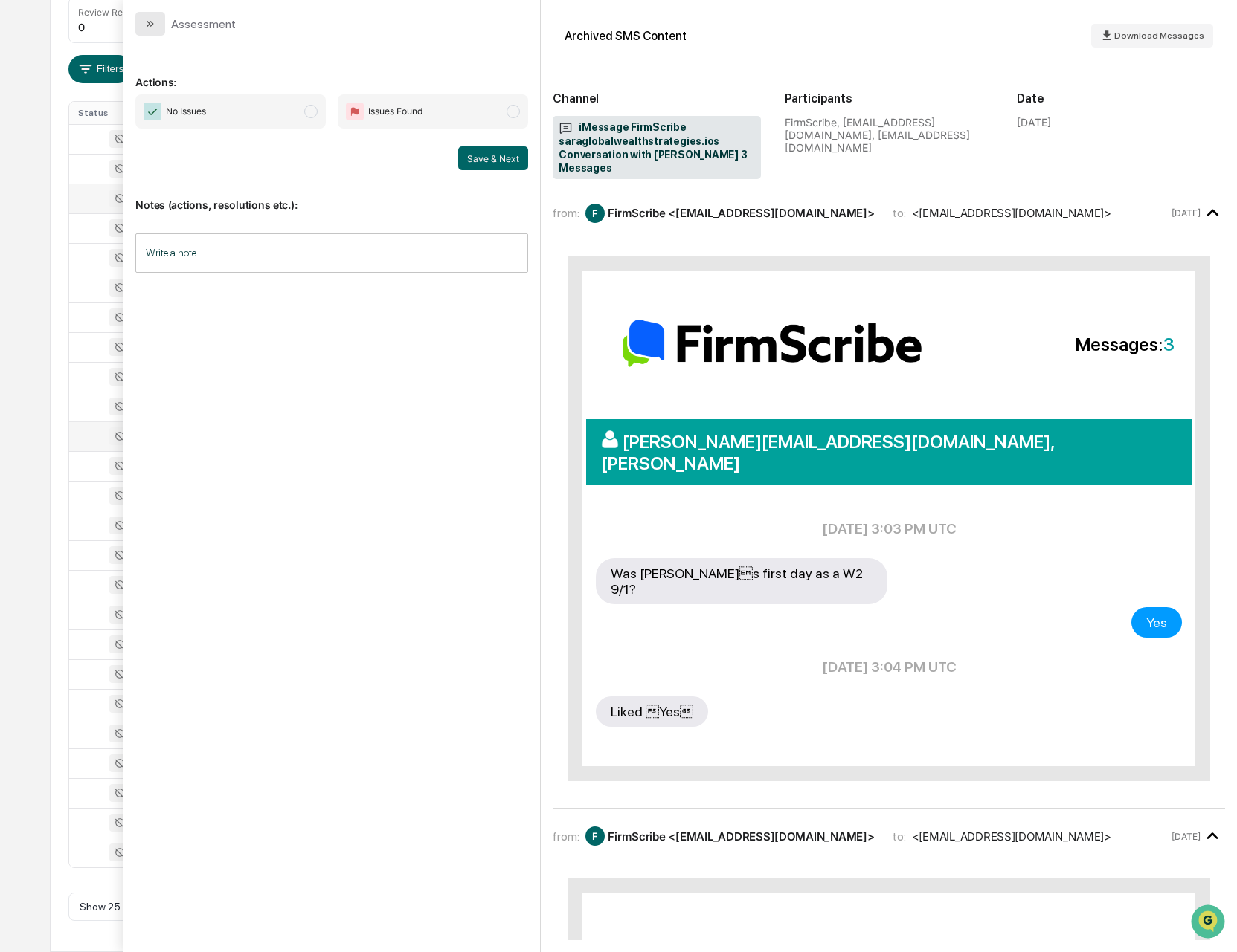
click at [157, 23] on button "modal" at bounding box center [150, 24] width 29 height 24
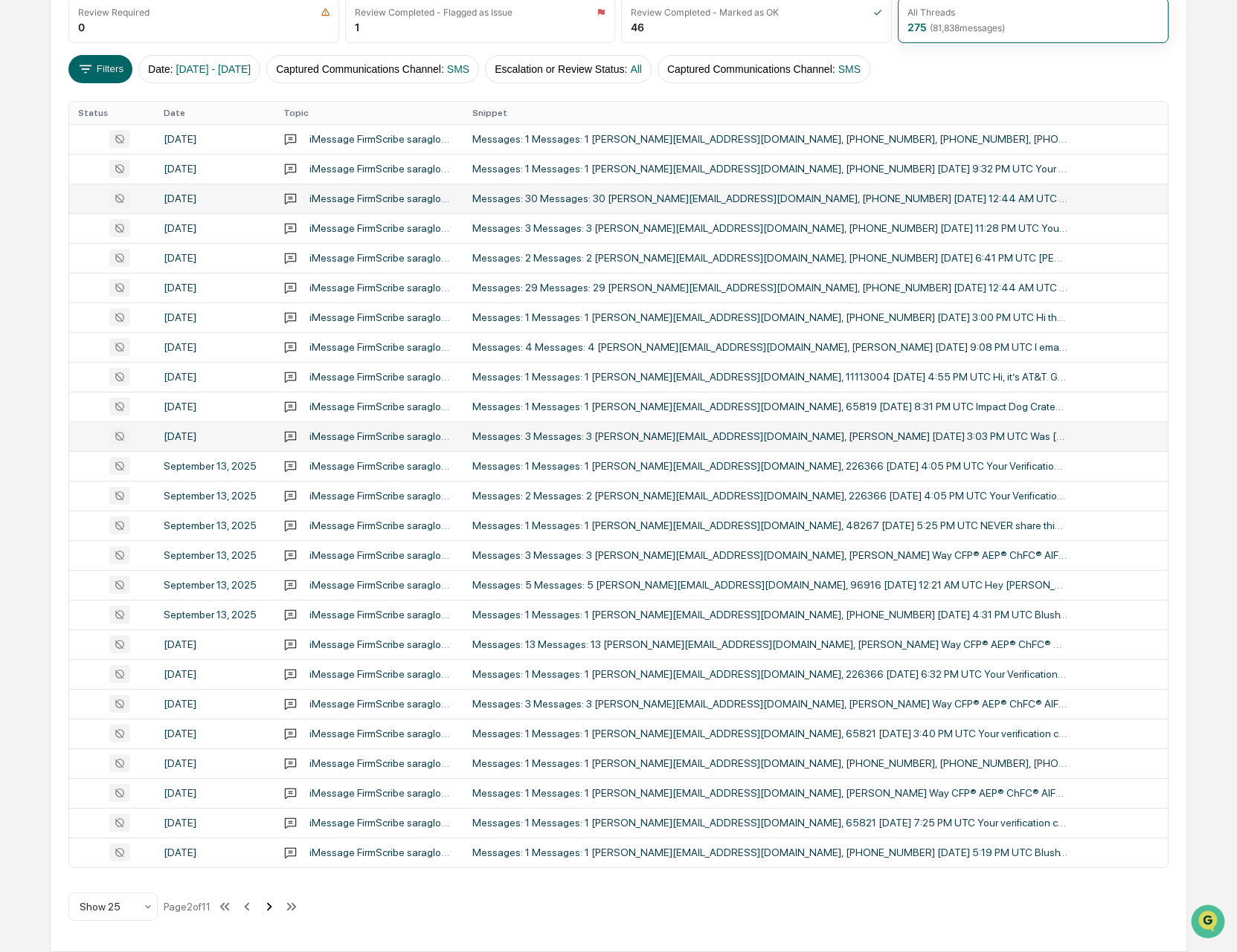
click at [273, 909] on icon at bounding box center [270, 906] width 6 height 8
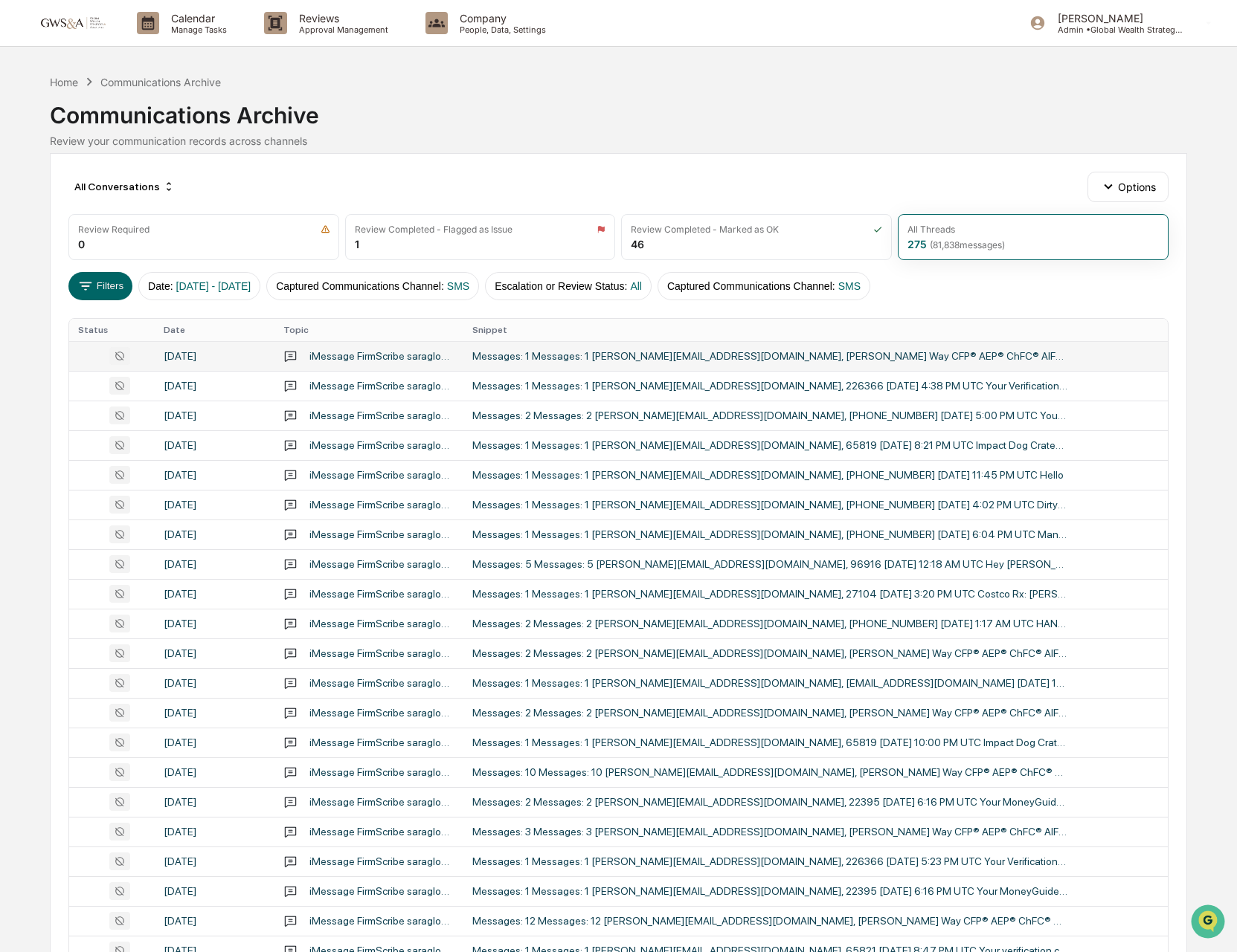
click at [662, 367] on td "Messages: 1 Messages: 1 [PERSON_NAME][EMAIL_ADDRESS][DOMAIN_NAME], [PERSON_NAME…" at bounding box center [815, 356] width 705 height 29
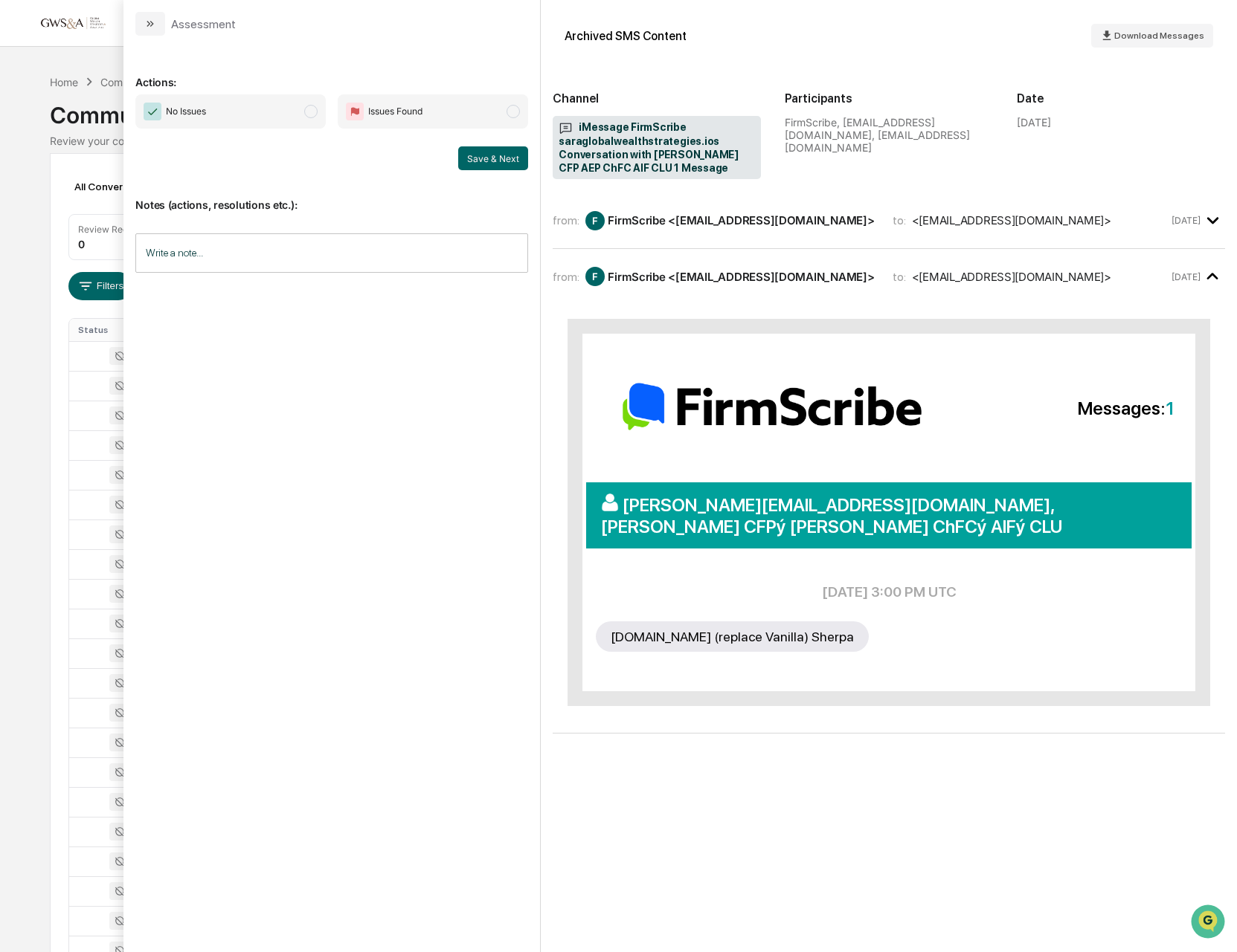
click at [149, 22] on icon "modal" at bounding box center [149, 24] width 4 height 6
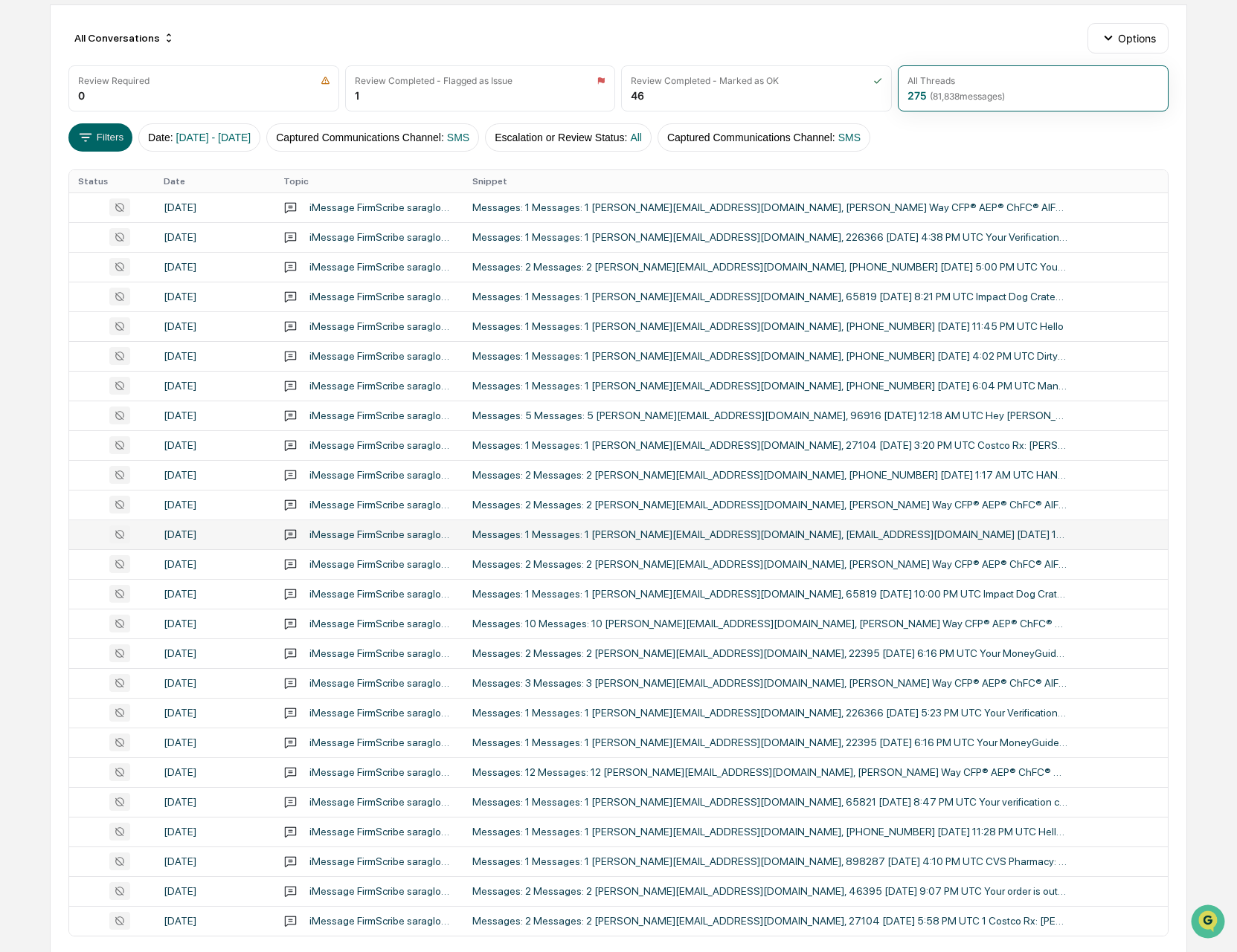
scroll to position [164, 0]
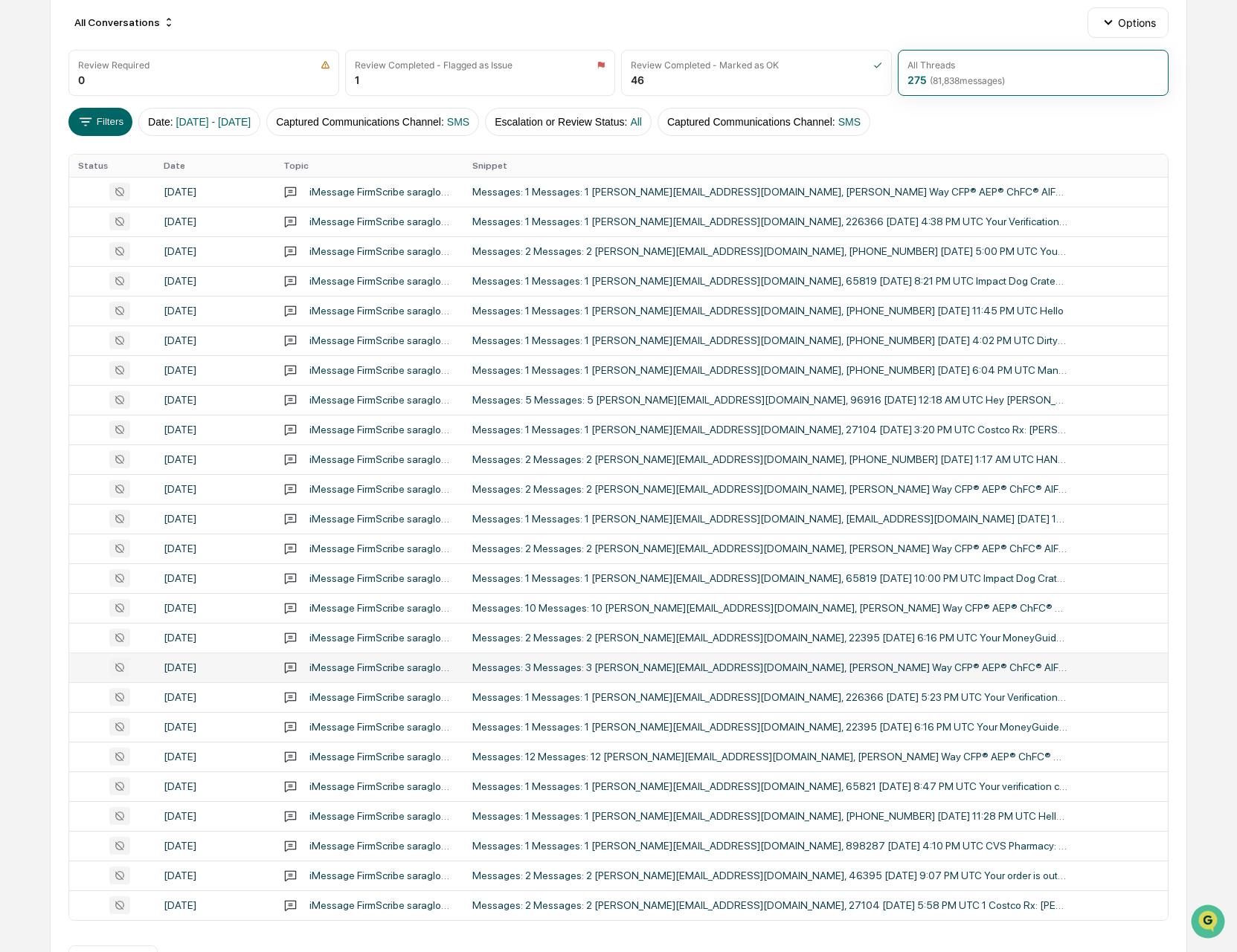
click at [870, 674] on div "Messages: 3 Messages: 3 [PERSON_NAME][EMAIL_ADDRESS][DOMAIN_NAME], [PERSON_NAME…" at bounding box center [770, 668] width 595 height 12
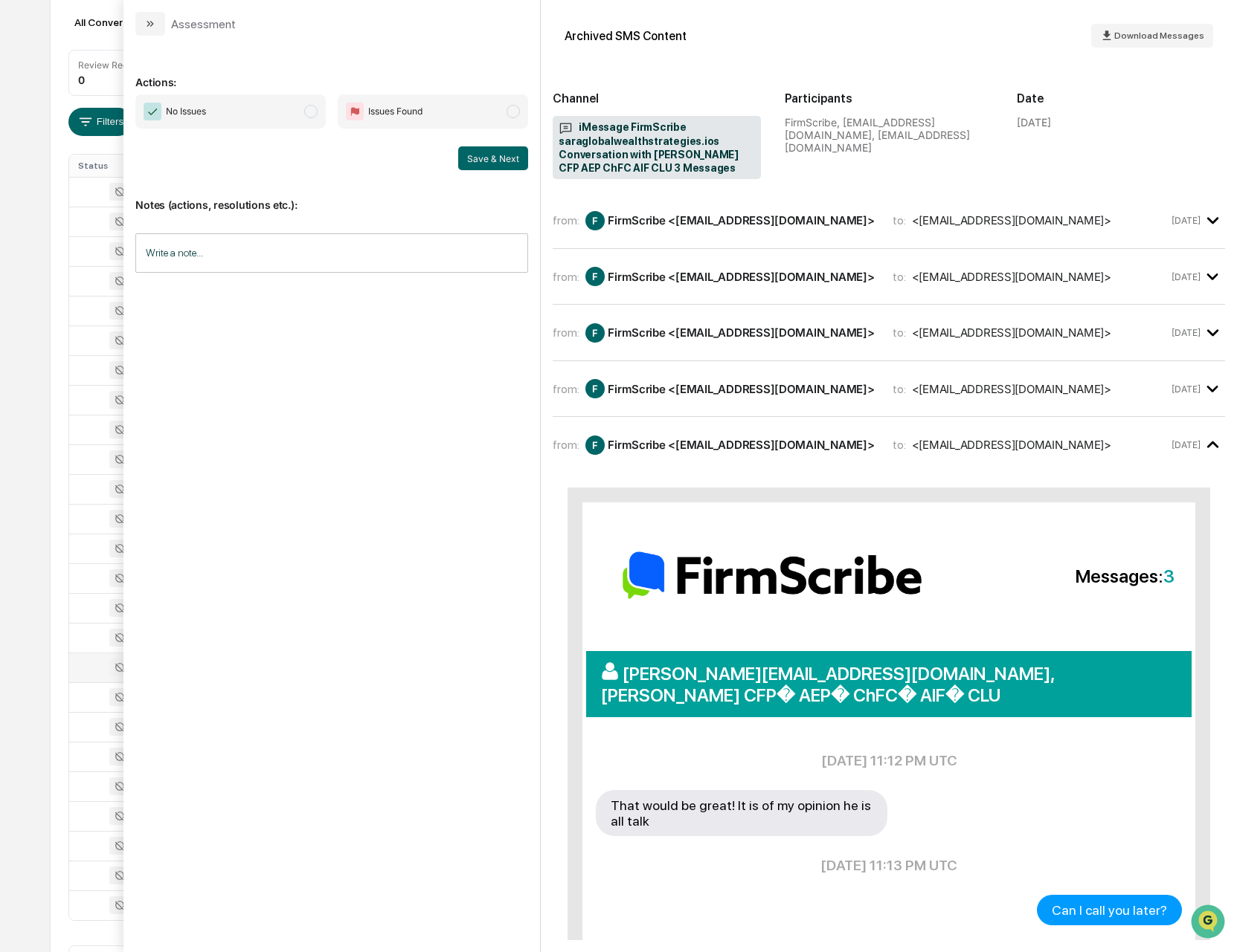
scroll to position [168, 0]
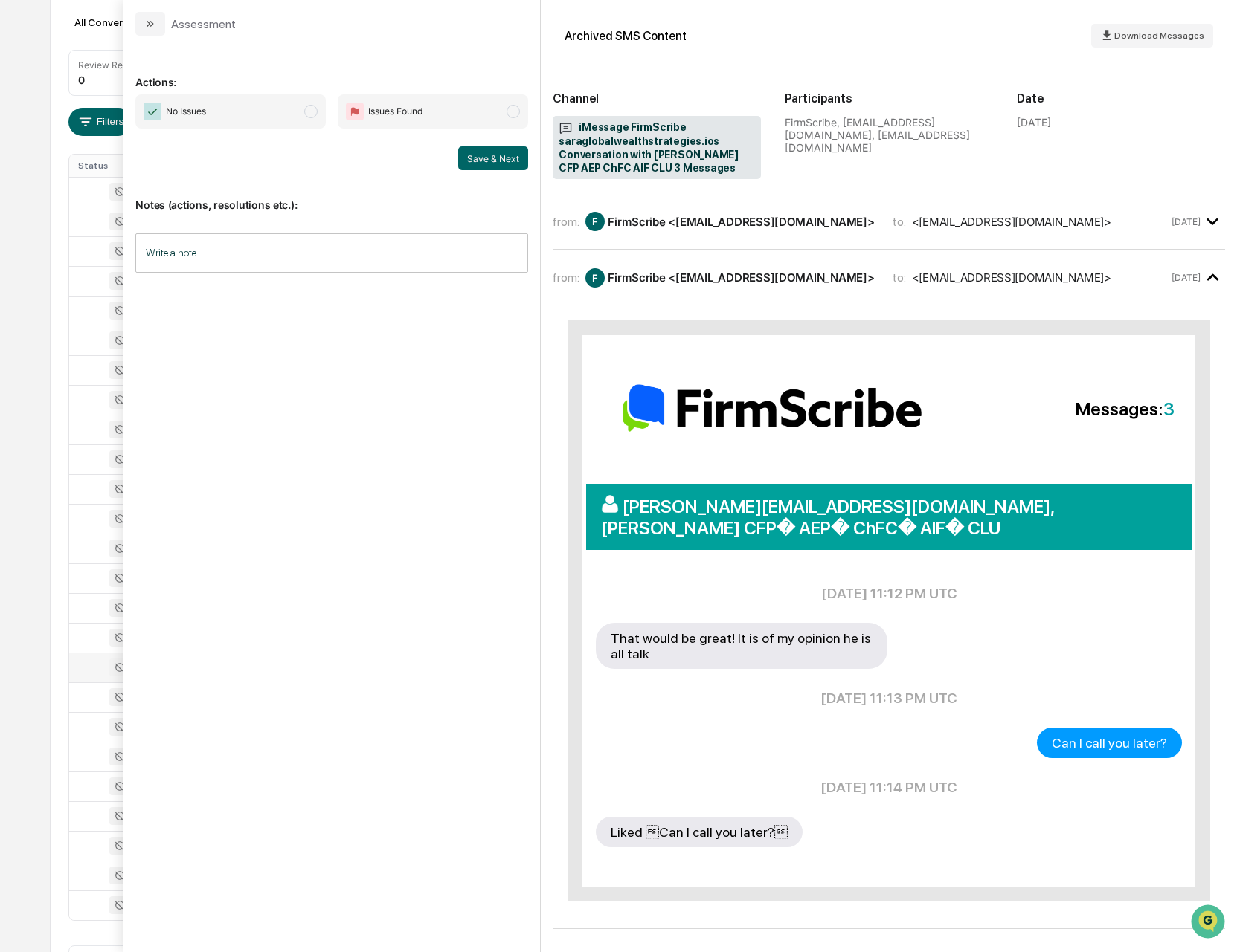
drag, startPoint x: 156, startPoint y: 22, endPoint x: 168, endPoint y: 29, distance: 13.9
click at [156, 22] on icon "modal" at bounding box center [150, 23] width 12 height 12
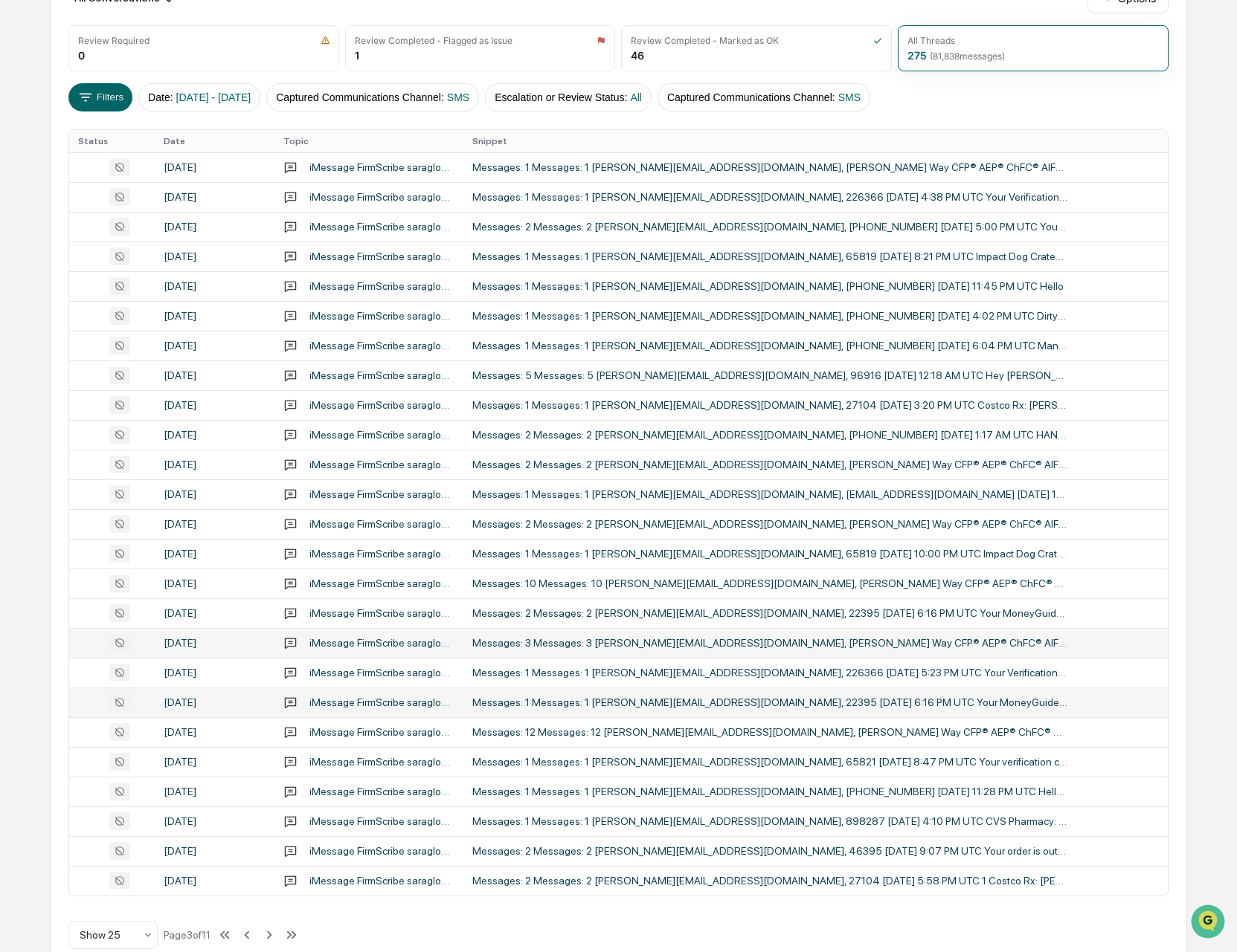
scroll to position [190, 0]
click at [976, 739] on td "Messages: 12 Messages: 12 [PERSON_NAME][EMAIL_ADDRESS][DOMAIN_NAME], [PERSON_NA…" at bounding box center [815, 731] width 705 height 29
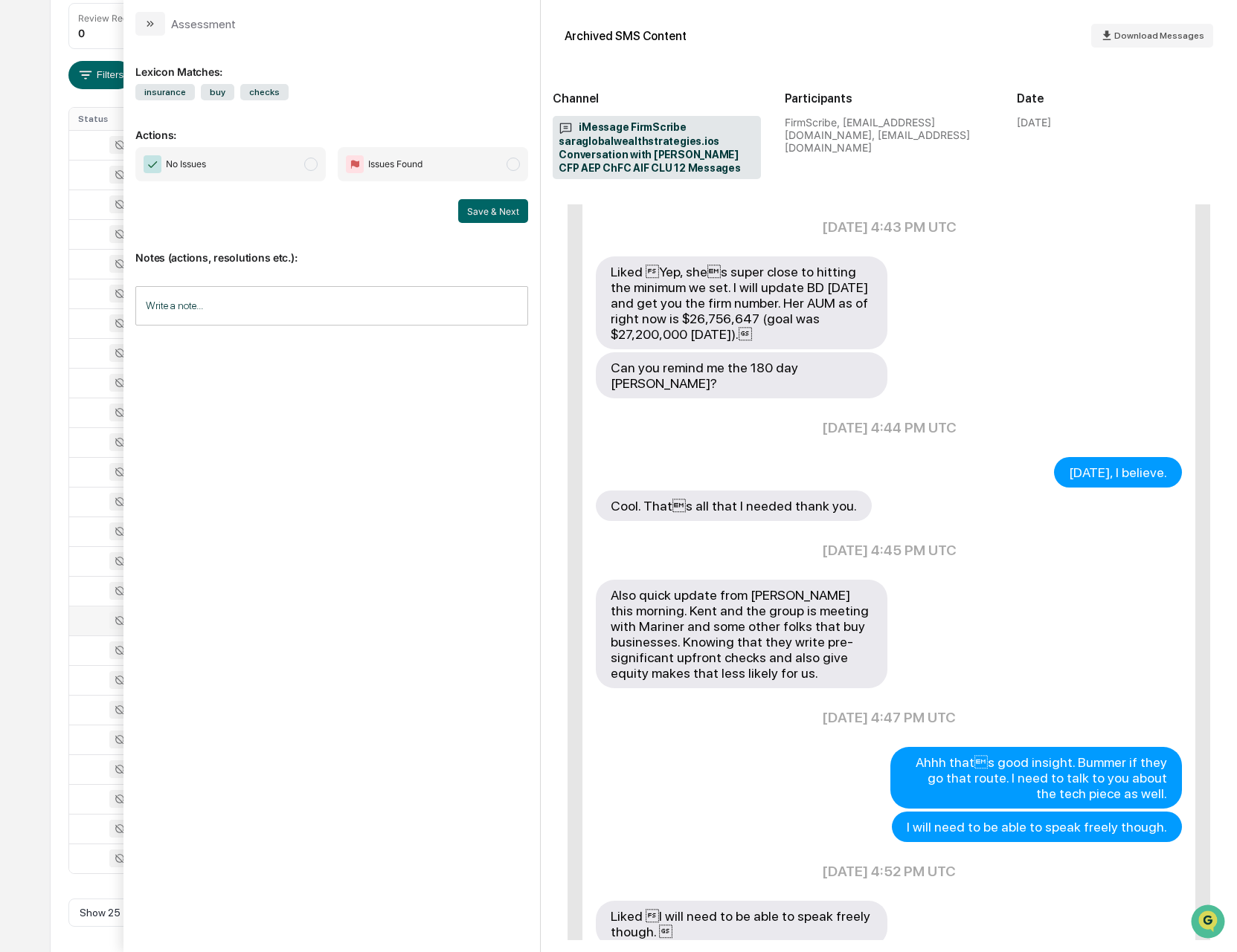
scroll to position [633, 0]
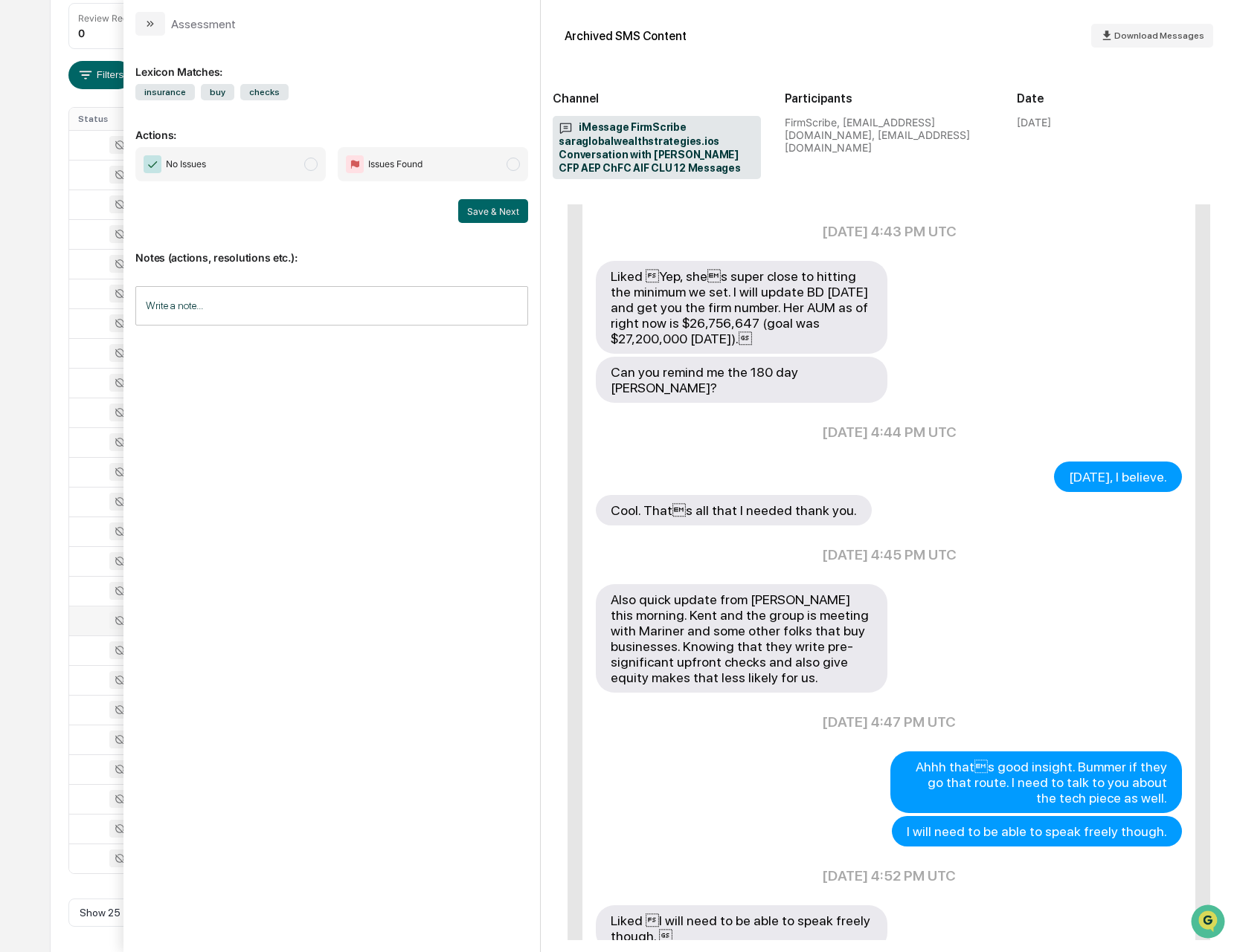
click at [148, 22] on icon "modal" at bounding box center [149, 24] width 4 height 6
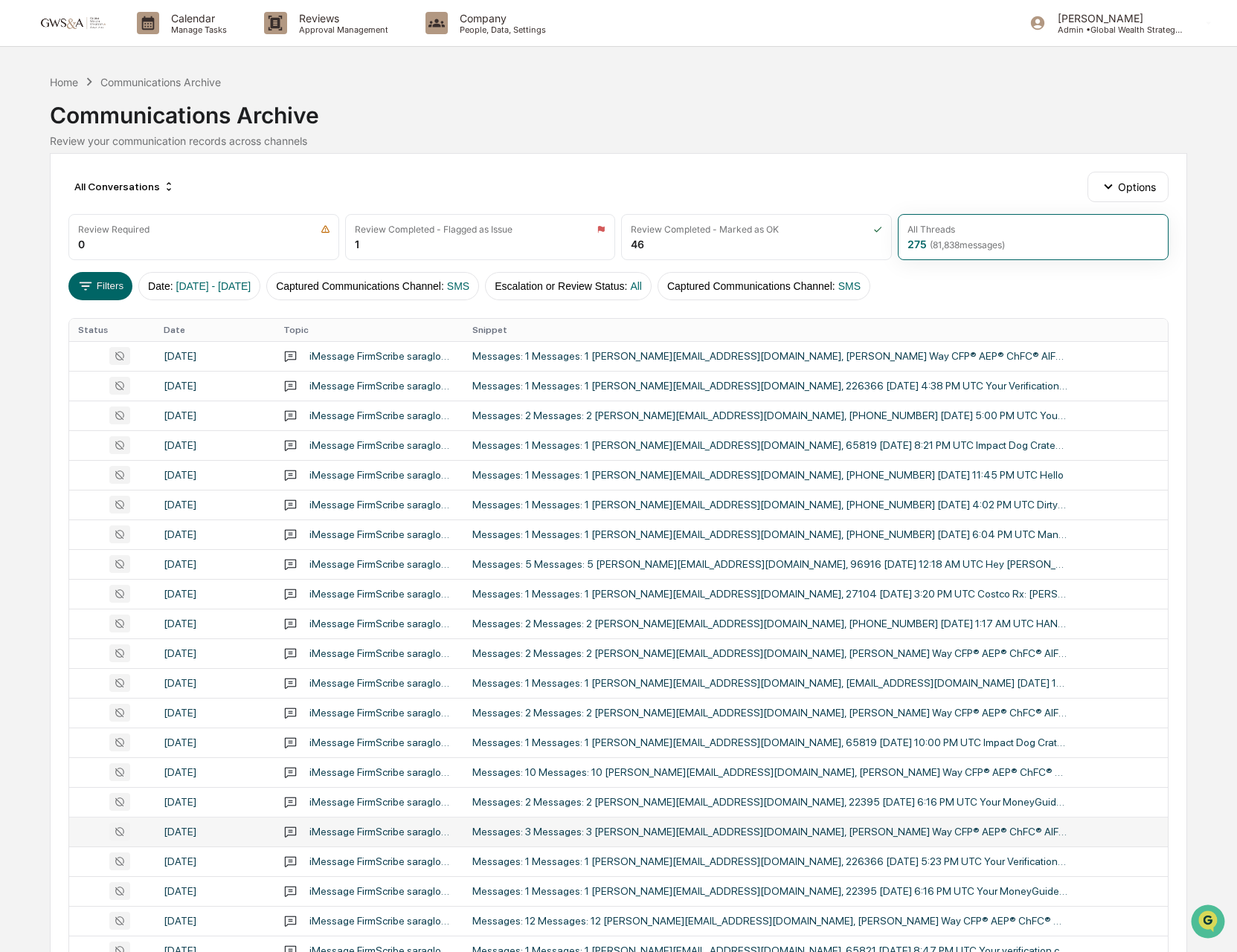
scroll to position [218, 0]
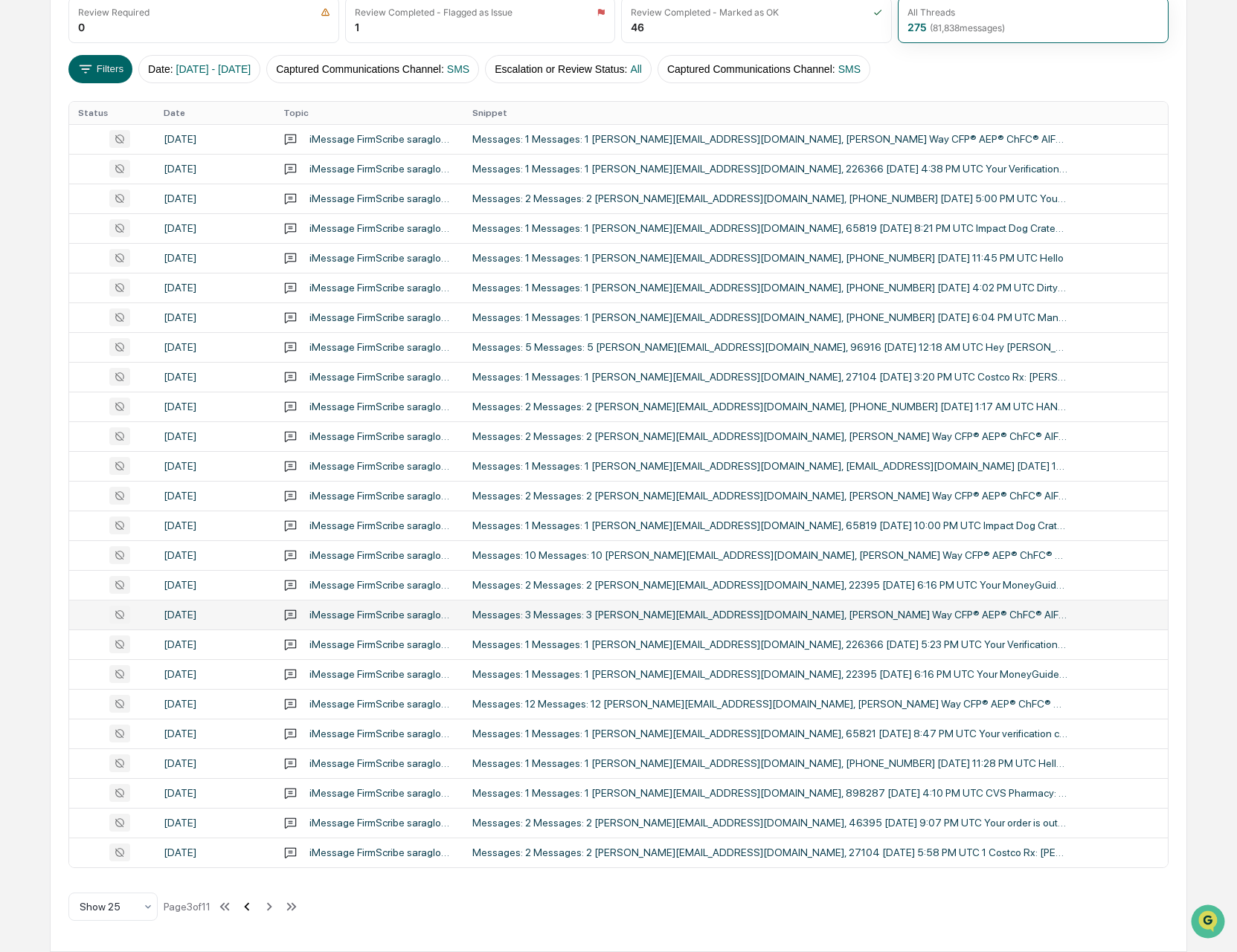
click at [255, 910] on icon at bounding box center [247, 907] width 17 height 17
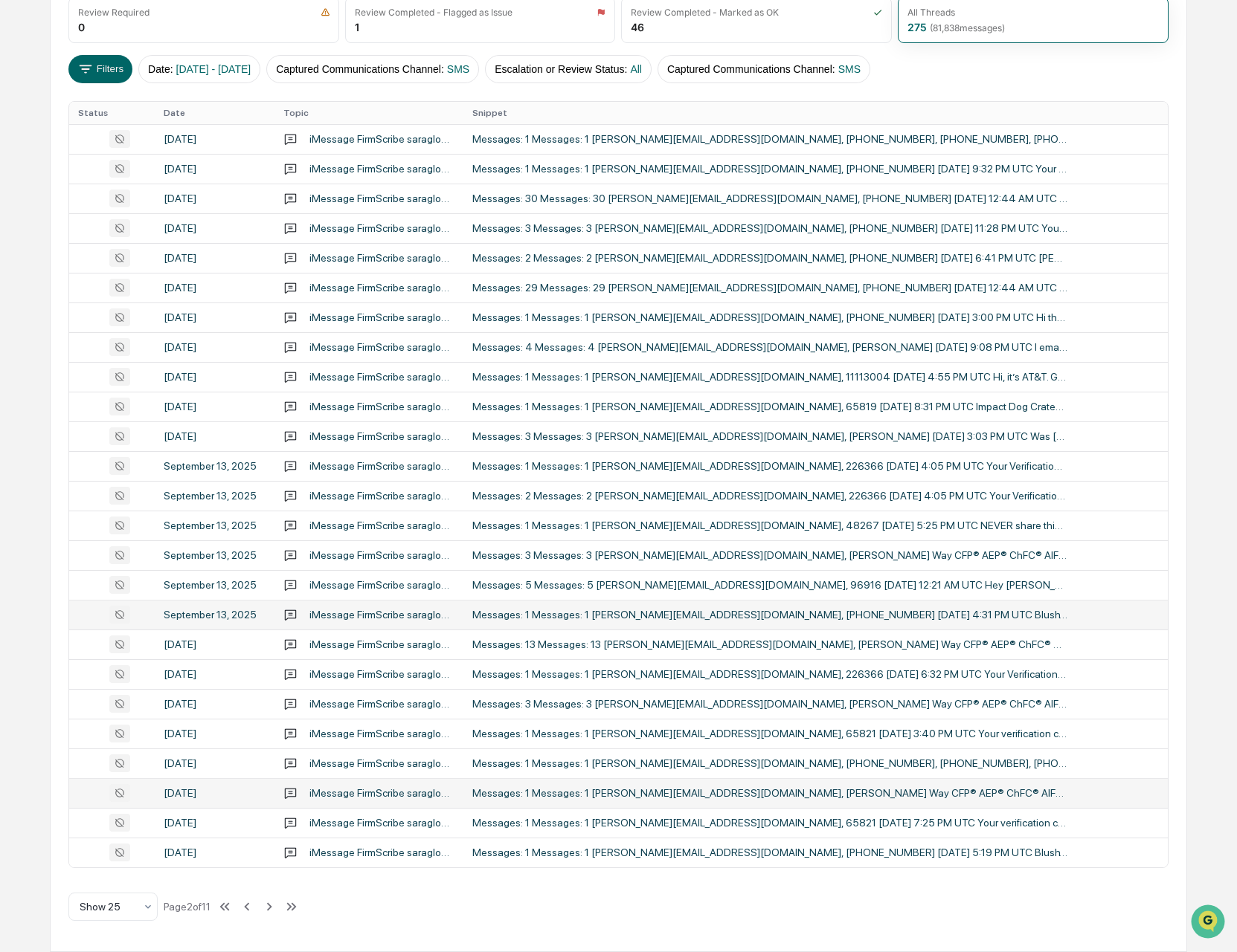
click at [562, 800] on td "Messages: 1 Messages: 1 [PERSON_NAME][EMAIL_ADDRESS][DOMAIN_NAME], [PERSON_NAME…" at bounding box center [815, 793] width 705 height 29
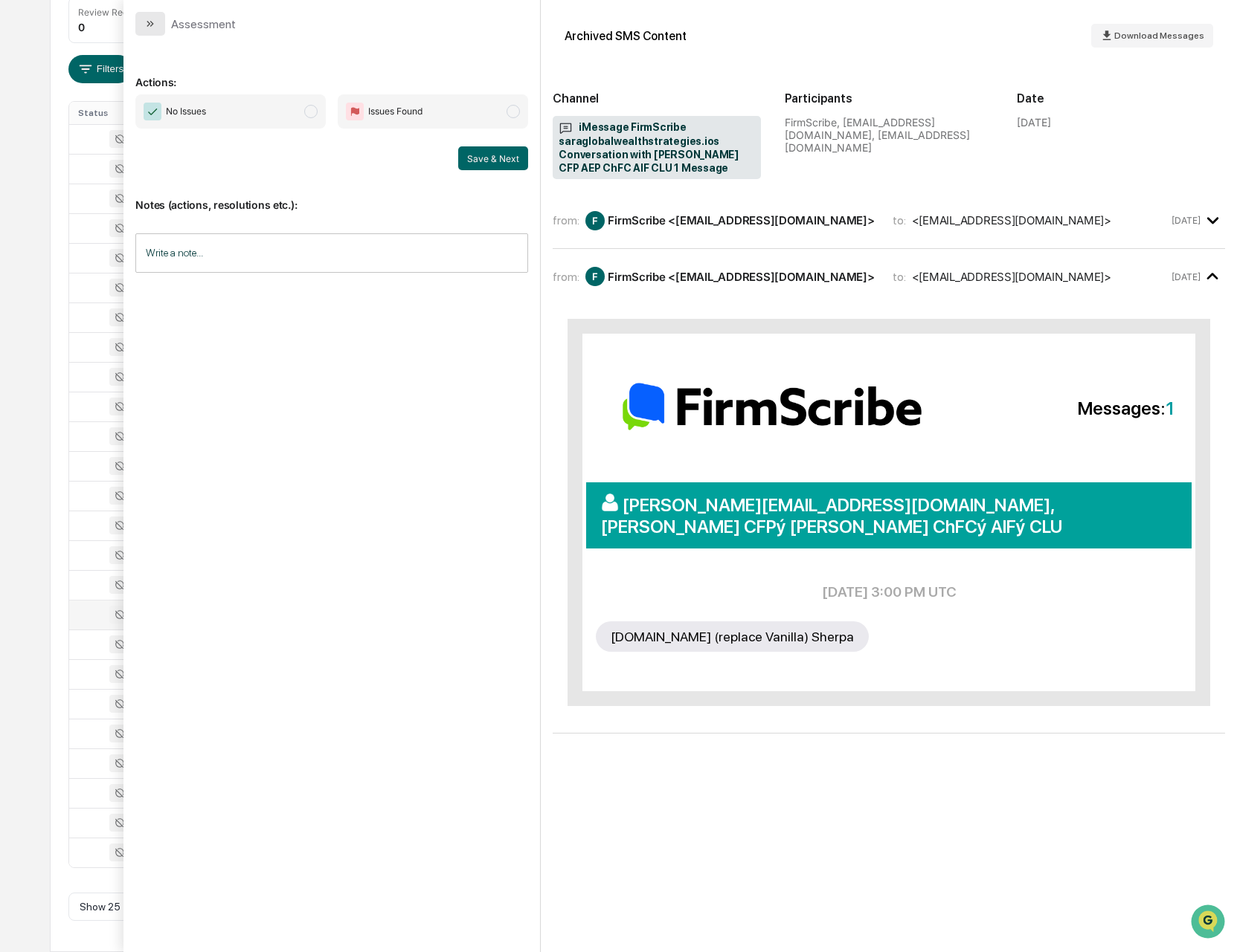
click at [153, 20] on icon "modal" at bounding box center [150, 23] width 12 height 12
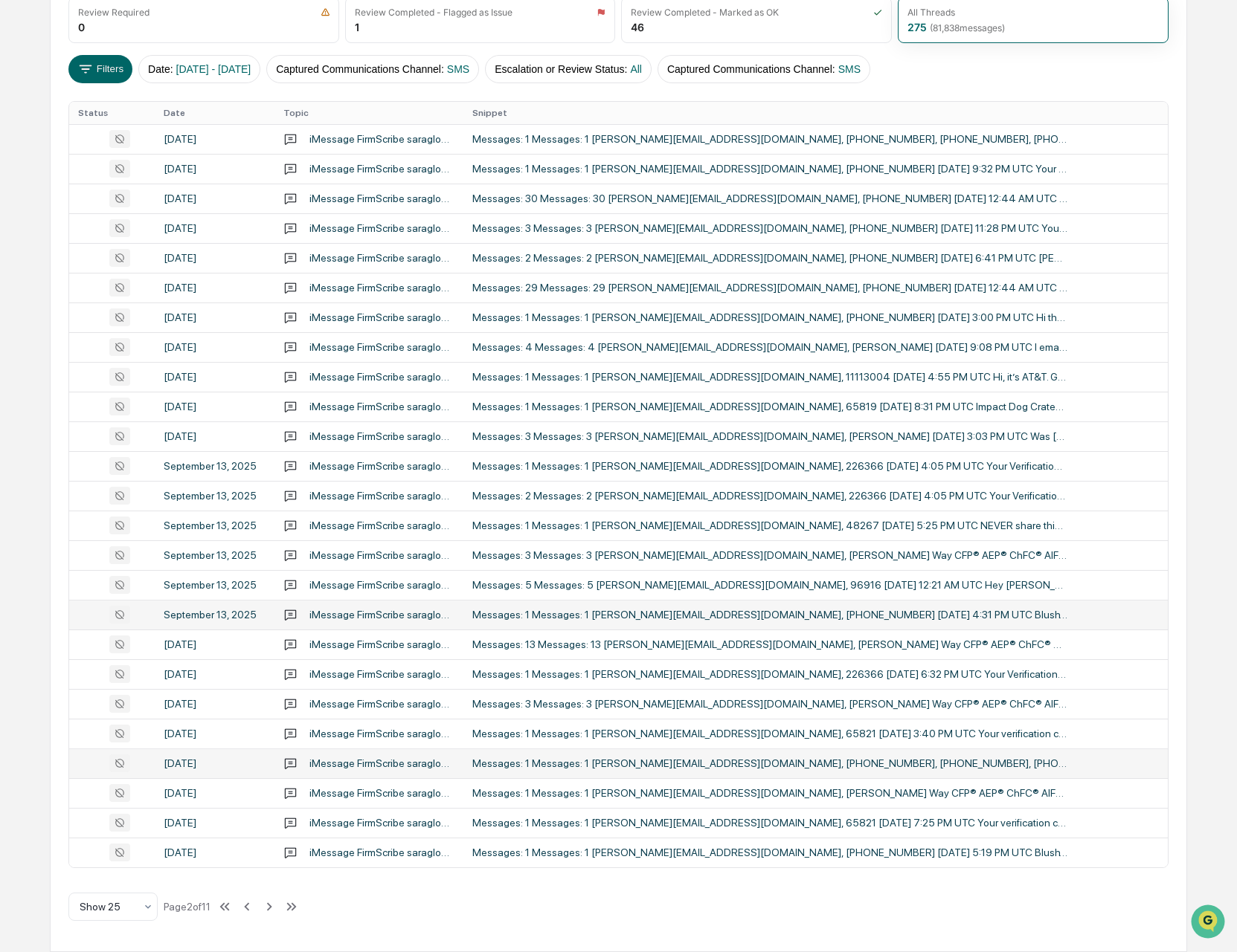
click at [951, 760] on div "Messages: 1 Messages: 1 [PERSON_NAME][EMAIL_ADDRESS][DOMAIN_NAME], [PHONE_NUMBE…" at bounding box center [770, 763] width 595 height 12
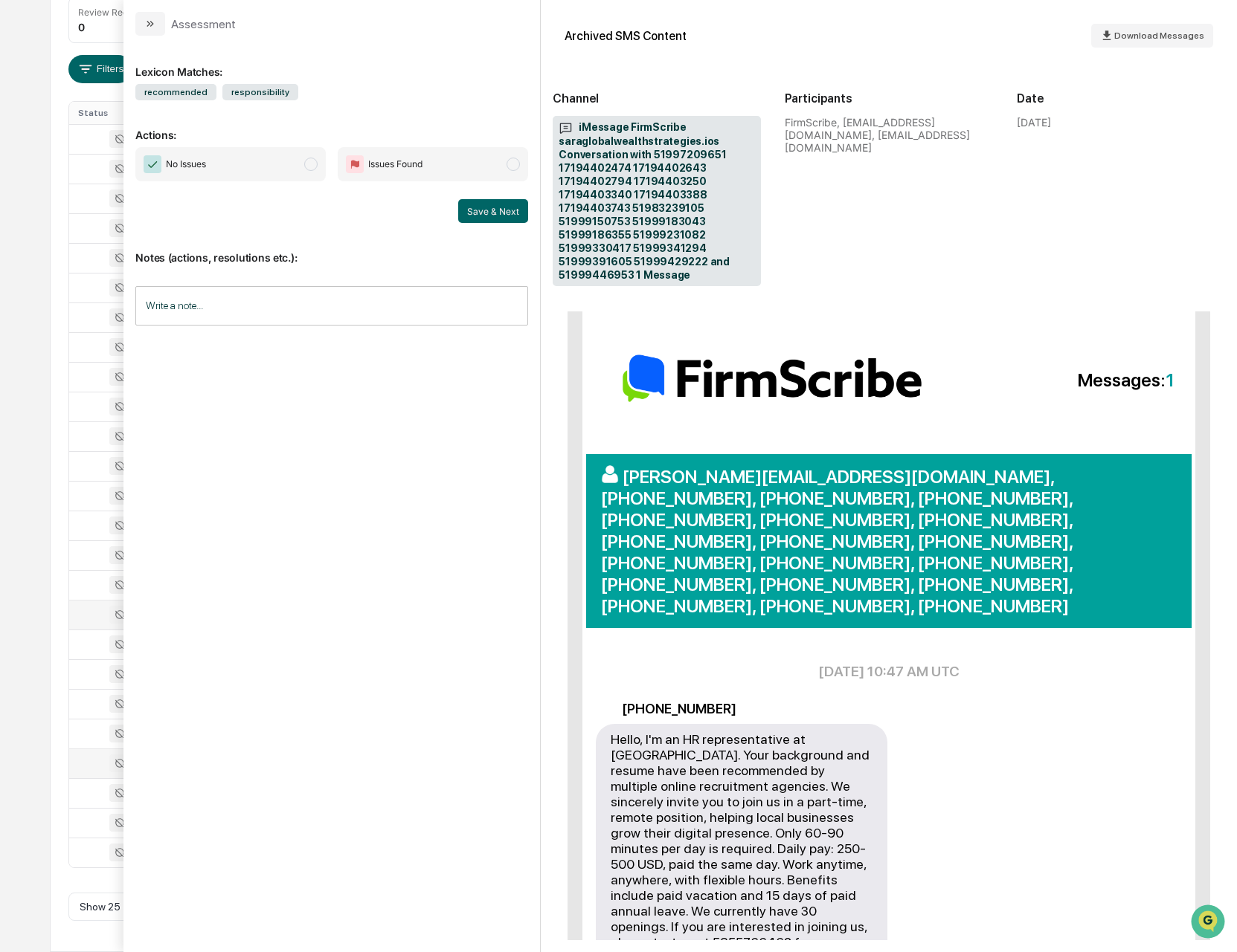
scroll to position [356, 0]
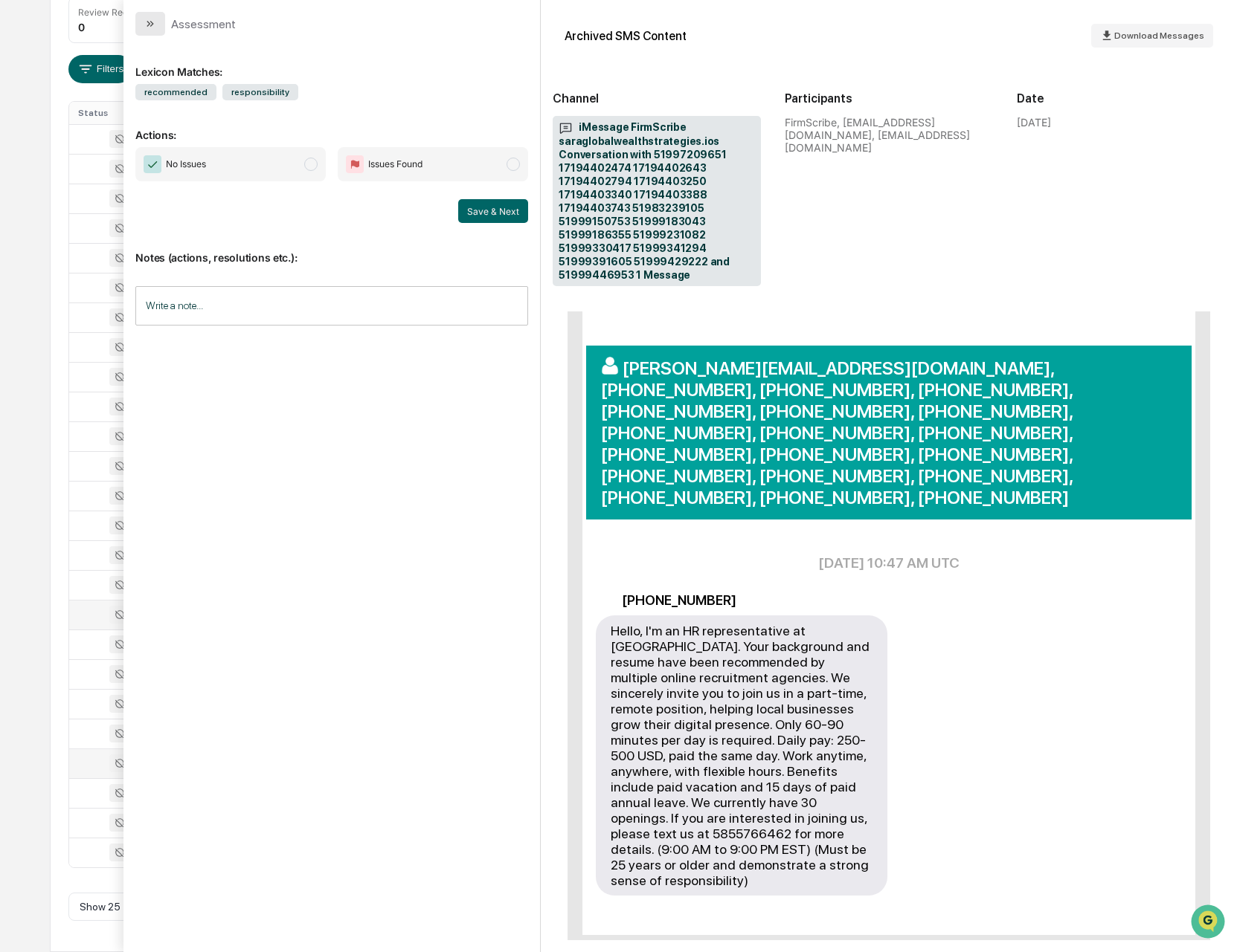
click at [154, 20] on icon "modal" at bounding box center [150, 23] width 12 height 12
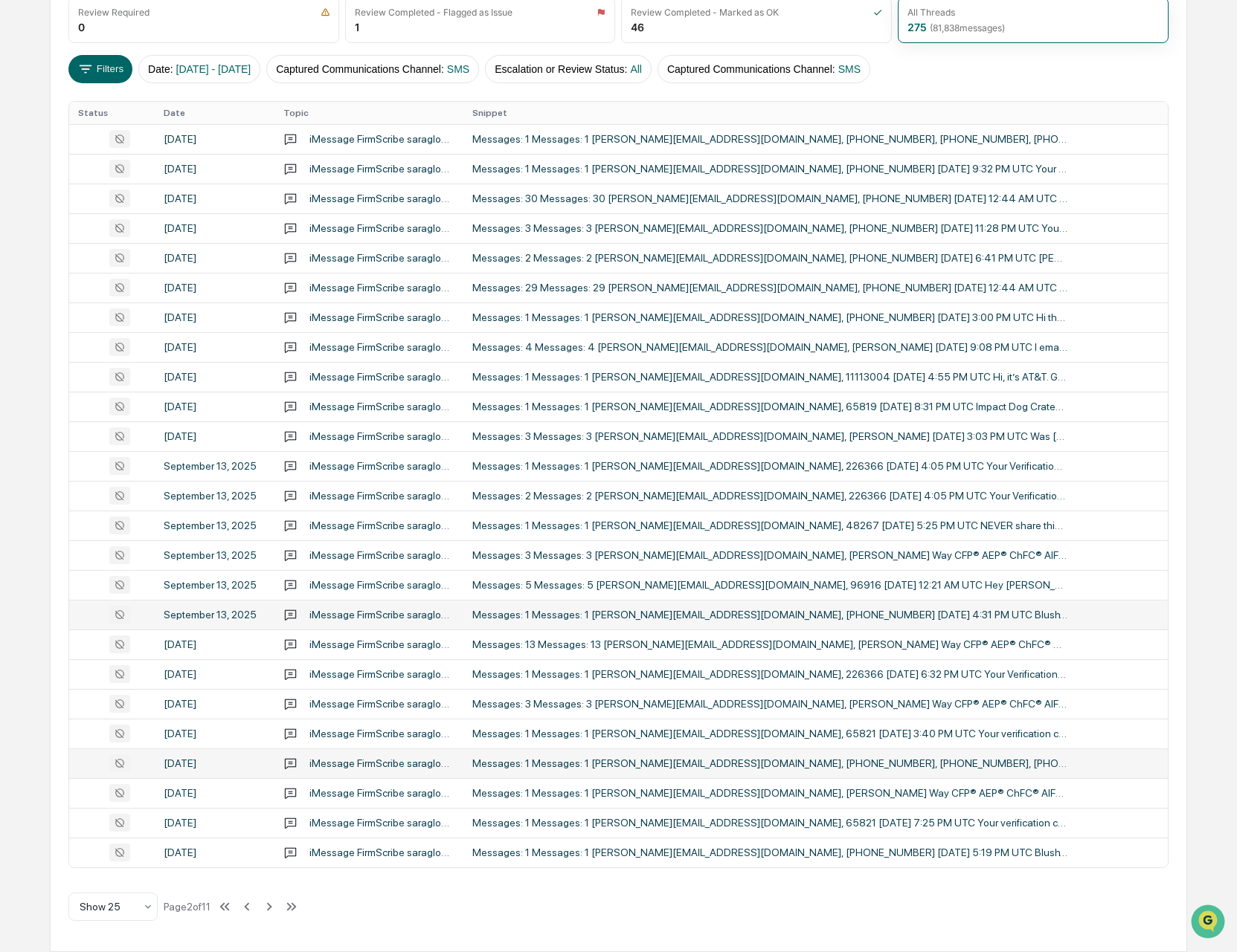
scroll to position [215, 0]
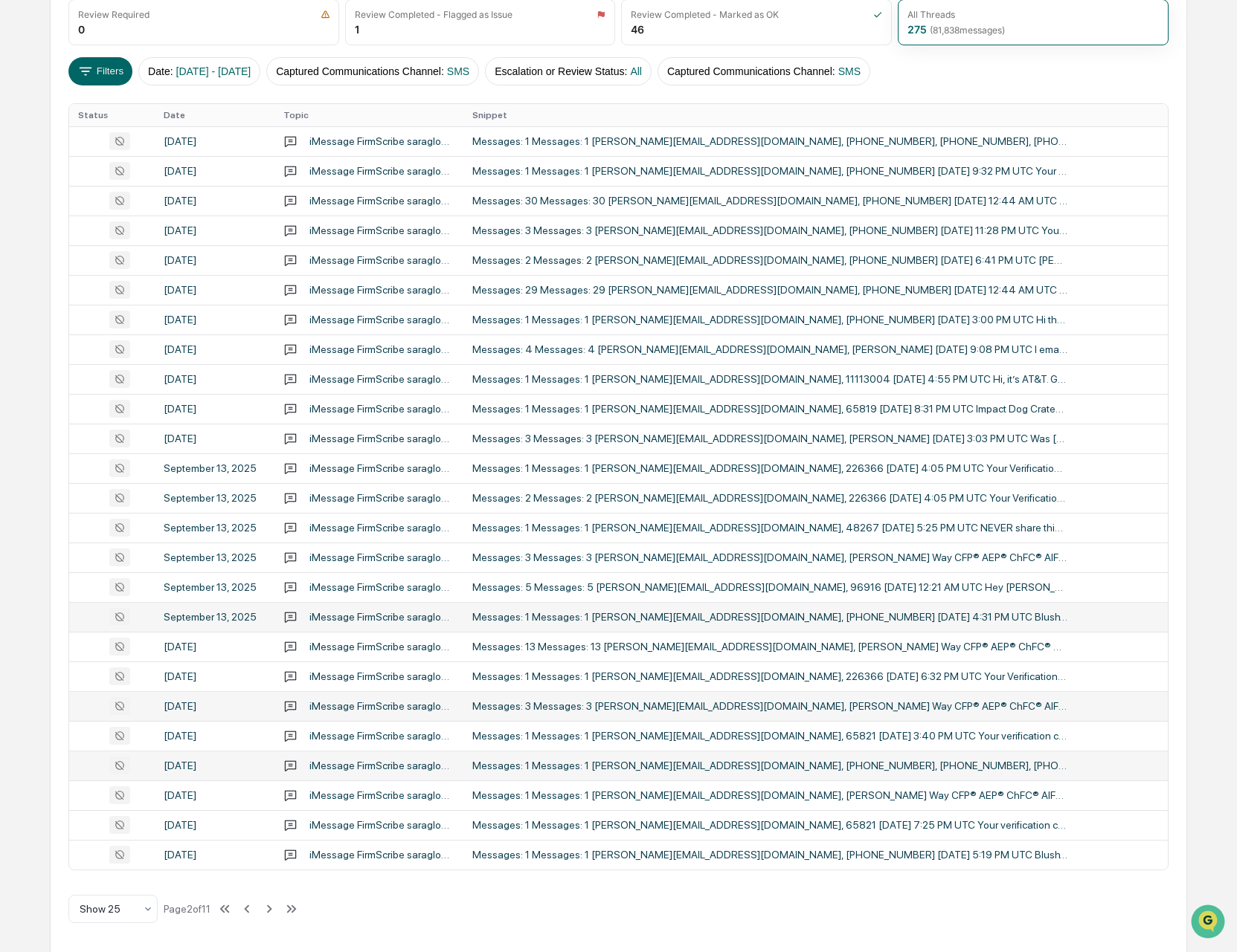
click at [819, 714] on td "Messages: 3 Messages: 3 [PERSON_NAME][EMAIL_ADDRESS][DOMAIN_NAME], [PERSON_NAME…" at bounding box center [815, 706] width 705 height 29
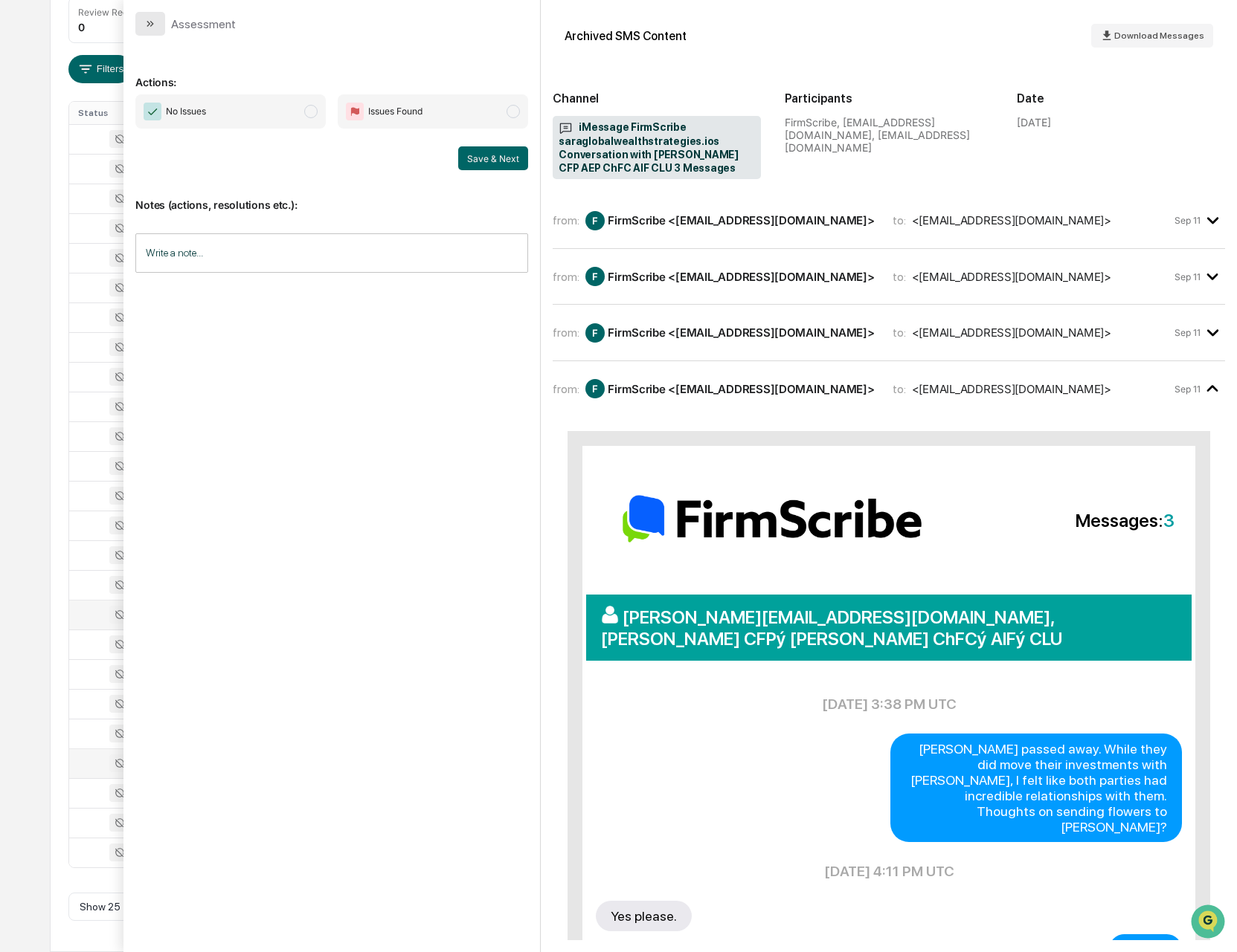
click at [156, 29] on icon "modal" at bounding box center [150, 23] width 12 height 12
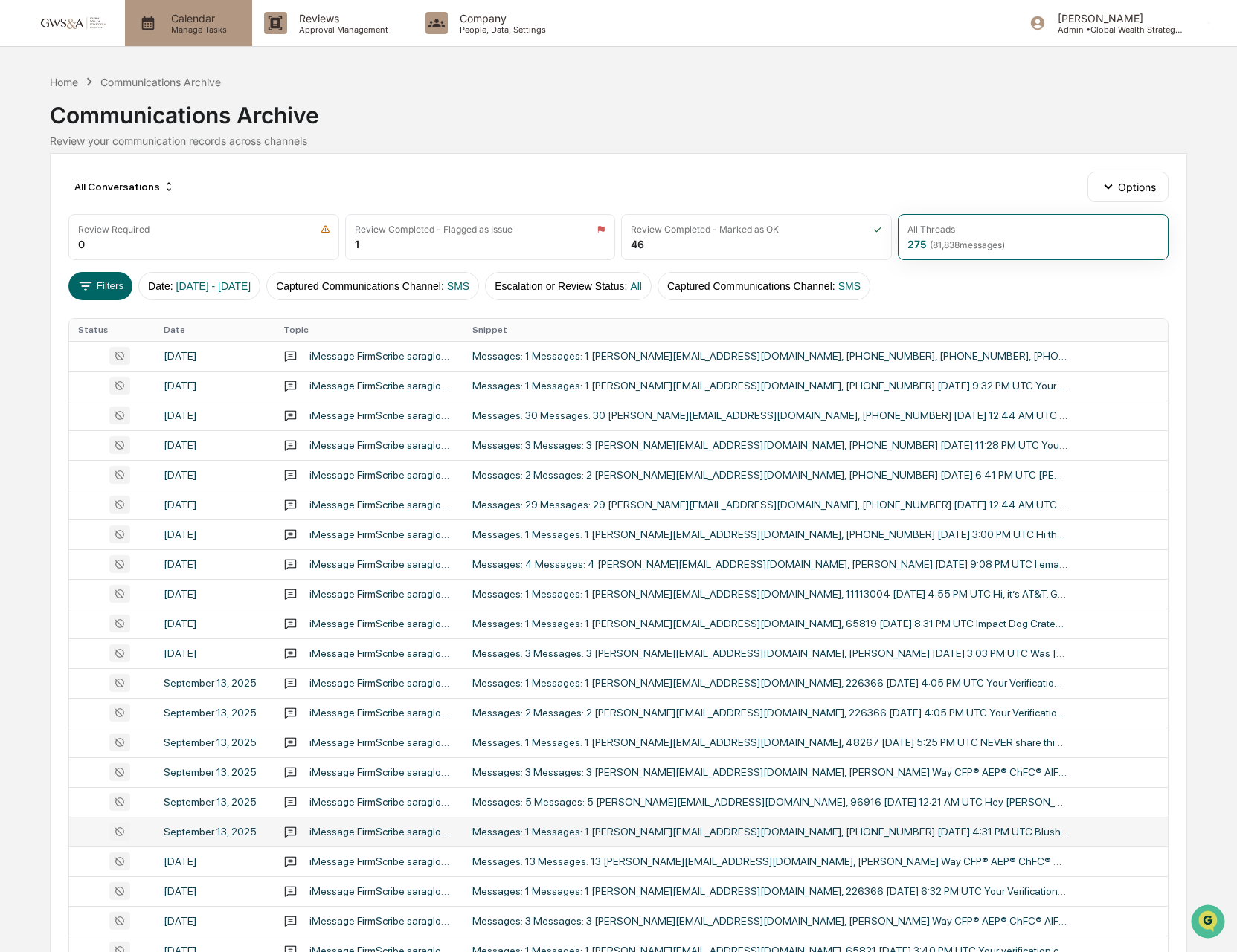
click at [199, 22] on p "Calendar" at bounding box center [197, 18] width 76 height 13
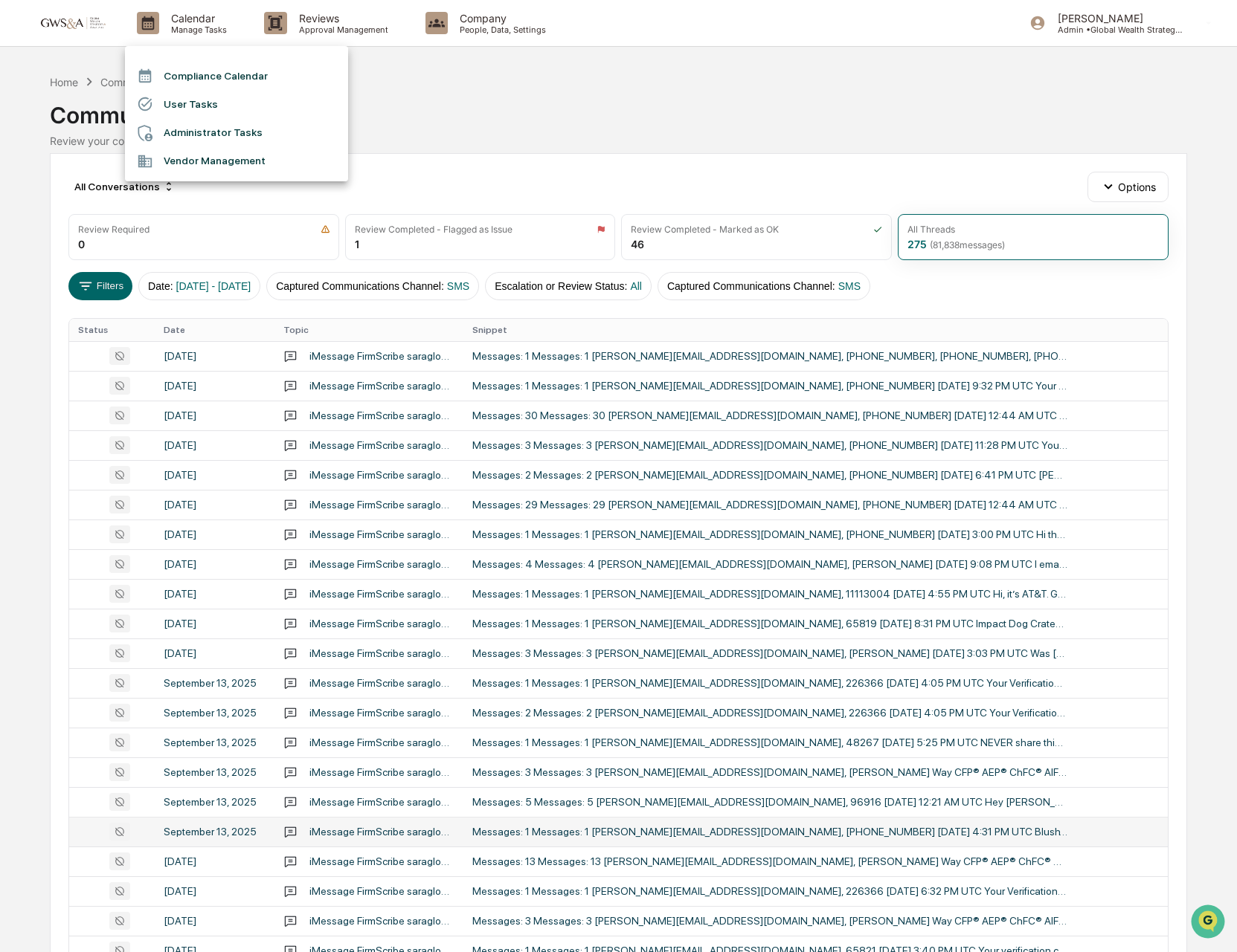
click at [216, 73] on li "Compliance Calendar" at bounding box center [237, 75] width 223 height 29
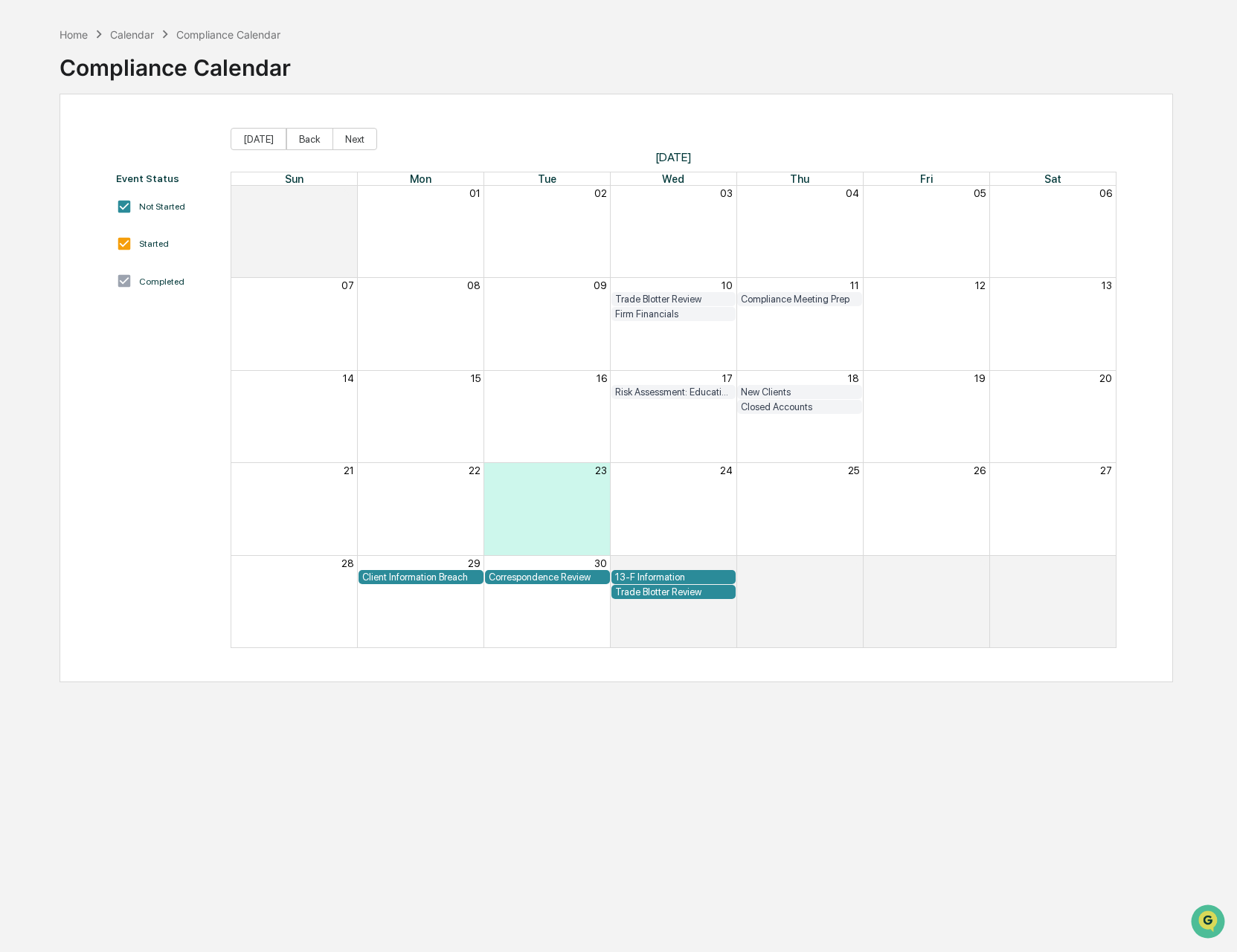
scroll to position [52, 0]
click at [366, 136] on button "Next" at bounding box center [355, 138] width 44 height 22
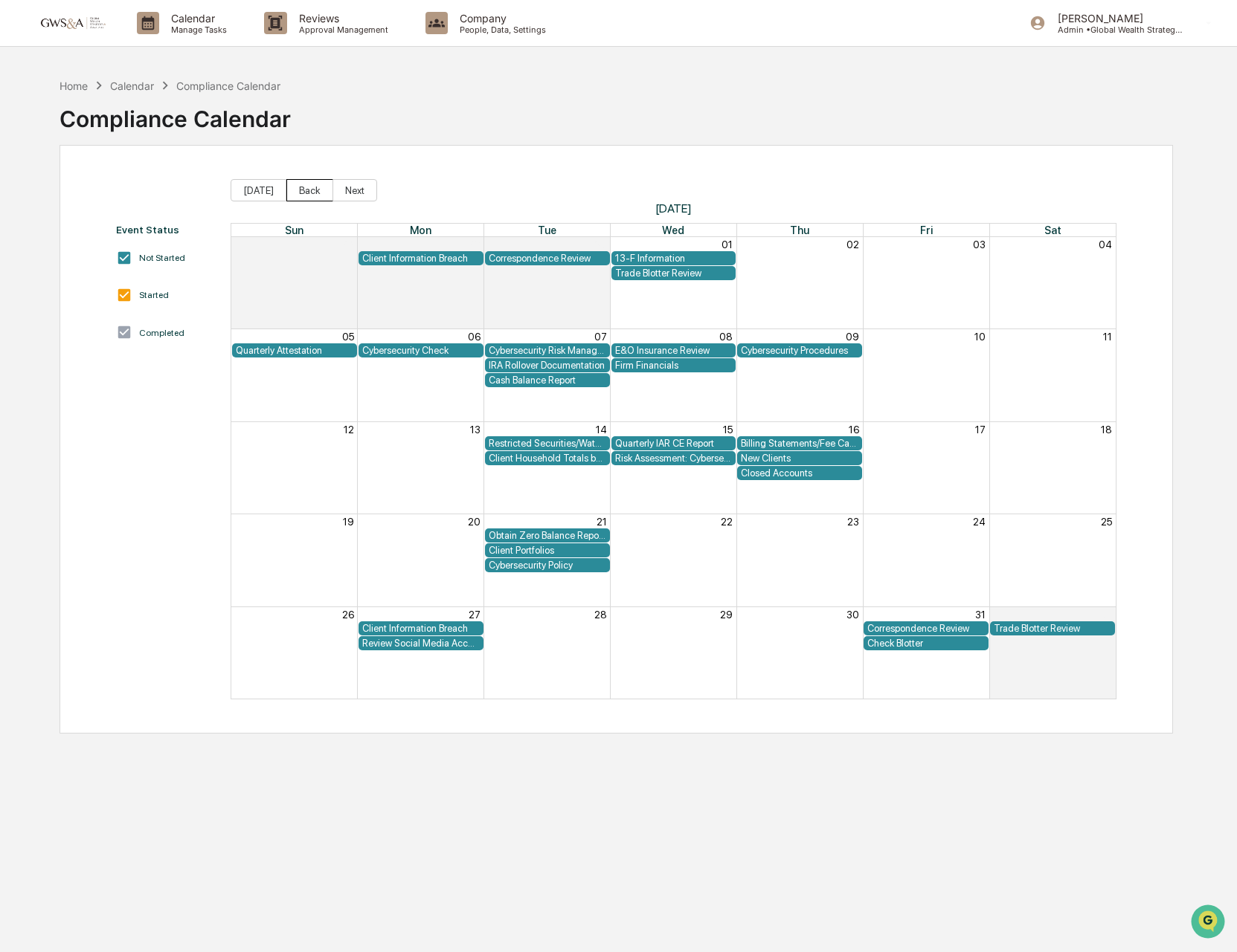
click at [306, 196] on button "Back" at bounding box center [309, 191] width 47 height 22
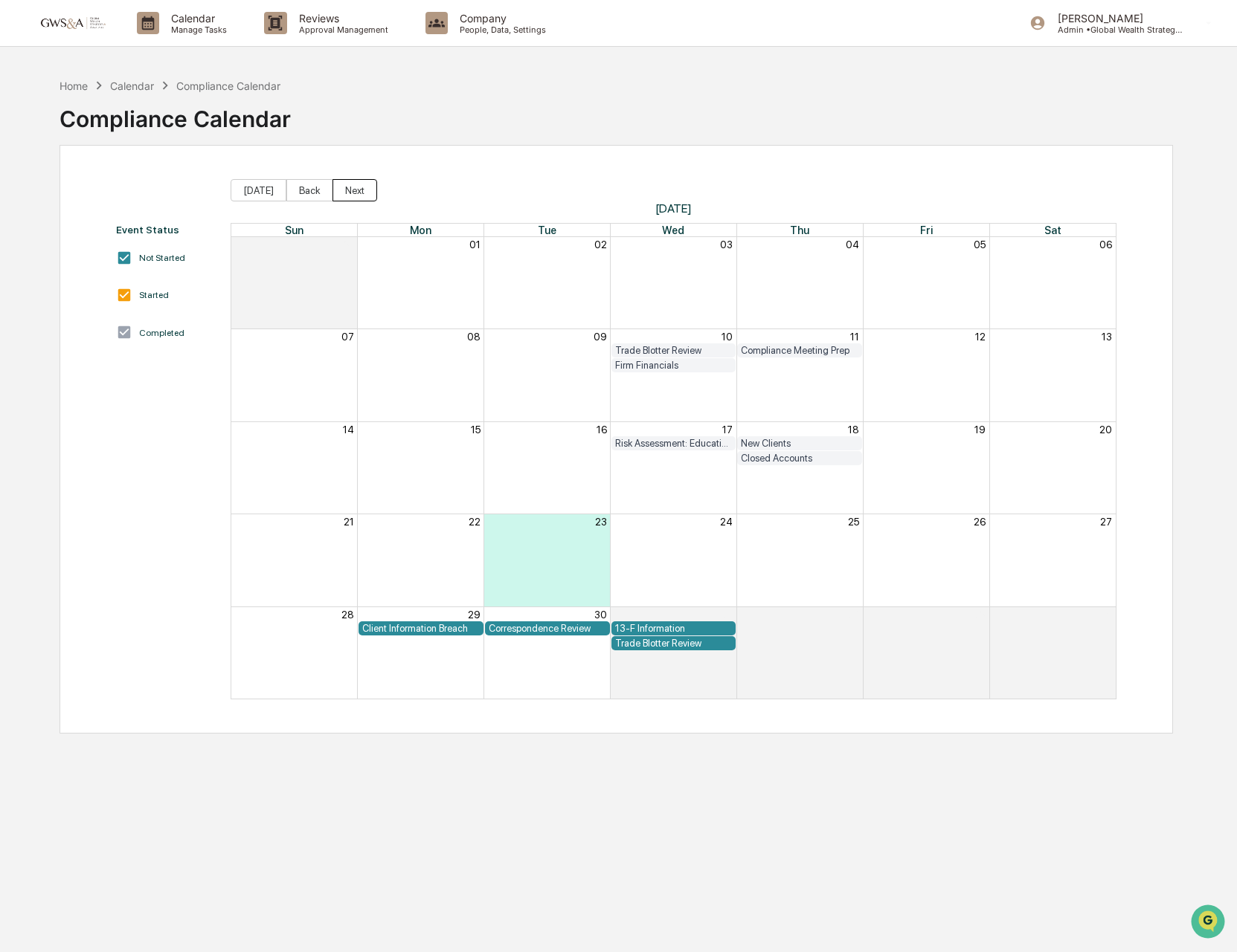
click at [338, 194] on button "Next" at bounding box center [355, 191] width 44 height 22
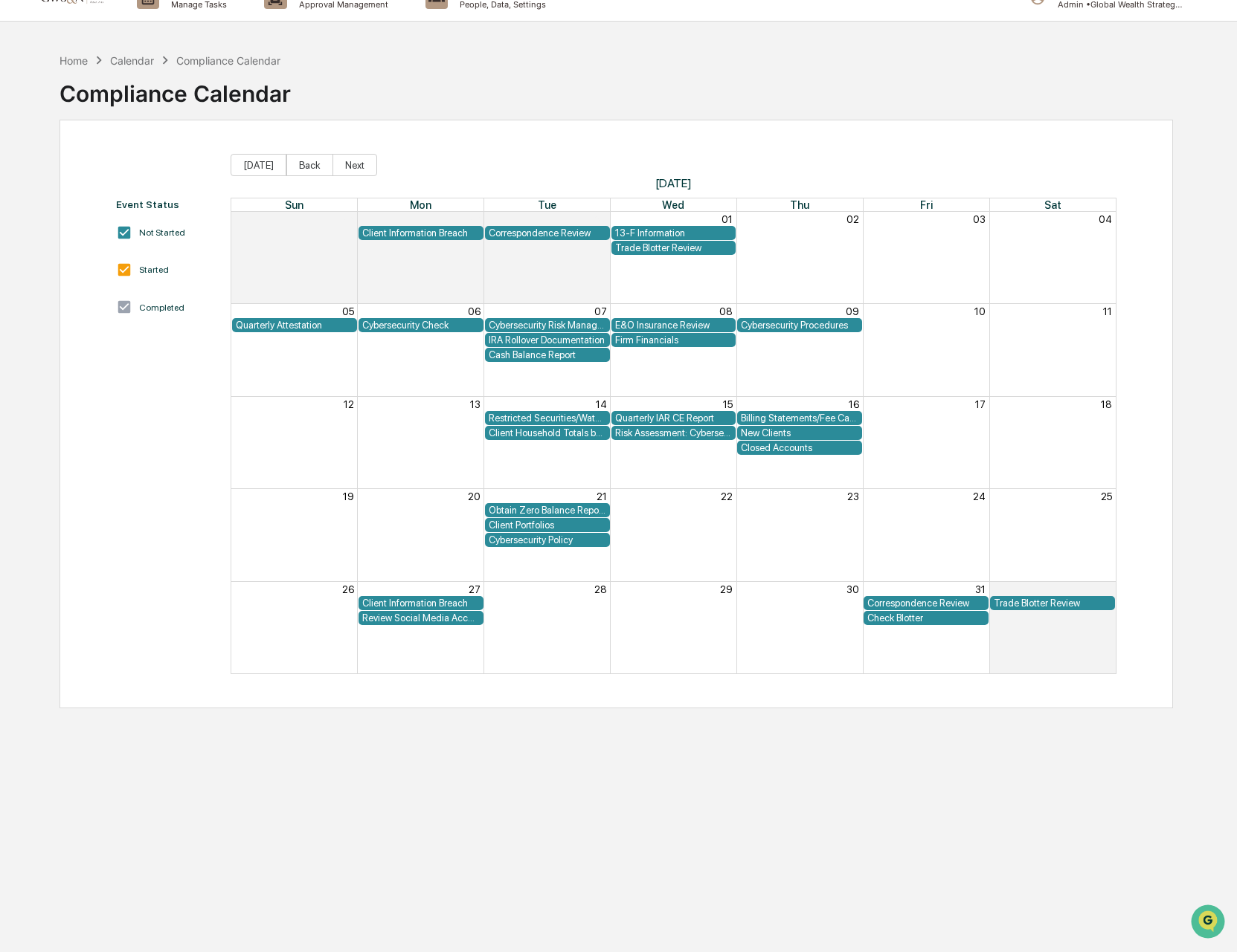
scroll to position [26, 0]
click at [780, 324] on div "Cybersecurity Procedures" at bounding box center [799, 324] width 118 height 11
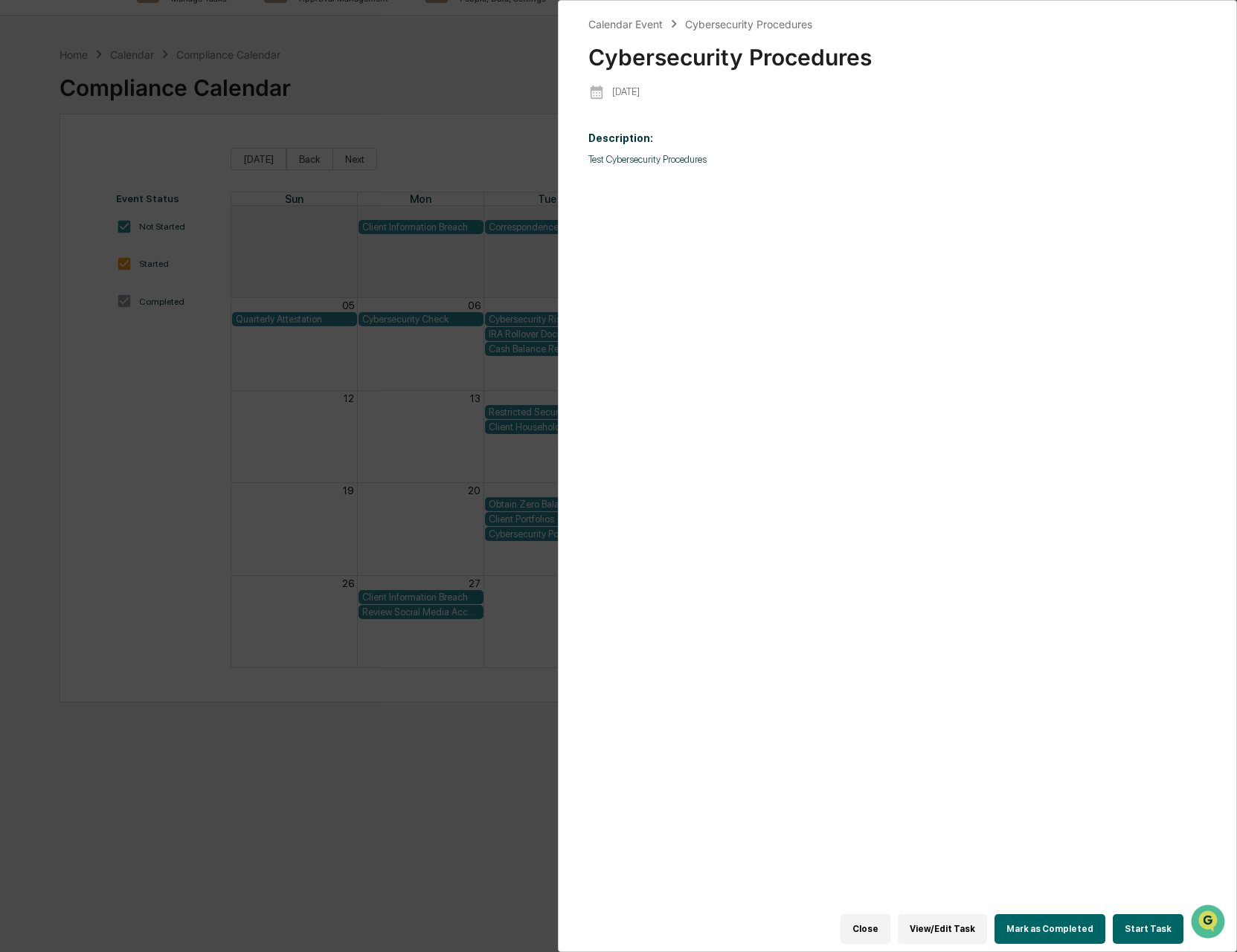
scroll to position [37, 0]
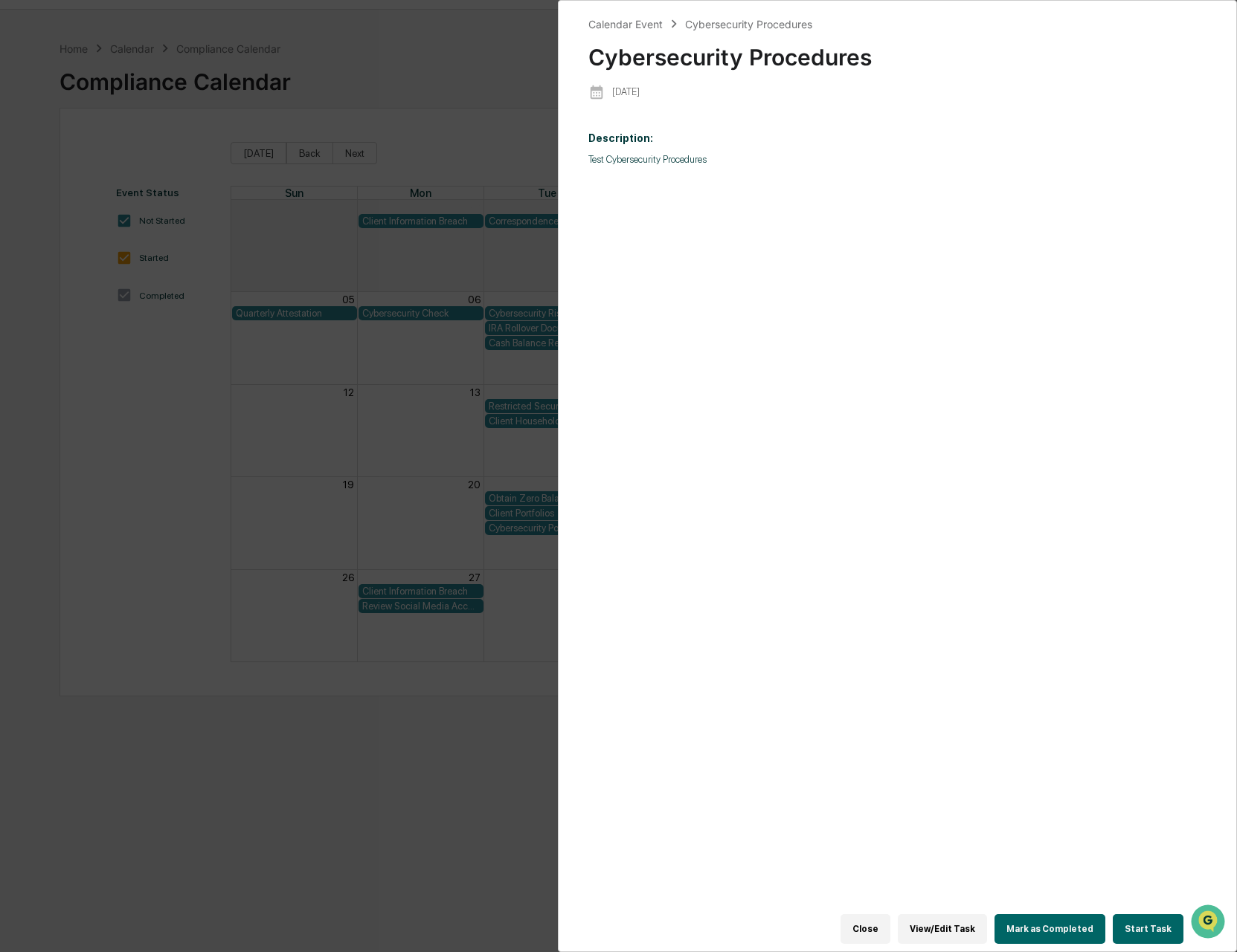
click at [1149, 930] on button "Start Task" at bounding box center [1148, 929] width 71 height 29
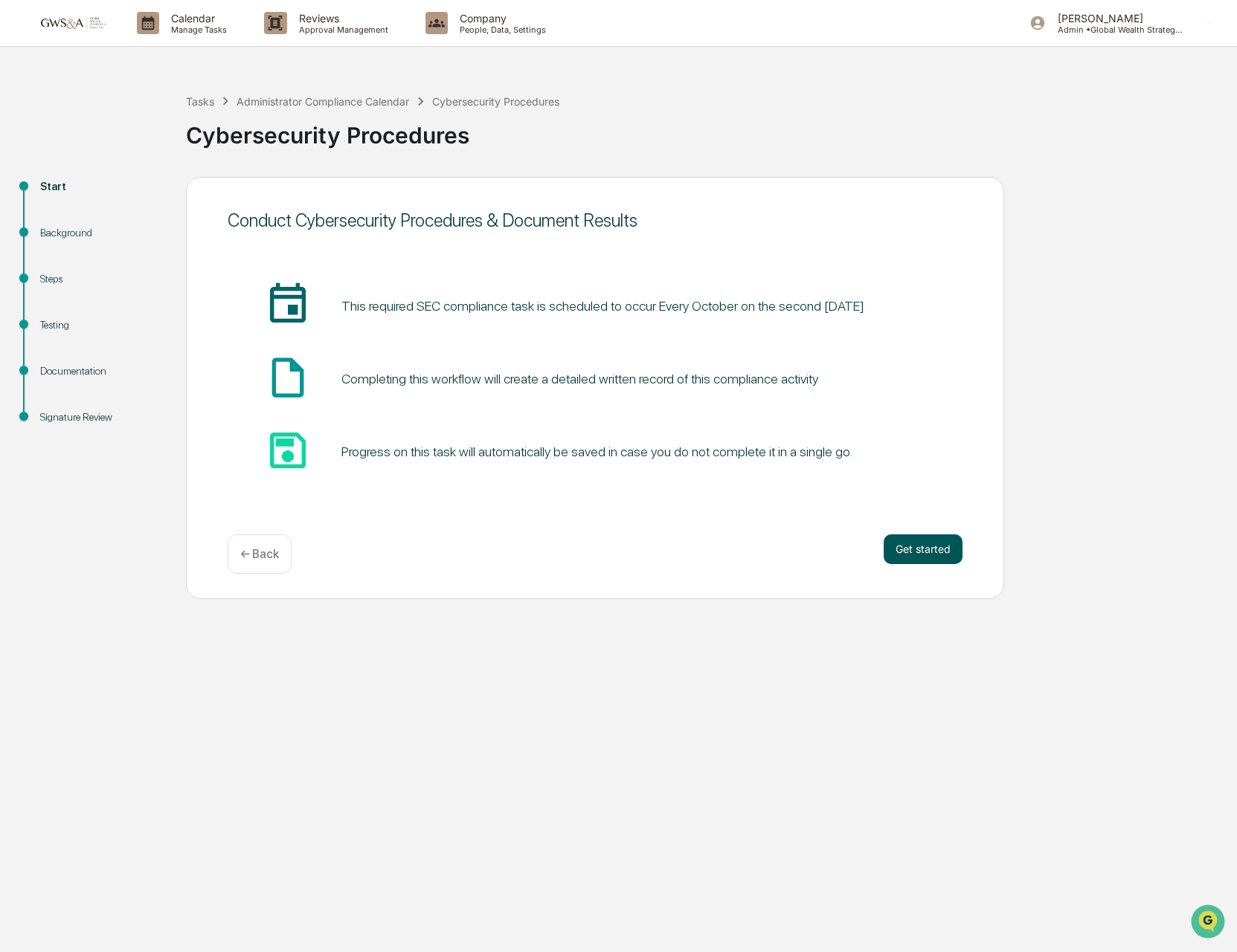
click at [951, 553] on button "Get started" at bounding box center [923, 550] width 79 height 29
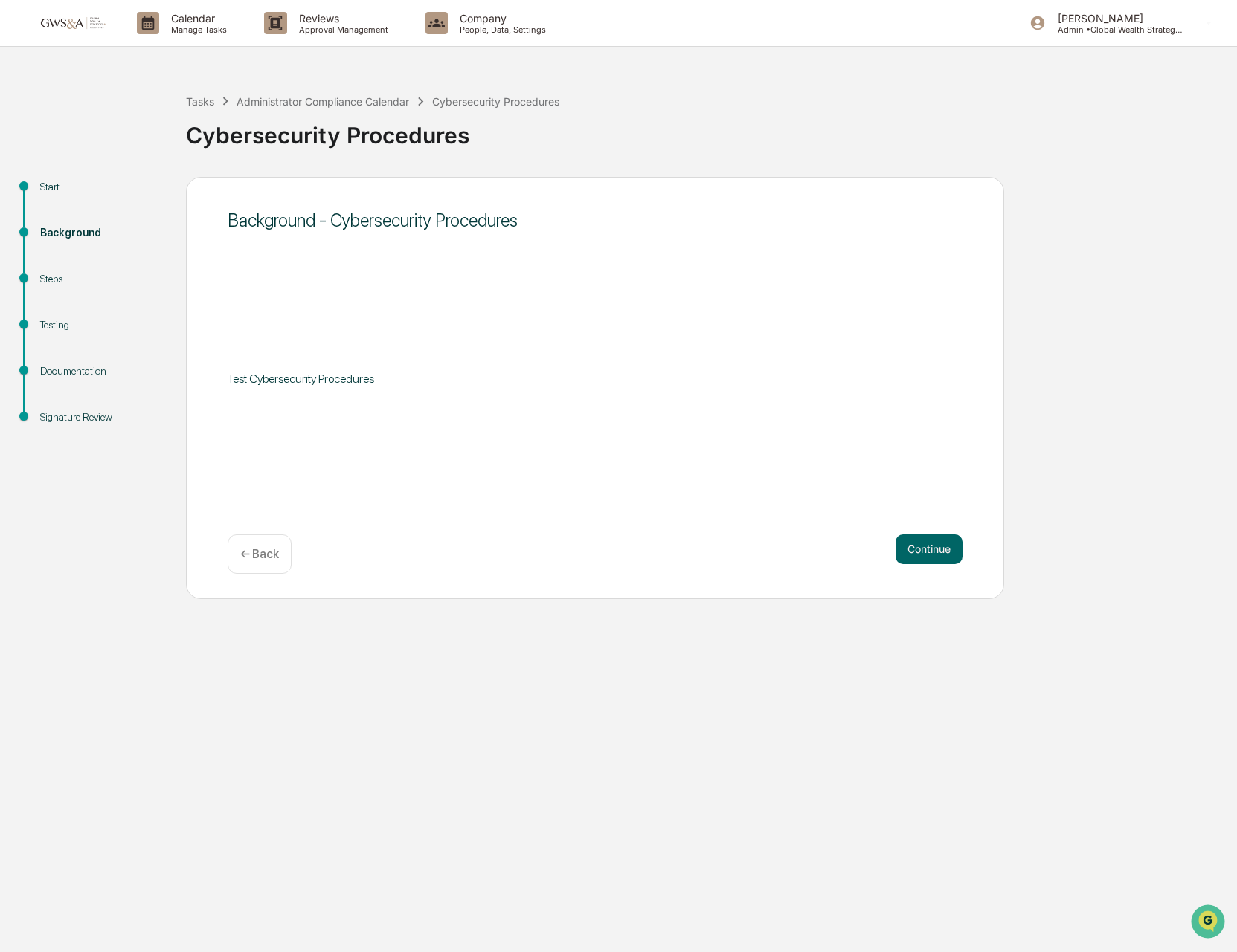
click at [951, 553] on button "Continue" at bounding box center [928, 550] width 67 height 29
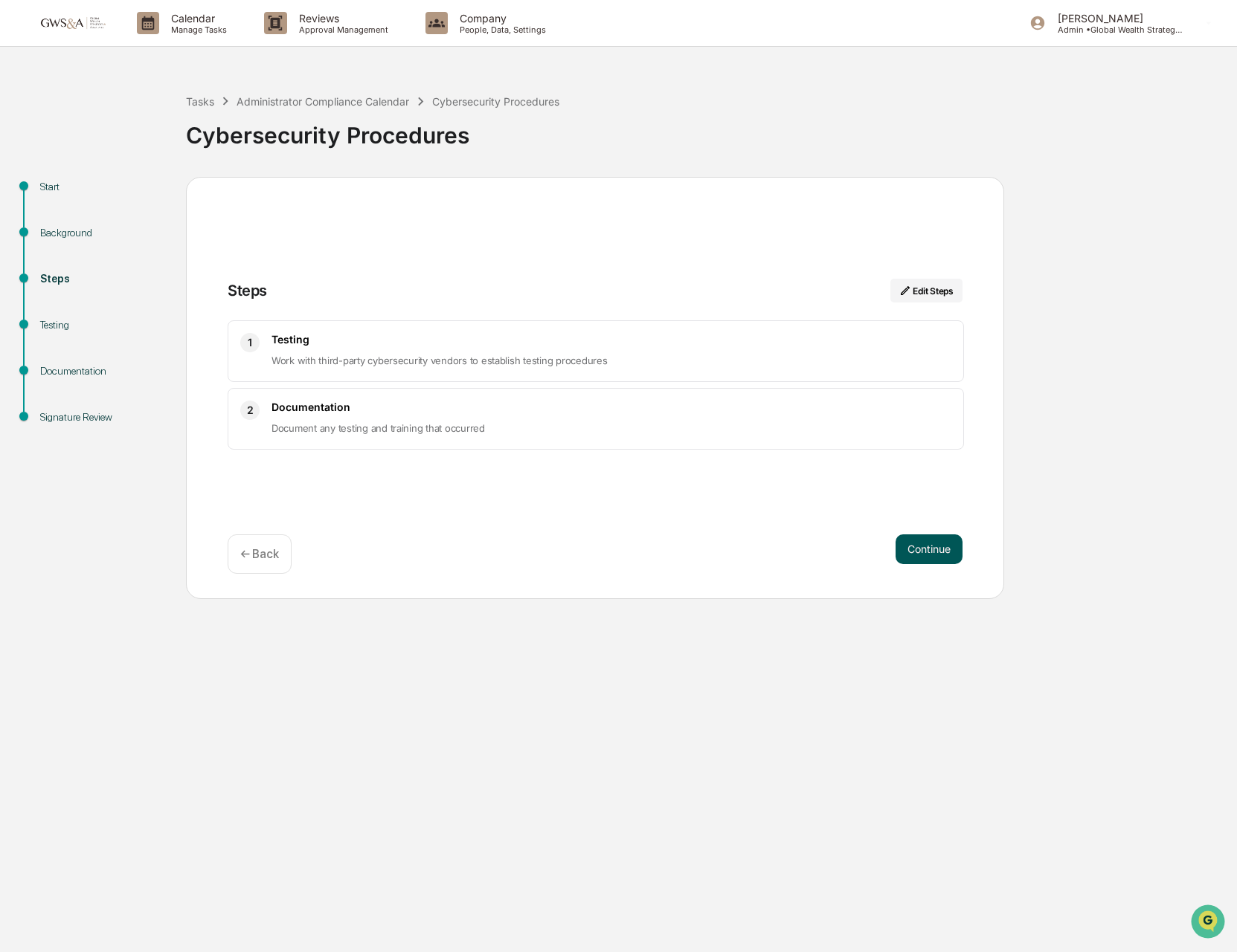
click at [919, 554] on button "Continue" at bounding box center [928, 550] width 67 height 29
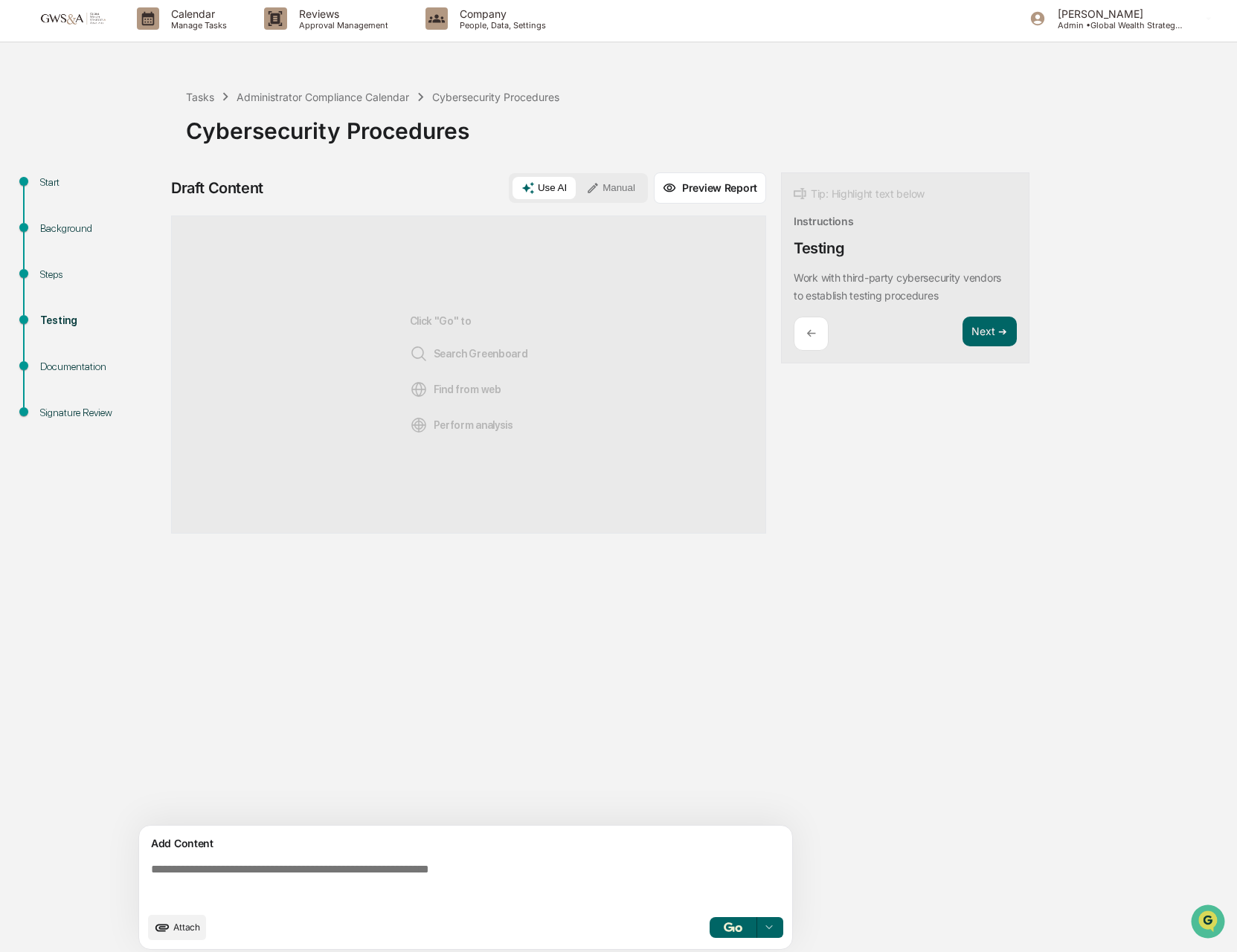
scroll to position [2, 0]
